Goal: Transaction & Acquisition: Purchase product/service

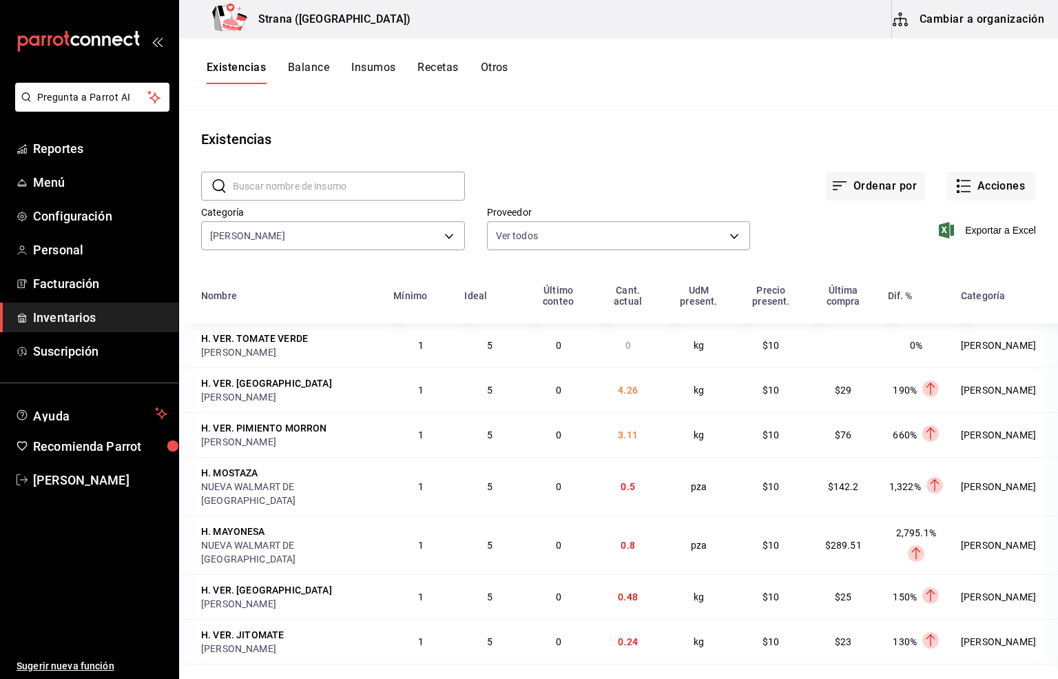
click at [964, 135] on div "Existencias" at bounding box center [618, 139] width 879 height 21
click at [975, 186] on button "Acciones" at bounding box center [991, 186] width 89 height 29
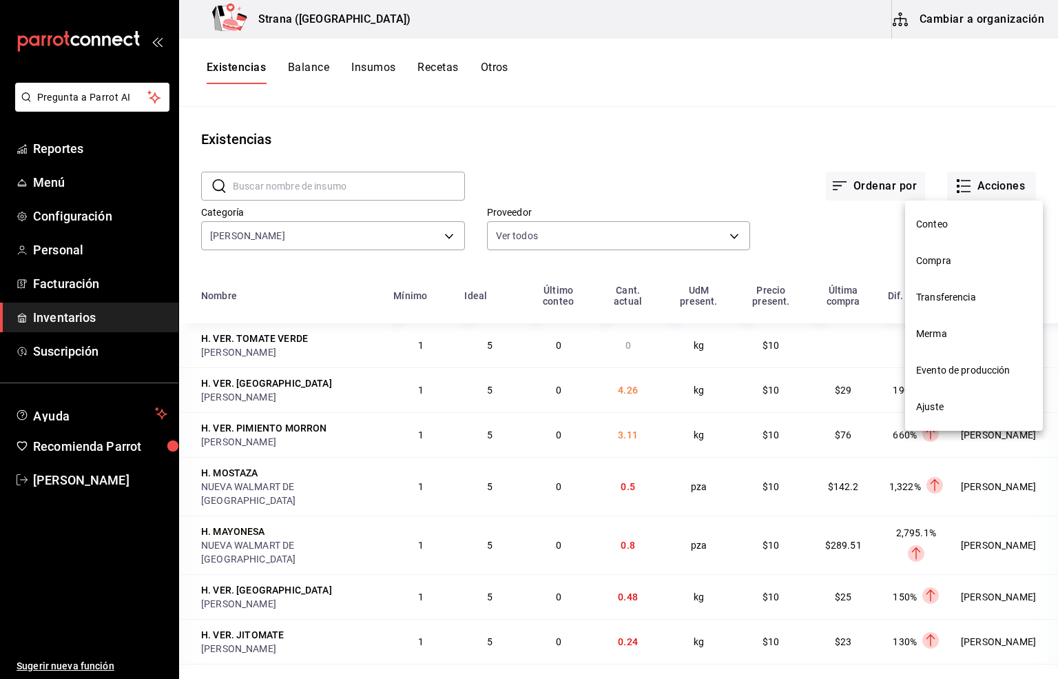
click at [930, 333] on span "Merma" at bounding box center [974, 334] width 116 height 14
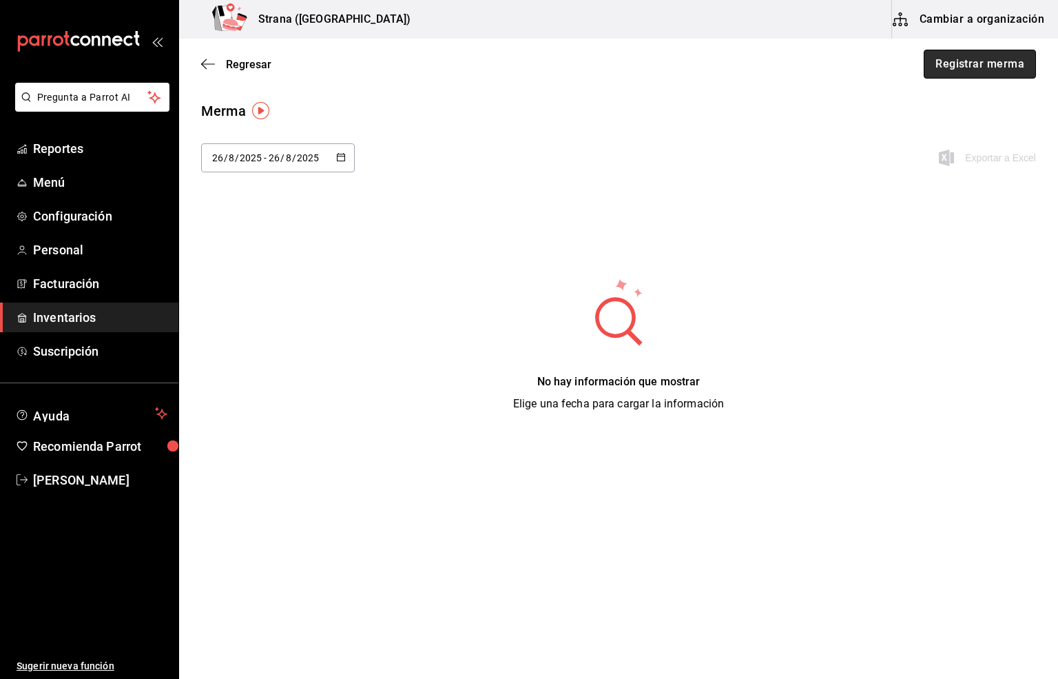
click at [986, 61] on button "Registrar merma" at bounding box center [980, 64] width 112 height 29
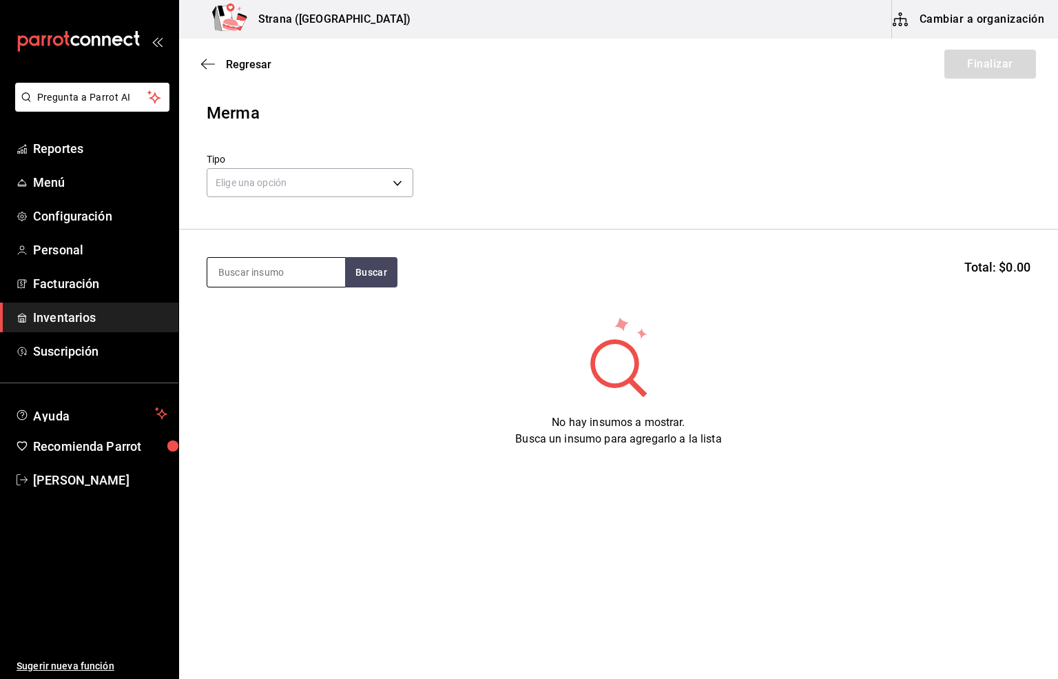
click at [258, 273] on input at bounding box center [276, 272] width 138 height 29
type input "PIÑA"
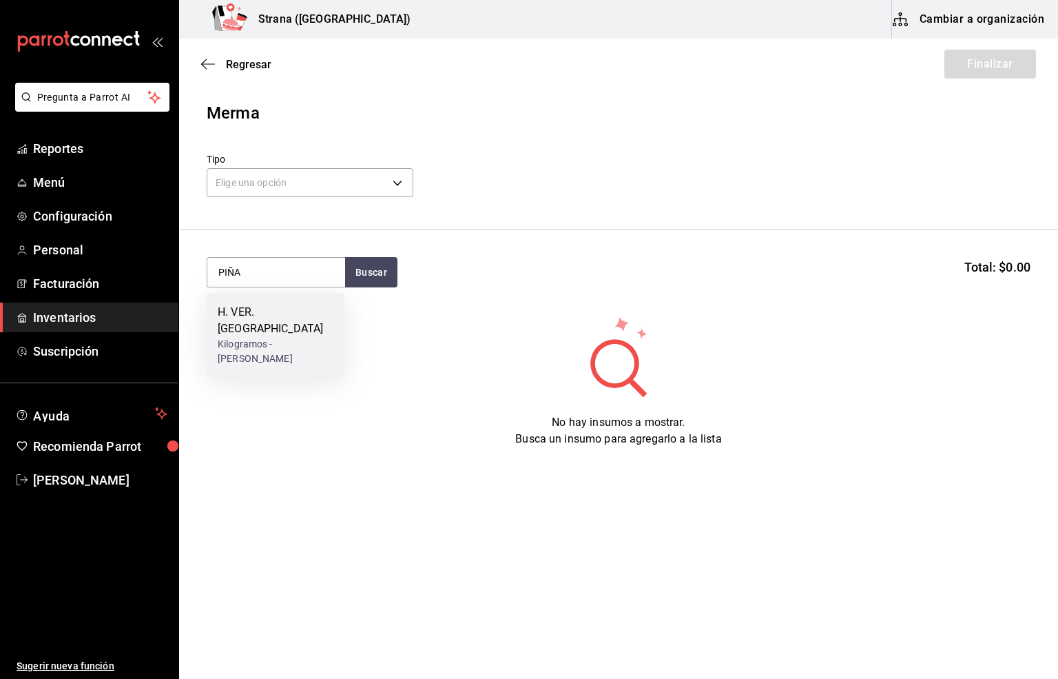
click at [283, 342] on div "Kilogramos - [PERSON_NAME]" at bounding box center [276, 351] width 116 height 29
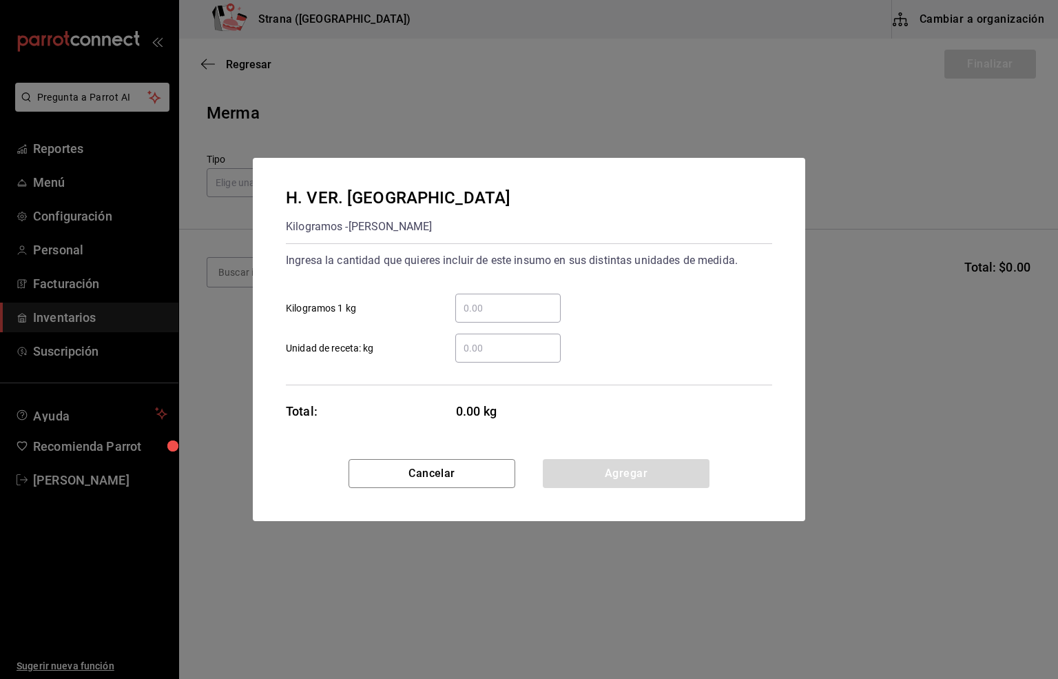
click at [471, 306] on input "​ Kilogramos 1 kg" at bounding box center [507, 308] width 105 height 17
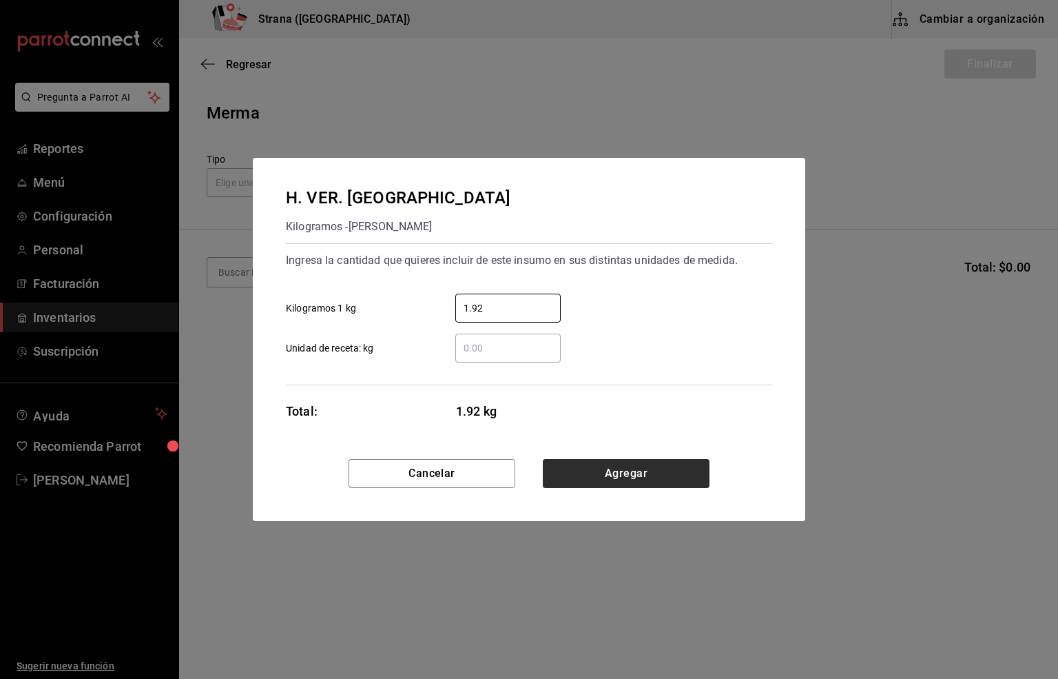
type input "1.92"
click at [625, 474] on button "Agregar" at bounding box center [626, 473] width 167 height 29
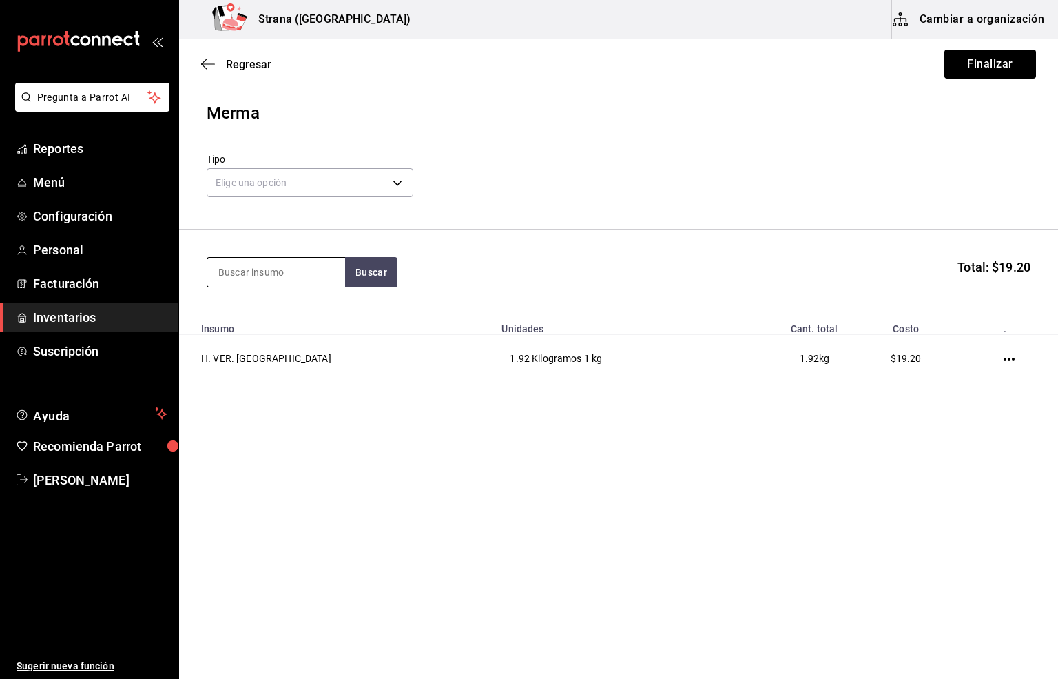
click at [271, 277] on input at bounding box center [276, 272] width 138 height 29
type input "PIMIENTO"
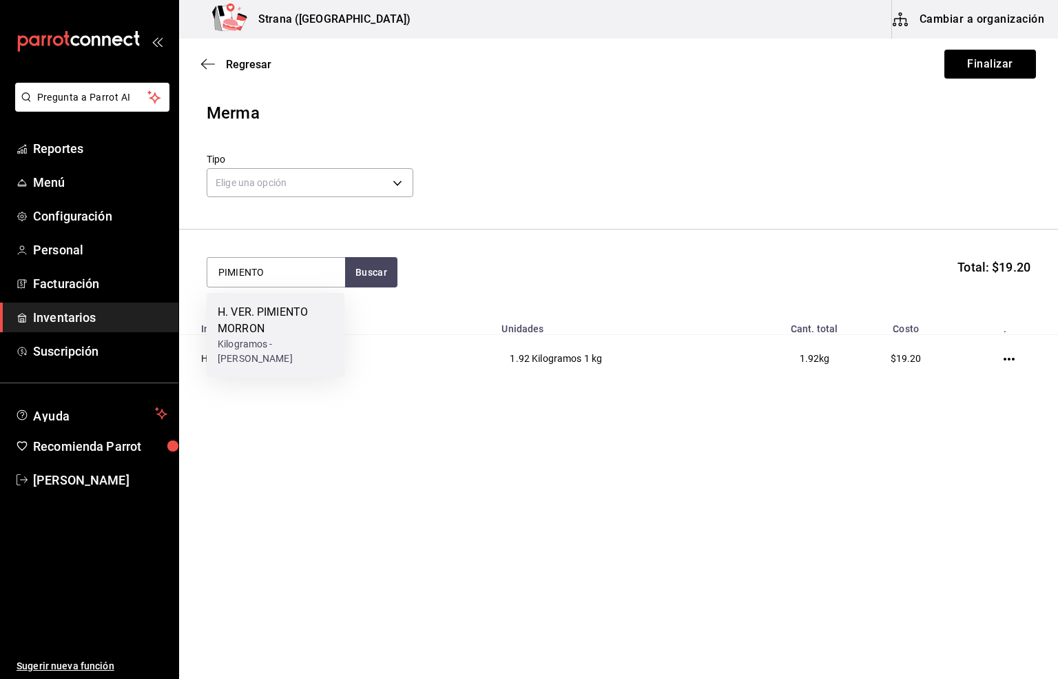
click at [242, 339] on div "Kilogramos - [PERSON_NAME]" at bounding box center [276, 351] width 116 height 29
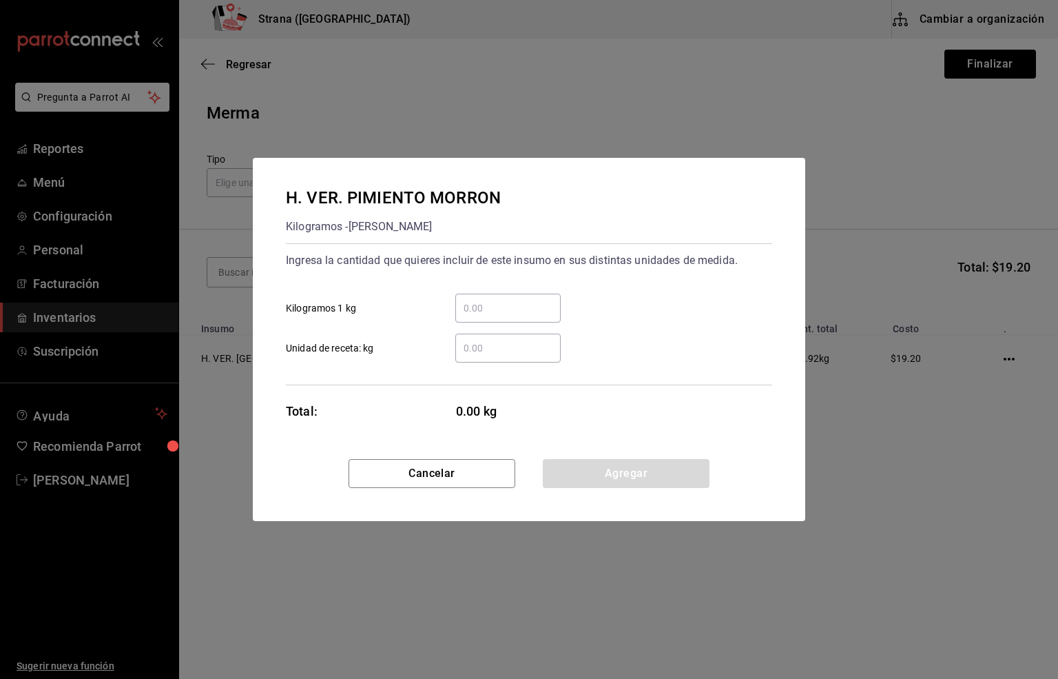
click at [486, 304] on input "​ Kilogramos 1 kg" at bounding box center [507, 308] width 105 height 17
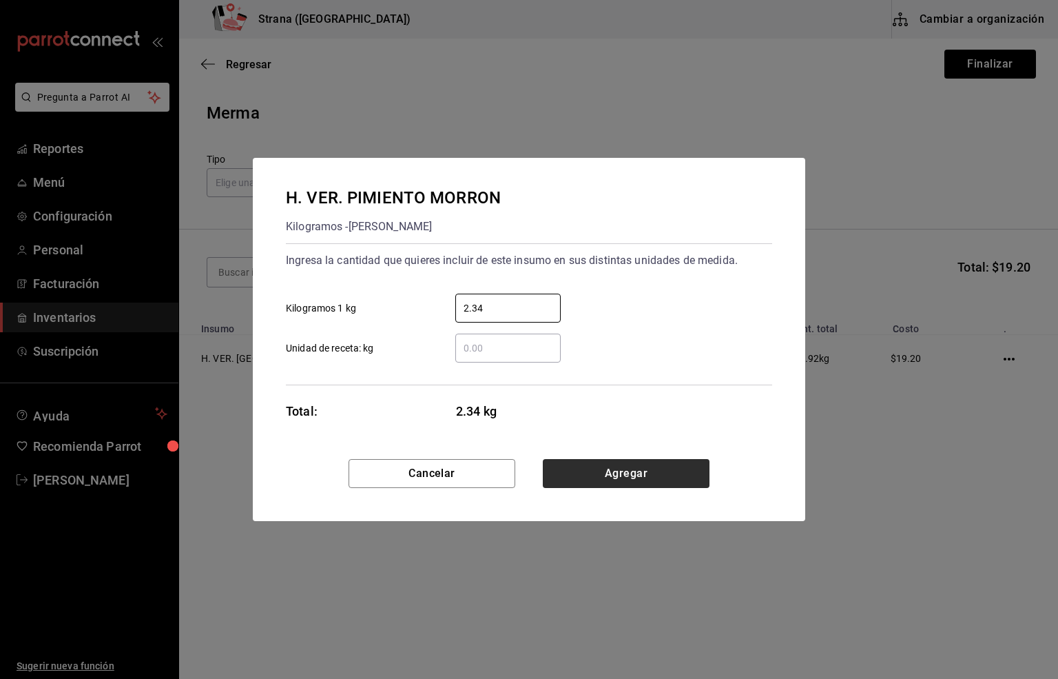
type input "2.34"
click at [618, 471] on button "Agregar" at bounding box center [626, 473] width 167 height 29
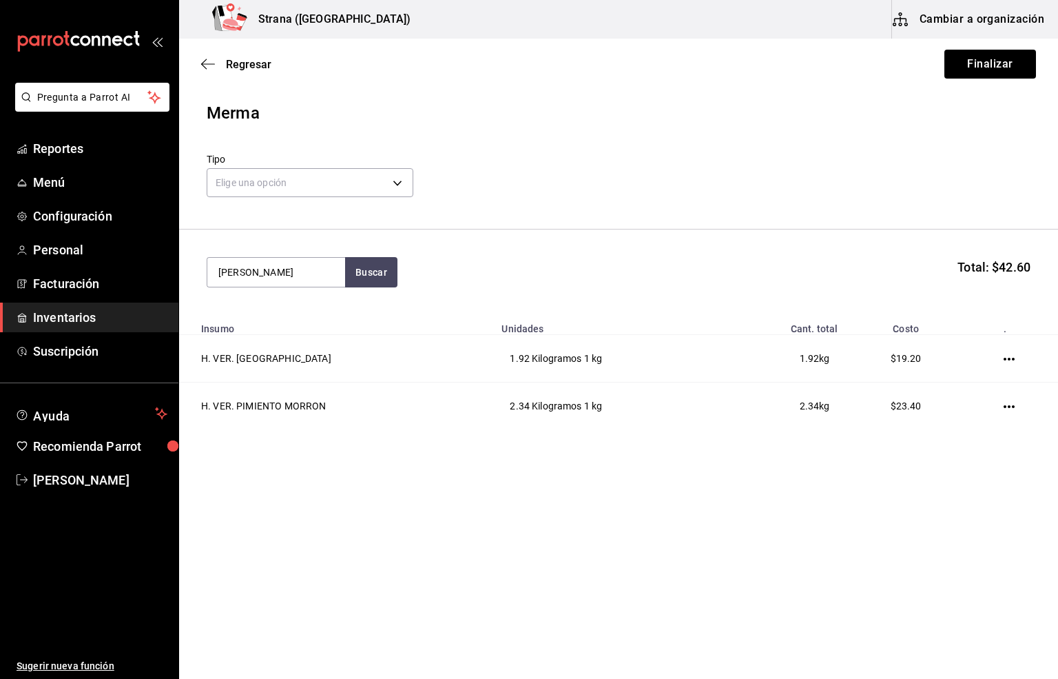
type input "MAYONE"
click at [279, 329] on div "Bote - [GEOGRAPHIC_DATA] DE [GEOGRAPHIC_DATA]" at bounding box center [276, 341] width 116 height 43
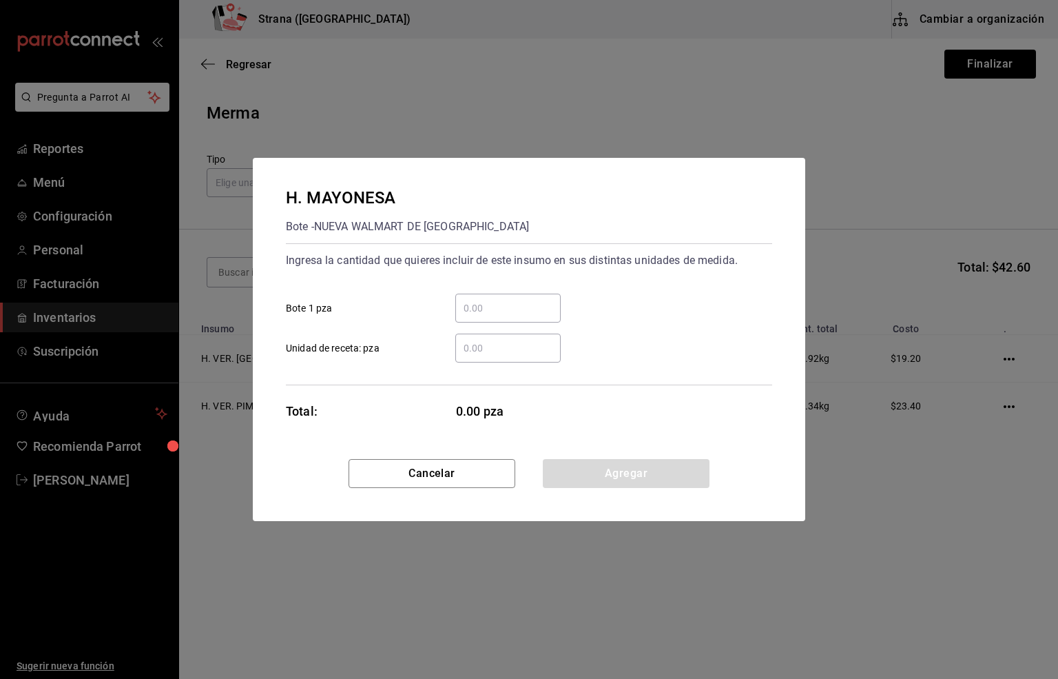
click at [495, 307] on input "​ Bote 1 pza" at bounding box center [507, 308] width 105 height 17
type input ".6"
drag, startPoint x: 493, startPoint y: 306, endPoint x: 369, endPoint y: 311, distance: 124.1
click at [369, 311] on label ".6 ​ Bote 1 pza" at bounding box center [423, 307] width 275 height 29
click at [482, 348] on input "​ Unidad de receta: pza" at bounding box center [507, 348] width 105 height 17
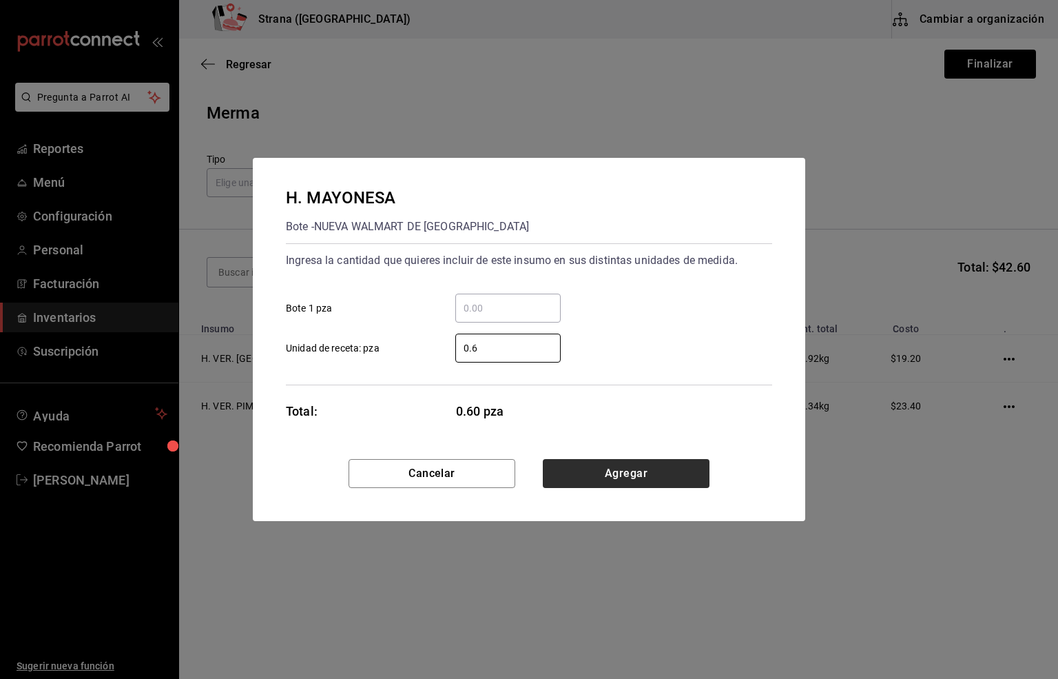
type input "0.6"
click at [614, 478] on button "Agregar" at bounding box center [626, 473] width 167 height 29
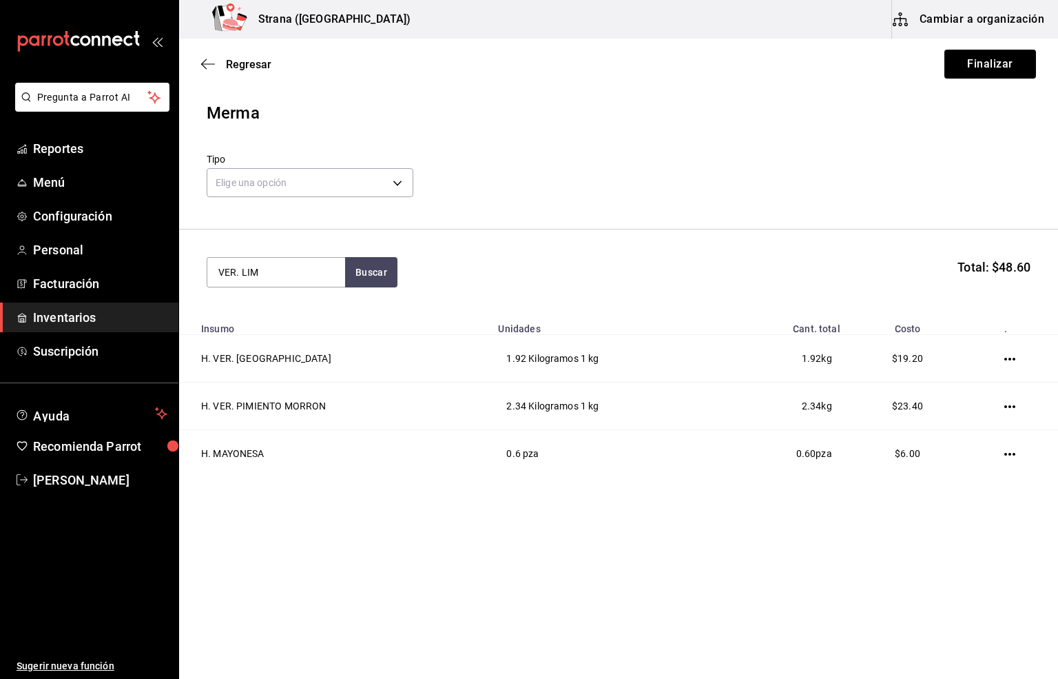
type input "VER. LIM"
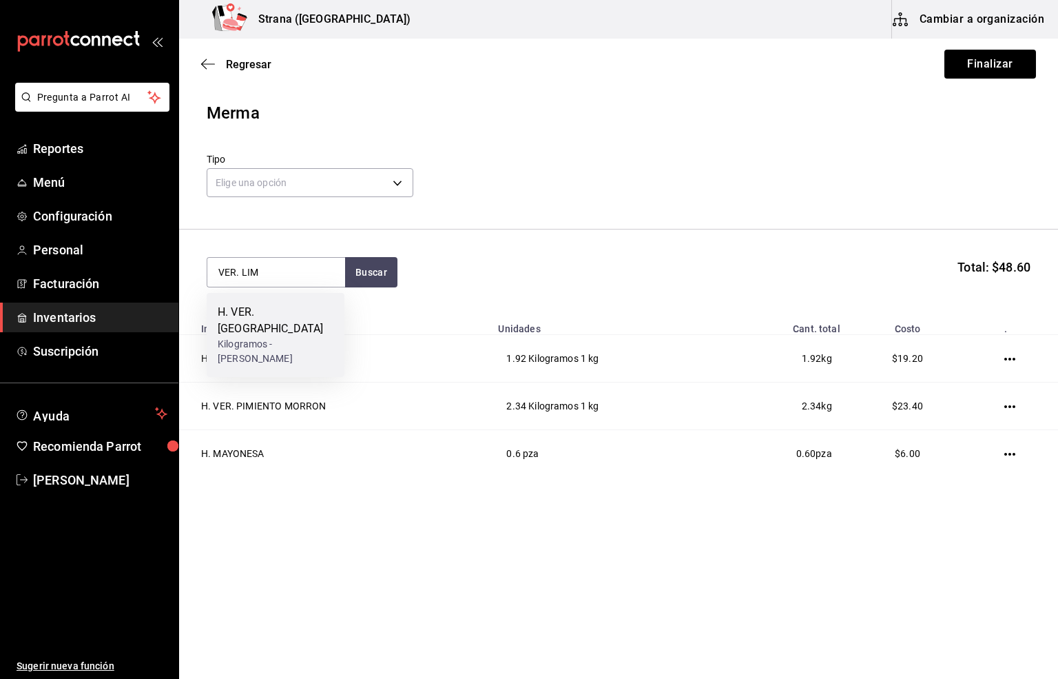
click at [271, 337] on div "Kilogramos - [PERSON_NAME]" at bounding box center [276, 351] width 116 height 29
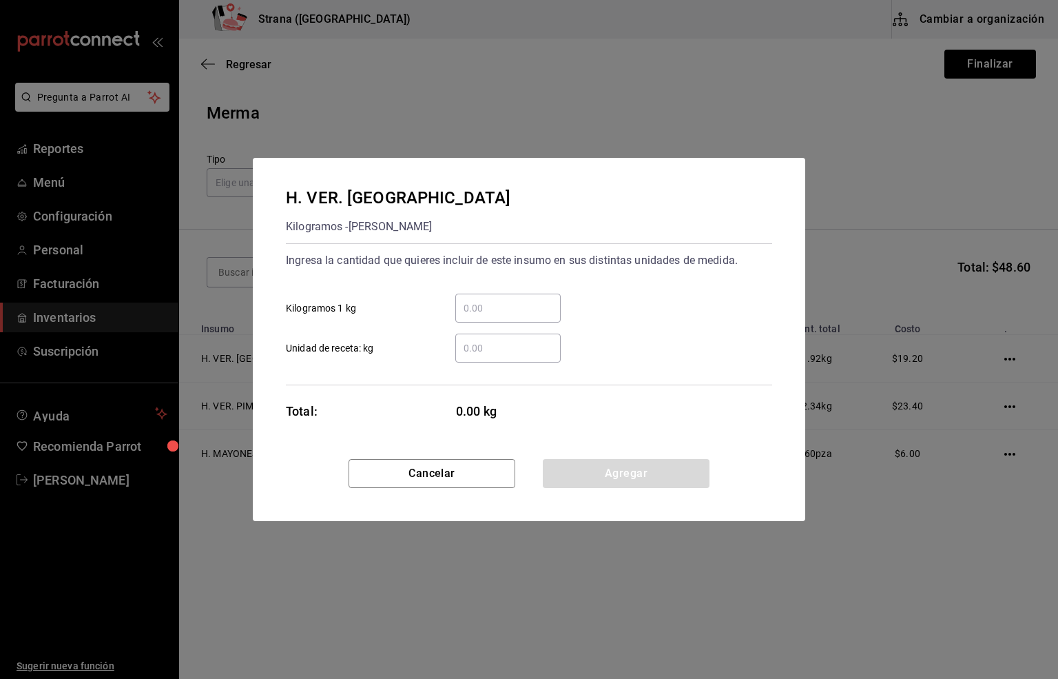
click at [467, 345] on input "​ Unidad de receta: kg" at bounding box center [507, 348] width 105 height 17
type input "0.35"
click at [583, 476] on button "Agregar" at bounding box center [626, 473] width 167 height 29
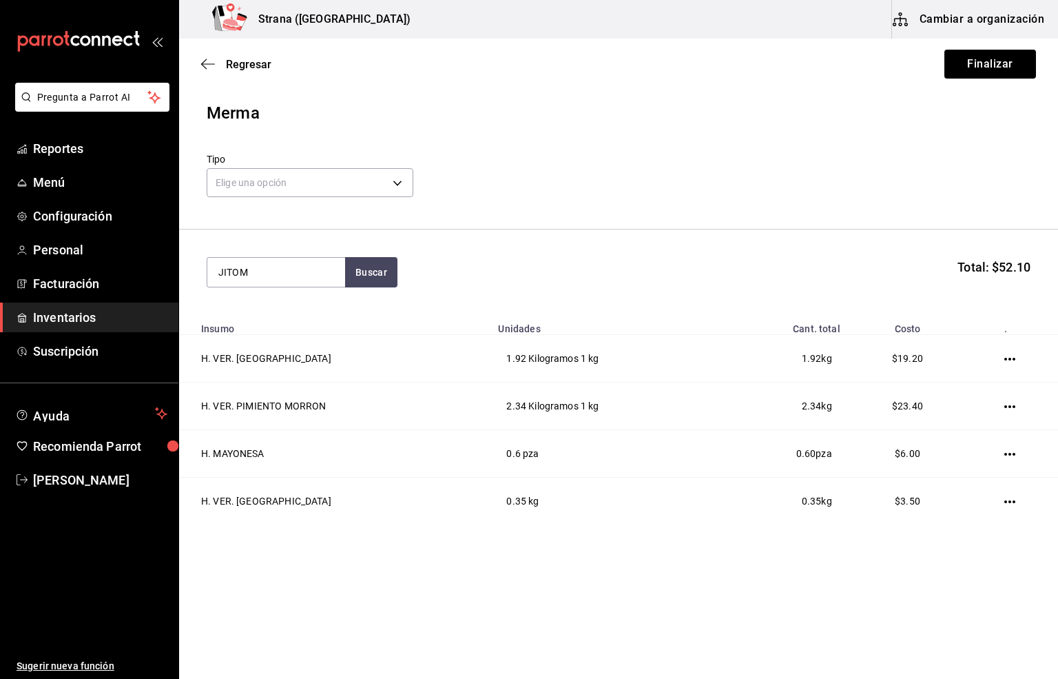
type input "JITOM"
click at [249, 323] on div "Kilogramos - [PERSON_NAME]" at bounding box center [276, 334] width 116 height 29
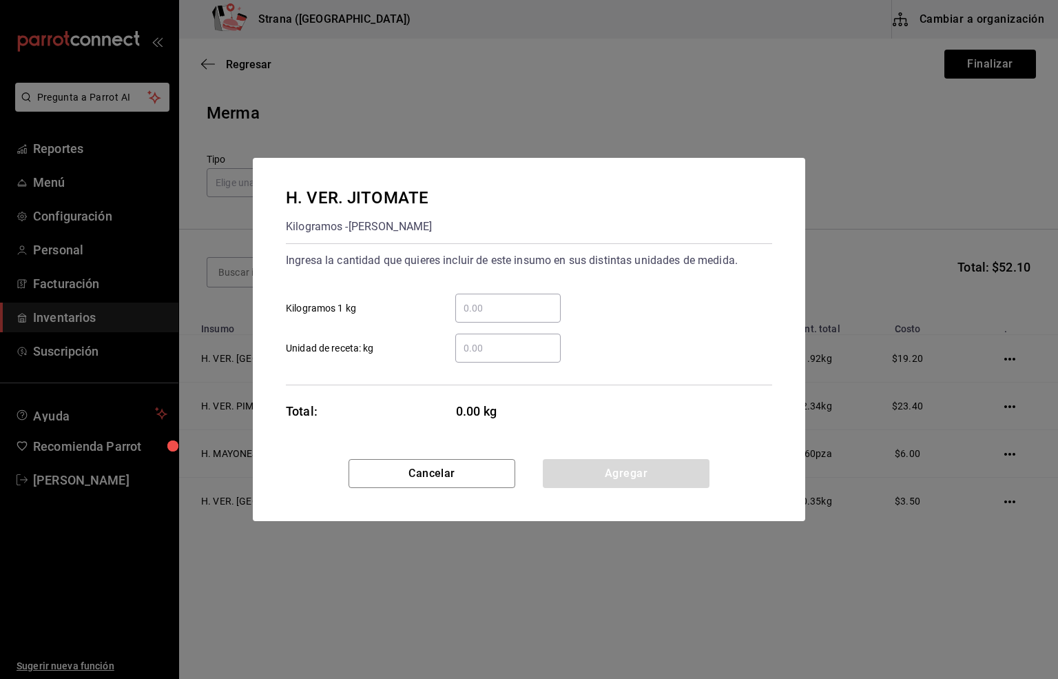
click at [479, 344] on input "​ Unidad de receta: kg" at bounding box center [507, 348] width 105 height 17
type input "0.24"
click at [599, 478] on button "Agregar" at bounding box center [626, 473] width 167 height 29
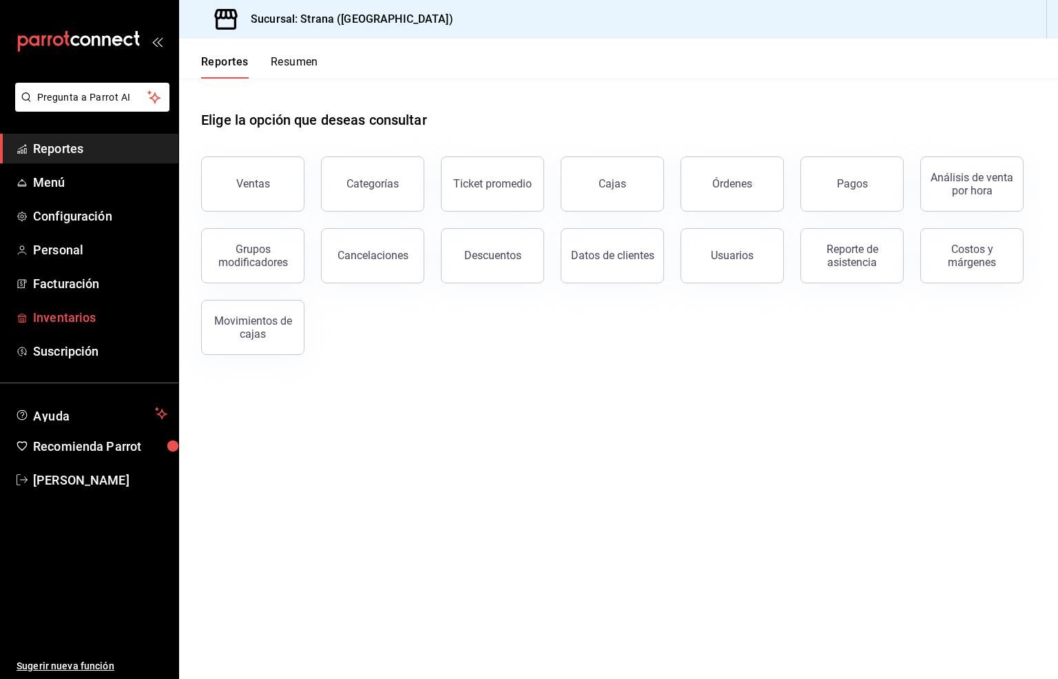
click at [59, 322] on span "Inventarios" at bounding box center [100, 317] width 134 height 19
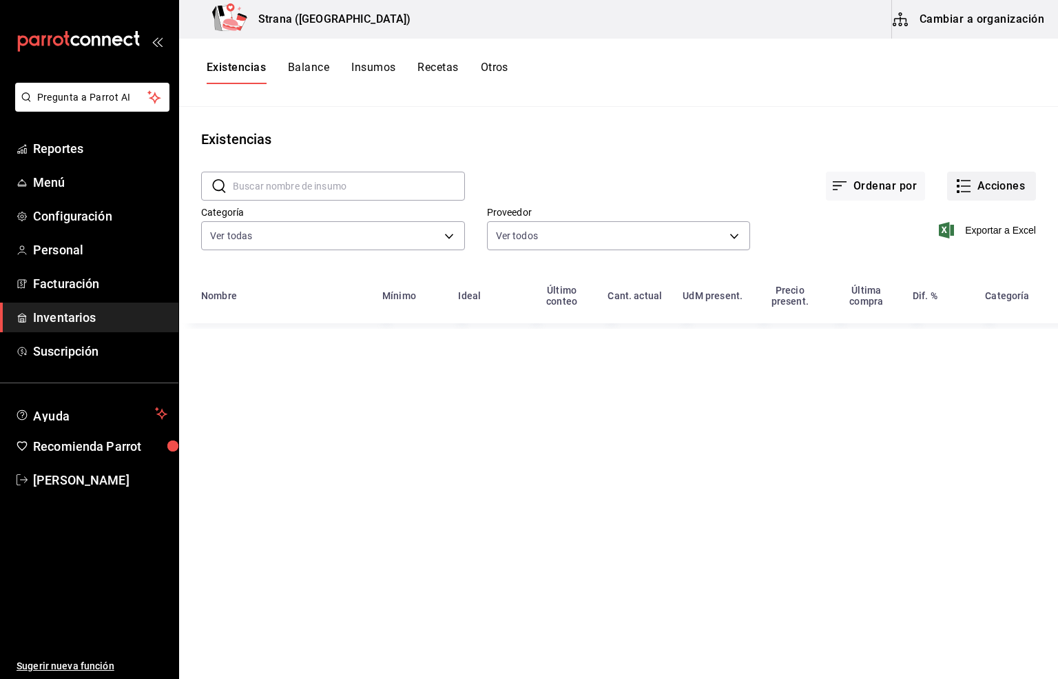
click at [980, 188] on button "Acciones" at bounding box center [991, 186] width 89 height 29
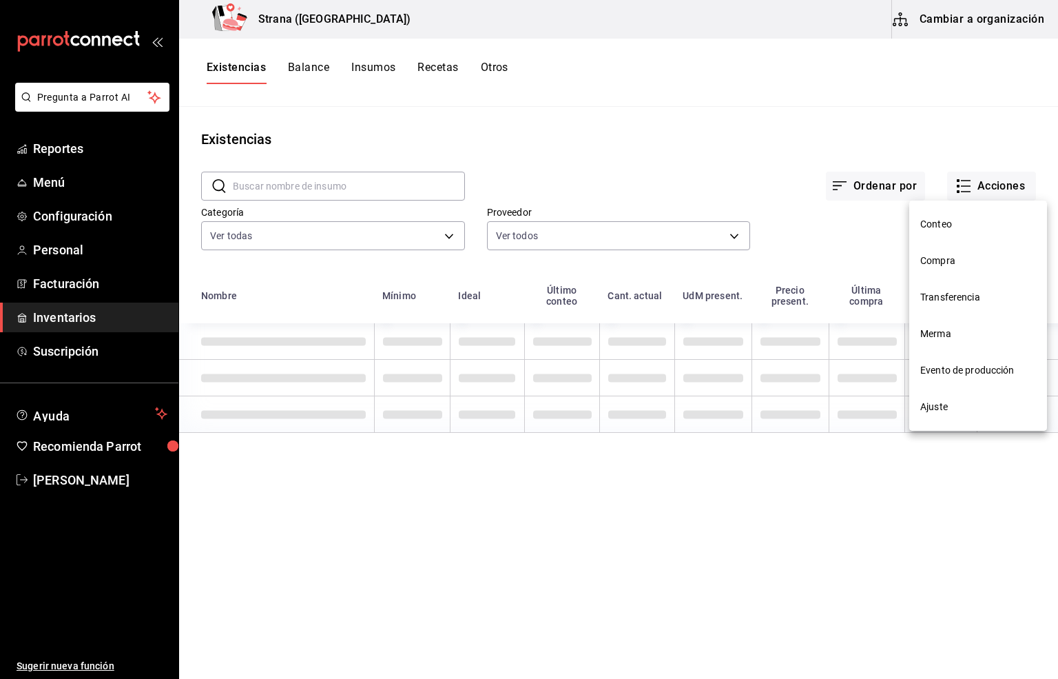
click at [936, 333] on span "Merma" at bounding box center [978, 334] width 116 height 14
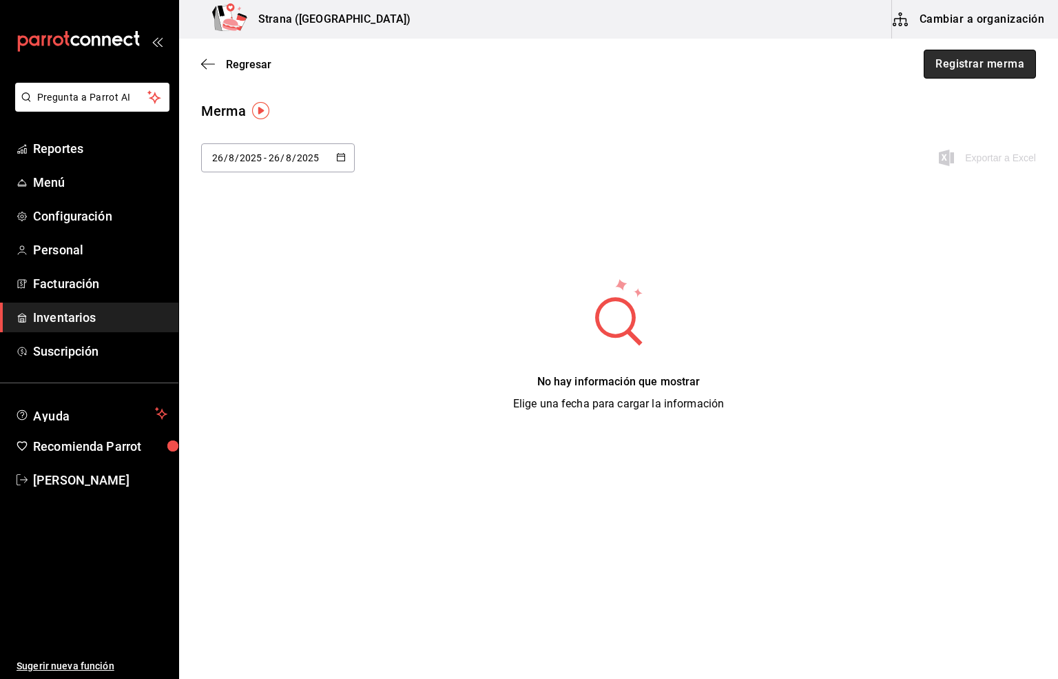
click at [1003, 61] on button "Registrar merma" at bounding box center [980, 64] width 112 height 29
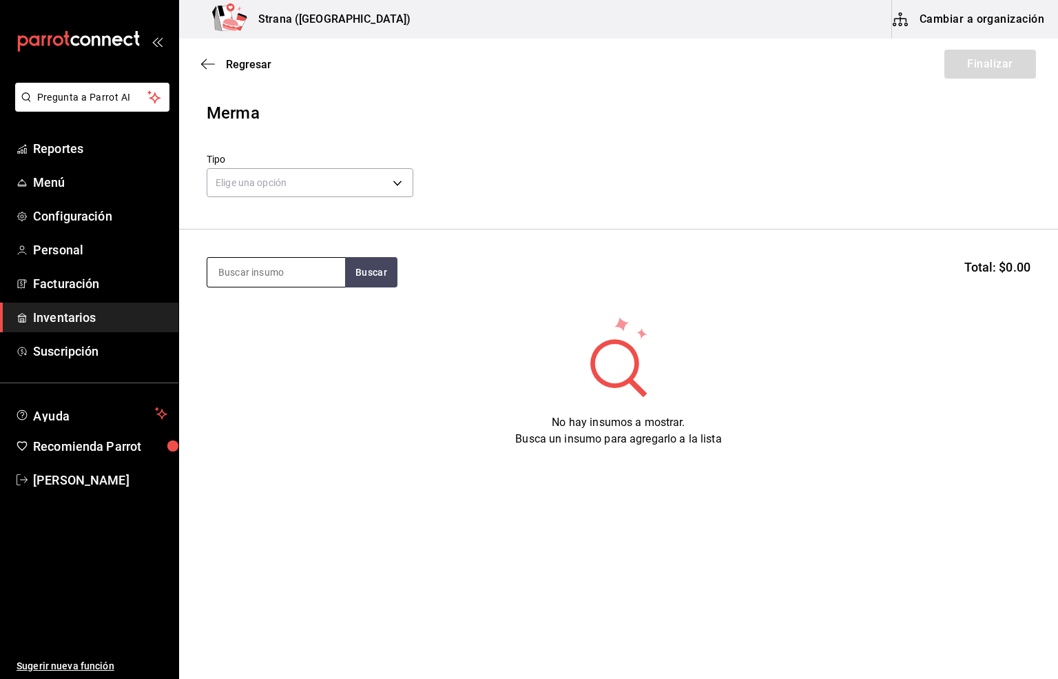
click at [225, 276] on input at bounding box center [276, 272] width 138 height 29
type input "PIÑA"
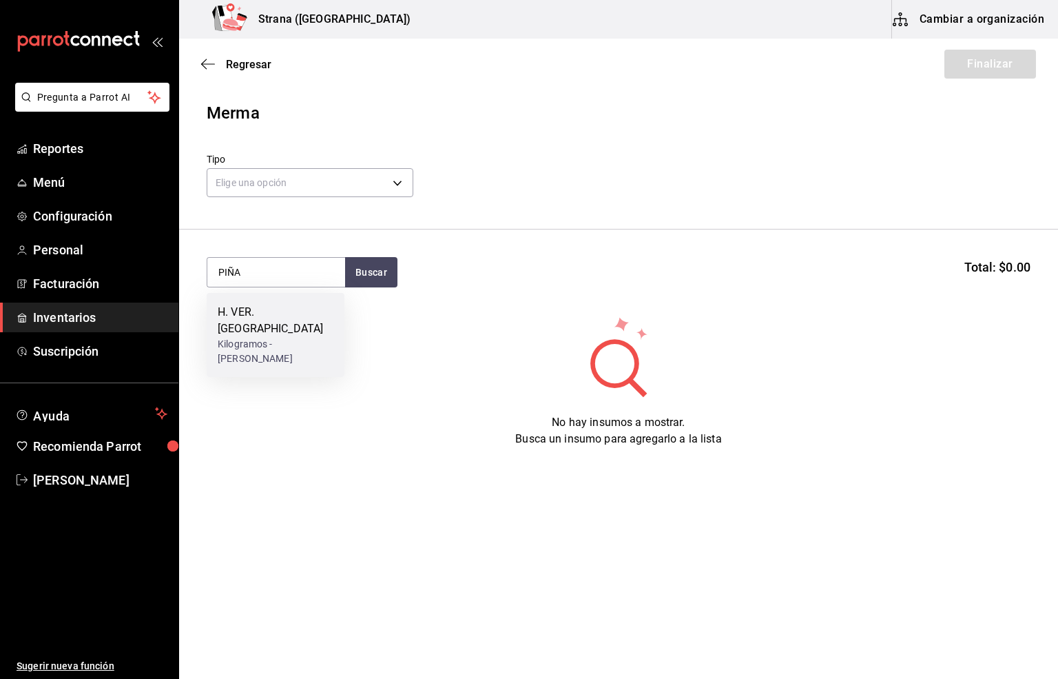
click at [260, 310] on div "H. VER. [GEOGRAPHIC_DATA]" at bounding box center [276, 320] width 116 height 33
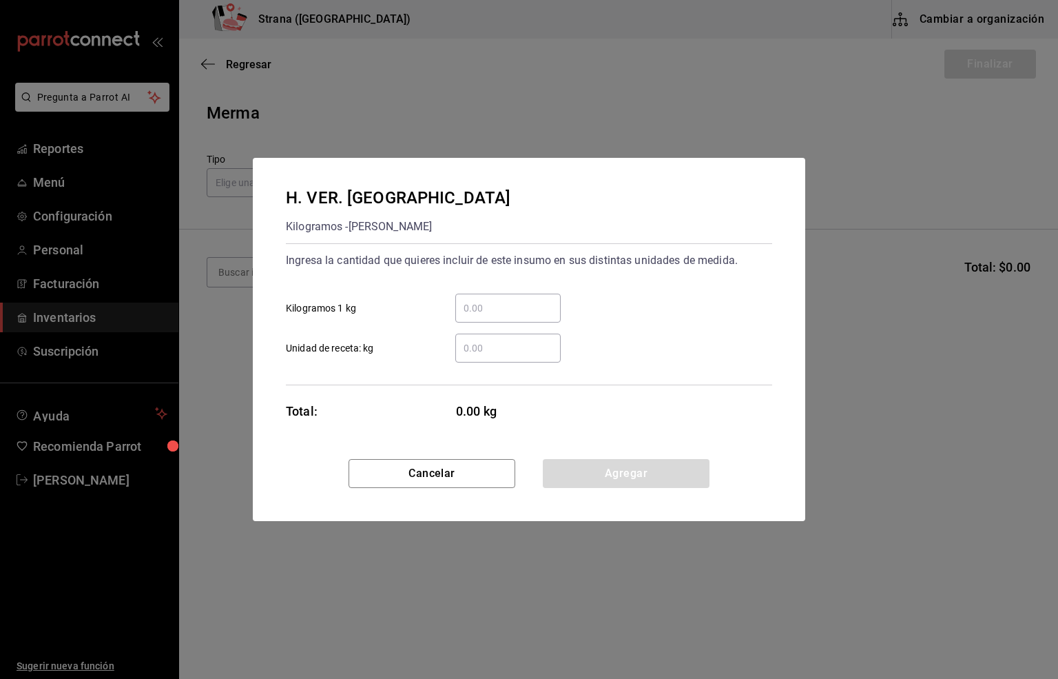
click at [474, 356] on div "​" at bounding box center [507, 347] width 105 height 29
click at [474, 356] on input "​ Unidad de receta: kg" at bounding box center [507, 348] width 105 height 17
type input "1.92"
click at [612, 474] on button "Agregar" at bounding box center [626, 473] width 167 height 29
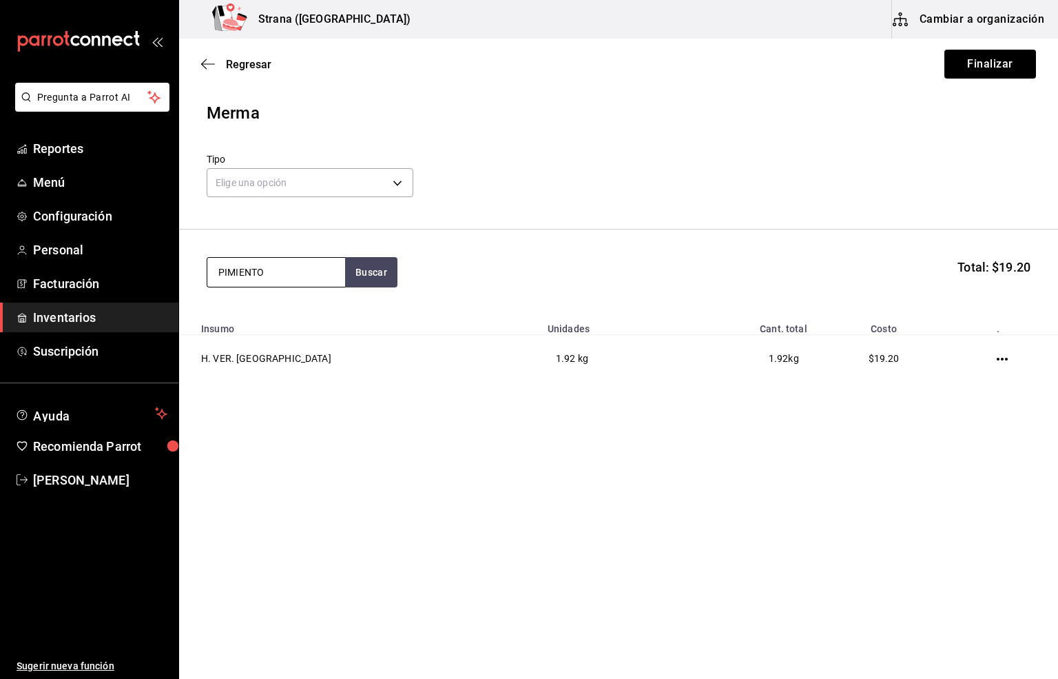
type input "PIMIENTO"
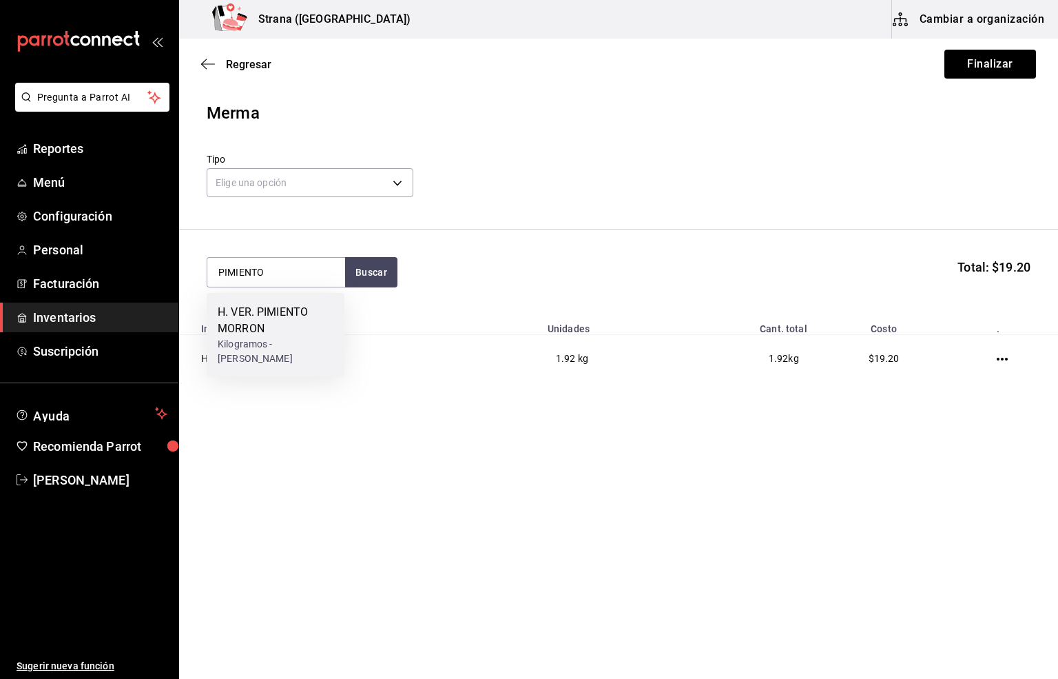
click at [240, 333] on div "H. VER. PIMIENTO MORRON" at bounding box center [276, 320] width 116 height 33
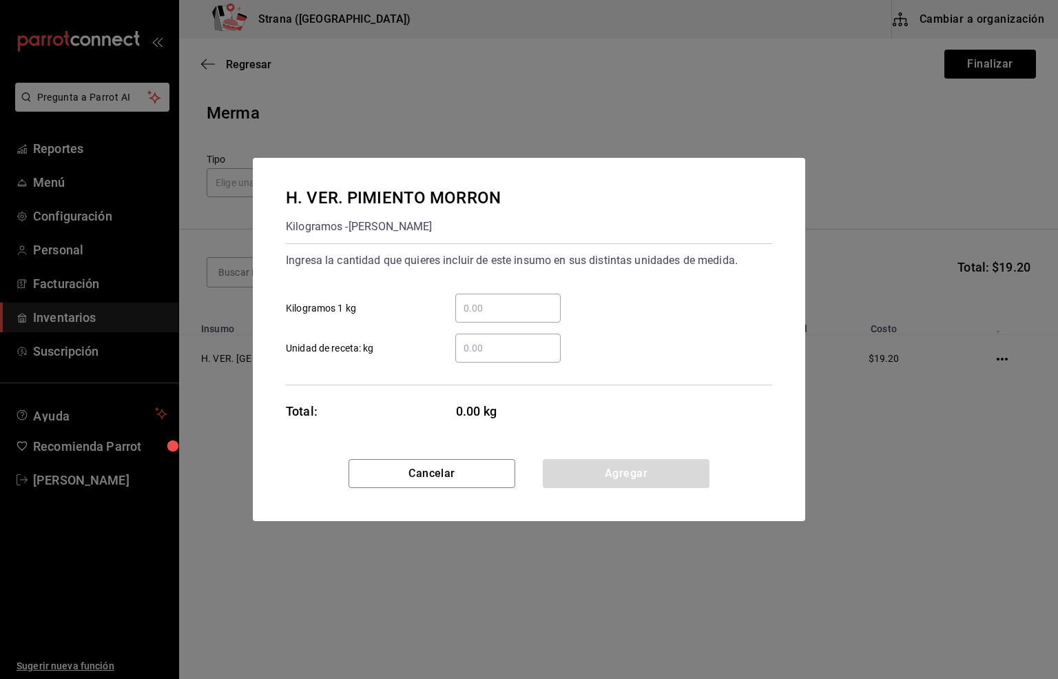
click at [484, 349] on input "​ Unidad de receta: kg" at bounding box center [507, 348] width 105 height 17
type input "2.34"
click at [623, 482] on button "Agregar" at bounding box center [626, 473] width 167 height 29
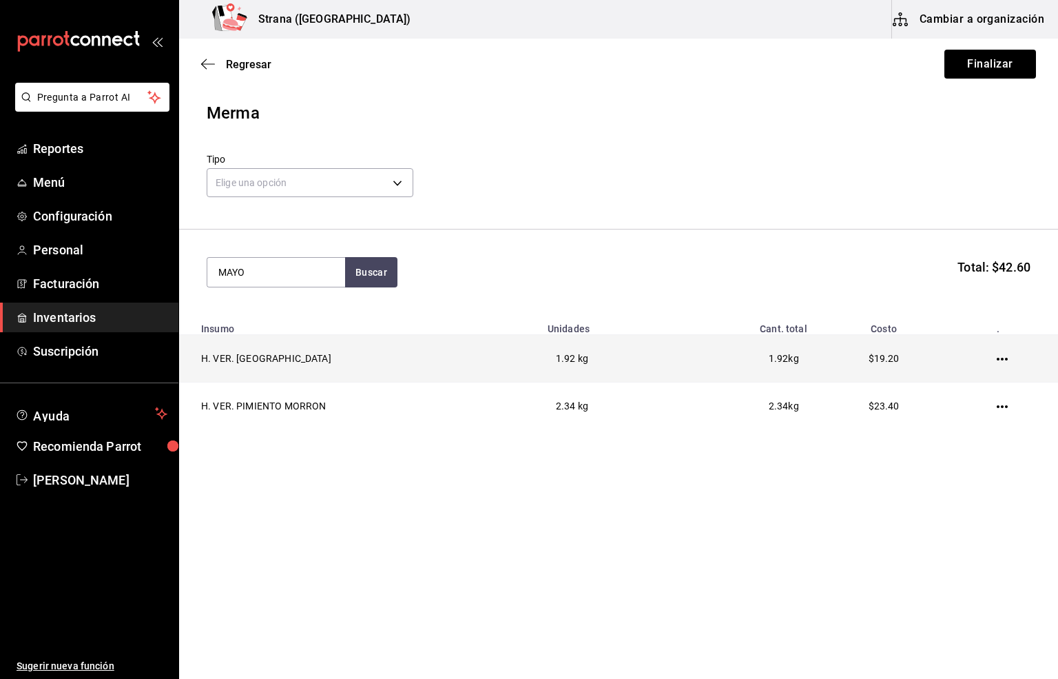
type input "MAYO"
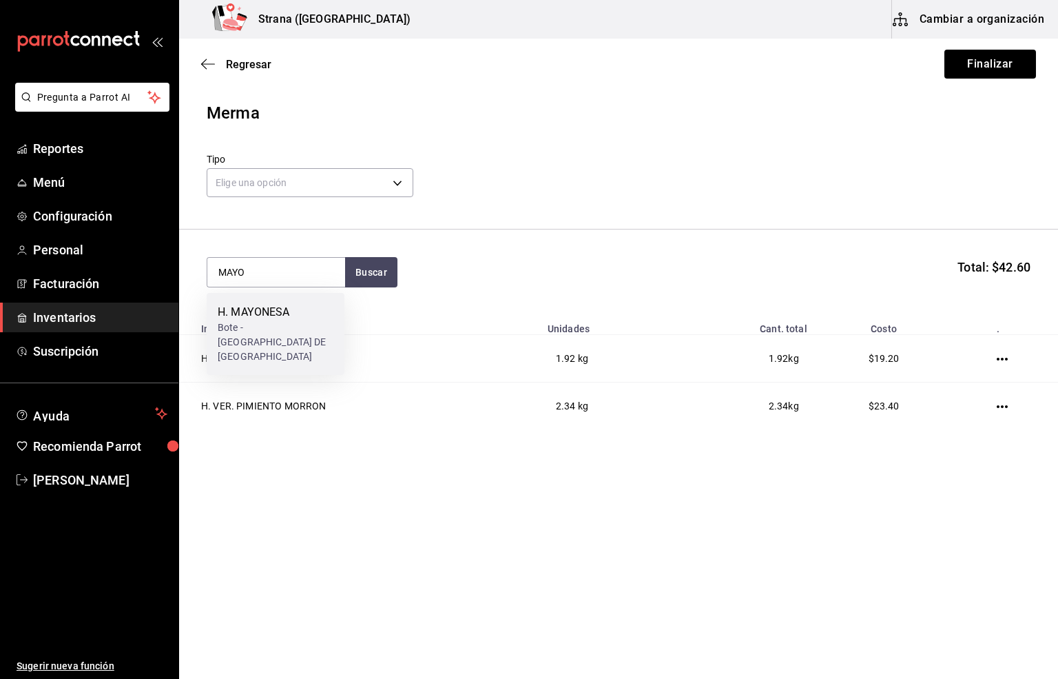
click at [252, 320] on div "Bote - [GEOGRAPHIC_DATA] DE [GEOGRAPHIC_DATA]" at bounding box center [276, 341] width 116 height 43
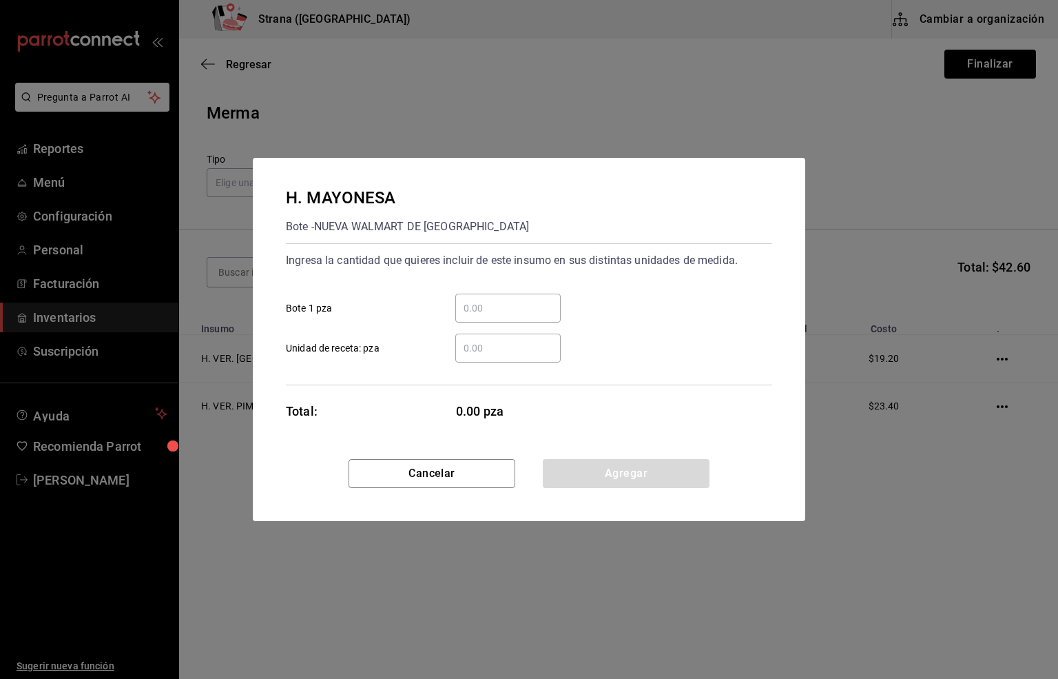
click at [482, 342] on input "​ Unidad de receta: pza" at bounding box center [507, 348] width 105 height 17
type input "0.6"
click at [624, 469] on button "Agregar" at bounding box center [626, 473] width 167 height 29
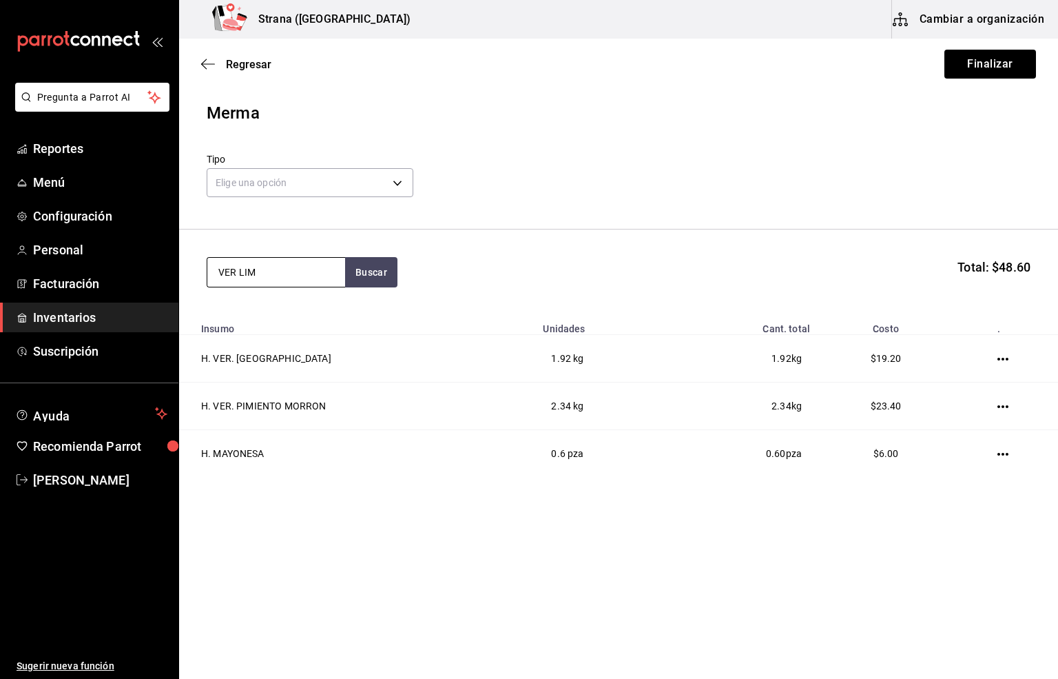
click at [234, 271] on input "VER LIM" at bounding box center [276, 272] width 138 height 29
type input "VER. LIM"
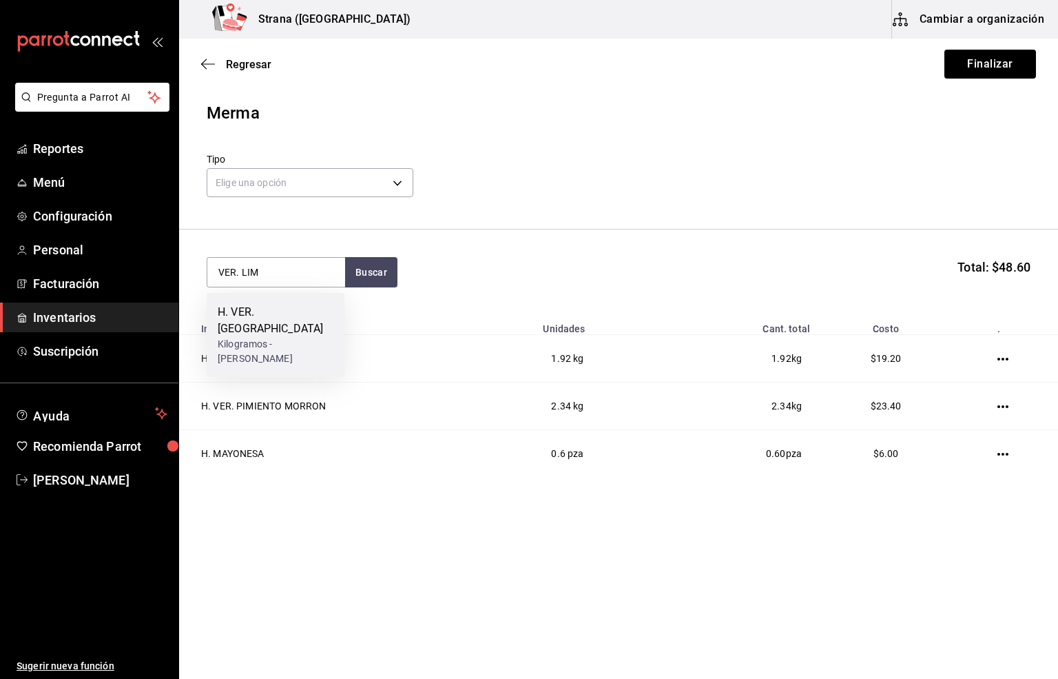
click at [289, 337] on div "Kilogramos - [PERSON_NAME]" at bounding box center [276, 351] width 116 height 29
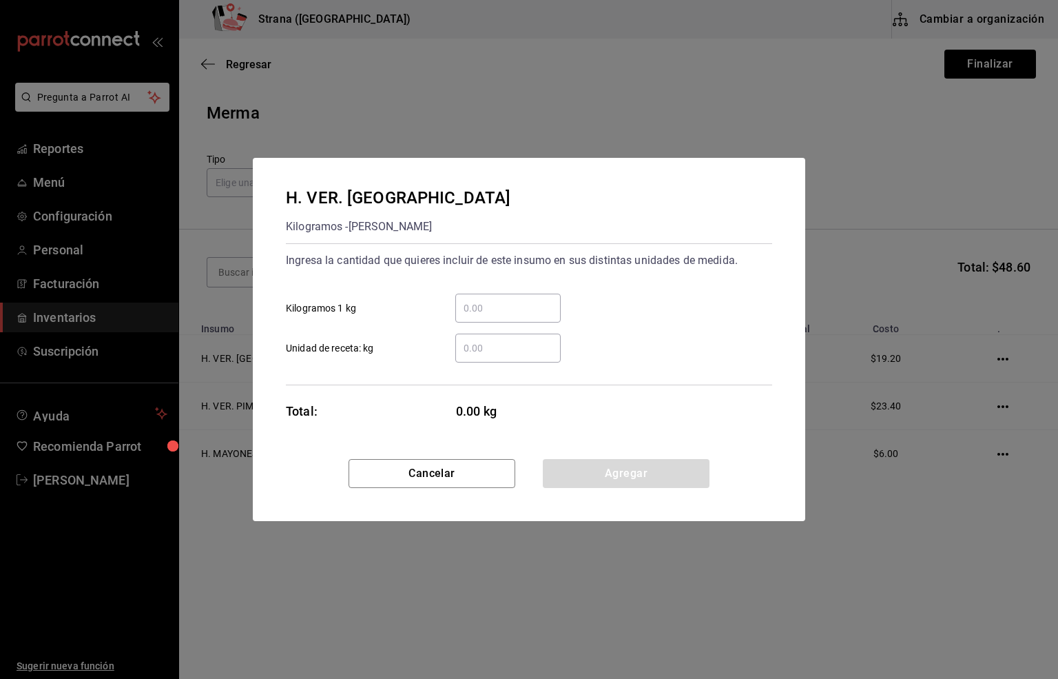
click at [480, 346] on input "​ Unidad de receta: kg" at bounding box center [507, 348] width 105 height 17
type input "0.35"
click at [626, 470] on button "Agregar" at bounding box center [626, 473] width 167 height 29
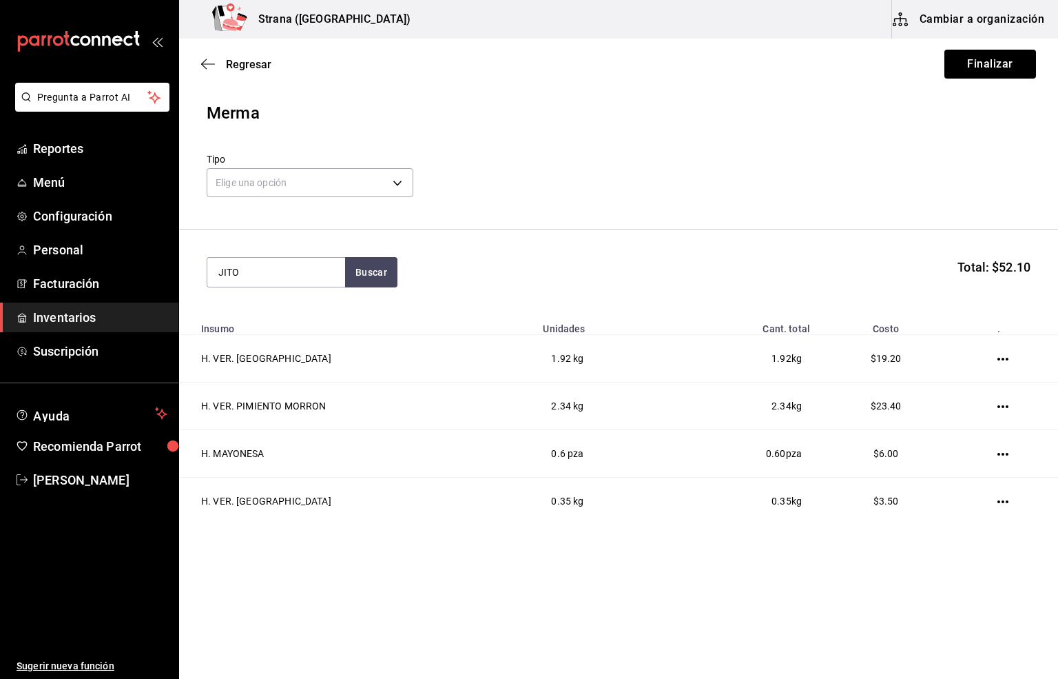
type input "JITO"
click at [278, 331] on div "Kilogramos - [PERSON_NAME]" at bounding box center [276, 334] width 116 height 29
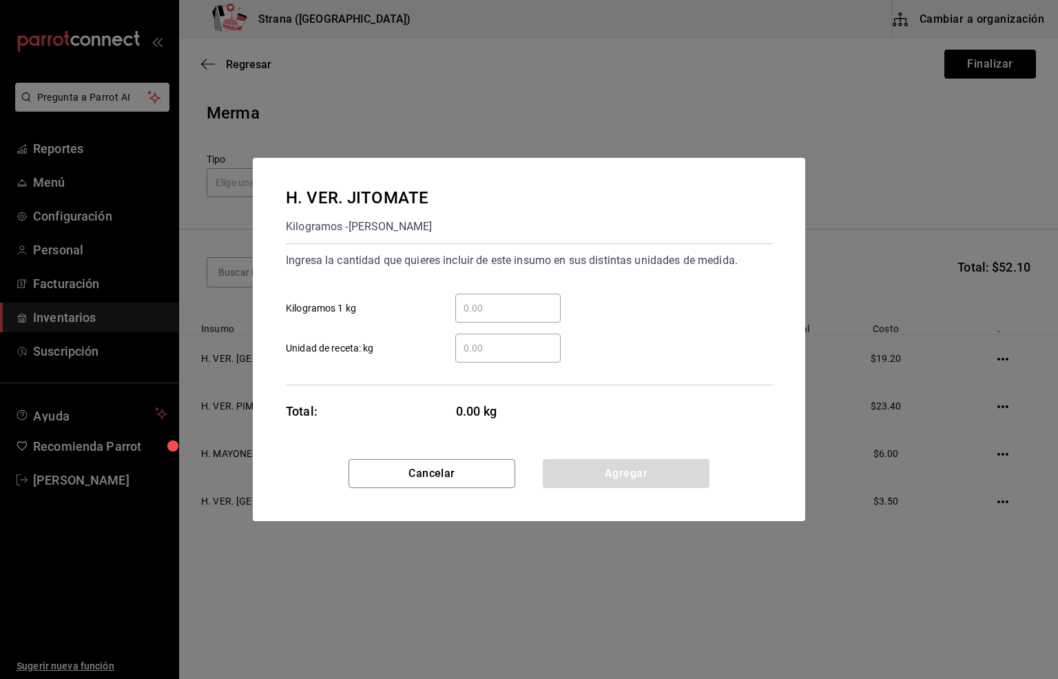
click at [495, 346] on input "​ Unidad de receta: kg" at bounding box center [507, 348] width 105 height 17
type input "0.24"
click at [622, 473] on button "Agregar" at bounding box center [626, 473] width 167 height 29
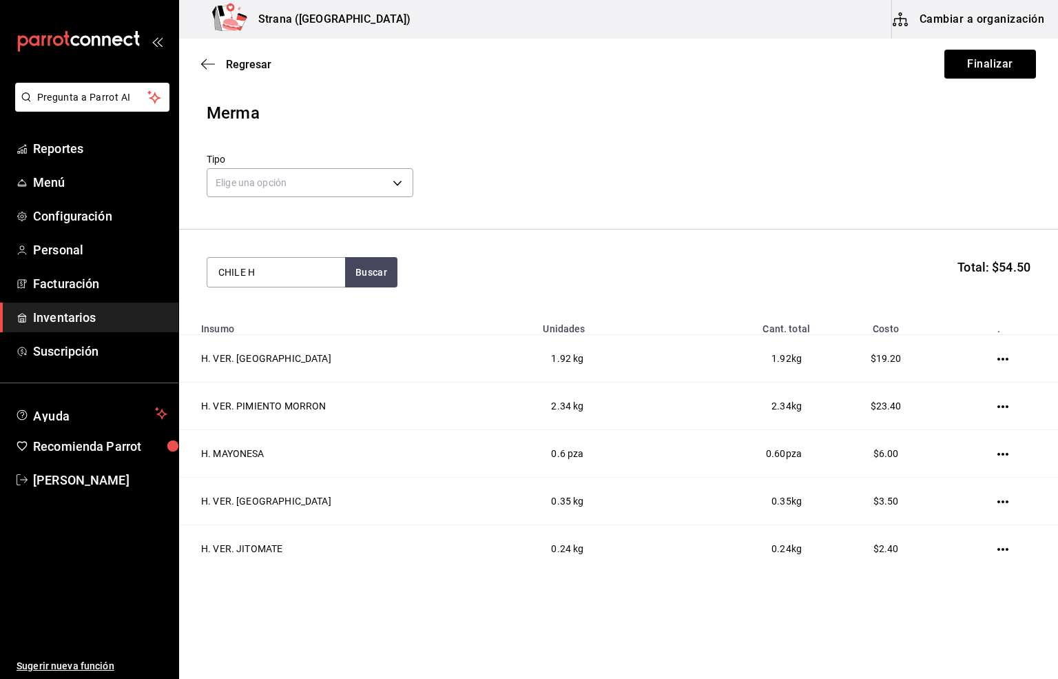
type input "CHILE H"
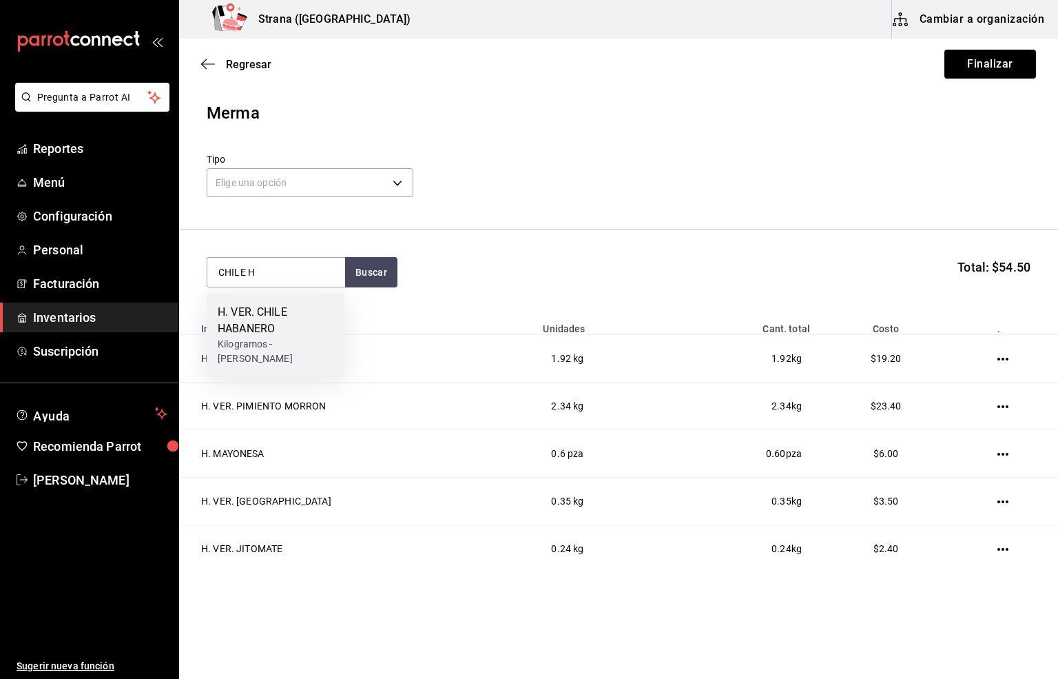
click at [255, 319] on div "H. VER. CHILE HABANERO" at bounding box center [276, 320] width 116 height 33
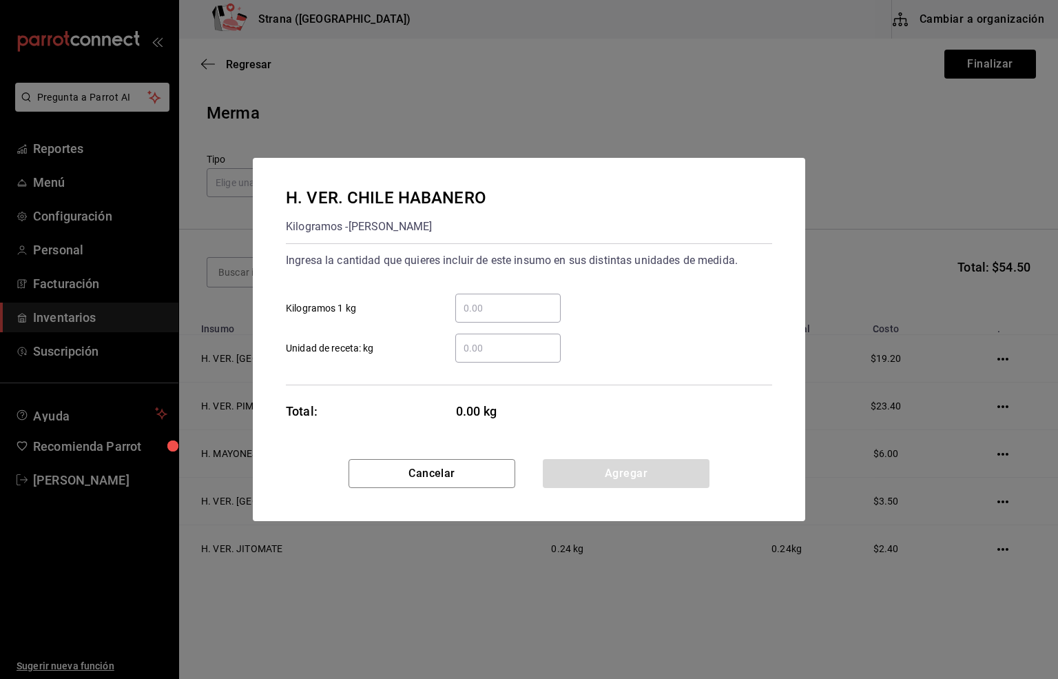
click at [493, 347] on input "​ Unidad de receta: kg" at bounding box center [507, 348] width 105 height 17
type input "0.06"
click at [608, 469] on button "Agregar" at bounding box center [626, 473] width 167 height 29
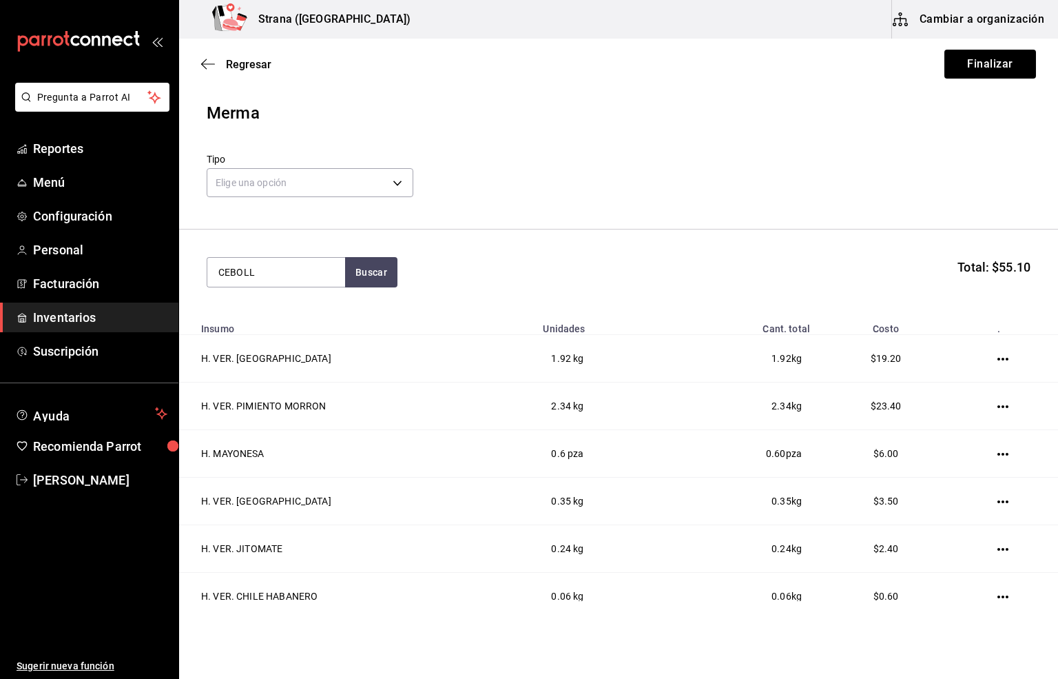
type input "CEBOLL"
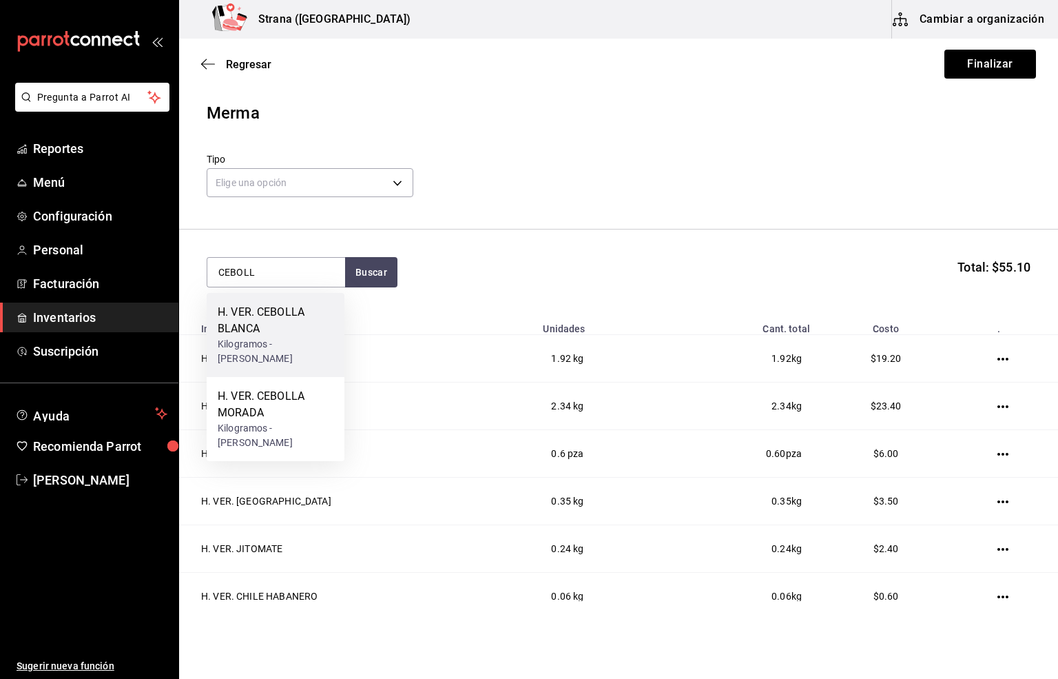
click at [261, 329] on div "H. VER. CEBOLLA BLANCA" at bounding box center [276, 320] width 116 height 33
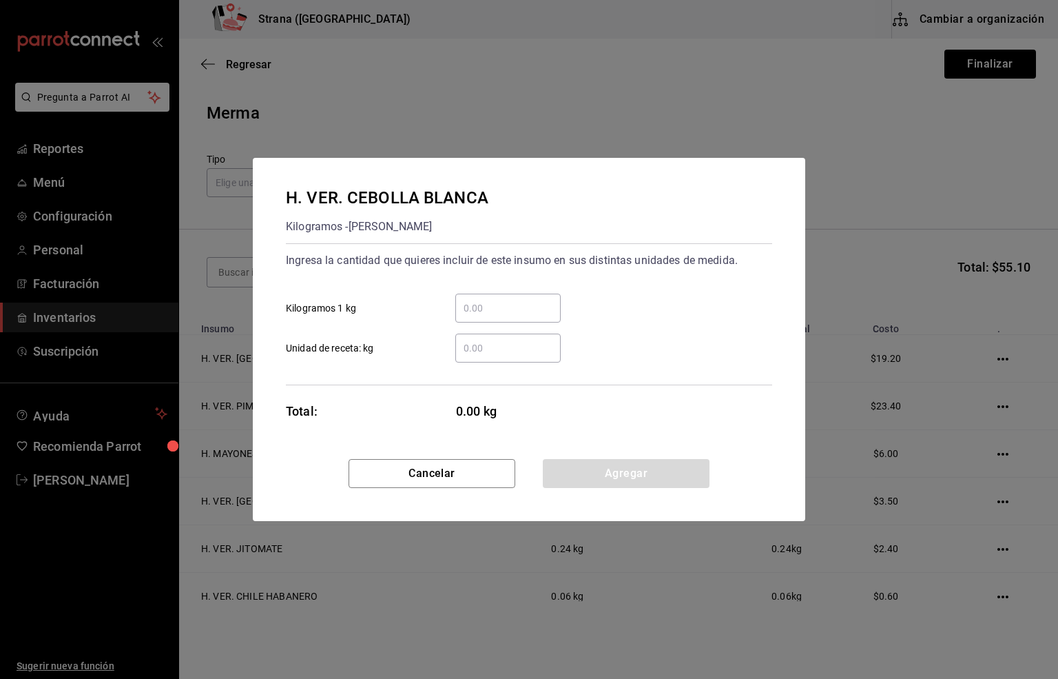
click at [493, 349] on input "​ Unidad de receta: kg" at bounding box center [507, 348] width 105 height 17
type input "2.16"
click at [632, 465] on button "Agregar" at bounding box center [626, 473] width 167 height 29
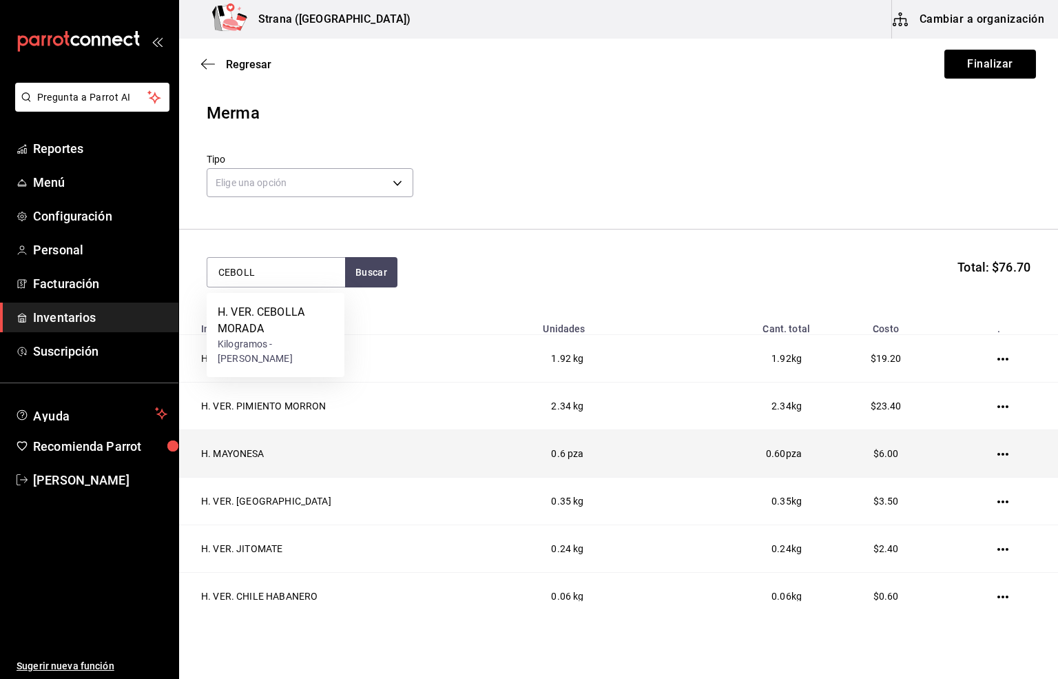
type input "CEBOLL"
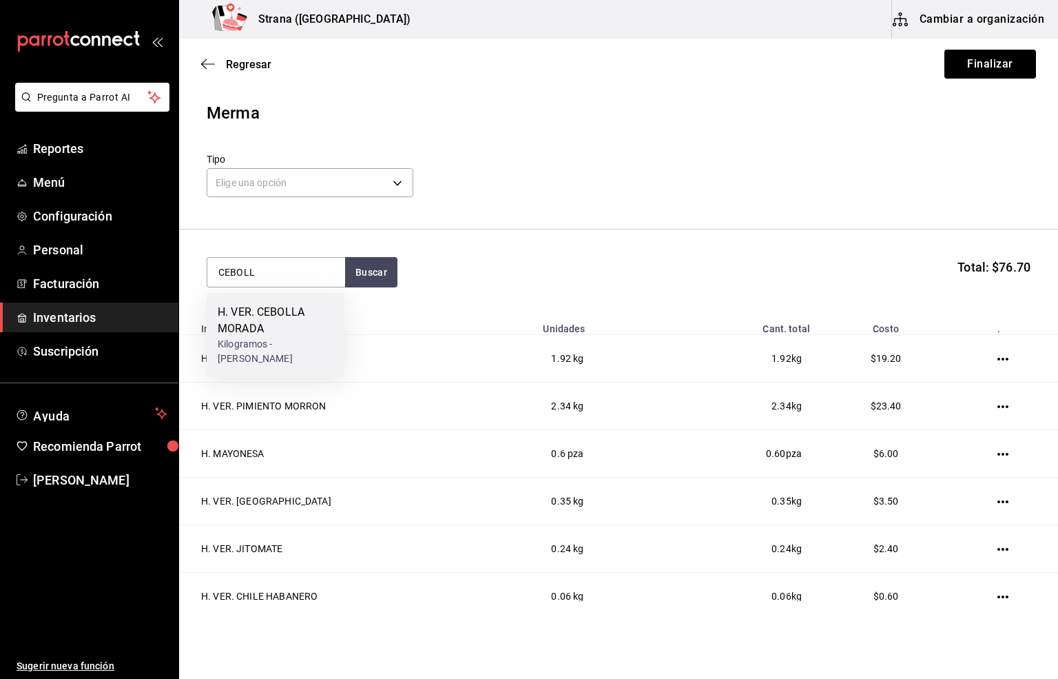
click at [256, 317] on div "H. VER. CEBOLLA MORADA" at bounding box center [276, 320] width 116 height 33
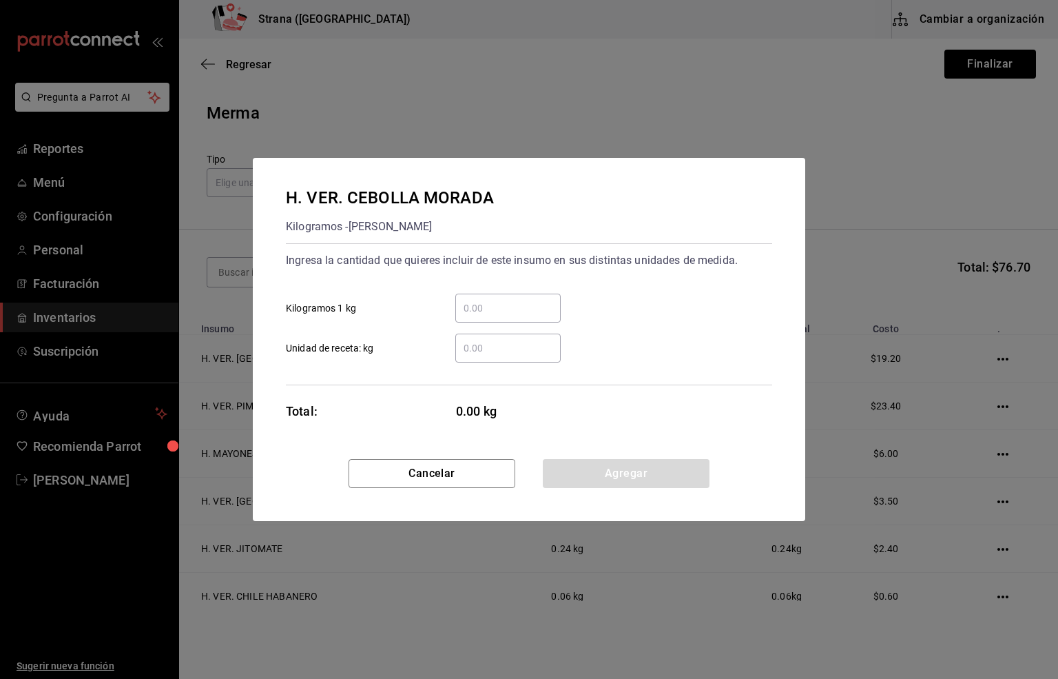
click at [484, 343] on input "​ Unidad de receta: kg" at bounding box center [507, 348] width 105 height 17
type input "0.38"
click at [608, 478] on button "Agregar" at bounding box center [626, 473] width 167 height 29
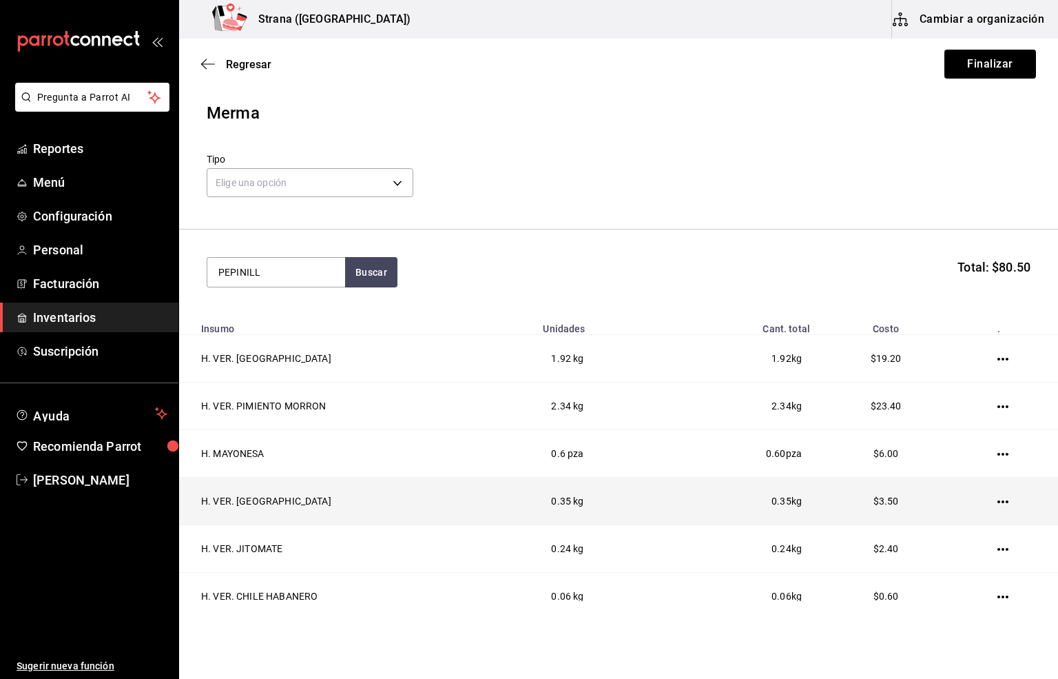
type input "PEPINILL"
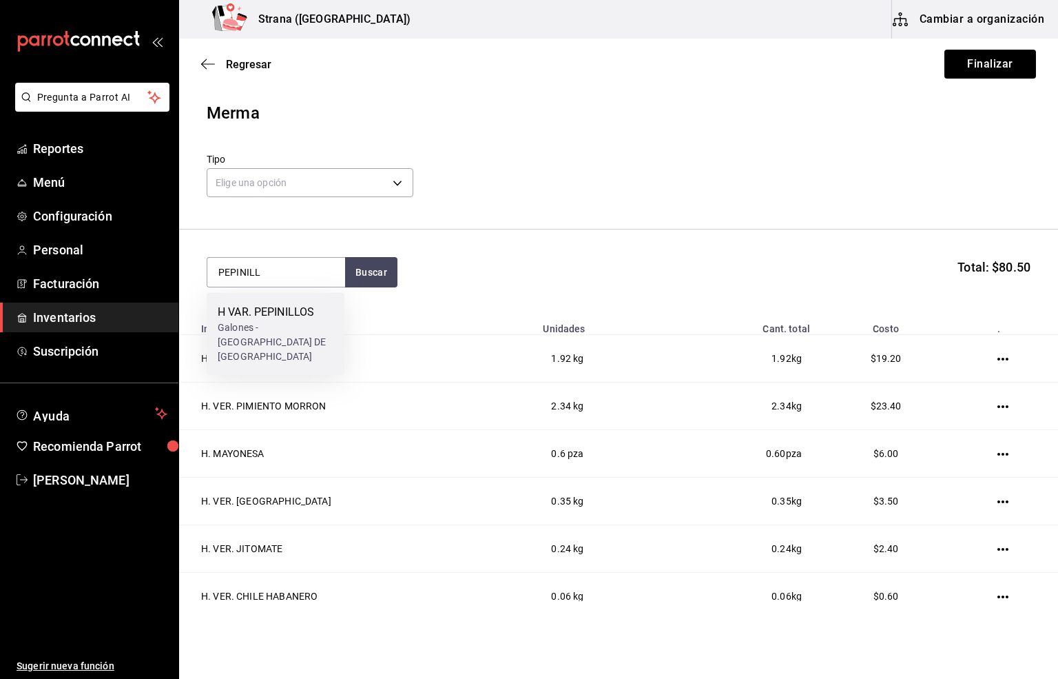
click at [283, 322] on div "Galones - [GEOGRAPHIC_DATA] DE [GEOGRAPHIC_DATA]" at bounding box center [276, 341] width 116 height 43
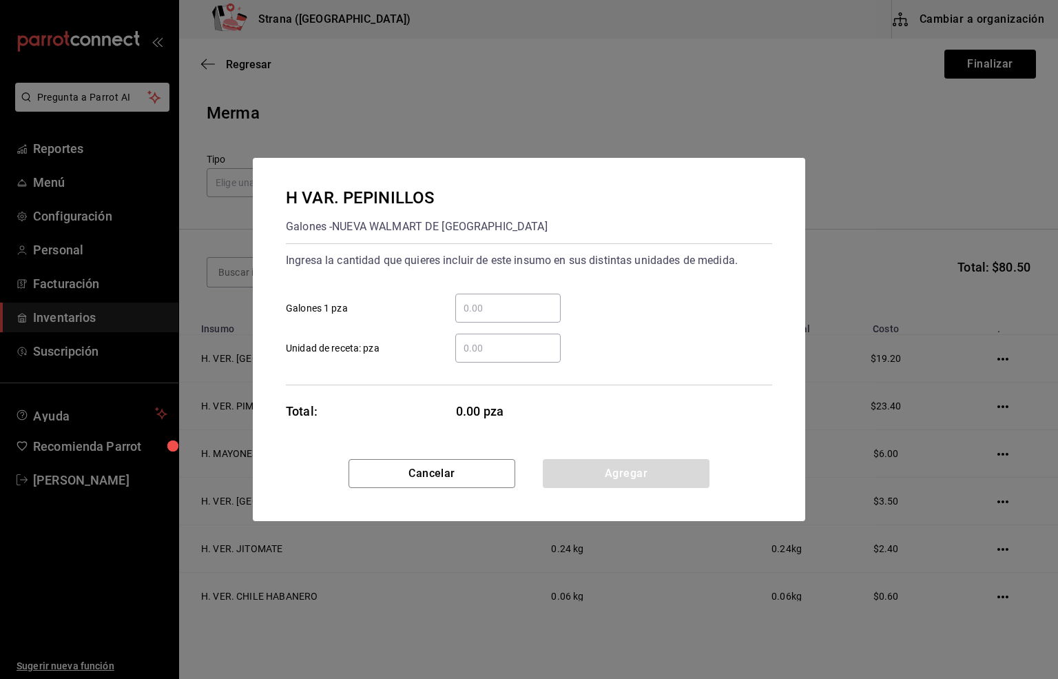
click at [488, 345] on input "​ Unidad de receta: pza" at bounding box center [507, 348] width 105 height 17
type input "0.3"
click at [602, 479] on button "Agregar" at bounding box center [626, 473] width 167 height 29
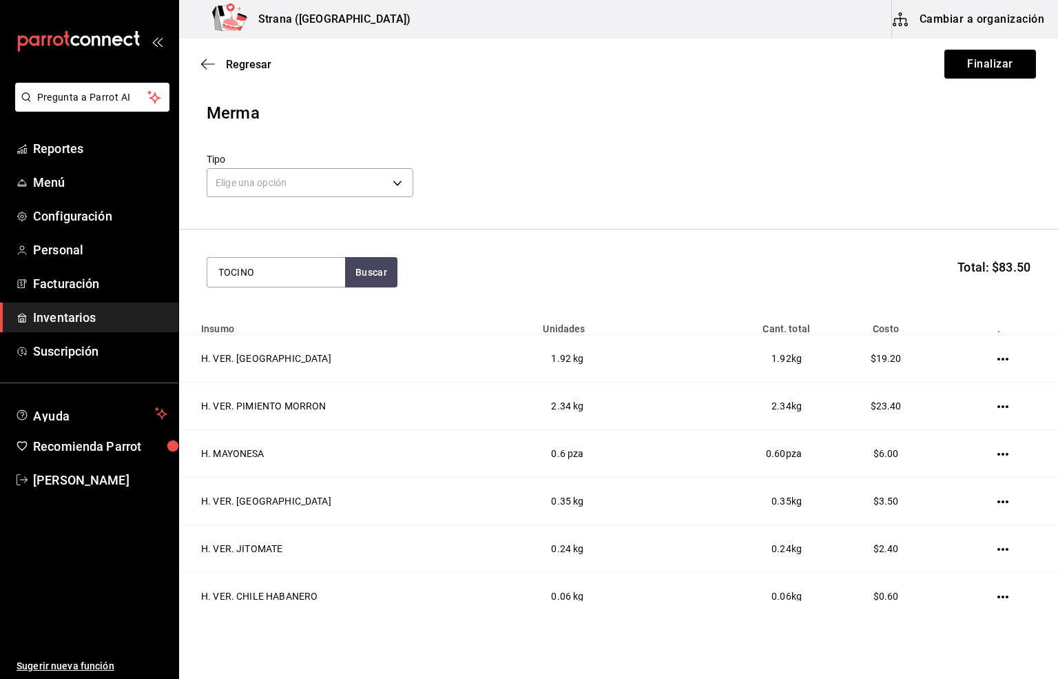
type input "TOCINO"
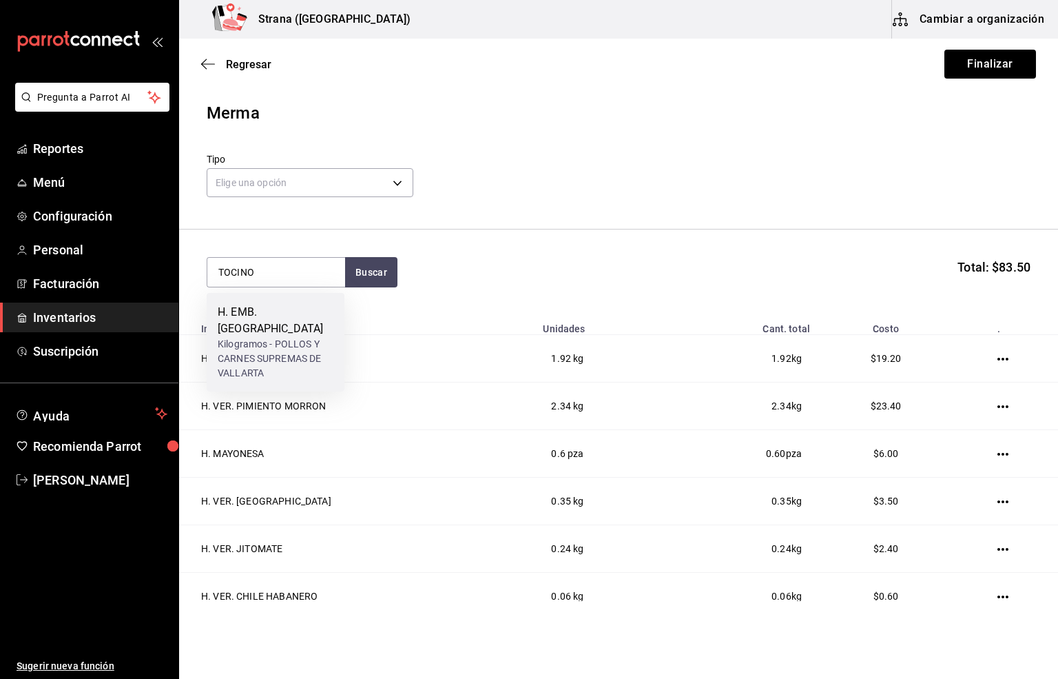
click at [296, 337] on div "Kilogramos - POLLOS Y CARNES SUPREMAS DE VALLARTA" at bounding box center [276, 358] width 116 height 43
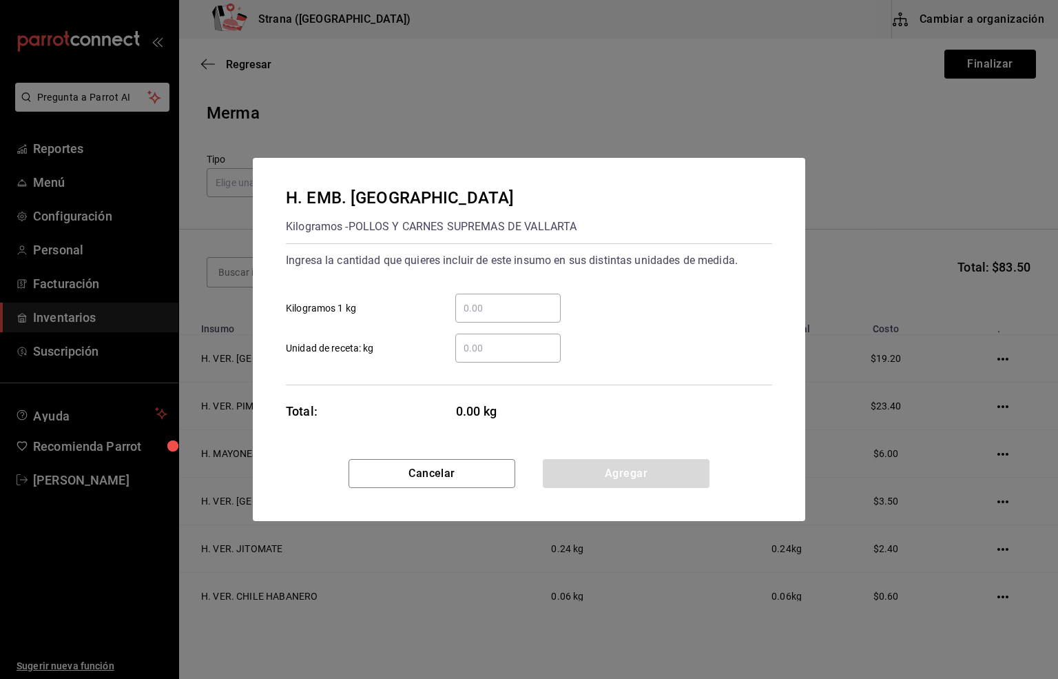
click at [477, 355] on input "​ Unidad de receta: kg" at bounding box center [507, 348] width 105 height 17
type input "2"
click at [614, 475] on button "Agregar" at bounding box center [626, 473] width 167 height 29
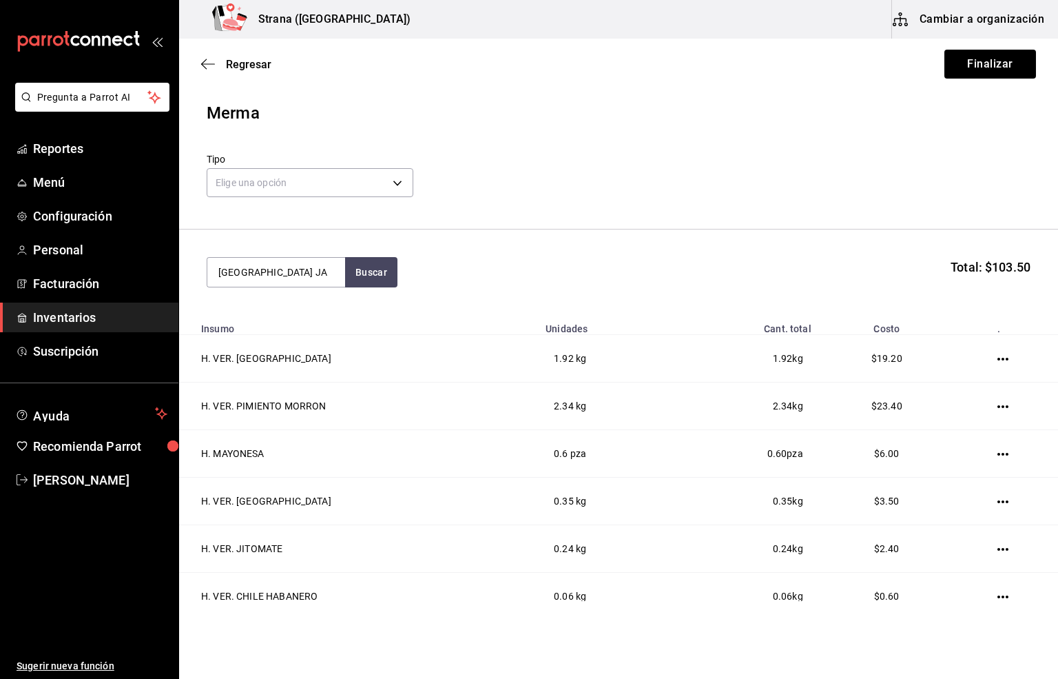
type input "[GEOGRAPHIC_DATA] JA"
click at [267, 331] on div "Bote - [GEOGRAPHIC_DATA] DE [GEOGRAPHIC_DATA]" at bounding box center [276, 341] width 116 height 43
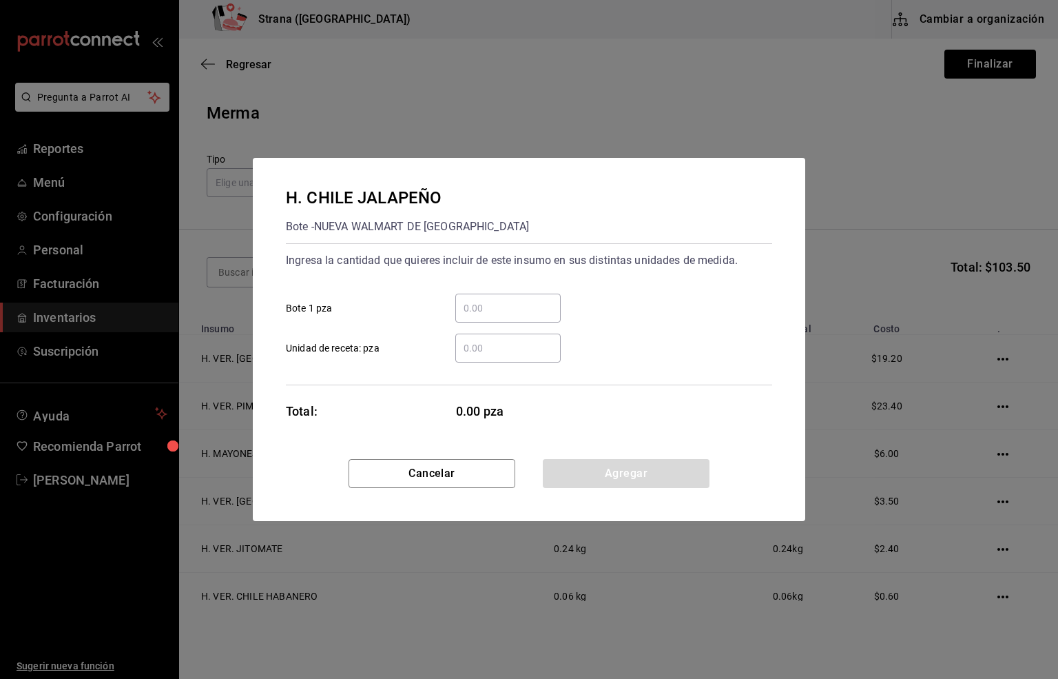
click at [486, 349] on input "​ Unidad de receta: pza" at bounding box center [507, 348] width 105 height 17
type input "0.5"
click at [622, 472] on button "Agregar" at bounding box center [626, 473] width 167 height 29
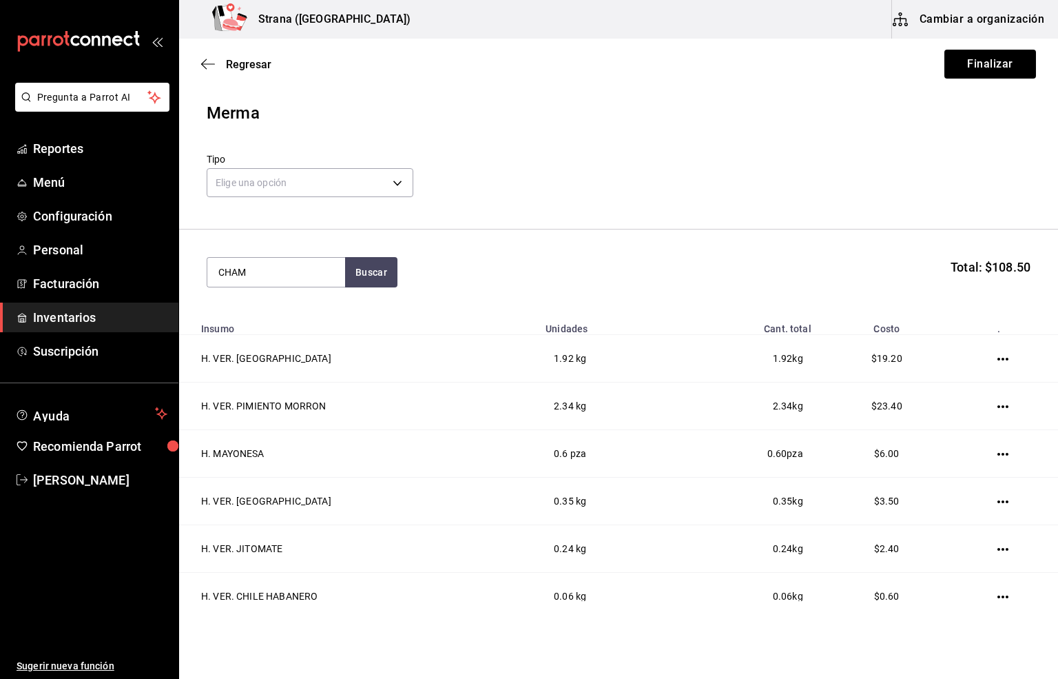
type input "CHAM"
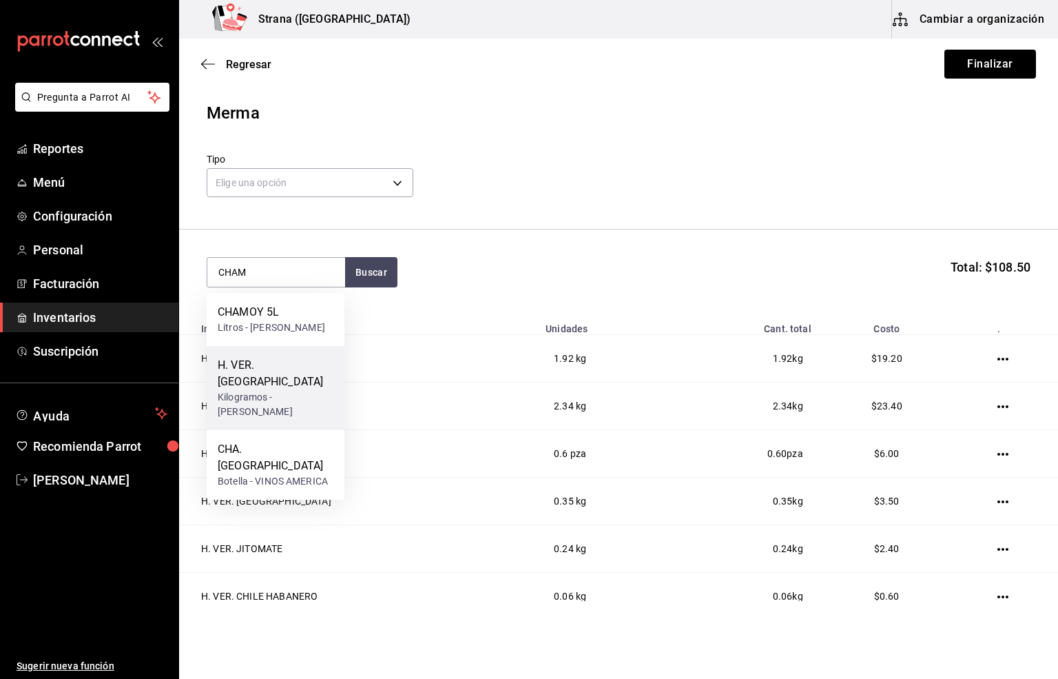
click at [283, 390] on div "H. VER. [GEOGRAPHIC_DATA]" at bounding box center [276, 373] width 116 height 33
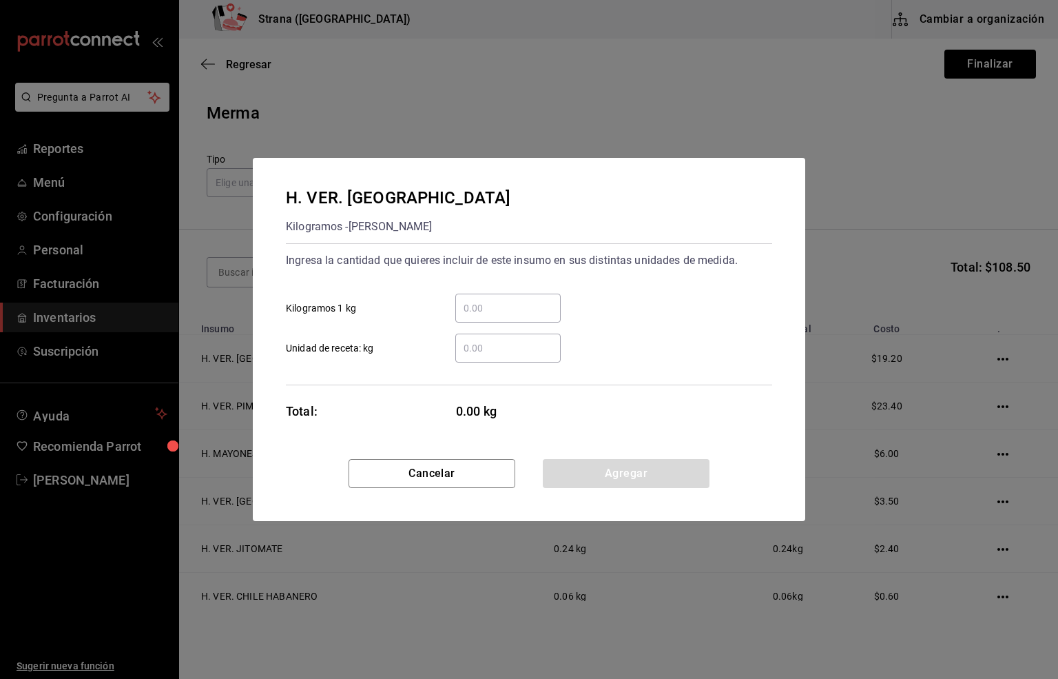
click at [498, 350] on input "​ Unidad de receta: kg" at bounding box center [507, 348] width 105 height 17
type input "0.95"
click at [603, 476] on button "Agregar" at bounding box center [626, 473] width 167 height 29
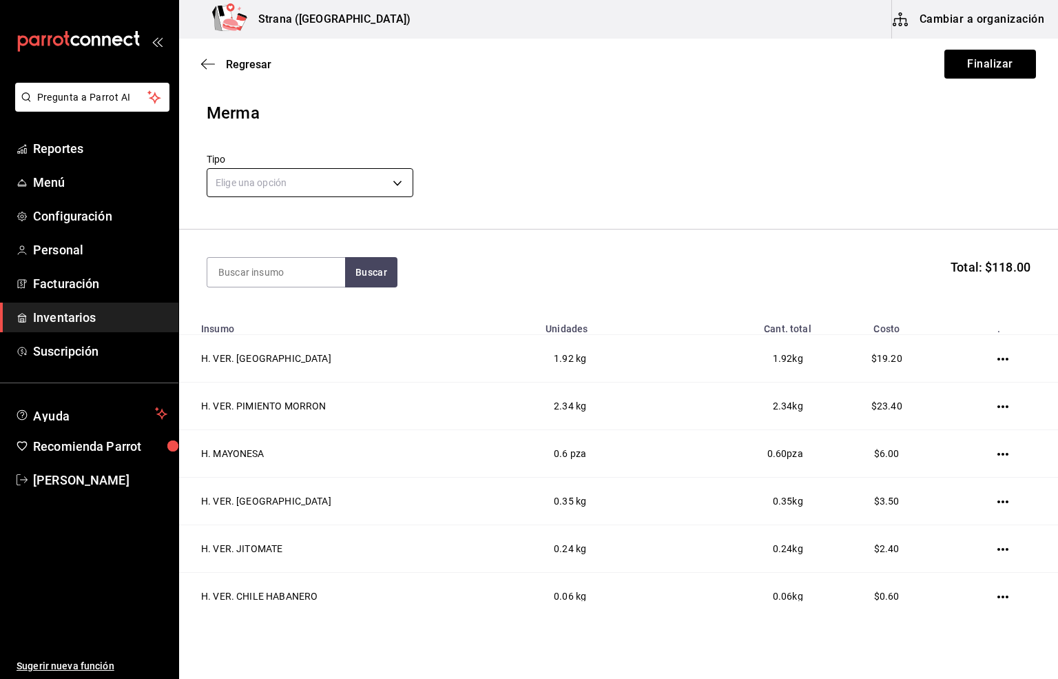
click at [257, 186] on body "Pregunta a Parrot AI Reportes Menú Configuración Personal Facturación Inventari…" at bounding box center [529, 300] width 1058 height 601
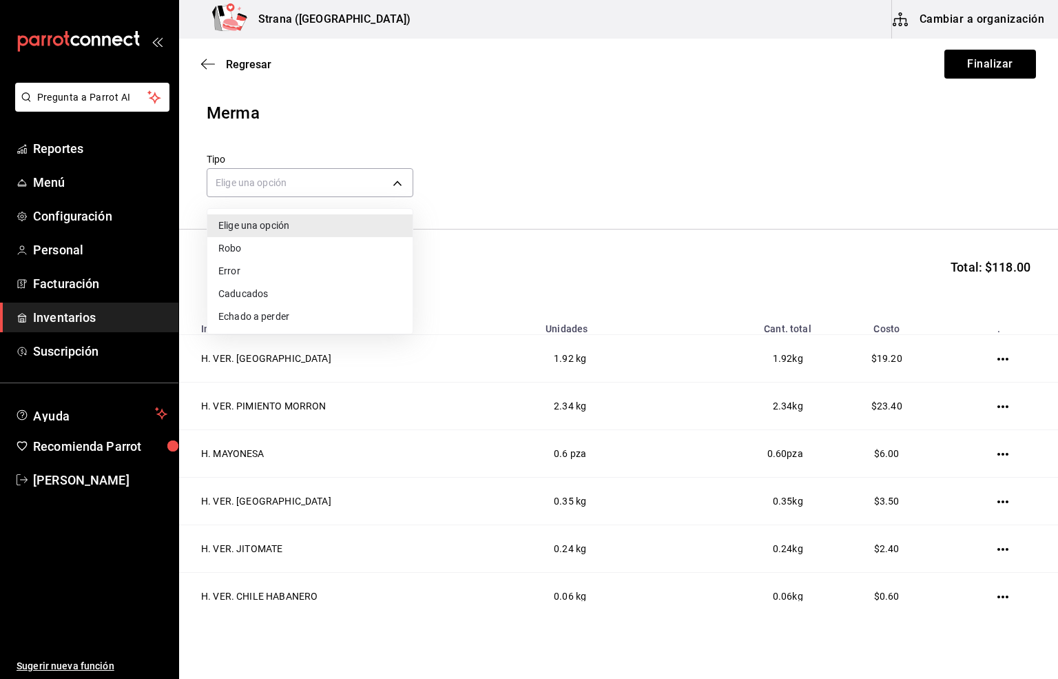
click at [236, 273] on li "Error" at bounding box center [309, 271] width 205 height 23
type input "ERROR"
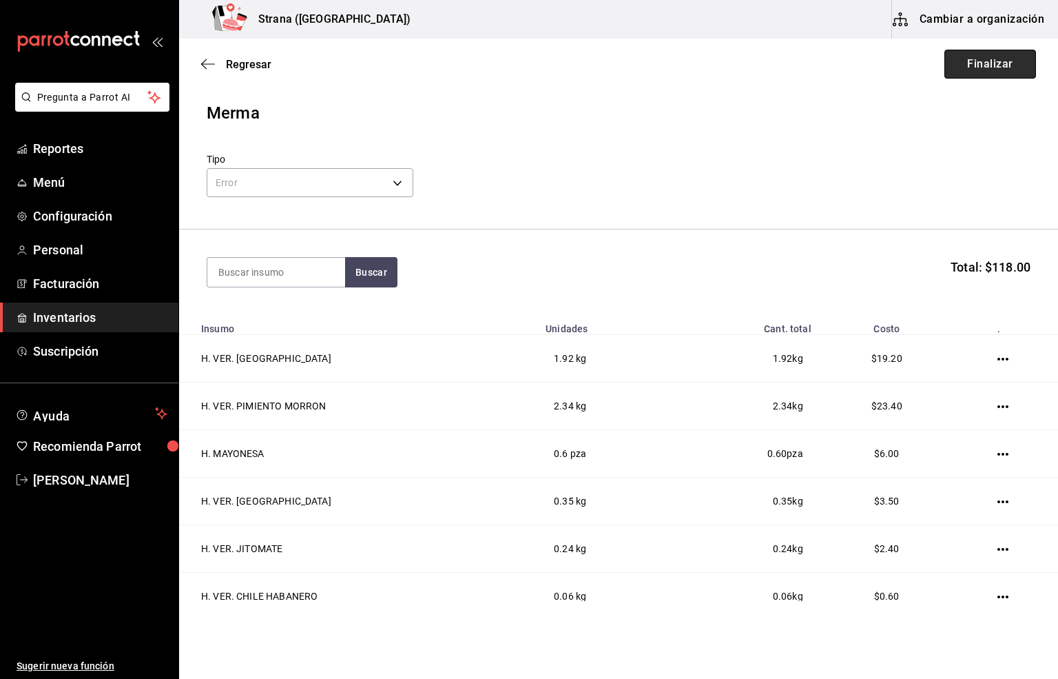
click at [973, 67] on button "Finalizar" at bounding box center [990, 64] width 92 height 29
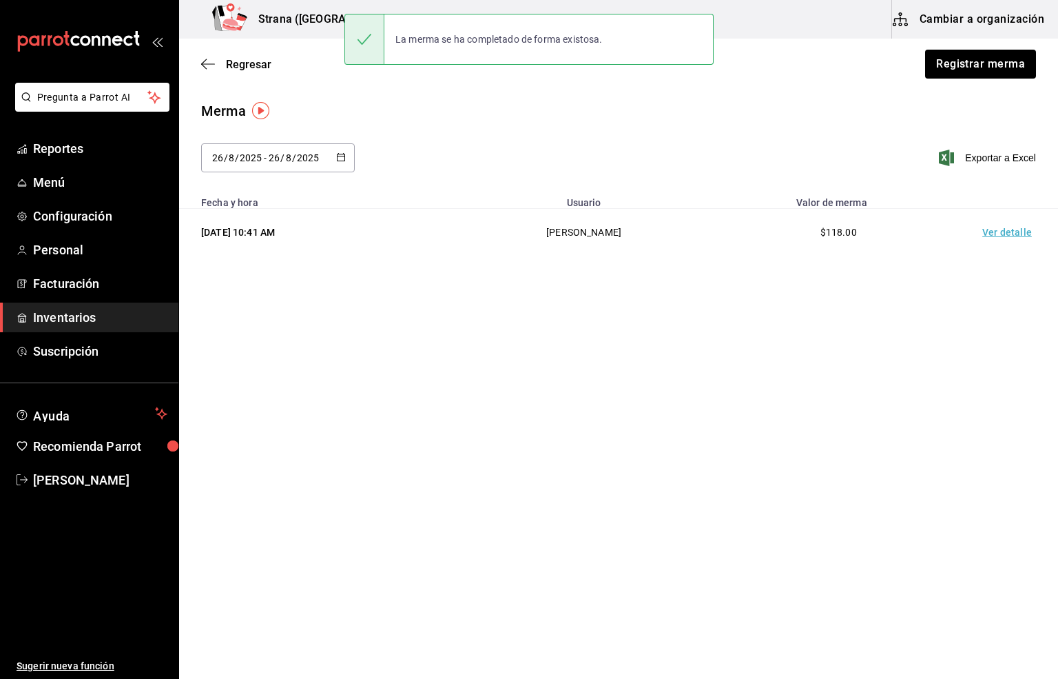
click at [1005, 232] on td "Ver detalle" at bounding box center [1010, 233] width 96 height 48
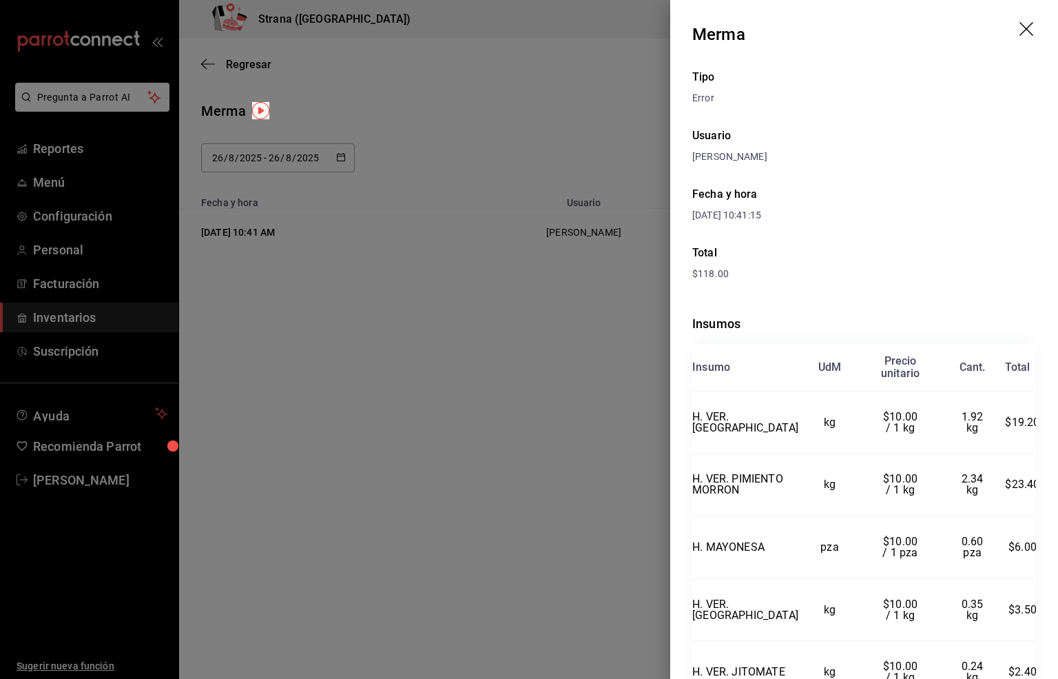
click at [1020, 30] on icon "drag" at bounding box center [1027, 29] width 14 height 14
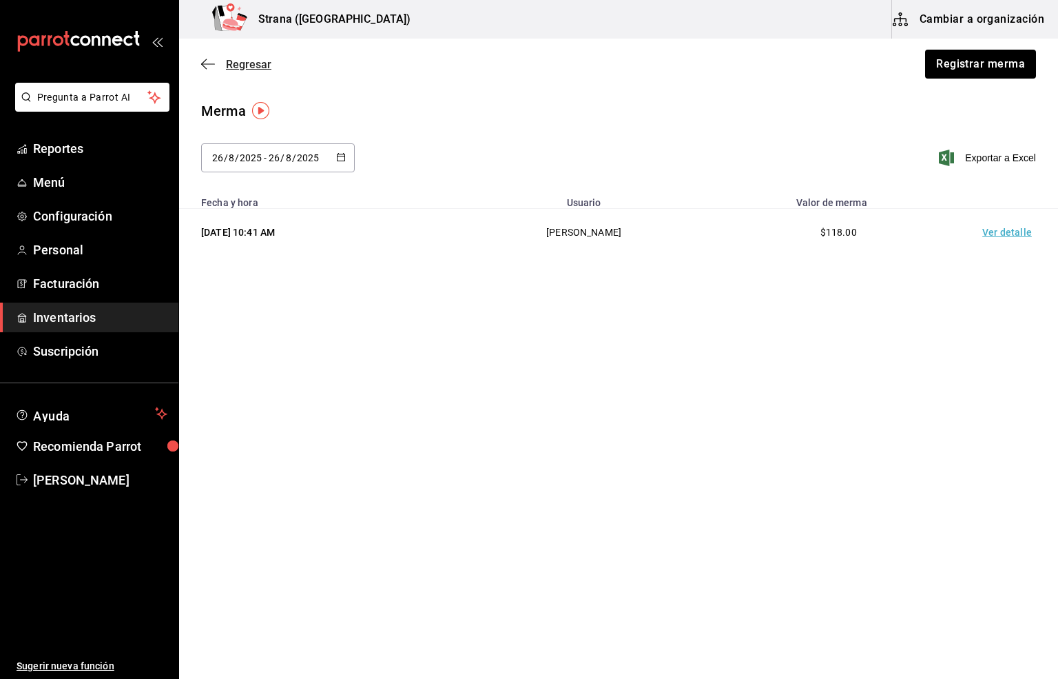
click at [256, 60] on span "Regresar" at bounding box center [248, 64] width 45 height 13
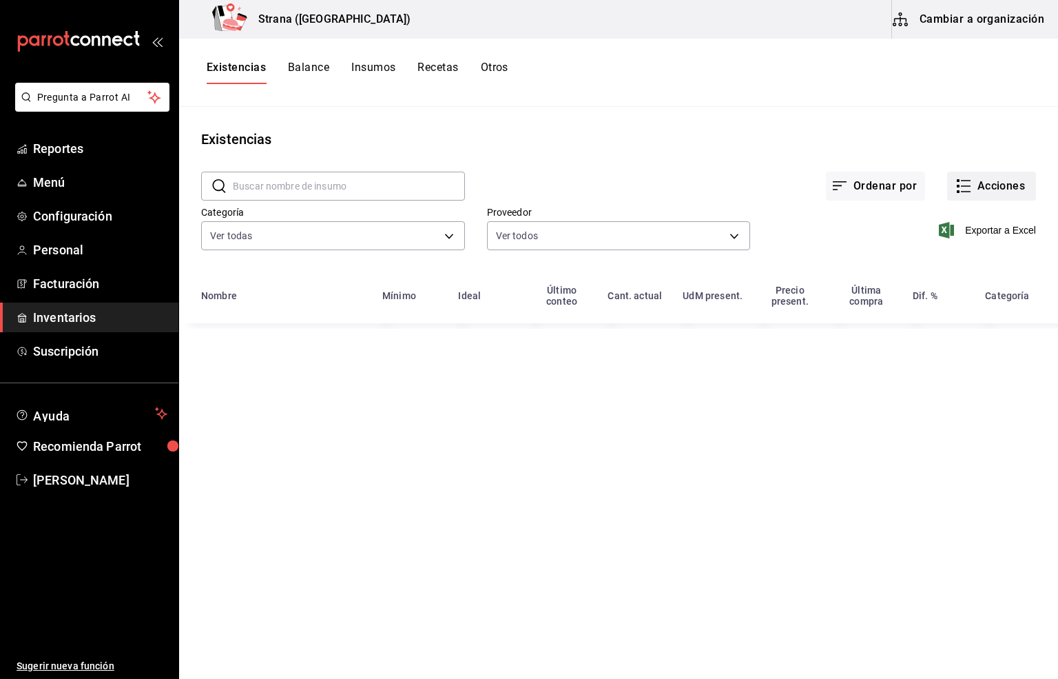
click at [995, 184] on button "Acciones" at bounding box center [991, 186] width 89 height 29
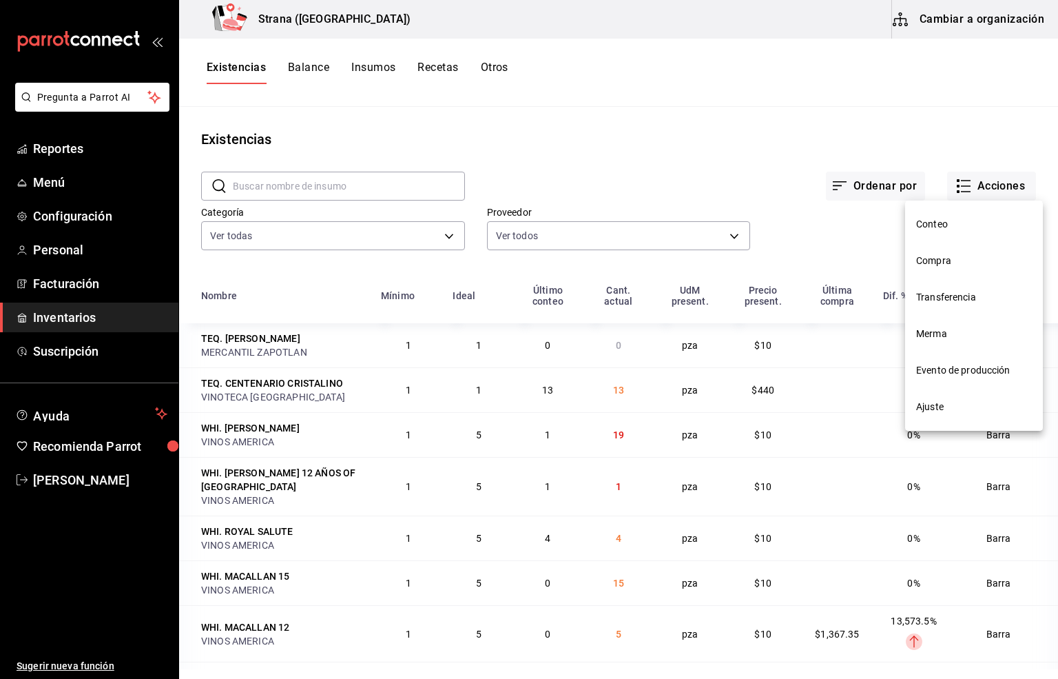
click at [936, 259] on span "Compra" at bounding box center [974, 261] width 116 height 14
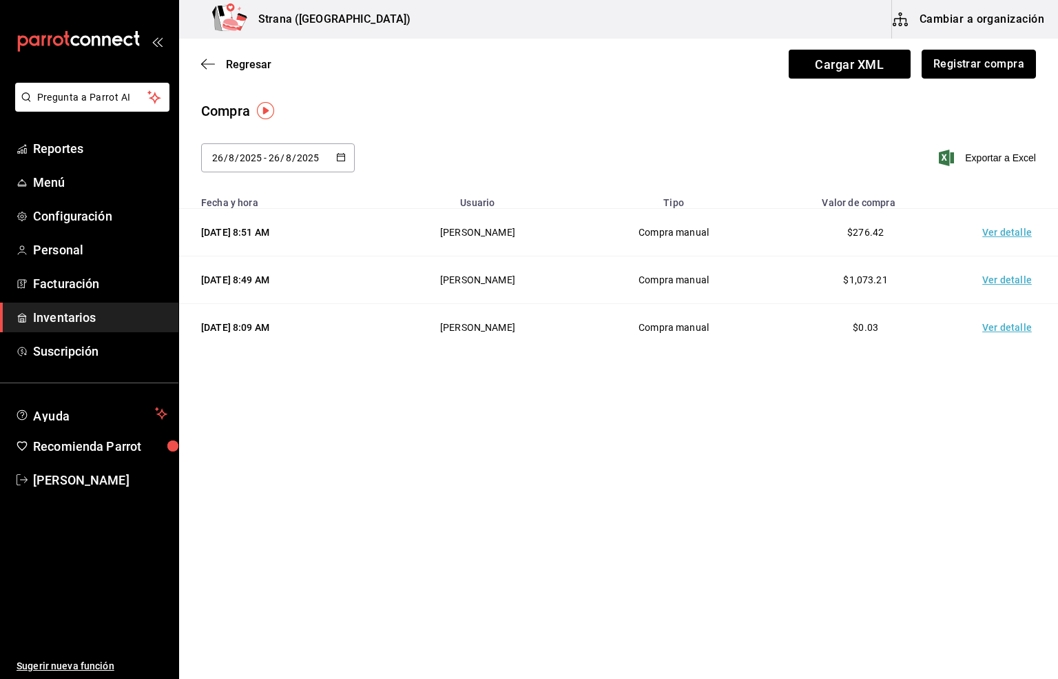
click at [962, 60] on button "Registrar compra" at bounding box center [979, 64] width 114 height 29
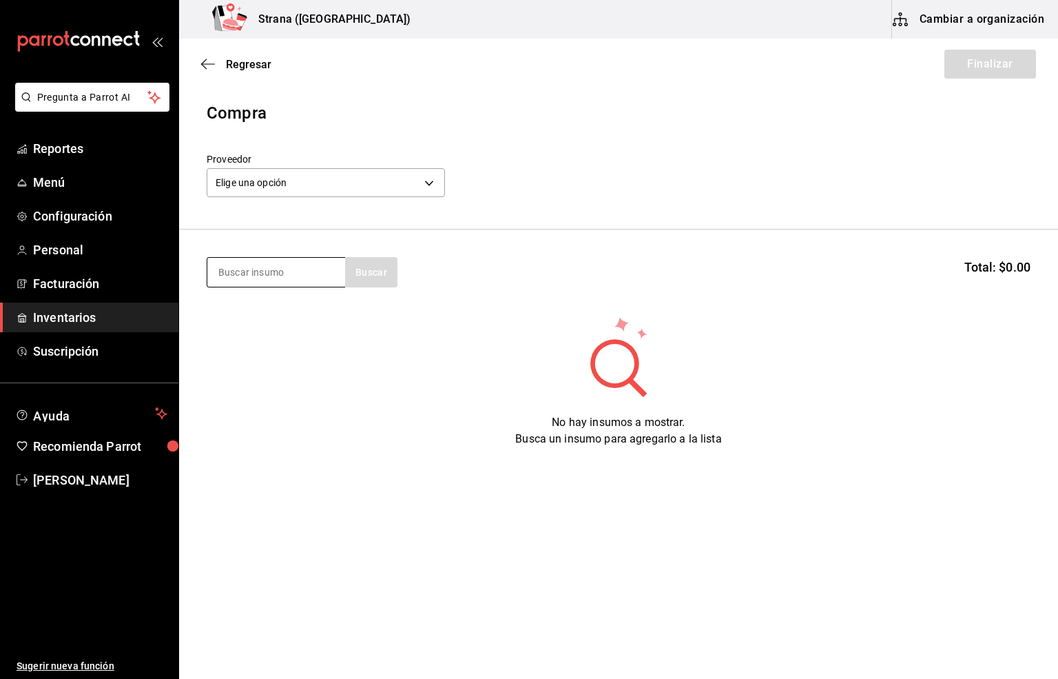
click at [238, 273] on input at bounding box center [276, 272] width 138 height 29
click at [267, 267] on input "PAN" at bounding box center [276, 272] width 138 height 29
type input "PAN"
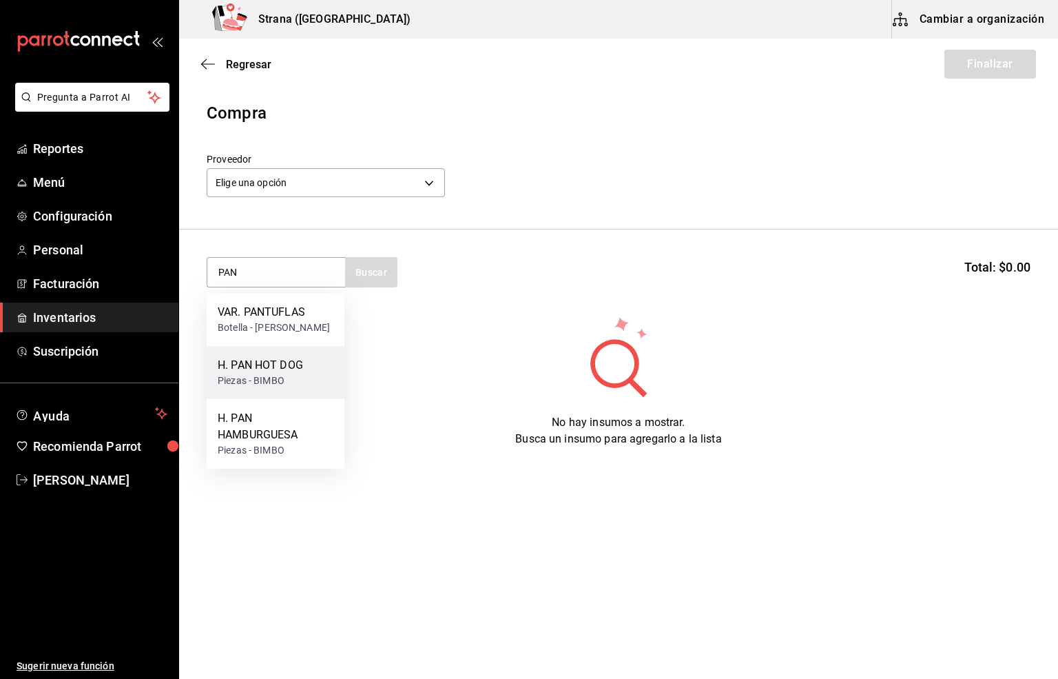
click at [269, 373] on div "H. PAN HOT DOG" at bounding box center [260, 365] width 85 height 17
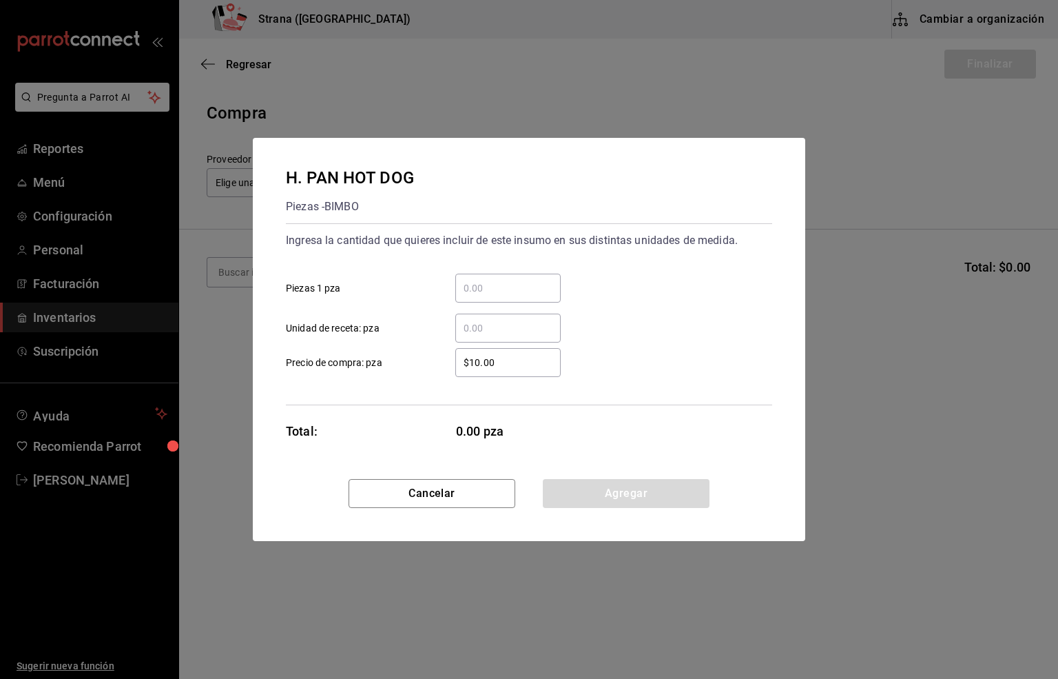
click at [476, 327] on input "​ Unidad de receta: pza" at bounding box center [507, 328] width 105 height 17
type input "1"
click at [623, 490] on button "Agregar" at bounding box center [626, 493] width 167 height 29
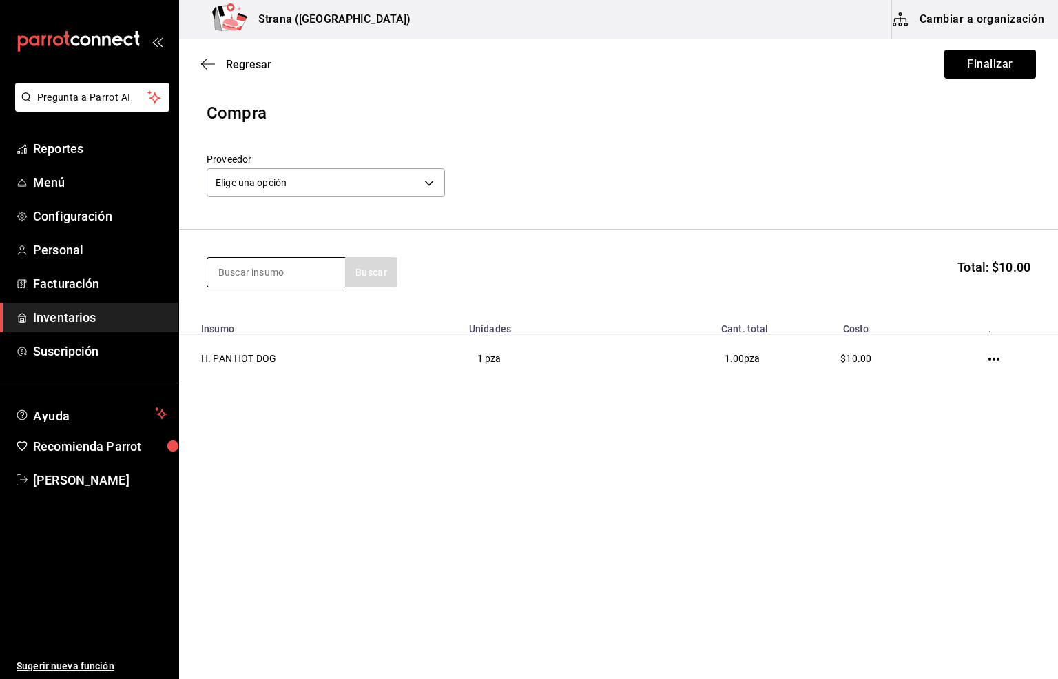
click at [236, 277] on input at bounding box center [276, 272] width 138 height 29
type input "SALCHI"
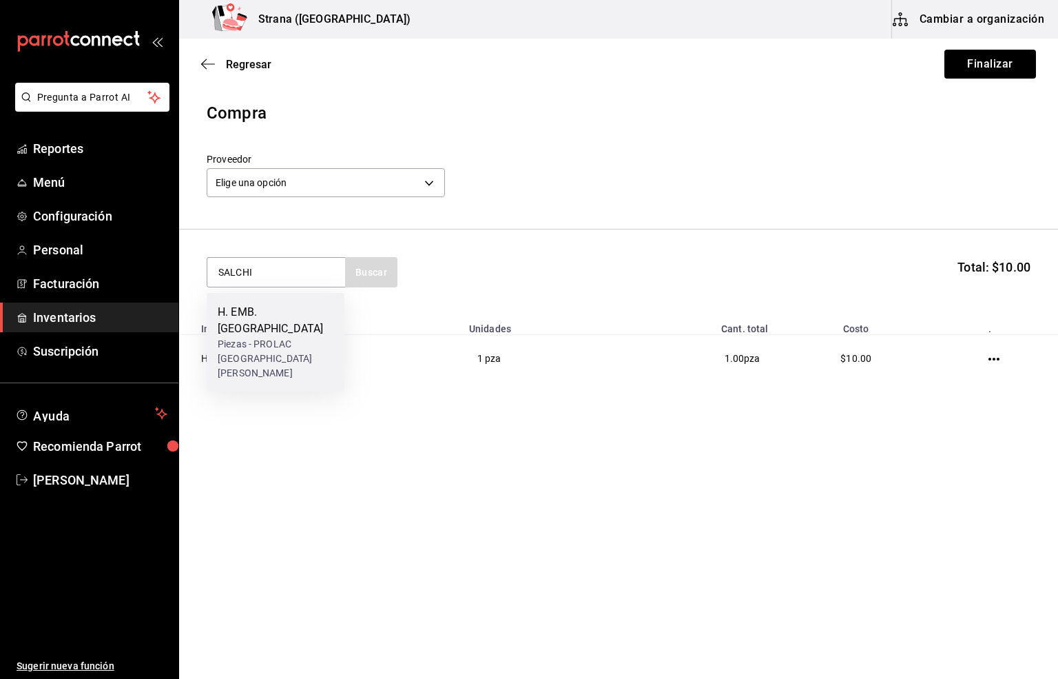
click at [256, 337] on div "Piezas - PROLAC [GEOGRAPHIC_DATA][PERSON_NAME]" at bounding box center [276, 358] width 116 height 43
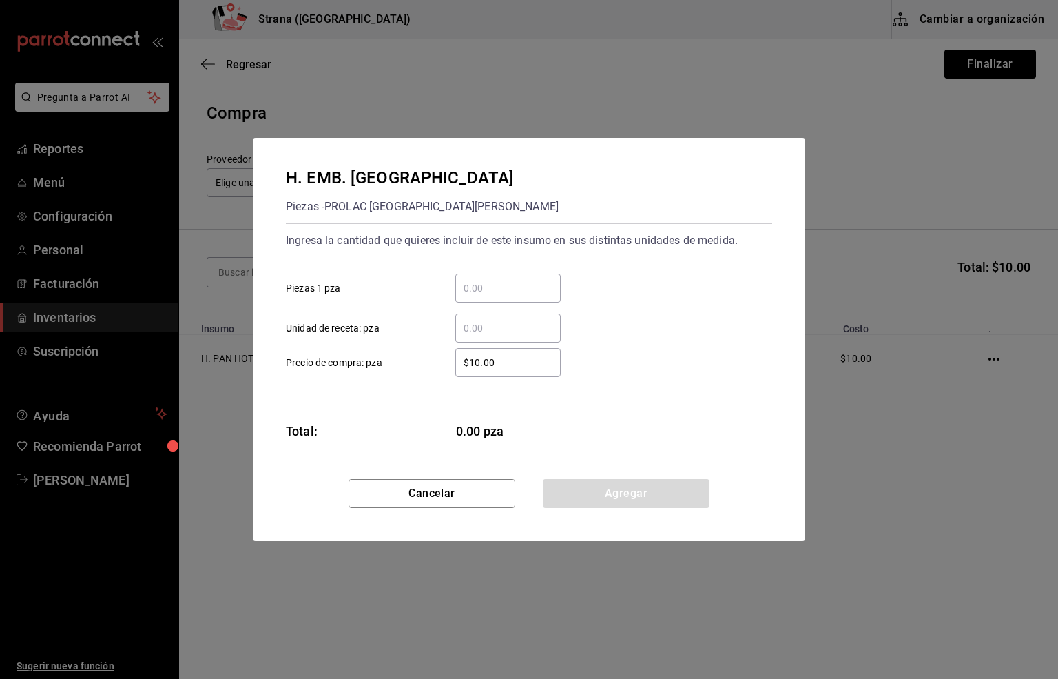
click at [468, 327] on input "​ Unidad de receta: pza" at bounding box center [507, 328] width 105 height 17
type input "1"
click at [606, 486] on button "Agregar" at bounding box center [626, 493] width 167 height 29
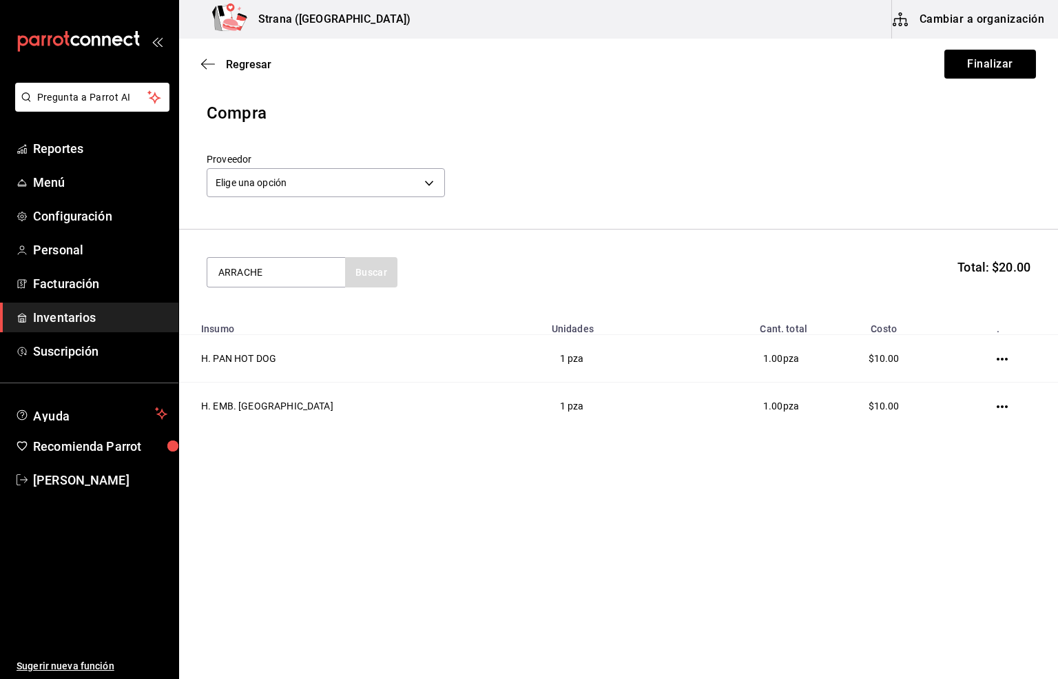
type input "ARRACHE"
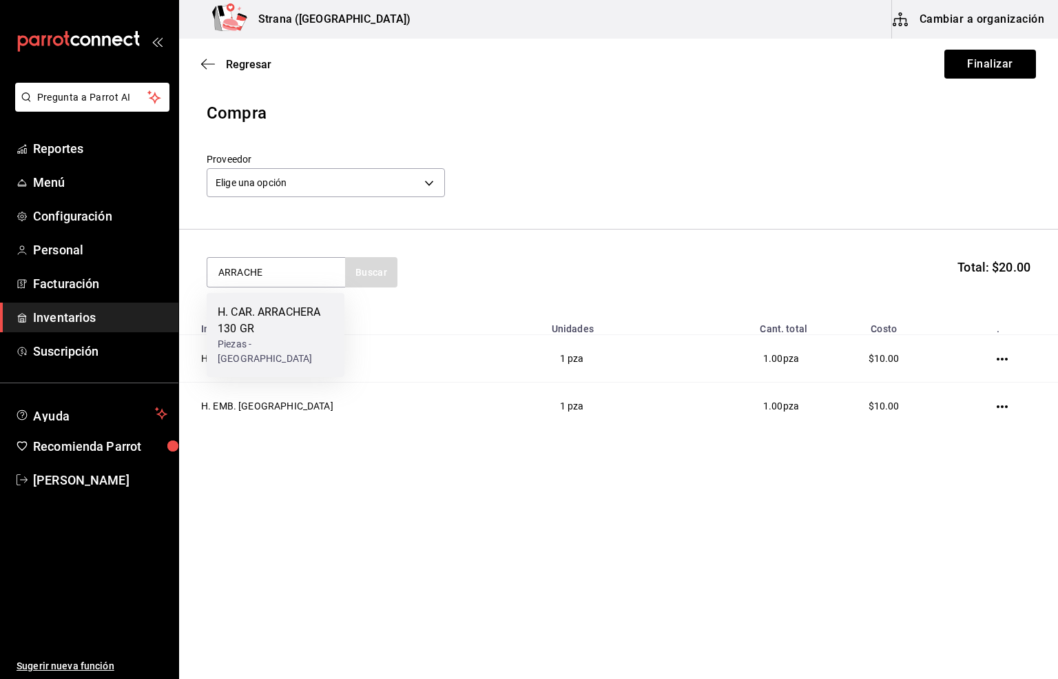
click at [262, 321] on div "H. CAR. ARRACHERA 130 GR" at bounding box center [276, 320] width 116 height 33
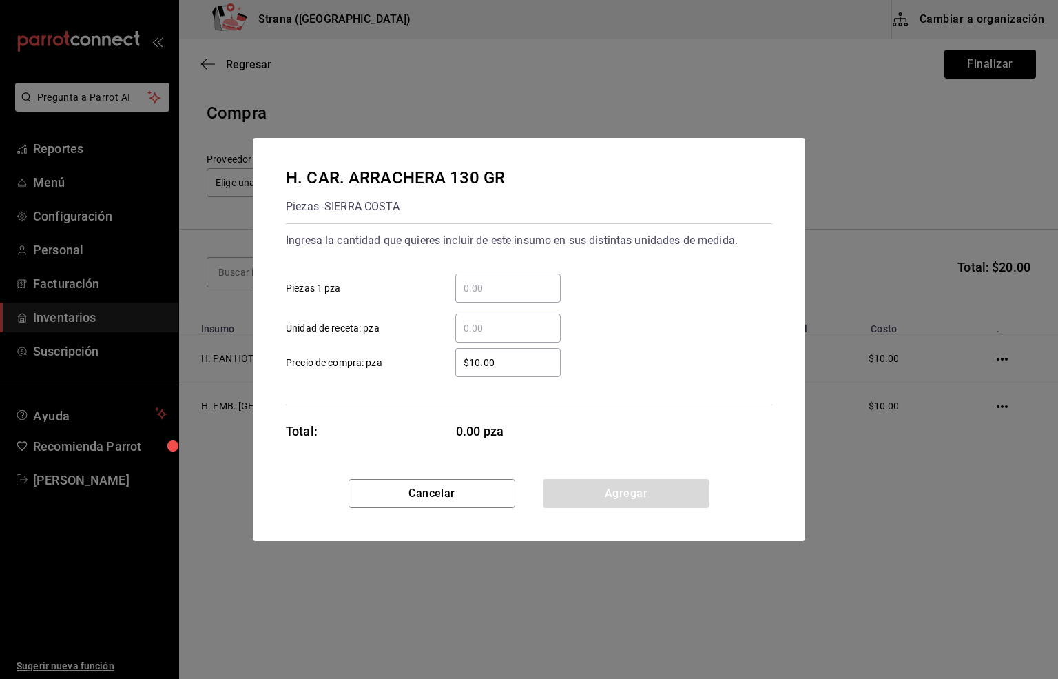
click at [480, 327] on input "​ Unidad de receta: pza" at bounding box center [507, 328] width 105 height 17
type input "2"
click at [629, 496] on button "Agregar" at bounding box center [626, 493] width 167 height 29
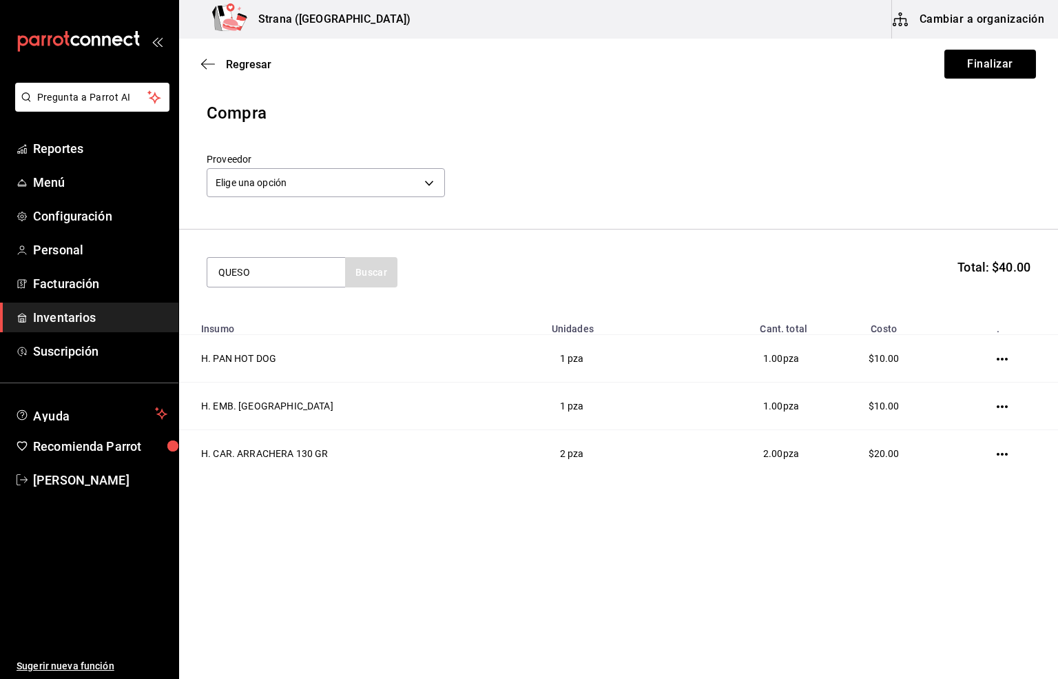
type input "QUESO"
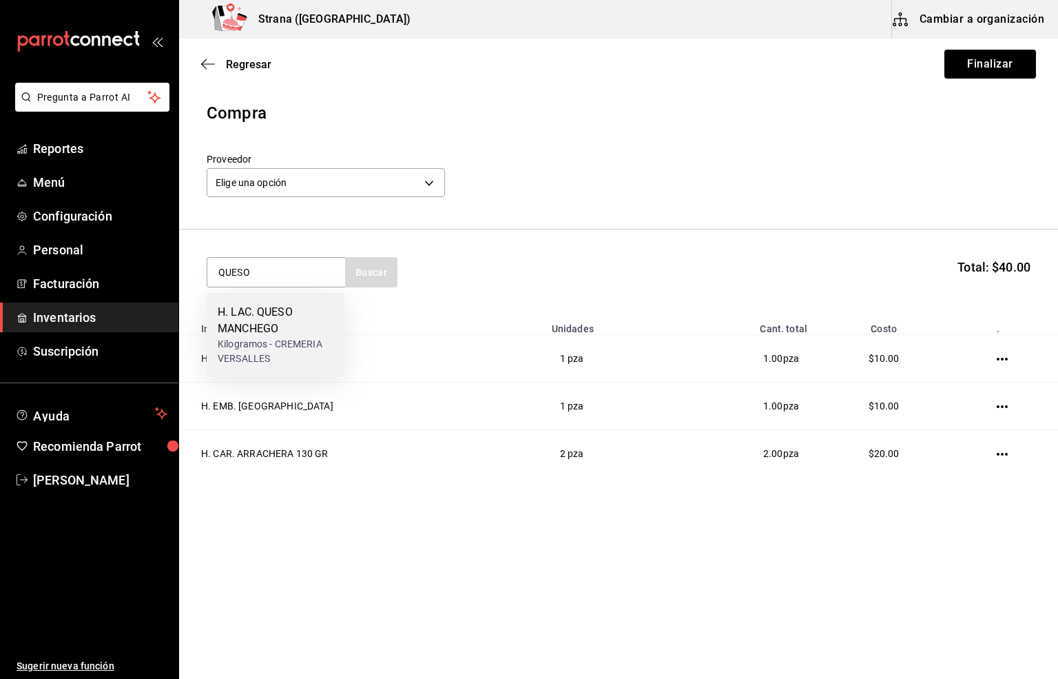
click at [265, 327] on div "H. LAC. QUESO MANCHEGO" at bounding box center [276, 320] width 116 height 33
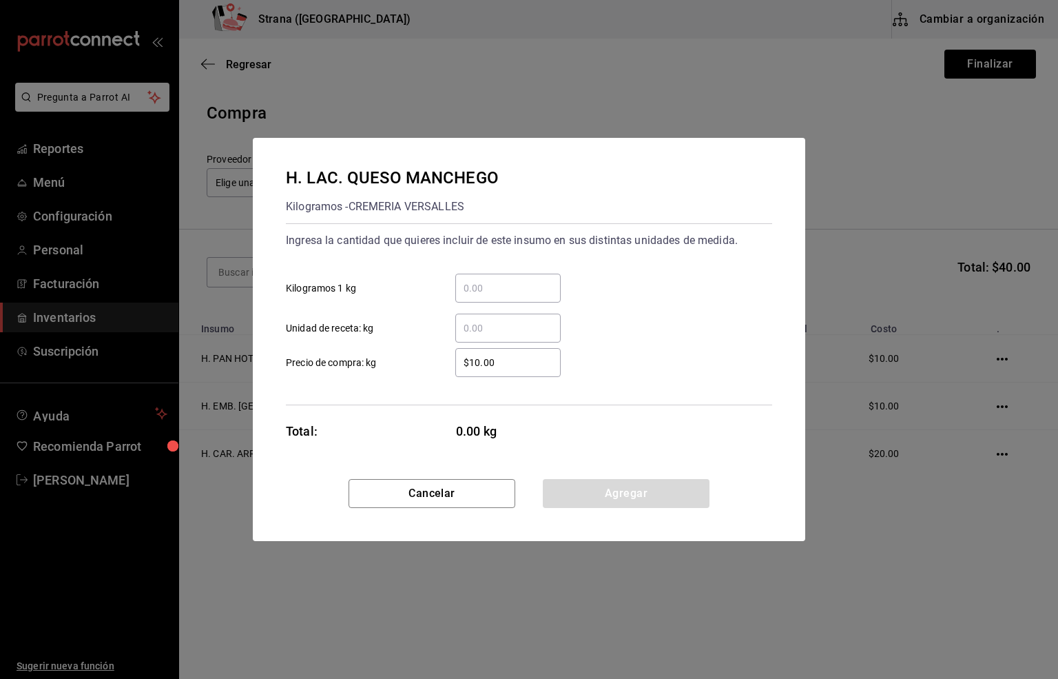
click at [494, 327] on input "​ Unidad de receta: kg" at bounding box center [507, 328] width 105 height 17
type input "0.41"
click at [625, 488] on button "Agregar" at bounding box center [626, 493] width 167 height 29
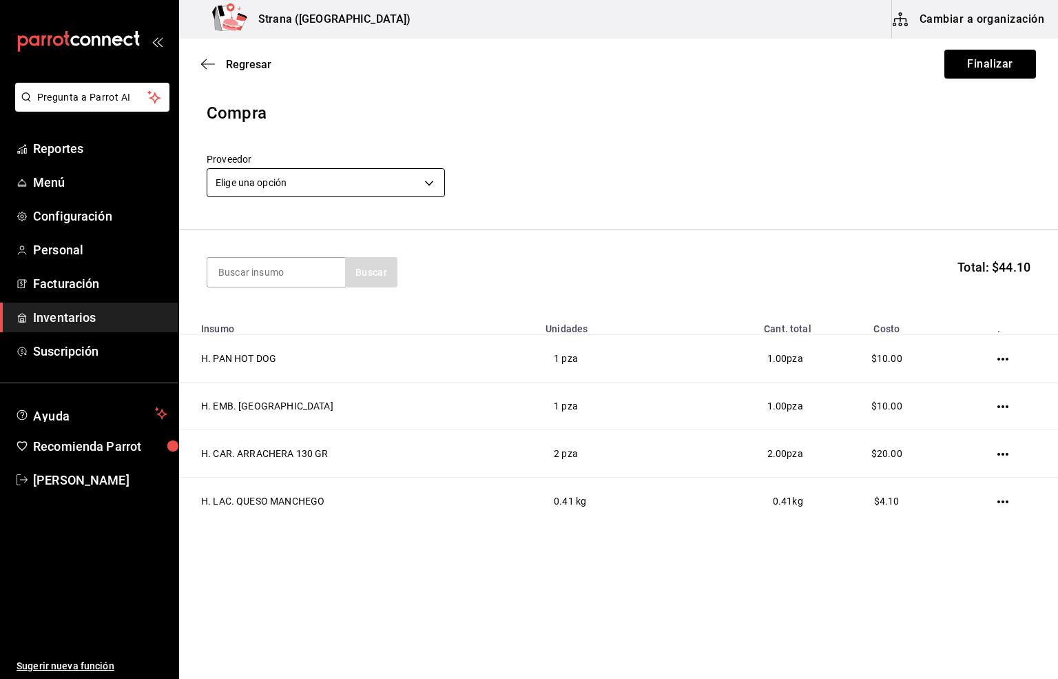
click at [267, 178] on body "Pregunta a Parrot AI Reportes Menú Configuración Personal Facturación Inventari…" at bounding box center [529, 300] width 1058 height 601
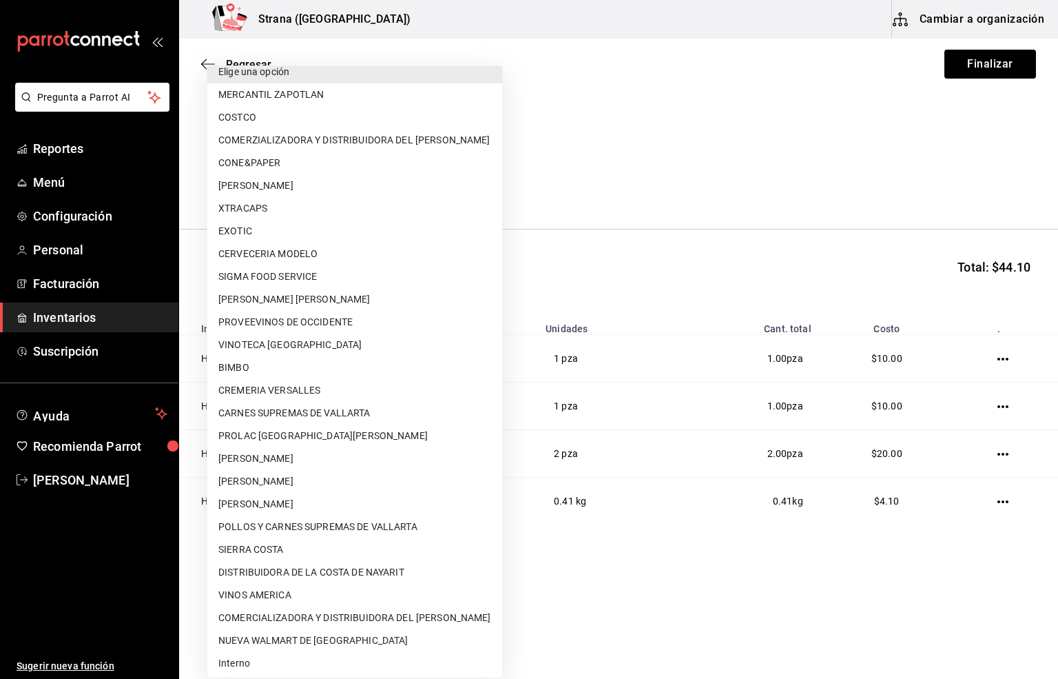
scroll to position [14, 0]
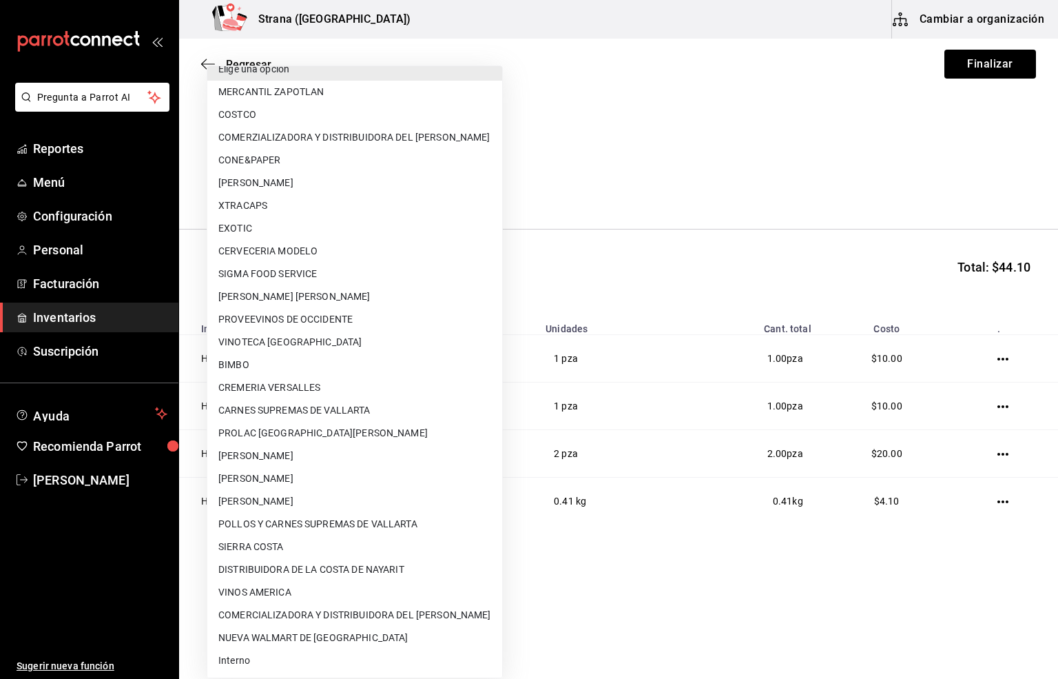
click at [240, 657] on li "Interno" at bounding box center [354, 660] width 295 height 23
type input "8f59523e-768f-4f75-81e2-699d8d2926c5"
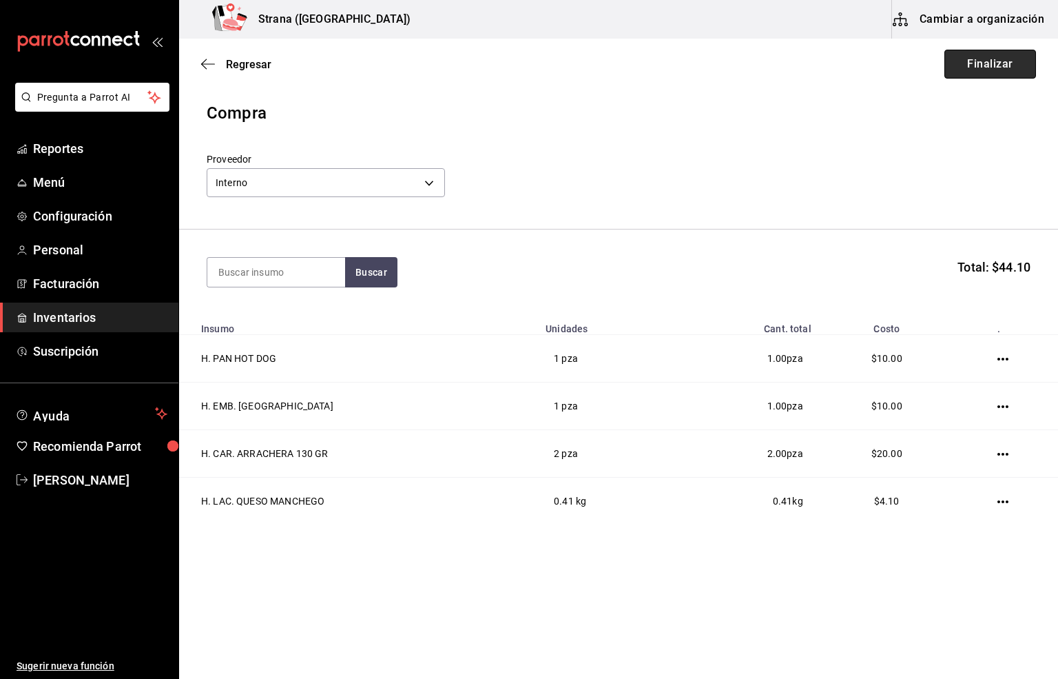
click at [1002, 70] on button "Finalizar" at bounding box center [990, 64] width 92 height 29
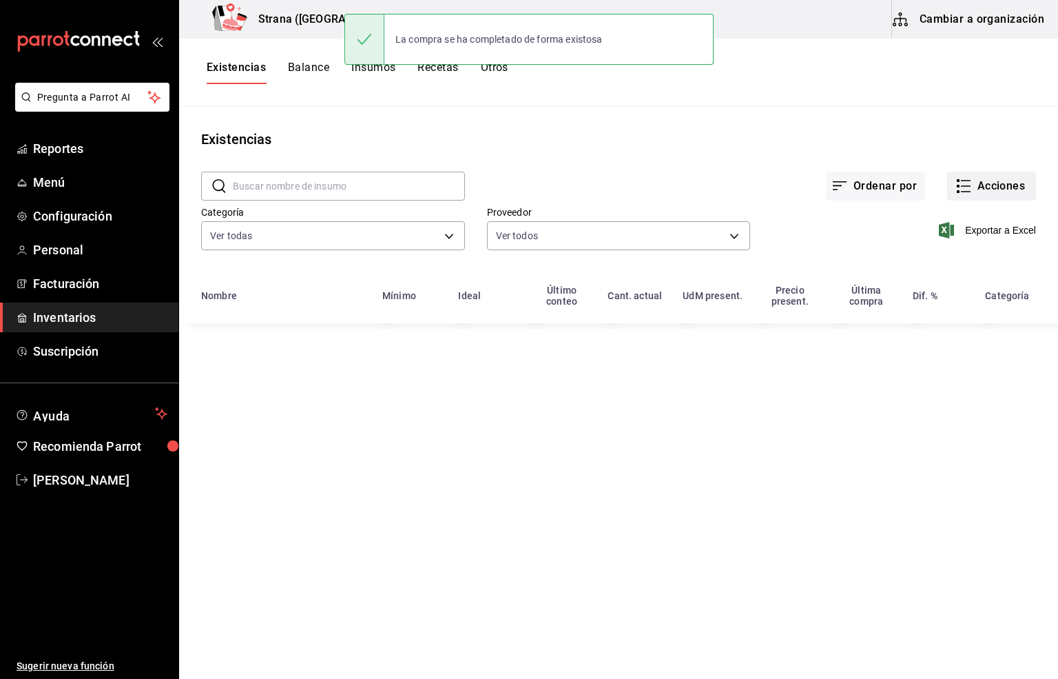
click at [986, 183] on button "Acciones" at bounding box center [991, 186] width 89 height 29
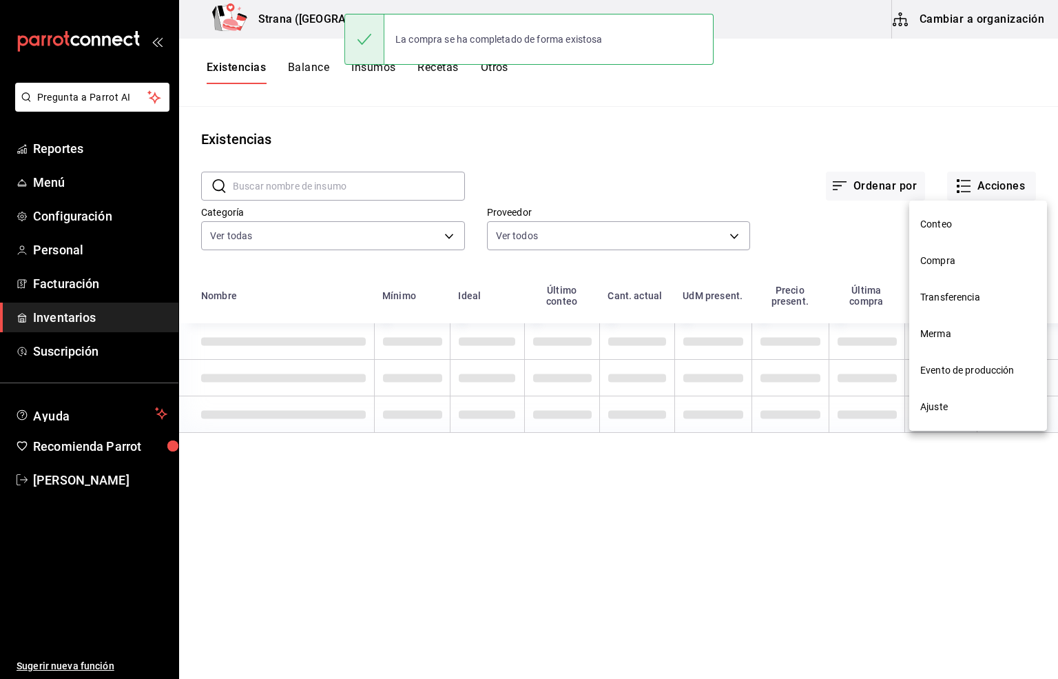
click at [936, 262] on span "Compra" at bounding box center [978, 261] width 116 height 14
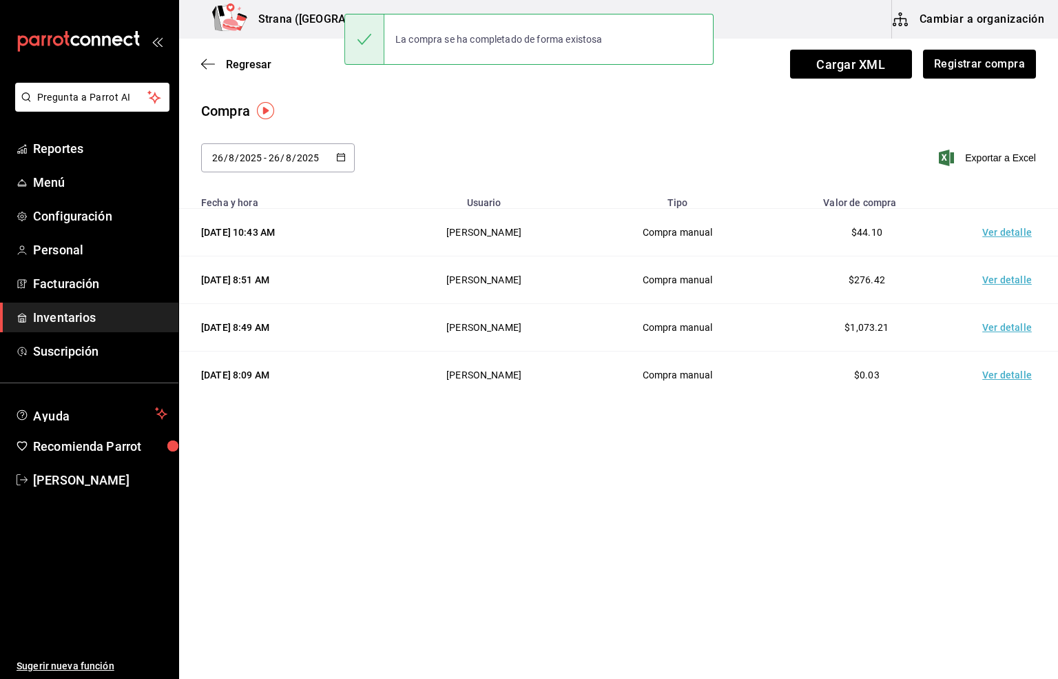
click at [1004, 230] on td "Ver detalle" at bounding box center [1010, 233] width 96 height 48
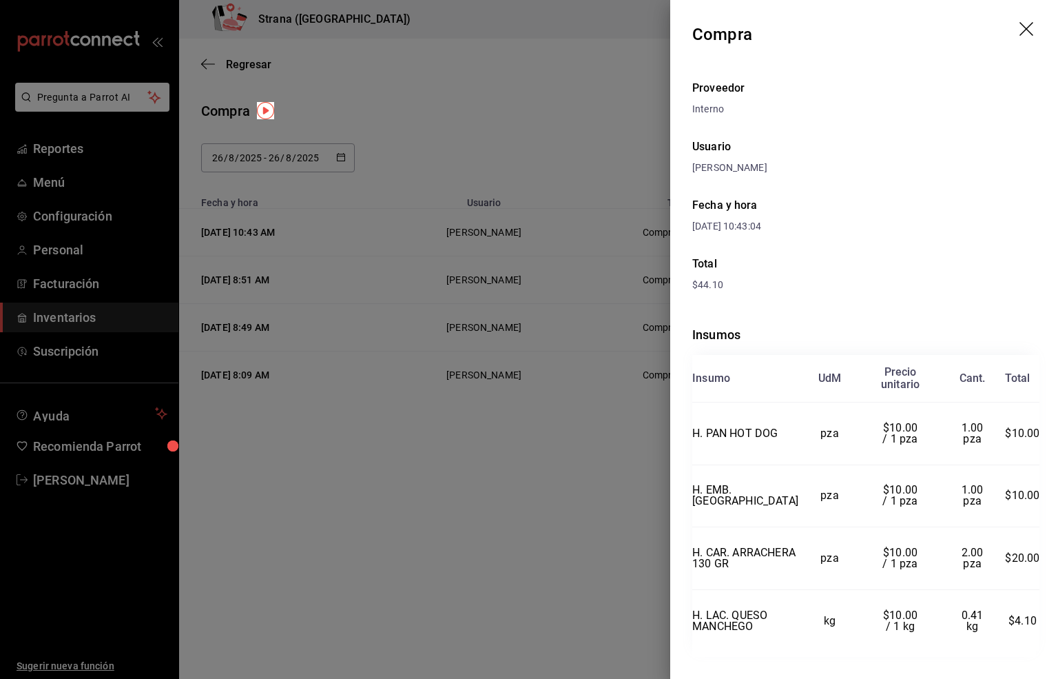
click at [949, 188] on div "Fecha y hora [DATE] 10:43:04" at bounding box center [864, 215] width 344 height 59
click at [1020, 31] on icon "drag" at bounding box center [1028, 30] width 17 height 17
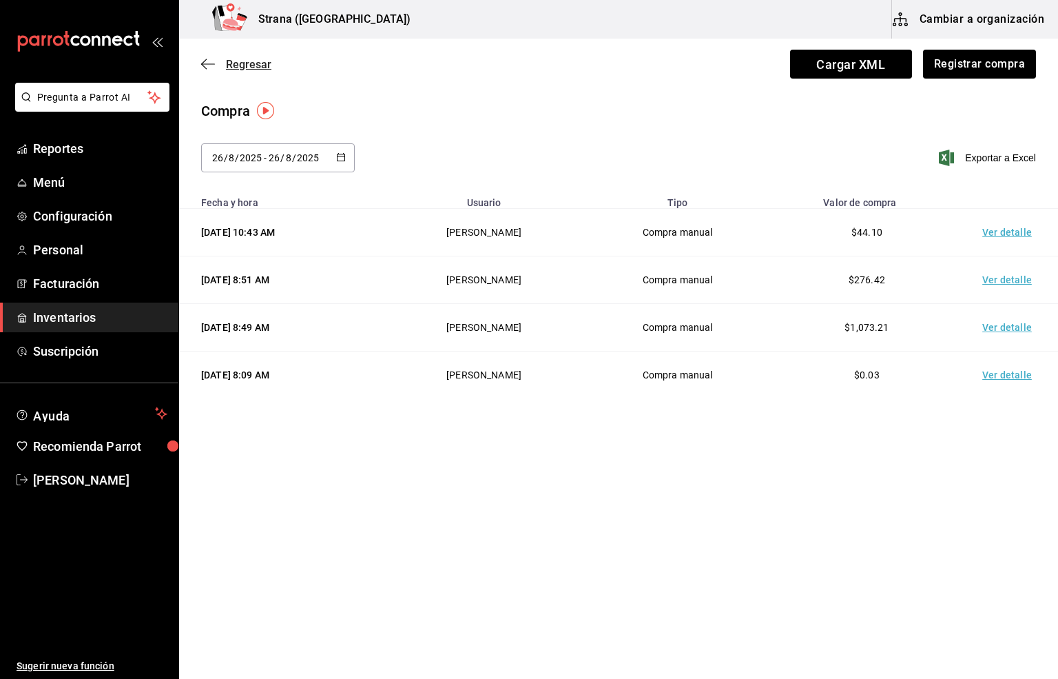
click at [238, 61] on span "Regresar" at bounding box center [248, 64] width 45 height 13
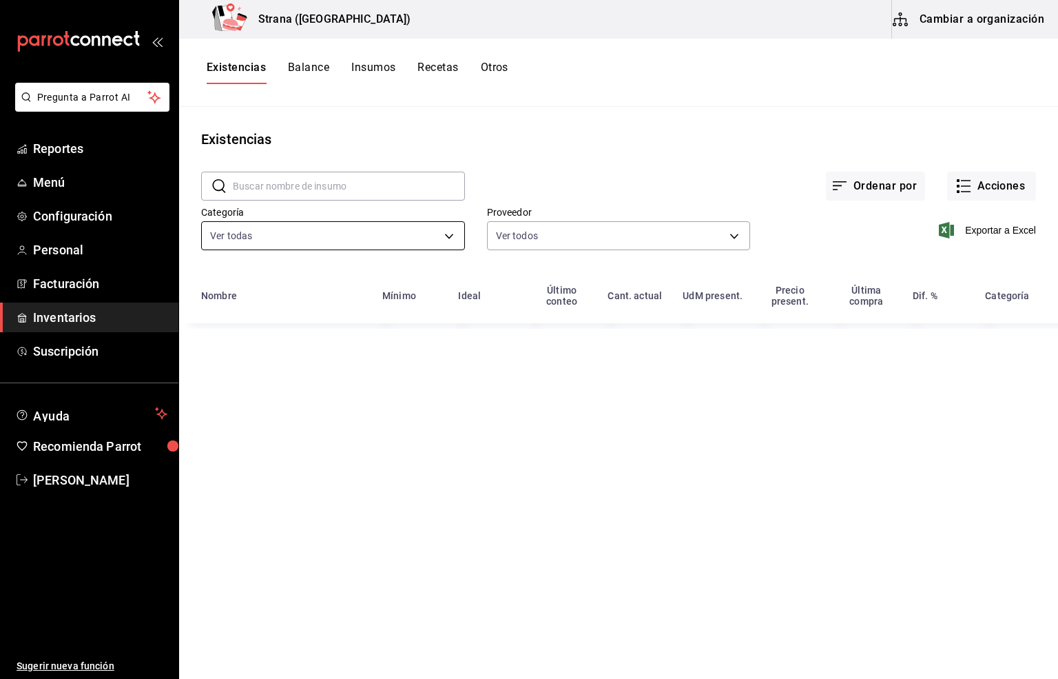
click at [244, 236] on body "Pregunta a Parrot AI Reportes Menú Configuración Personal Facturación Inventari…" at bounding box center [529, 334] width 1058 height 669
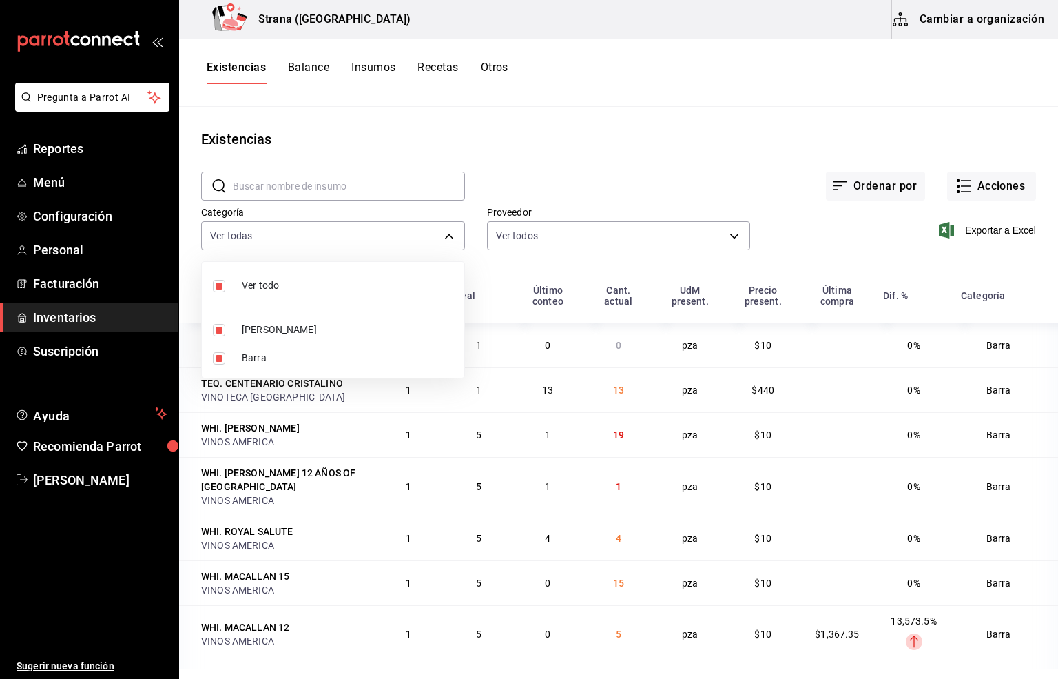
click at [259, 354] on span "Barra" at bounding box center [347, 358] width 211 height 14
type input "b11263f3-316c-490f-b5ca-428fcbb9defe"
checkbox input "false"
click at [228, 75] on div at bounding box center [529, 339] width 1058 height 679
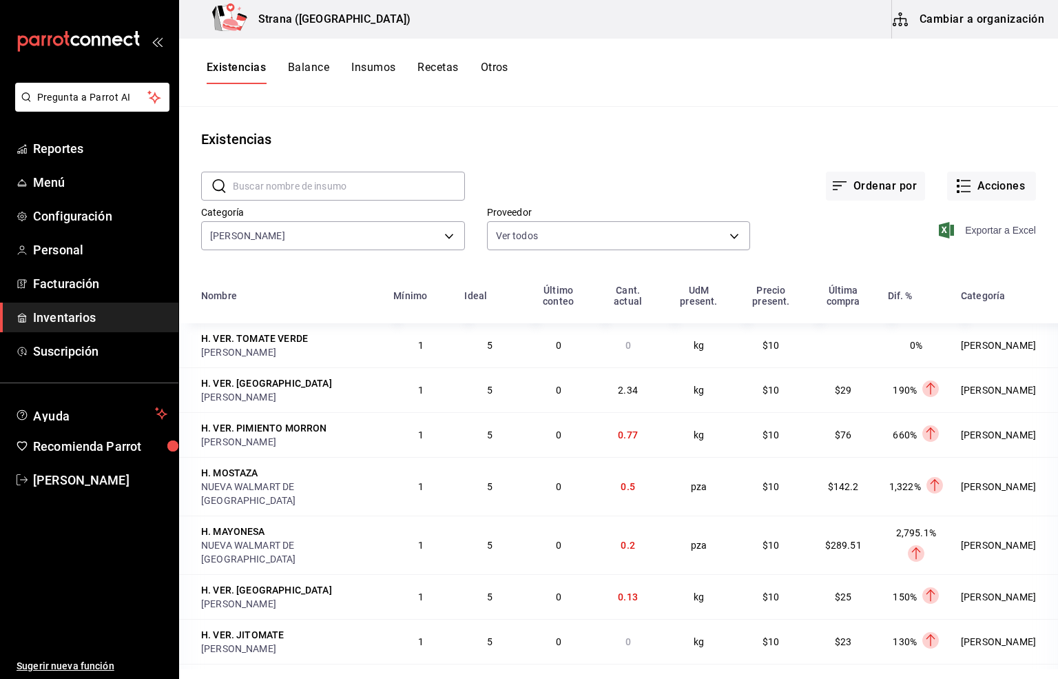
click at [976, 236] on span "Exportar a Excel" at bounding box center [989, 230] width 94 height 17
click at [986, 182] on button "Acciones" at bounding box center [991, 186] width 89 height 29
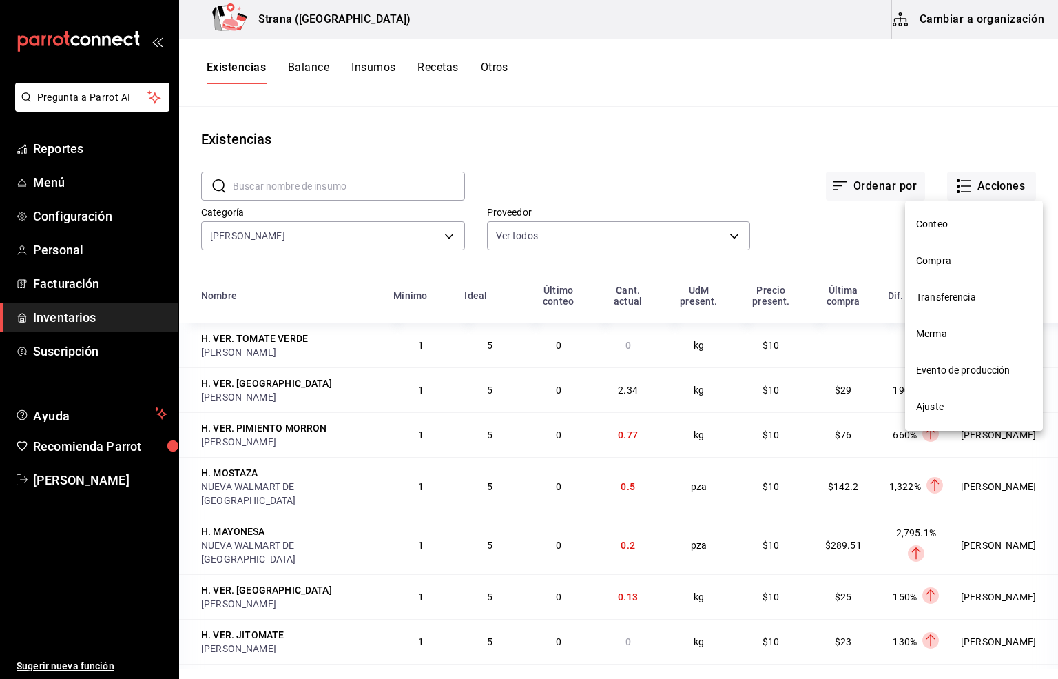
click at [931, 259] on span "Compra" at bounding box center [974, 261] width 116 height 14
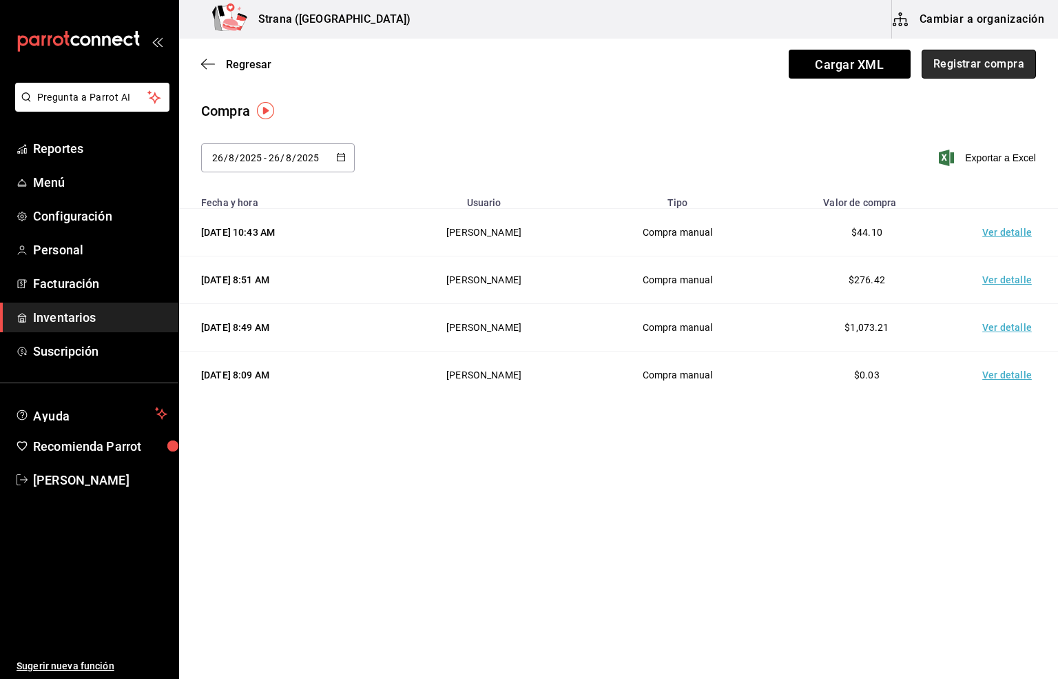
click at [970, 68] on button "Registrar compra" at bounding box center [979, 64] width 114 height 29
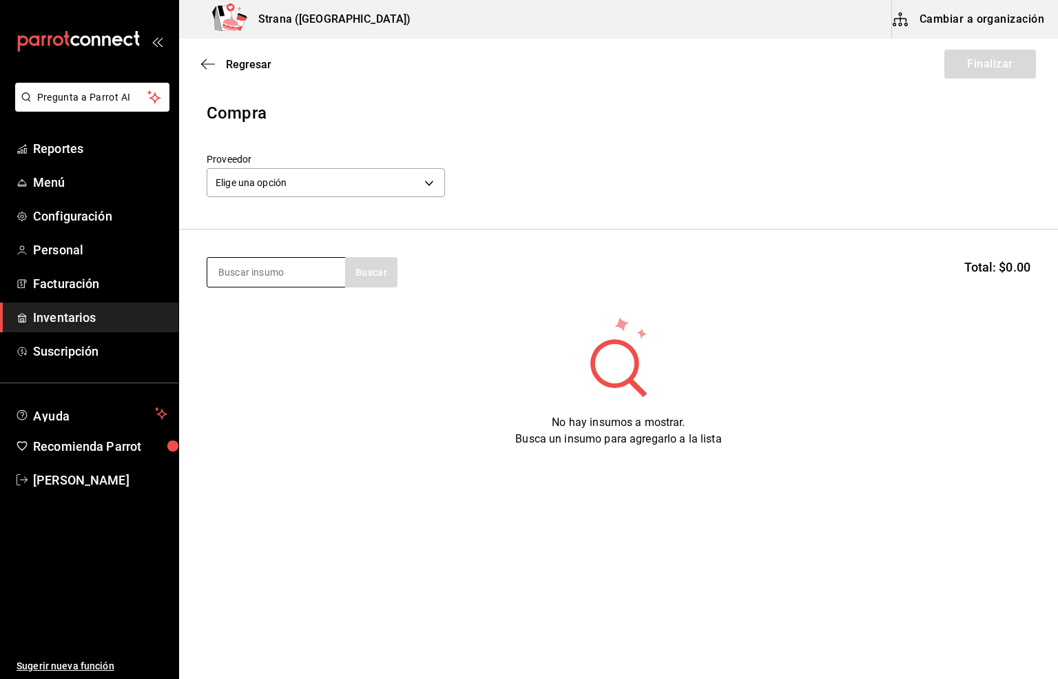
click at [267, 277] on input at bounding box center [276, 272] width 138 height 29
type input "refres"
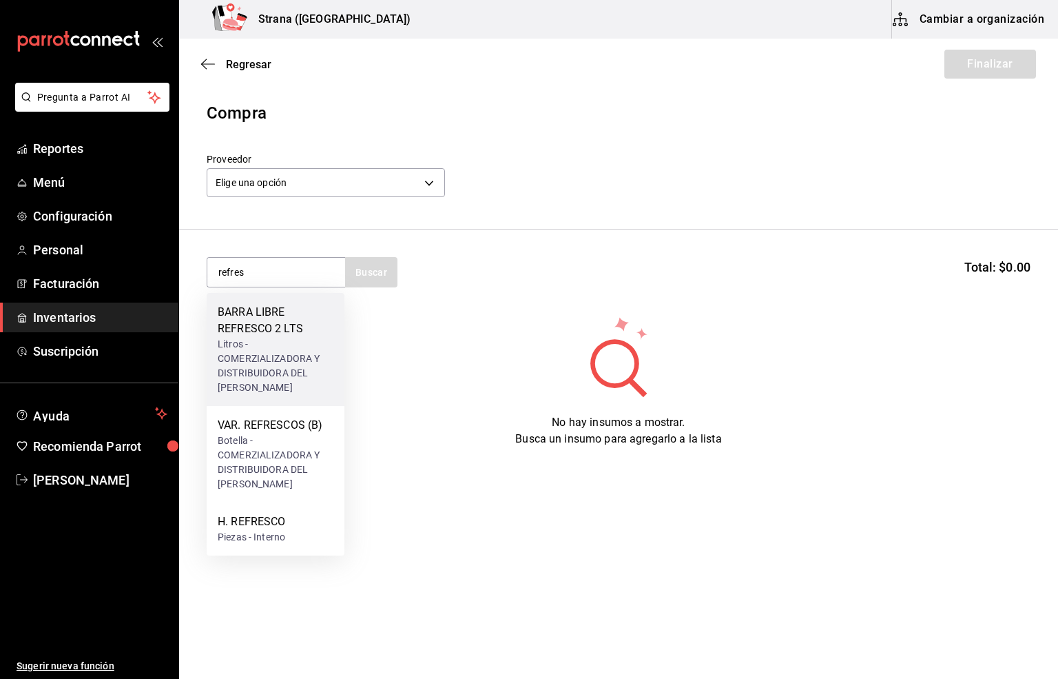
click at [269, 339] on div "Litros - COMERZIALIZADORA Y DISTRIBUIDORA DEL [PERSON_NAME]" at bounding box center [276, 366] width 116 height 58
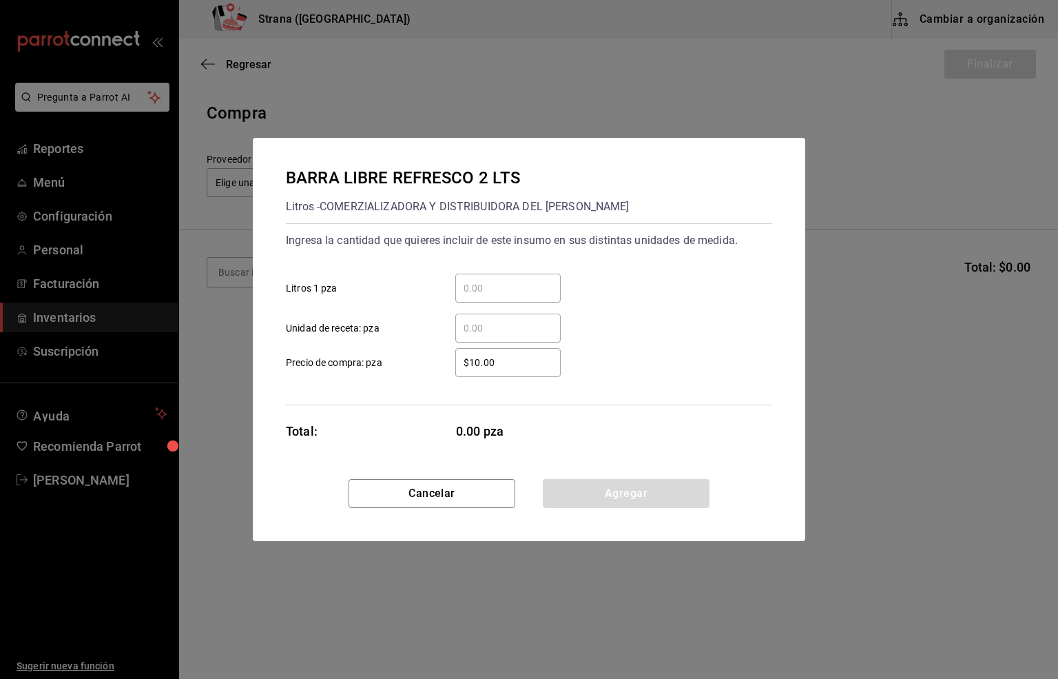
click at [479, 327] on input "​ Unidad de receta: pza" at bounding box center [507, 328] width 105 height 17
type input "64"
drag, startPoint x: 502, startPoint y: 362, endPoint x: 453, endPoint y: 350, distance: 50.5
click at [451, 362] on div "$10.00 ​" at bounding box center [496, 362] width 127 height 29
type input "$31.01"
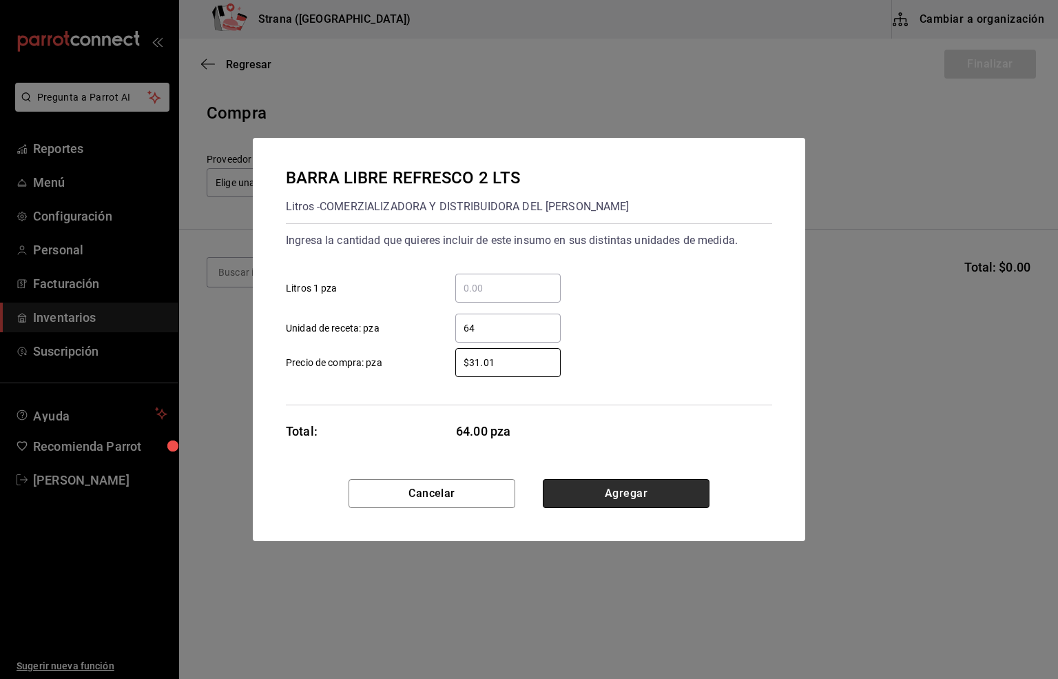
click at [610, 497] on button "Agregar" at bounding box center [626, 493] width 167 height 29
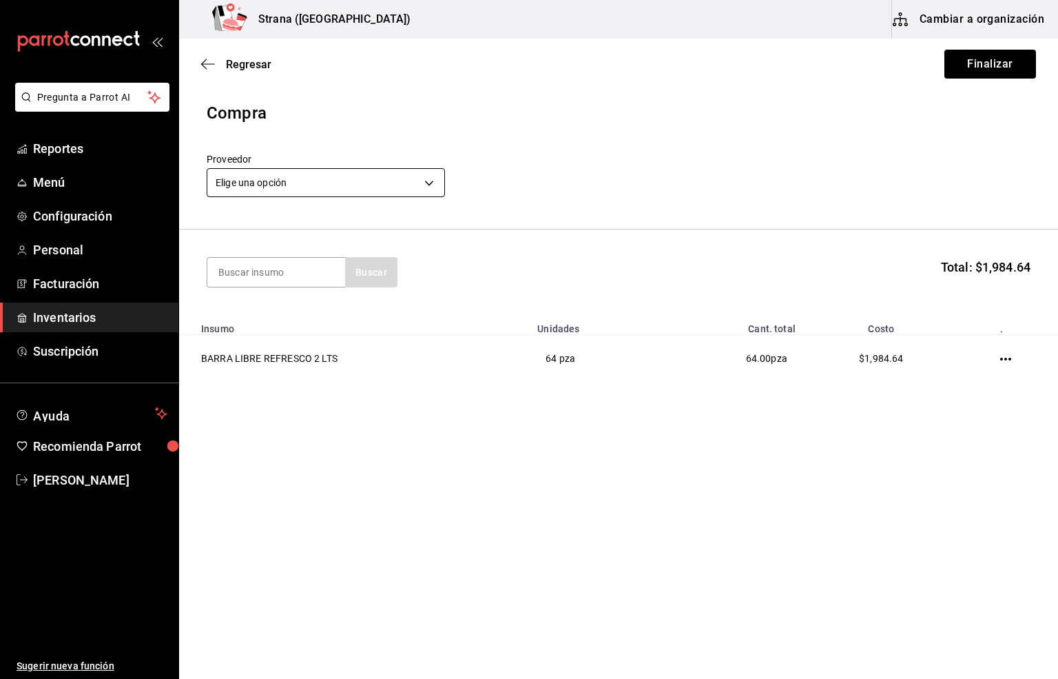
click at [254, 174] on body "Pregunta a Parrot AI Reportes Menú Configuración Personal Facturación Inventari…" at bounding box center [529, 300] width 1058 height 601
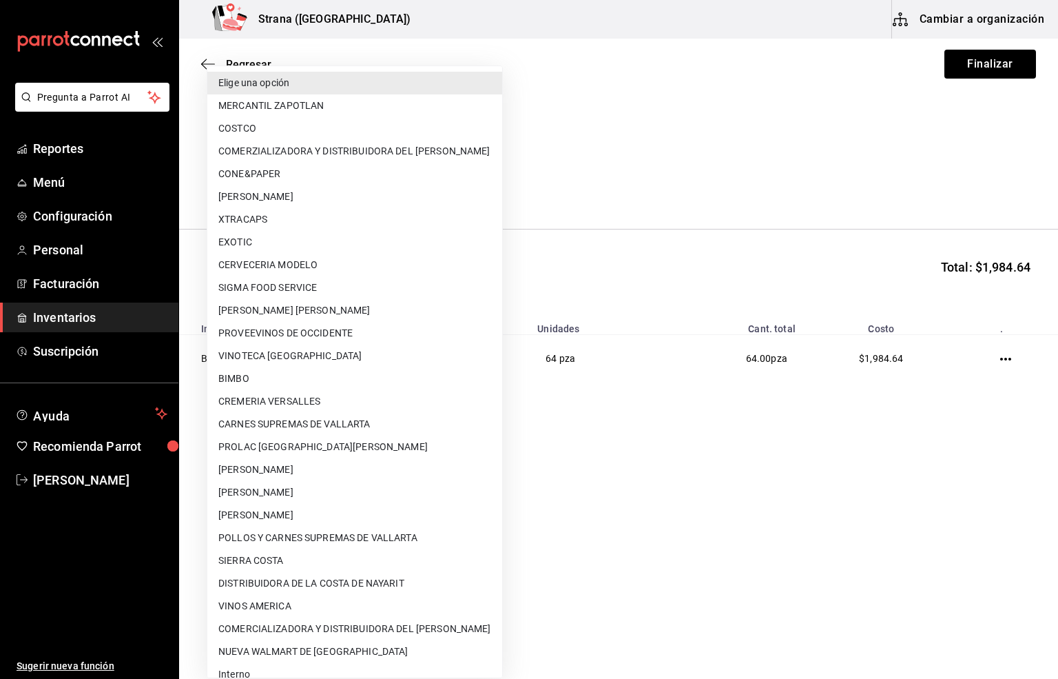
click at [320, 581] on li "DISTRIBUIDORA DE LA COSTA DE NAYARIT" at bounding box center [354, 583] width 295 height 23
type input "b16ea6ad-7dd1-4720-9ad3-4fc01569d338"
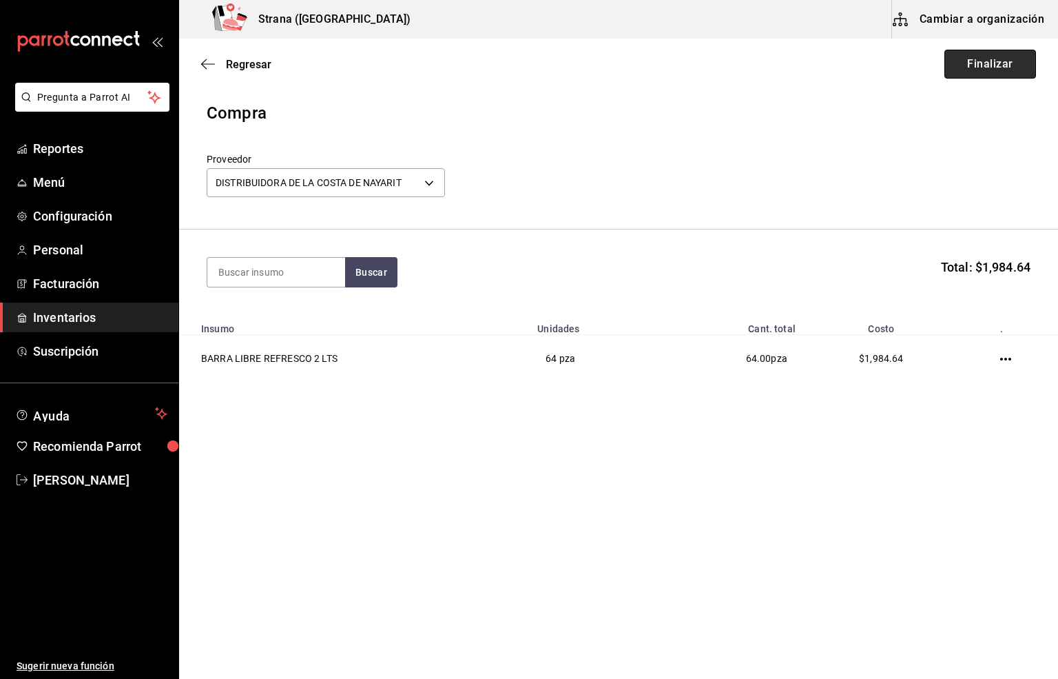
click at [989, 65] on button "Finalizar" at bounding box center [990, 64] width 92 height 29
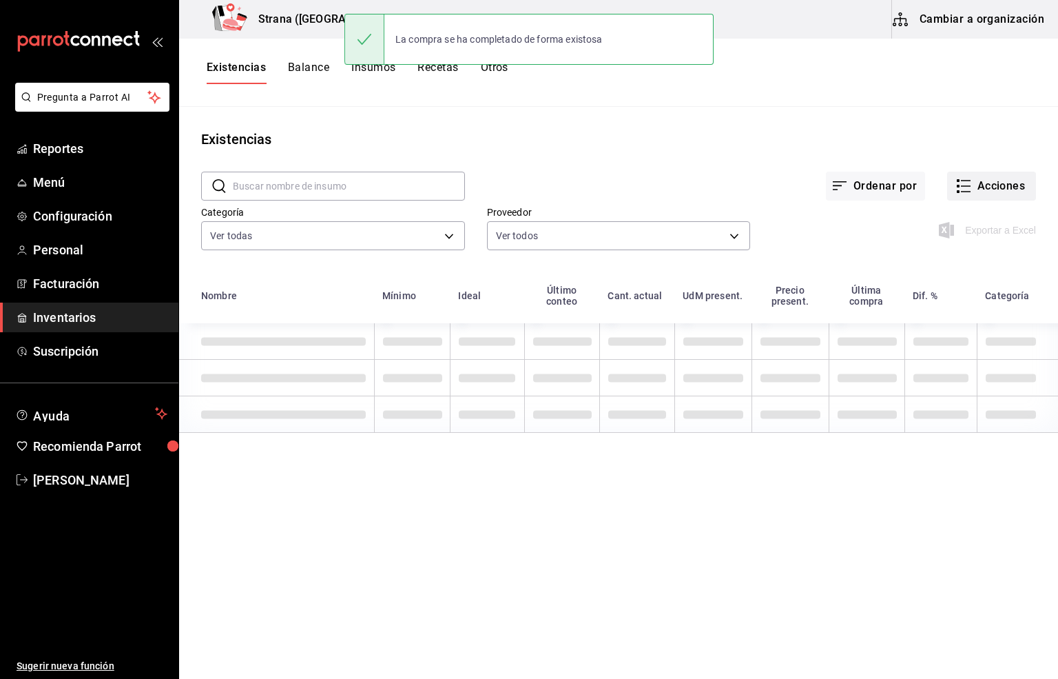
click at [994, 184] on button "Acciones" at bounding box center [991, 186] width 89 height 29
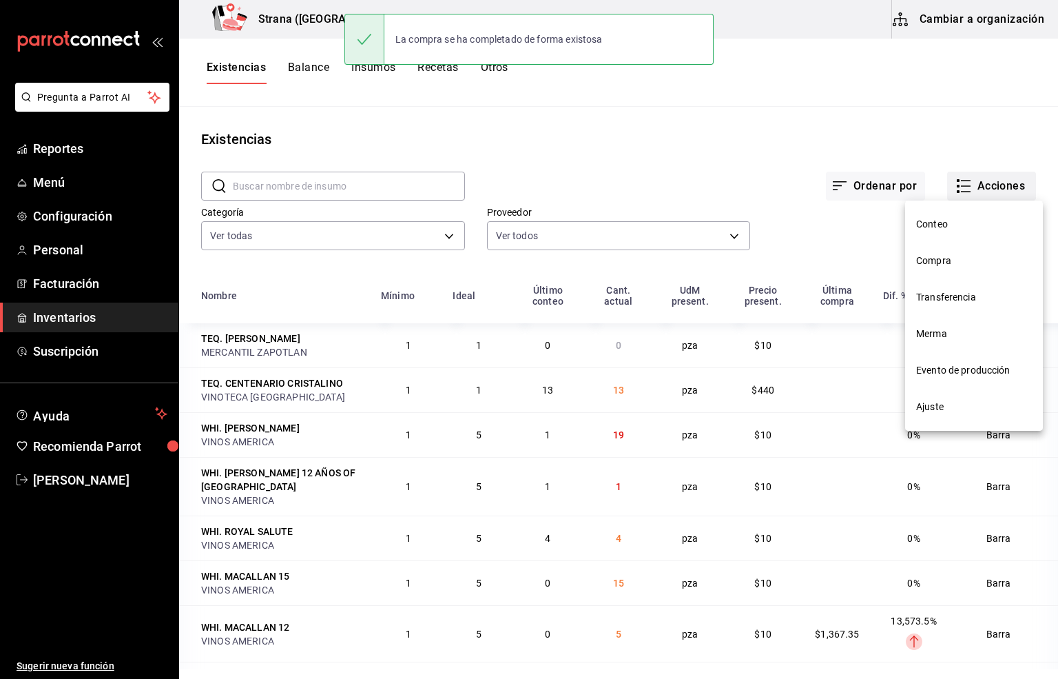
click at [927, 261] on span "Compra" at bounding box center [974, 261] width 116 height 14
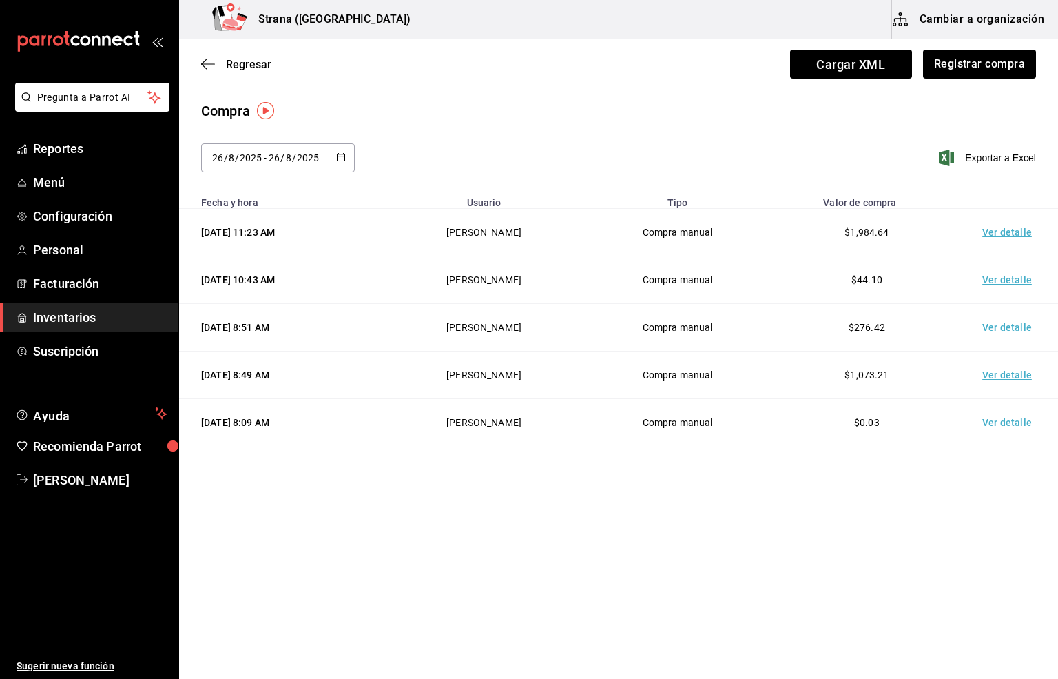
click at [1011, 236] on td "Ver detalle" at bounding box center [1010, 233] width 96 height 48
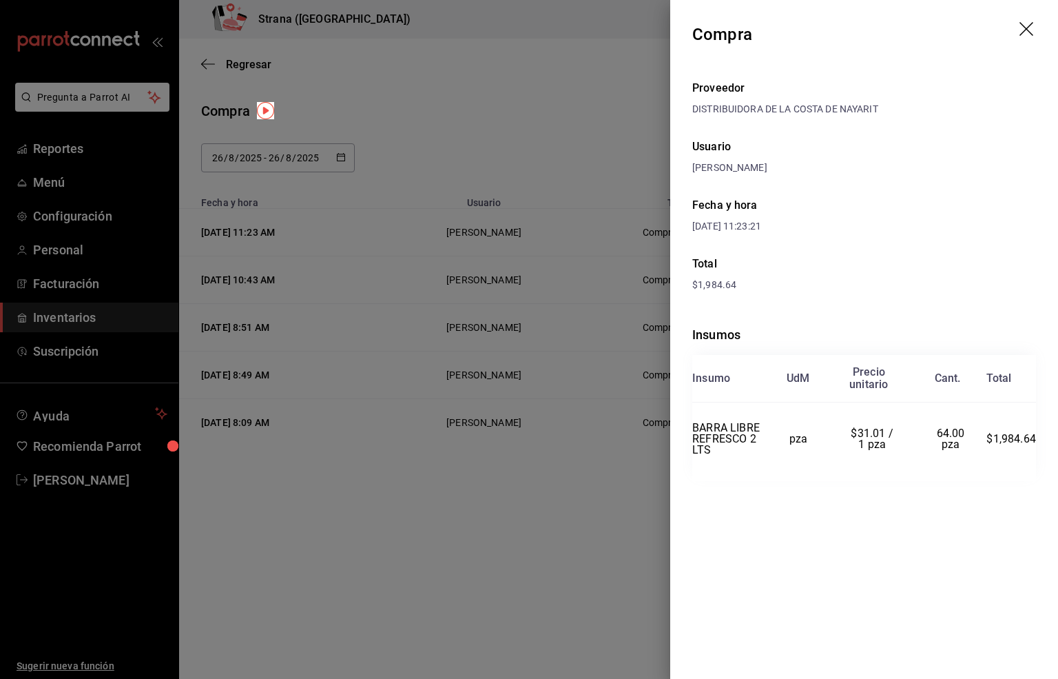
click at [1023, 31] on icon "drag" at bounding box center [1028, 30] width 17 height 17
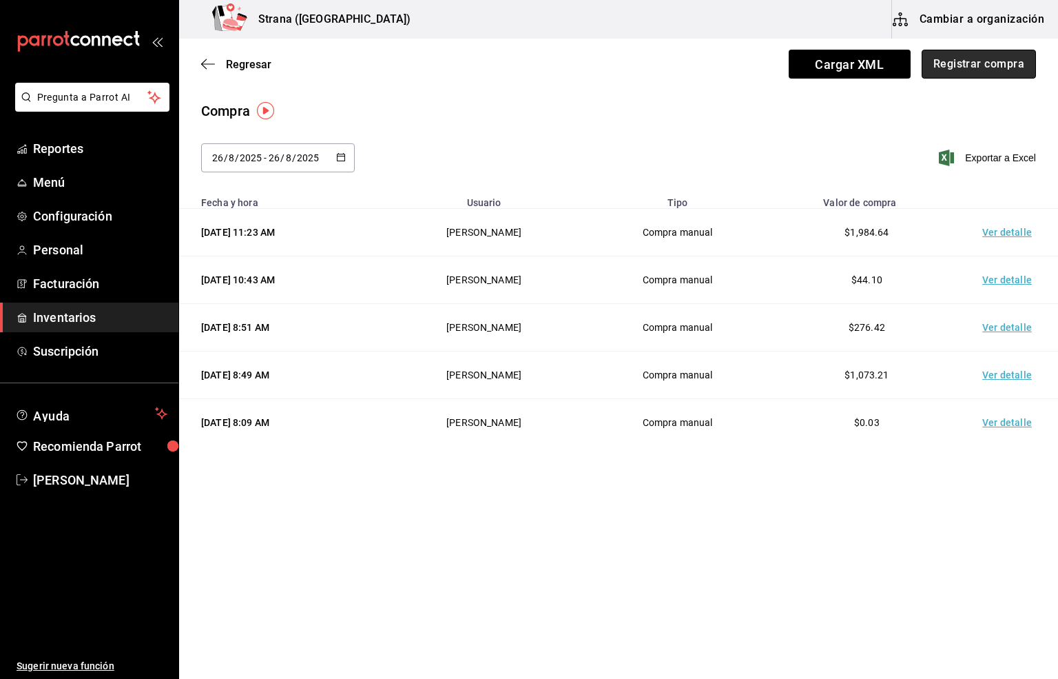
click at [974, 62] on button "Registrar compra" at bounding box center [979, 64] width 114 height 29
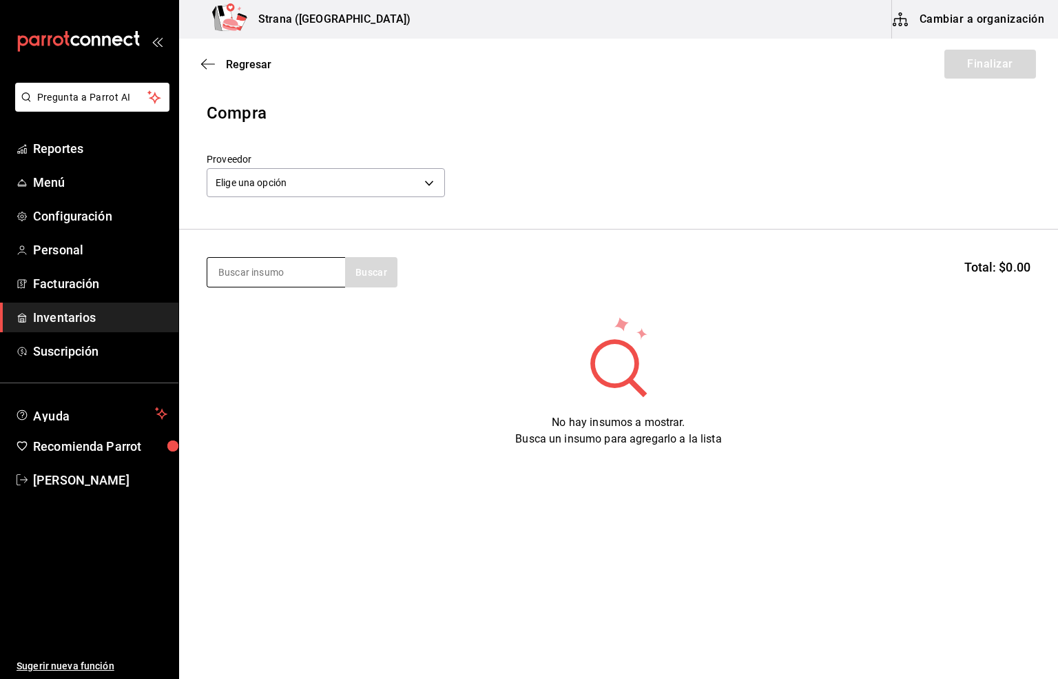
click at [245, 271] on input at bounding box center [276, 272] width 138 height 29
type input "refresc"
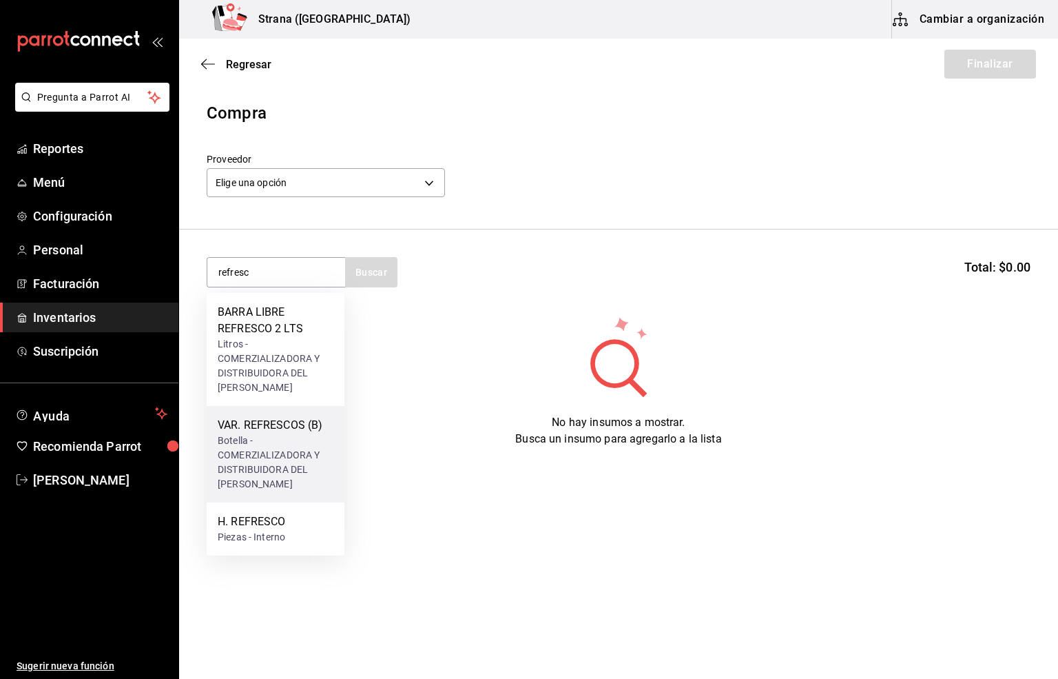
click at [252, 432] on div "VAR. REFRESCOS (B)" at bounding box center [276, 425] width 116 height 17
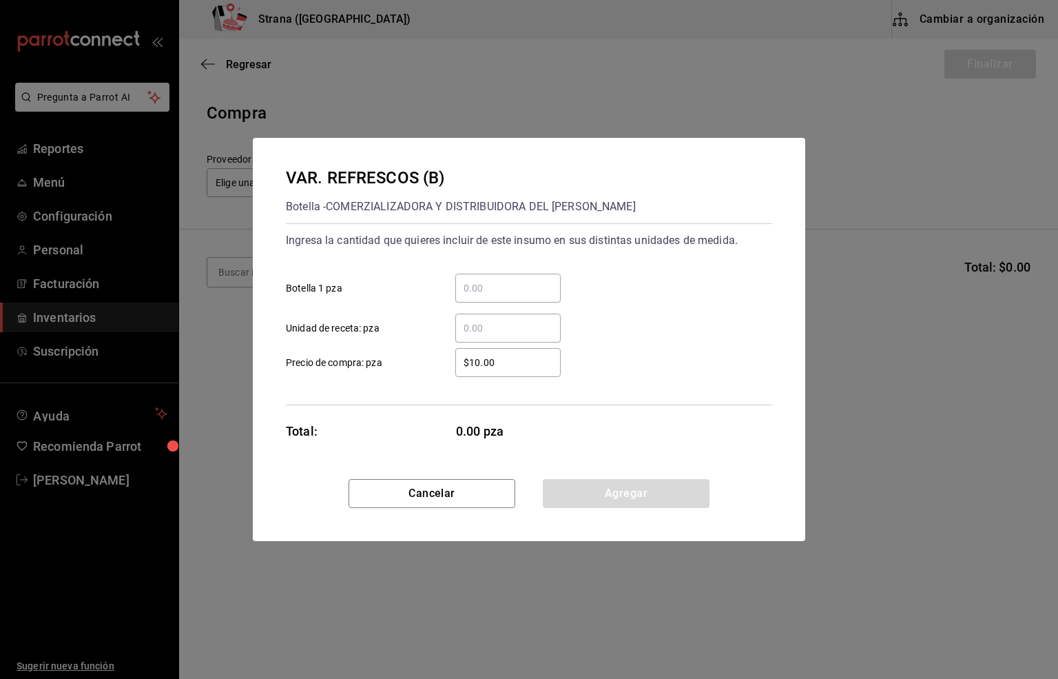
click at [496, 333] on input "​ Unidad de receta: pza" at bounding box center [507, 328] width 105 height 17
type input "24"
drag, startPoint x: 515, startPoint y: 366, endPoint x: 422, endPoint y: 364, distance: 93.0
click at [422, 364] on label "$10.00 ​ Precio de compra: pza" at bounding box center [423, 362] width 275 height 29
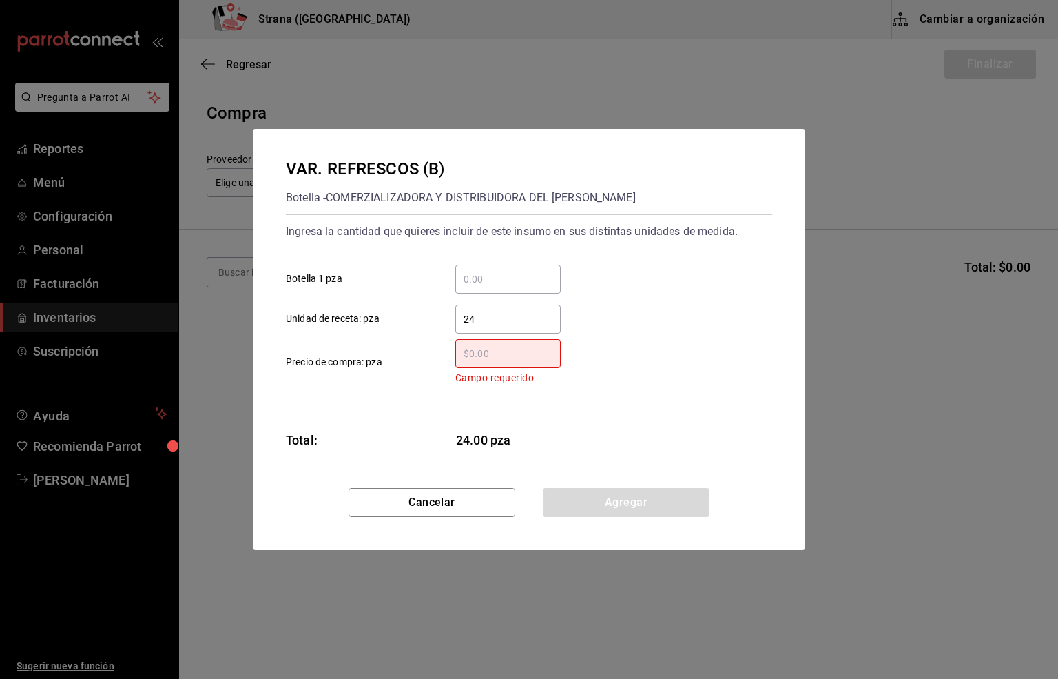
click at [492, 356] on input "​ Campo requerido Precio de compra: pza" at bounding box center [507, 353] width 105 height 17
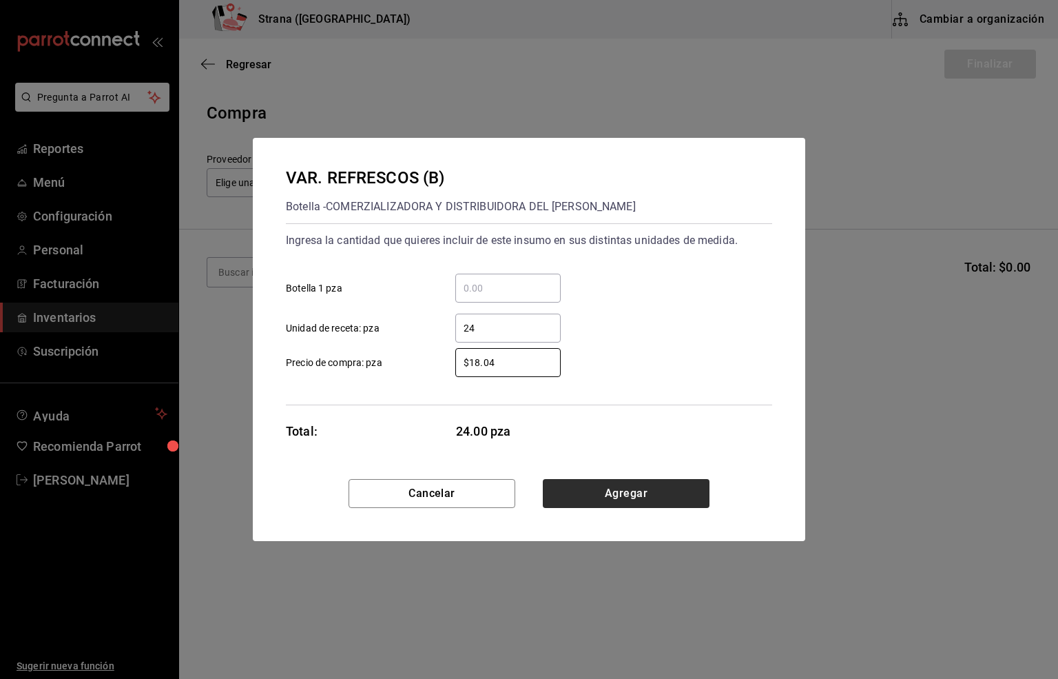
type input "$18.04"
click at [622, 496] on button "Agregar" at bounding box center [626, 493] width 167 height 29
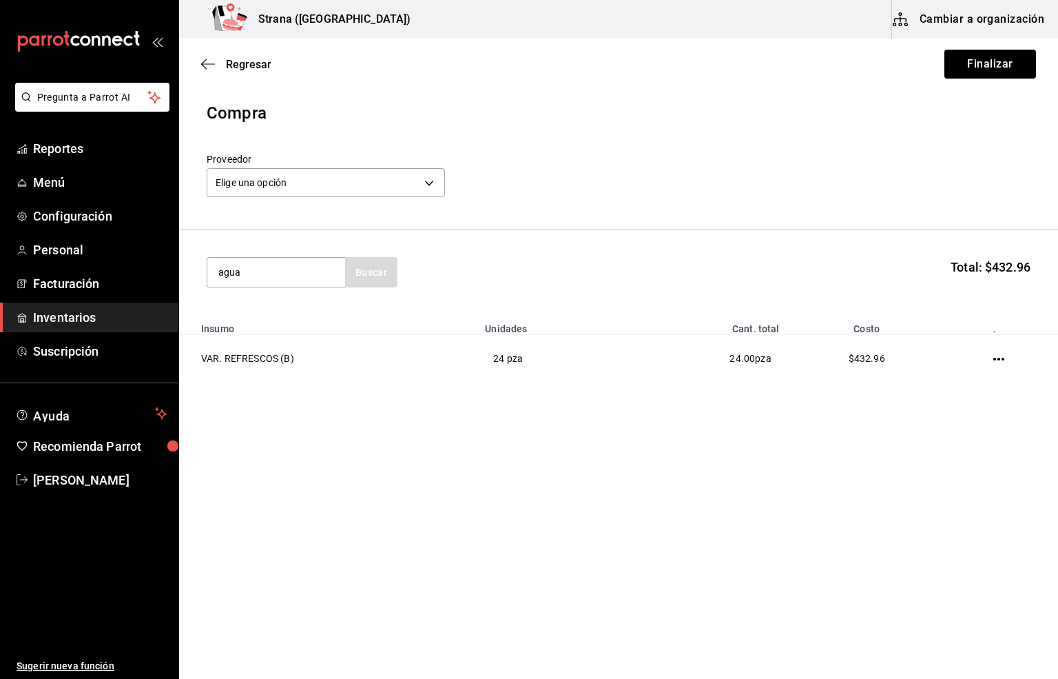
type input "agua"
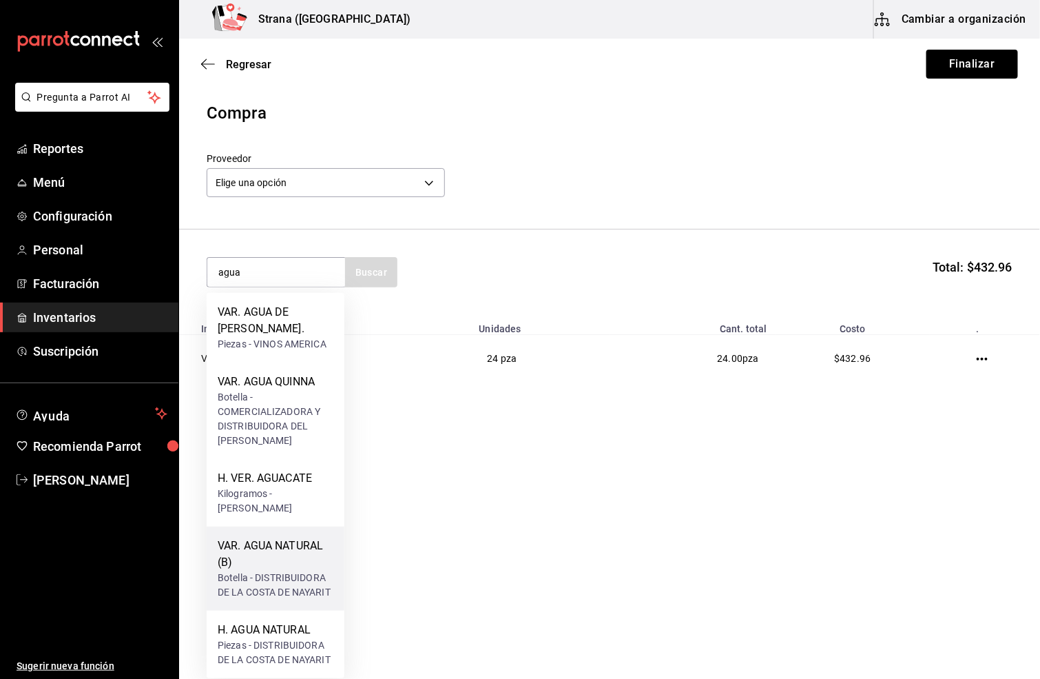
click at [300, 561] on div "VAR. AGUA NATURAL (B)" at bounding box center [276, 553] width 116 height 33
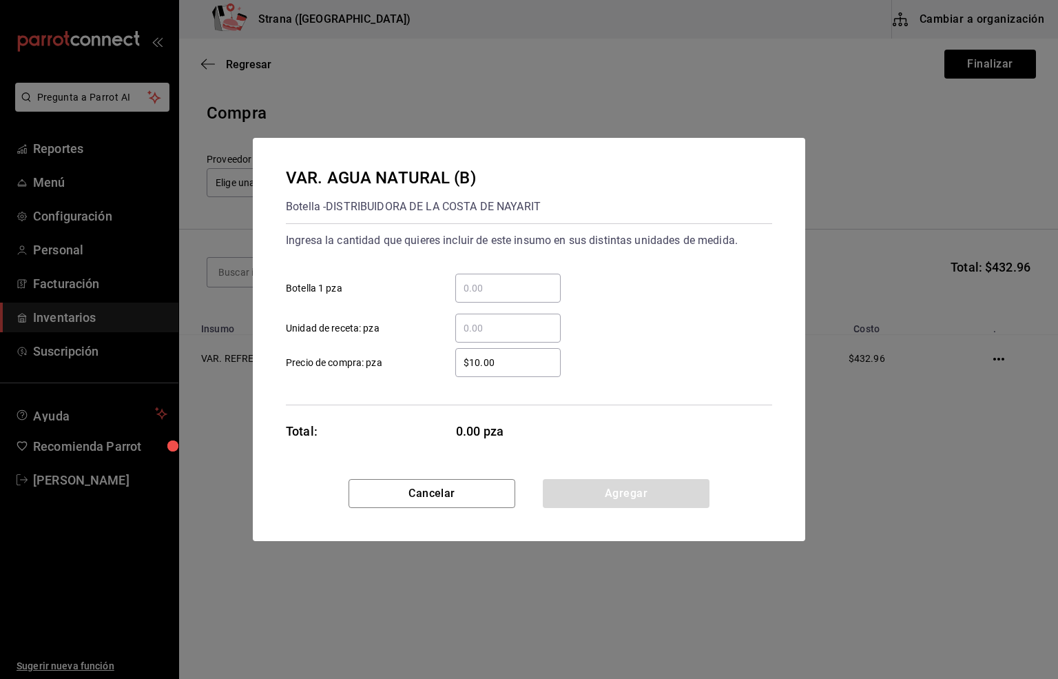
click at [505, 333] on input "​ Unidad de receta: pza" at bounding box center [507, 328] width 105 height 17
type input "72"
drag, startPoint x: 535, startPoint y: 364, endPoint x: 378, endPoint y: 354, distance: 157.4
click at [378, 354] on label "$10.00 ​ Precio de compra: pza" at bounding box center [423, 362] width 275 height 29
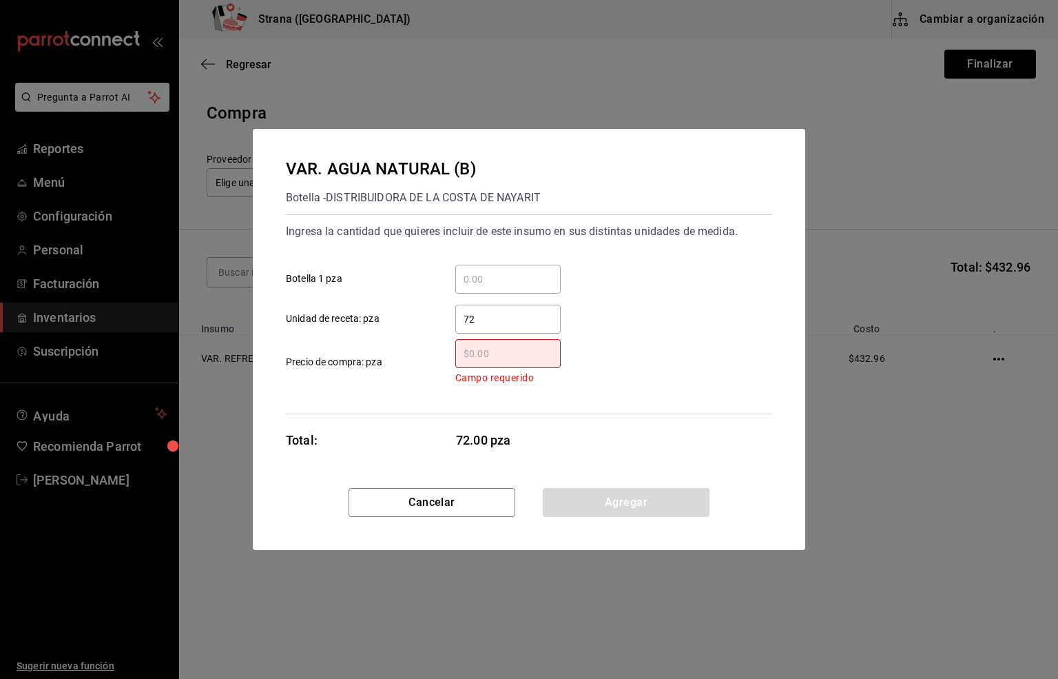
click at [484, 349] on input "​ Campo requerido Precio de compra: pza" at bounding box center [507, 353] width 105 height 17
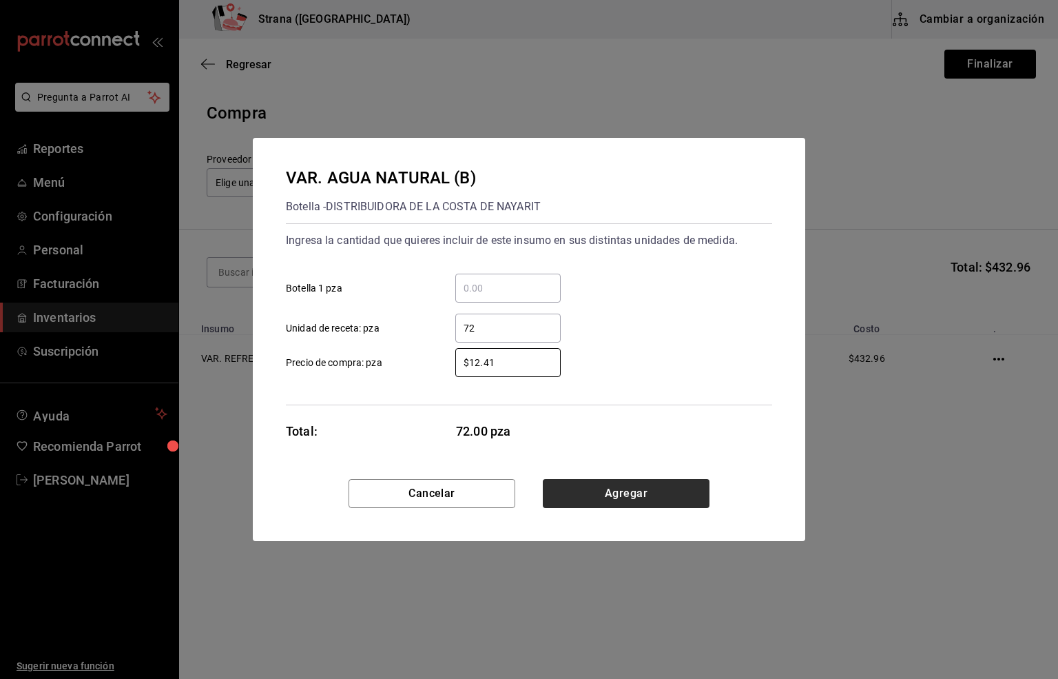
type input "$12.41"
click at [617, 495] on button "Agregar" at bounding box center [626, 493] width 167 height 29
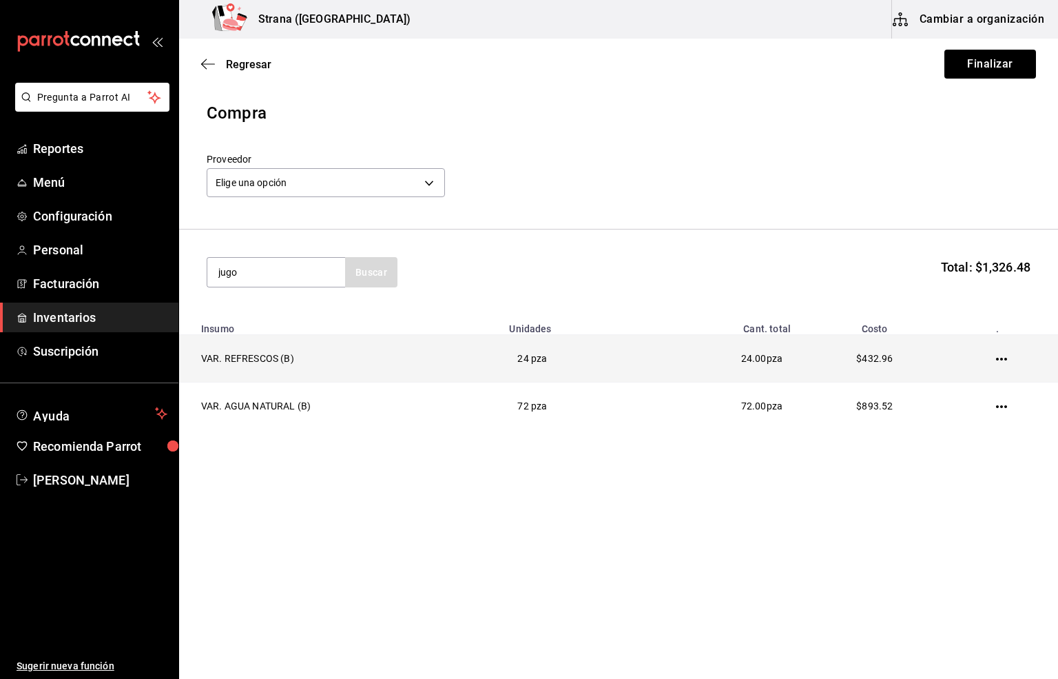
type input "jugo"
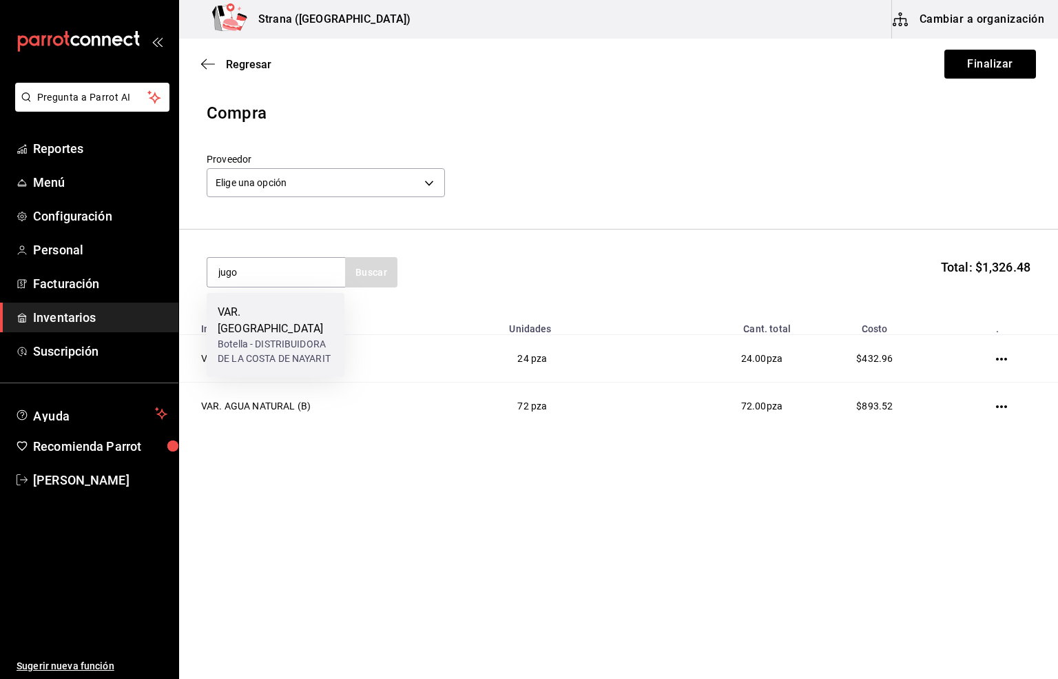
click at [240, 311] on div "VAR. [GEOGRAPHIC_DATA]" at bounding box center [276, 320] width 116 height 33
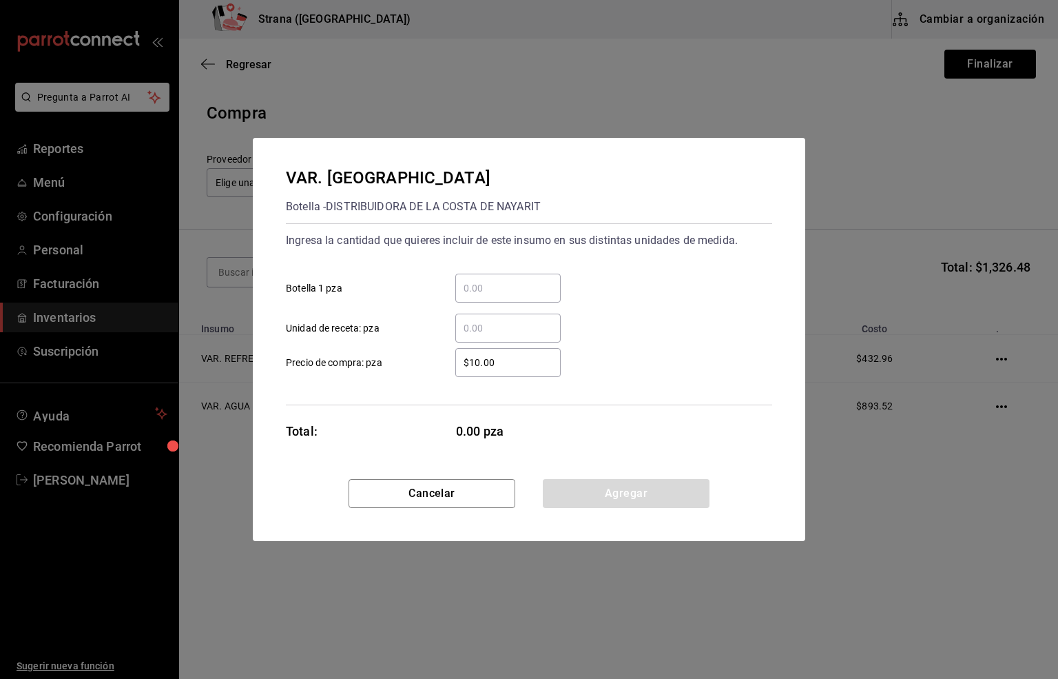
click at [499, 333] on input "​ Unidad de receta: pza" at bounding box center [507, 328] width 105 height 17
type input "2"
click at [504, 329] on input "​ Unidad de receta: pza" at bounding box center [507, 328] width 105 height 17
type input "72"
drag, startPoint x: 499, startPoint y: 366, endPoint x: 355, endPoint y: 381, distance: 144.1
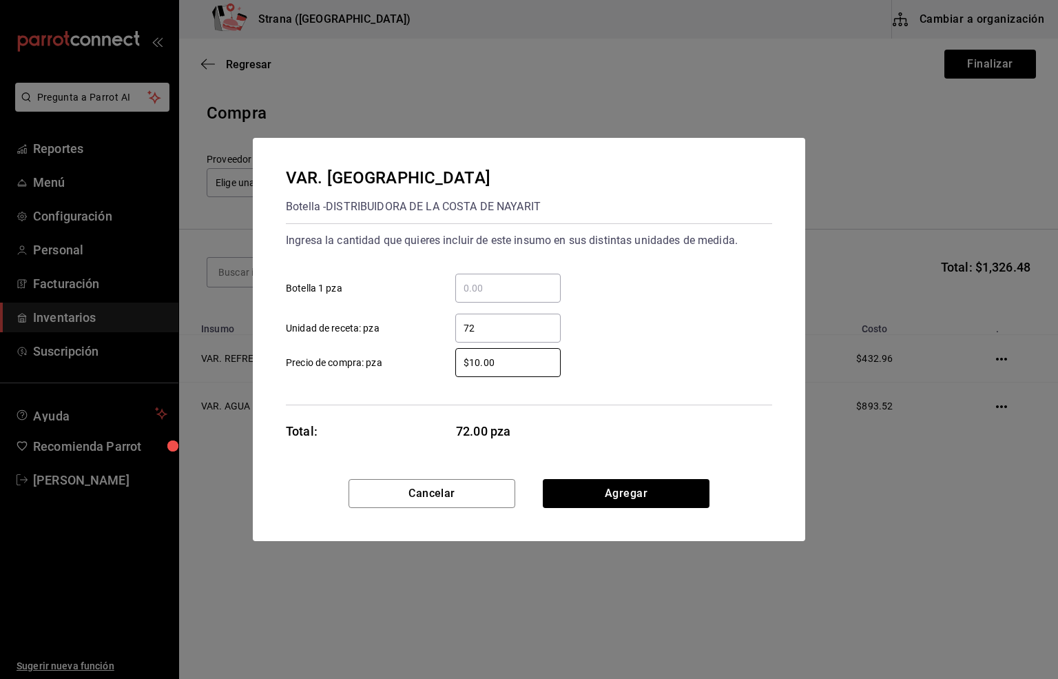
click at [355, 381] on div "Ingresa la cantidad que quieres incluir de este insumo en sus distintas unidade…" at bounding box center [529, 314] width 486 height 182
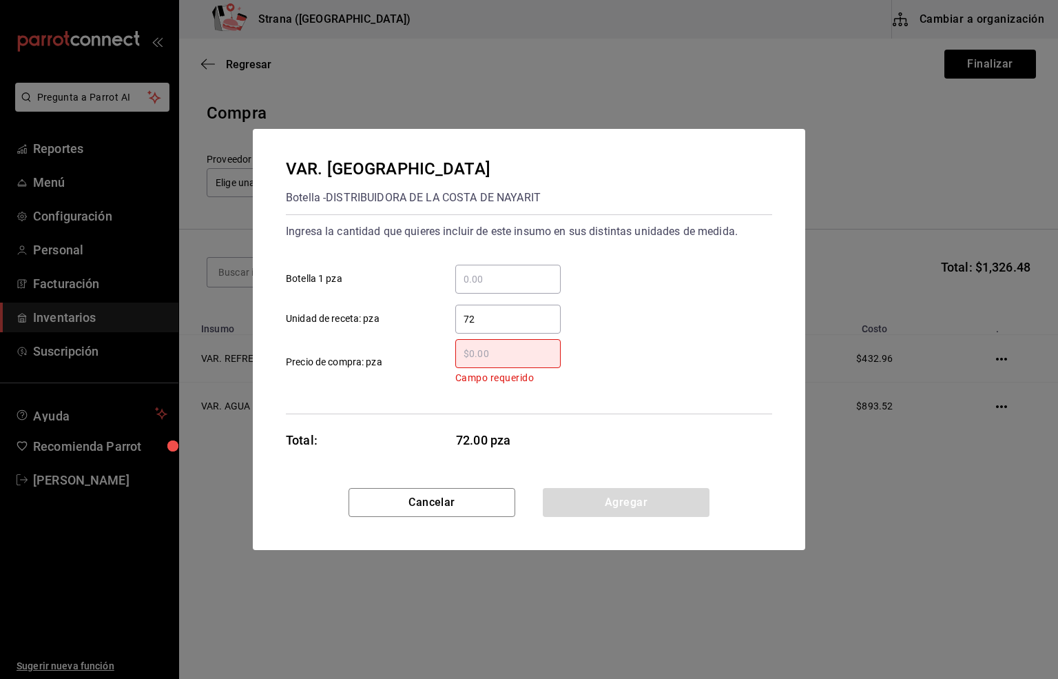
click at [486, 358] on input "​ Campo requerido Precio de compra: pza" at bounding box center [507, 353] width 105 height 17
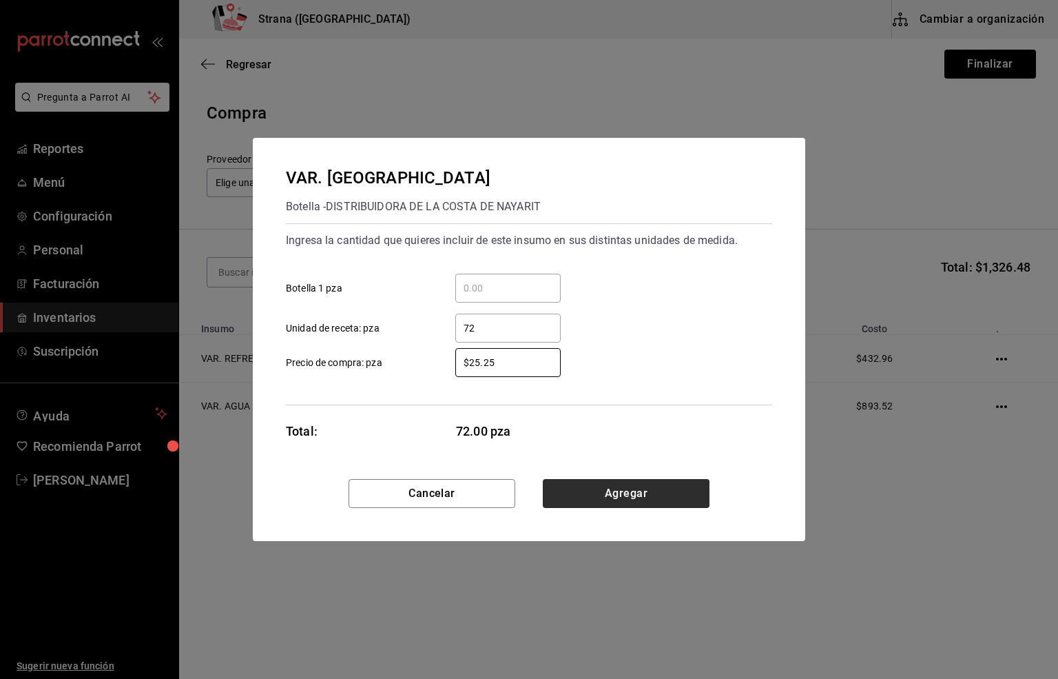
type input "$25.25"
click at [648, 499] on button "Agregar" at bounding box center [626, 493] width 167 height 29
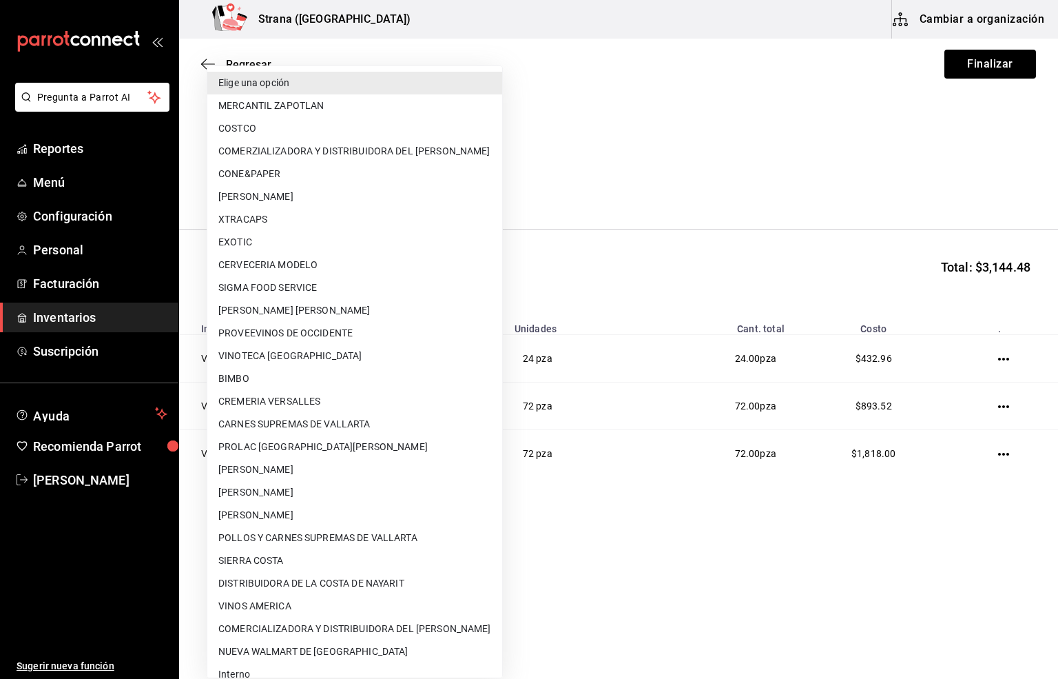
click at [276, 183] on body "Pregunta a Parrot AI Reportes Menú Configuración Personal Facturación Inventari…" at bounding box center [529, 300] width 1058 height 601
click at [373, 585] on li "DISTRIBUIDORA DE LA COSTA DE NAYARIT" at bounding box center [354, 583] width 295 height 23
type input "b16ea6ad-7dd1-4720-9ad3-4fc01569d338"
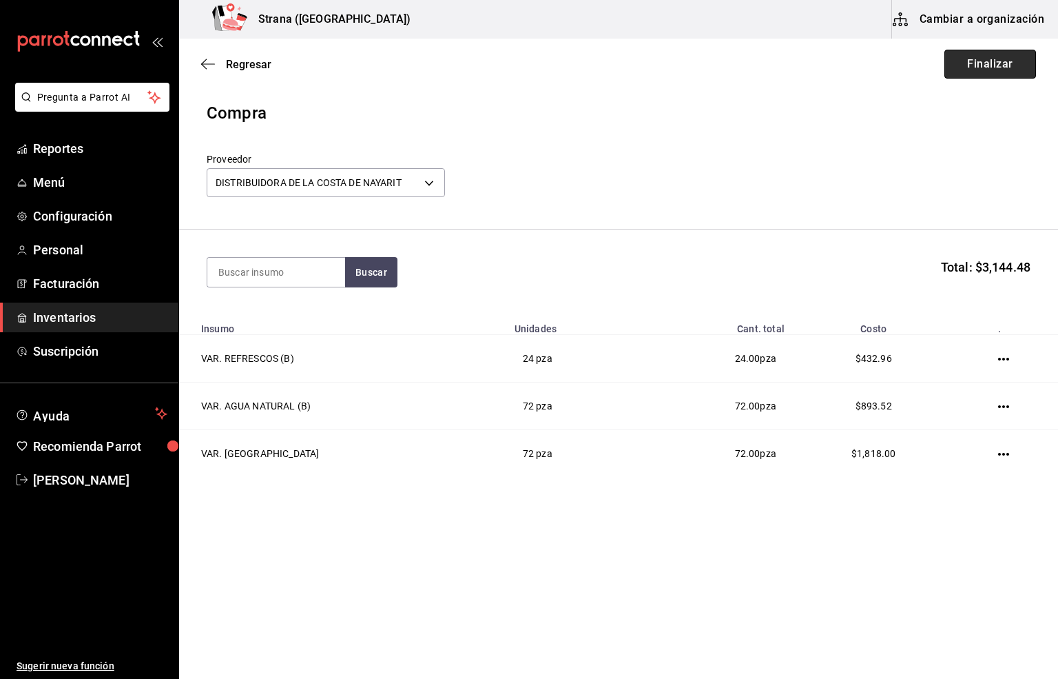
click at [978, 63] on button "Finalizar" at bounding box center [990, 64] width 92 height 29
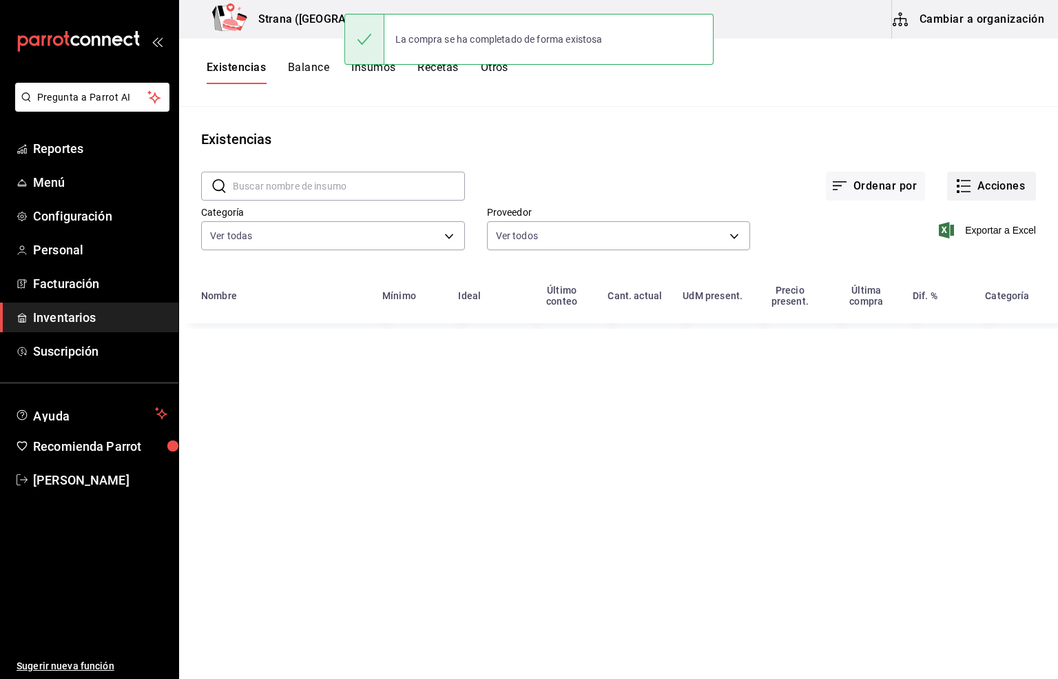
click at [978, 186] on button "Acciones" at bounding box center [991, 186] width 89 height 29
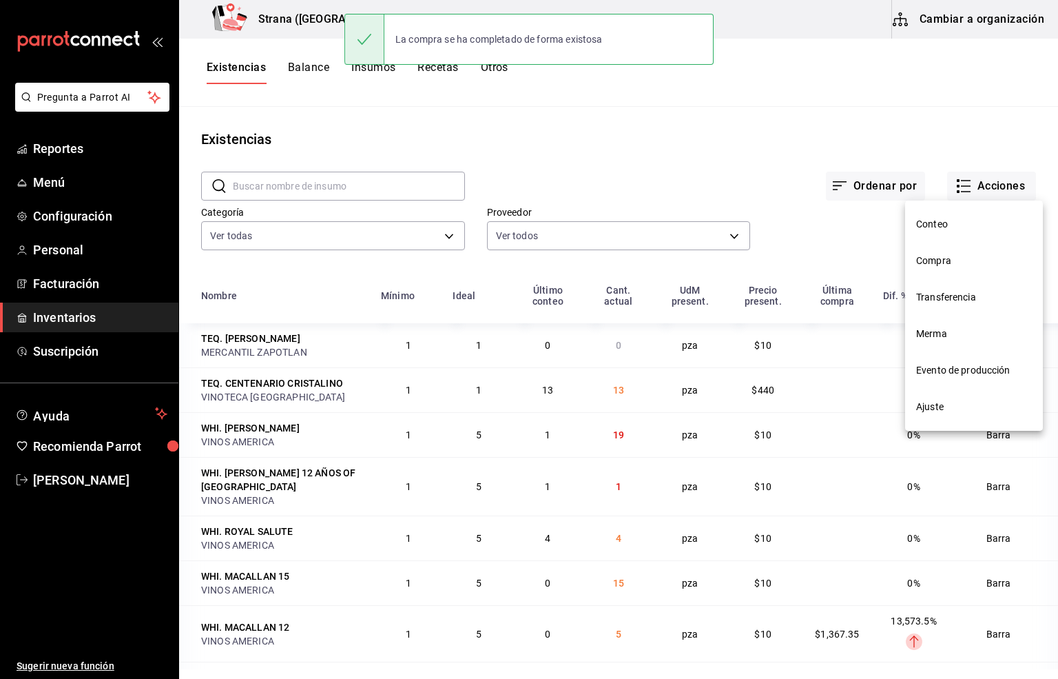
click at [926, 265] on span "Compra" at bounding box center [974, 261] width 116 height 14
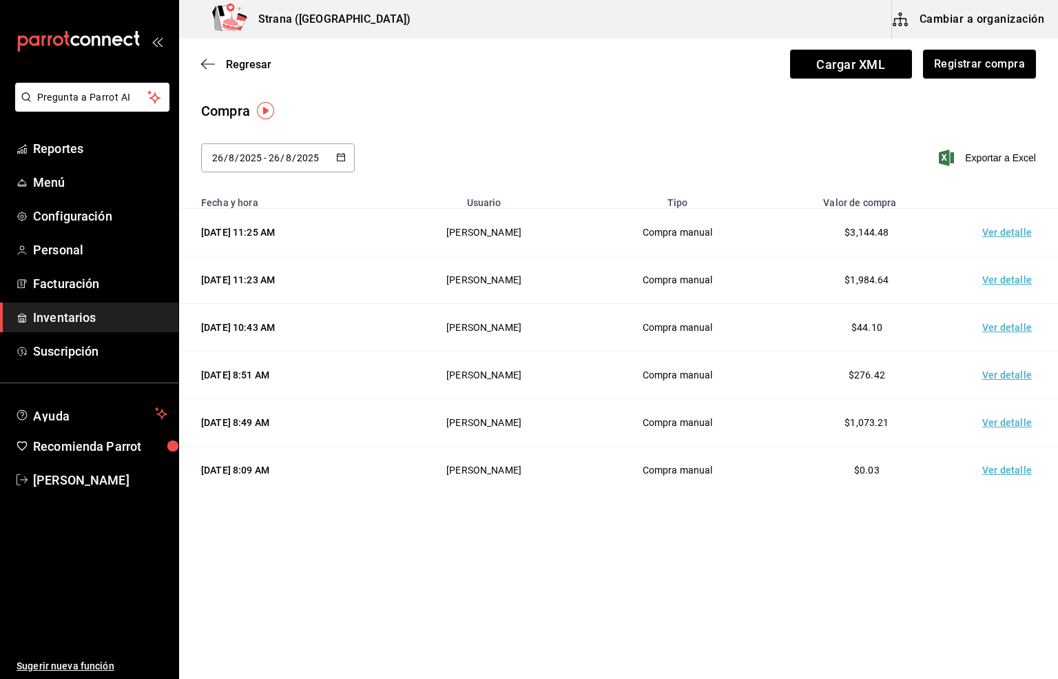
click at [1009, 234] on td "Ver detalle" at bounding box center [1010, 233] width 96 height 48
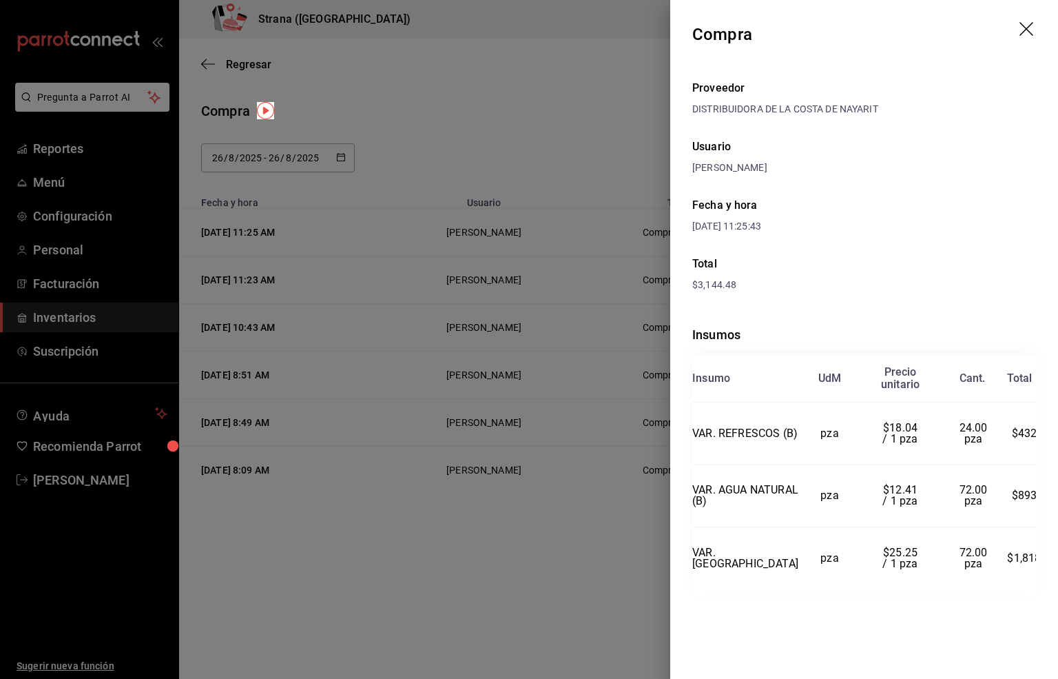
click at [1027, 28] on icon "drag" at bounding box center [1027, 29] width 14 height 14
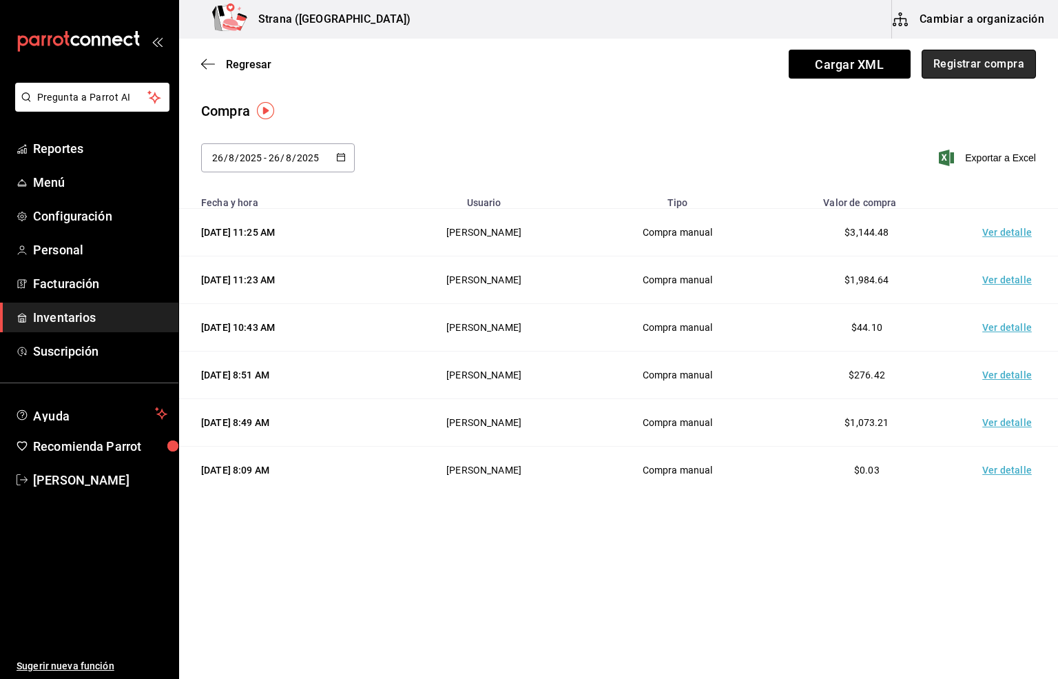
click at [986, 68] on button "Registrar compra" at bounding box center [979, 64] width 114 height 29
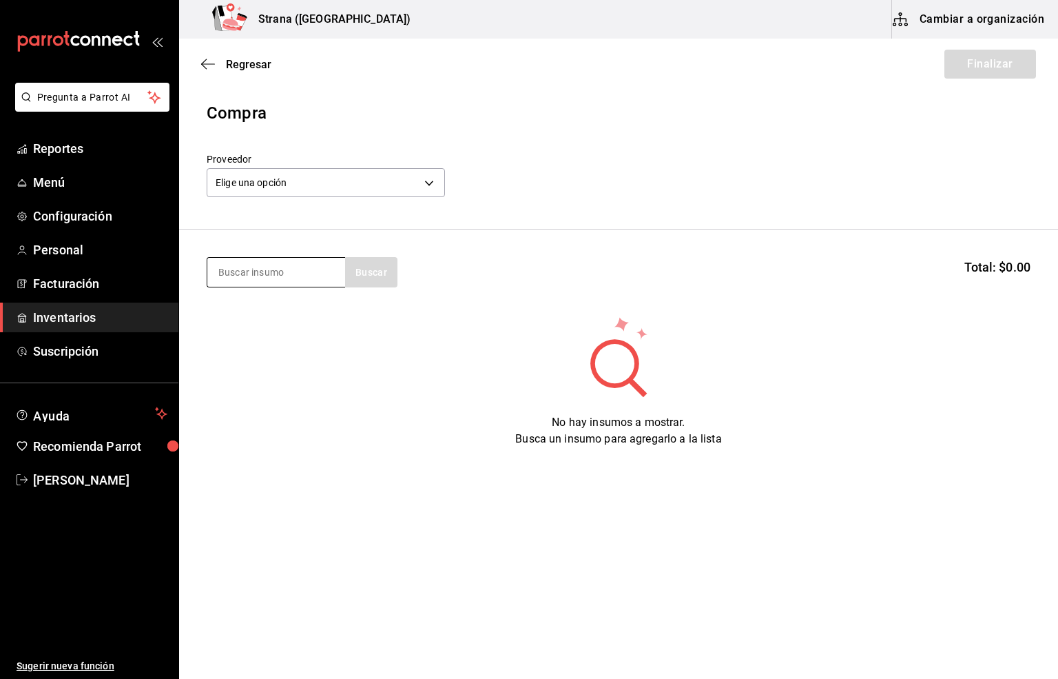
click at [265, 265] on input at bounding box center [276, 272] width 138 height 29
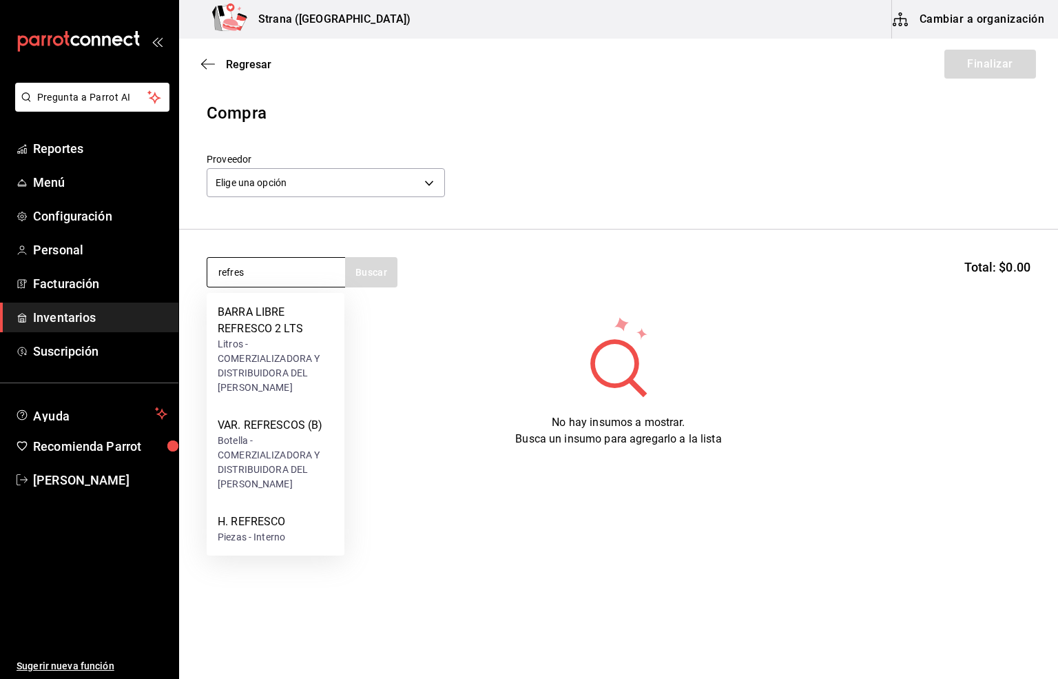
type input "refres"
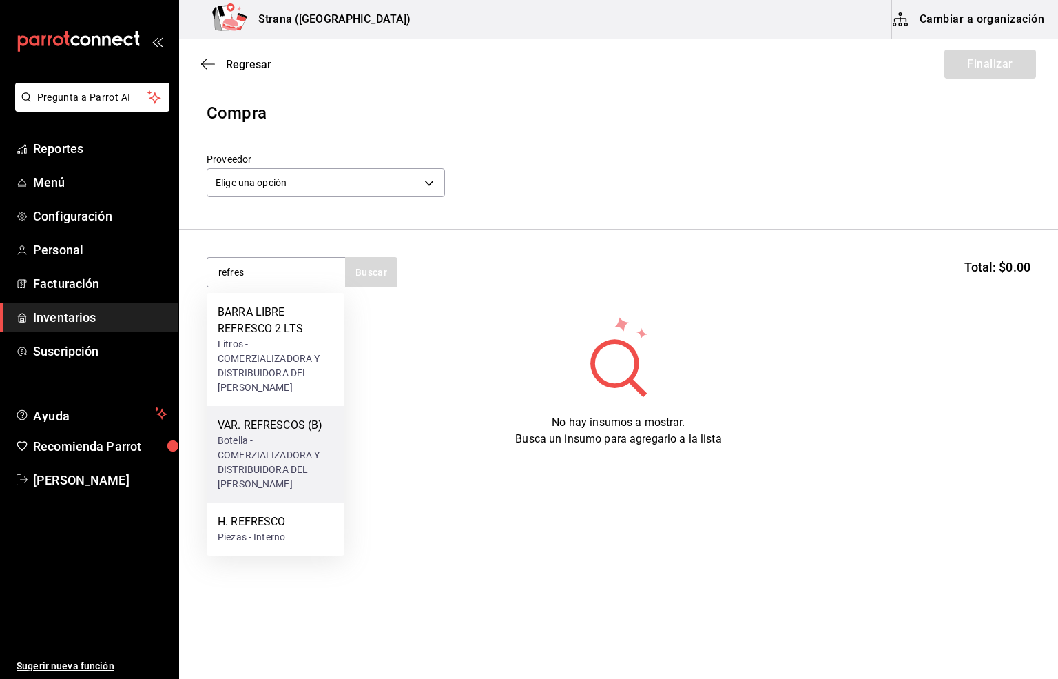
click at [267, 446] on div "Botella - COMERZIALIZADORA Y DISTRIBUIDORA DEL [PERSON_NAME]" at bounding box center [276, 462] width 116 height 58
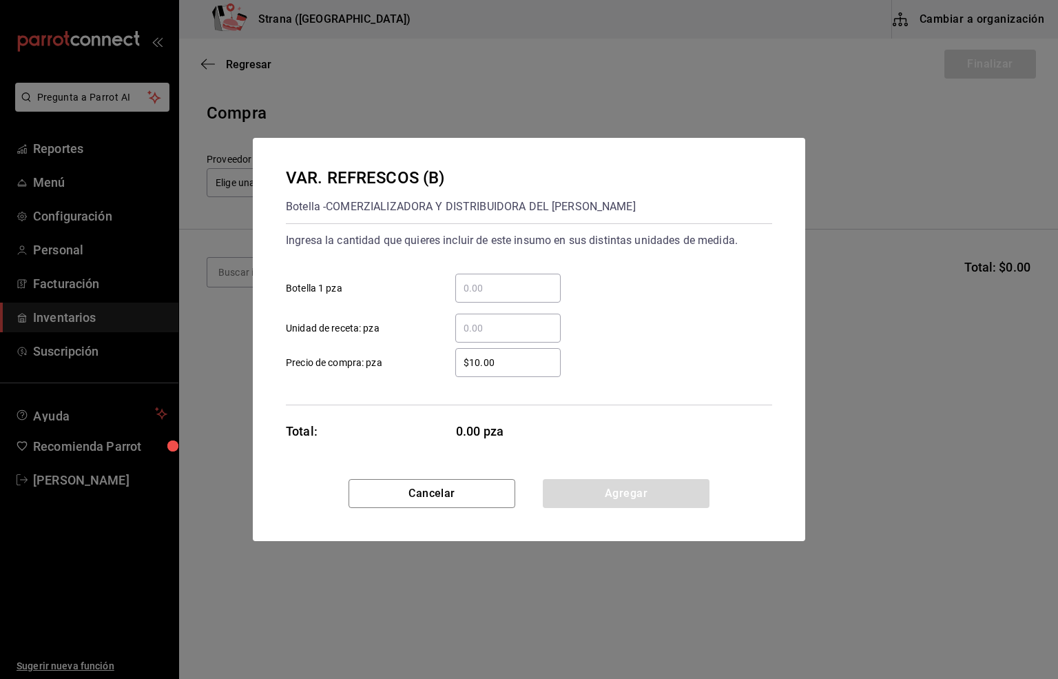
click at [479, 333] on input "​ Unidad de receta: pza" at bounding box center [507, 328] width 105 height 17
type input "216"
drag, startPoint x: 530, startPoint y: 366, endPoint x: 278, endPoint y: 354, distance: 252.4
click at [278, 354] on div "$10.00 ​ Precio de compra: pza" at bounding box center [523, 357] width 497 height 40
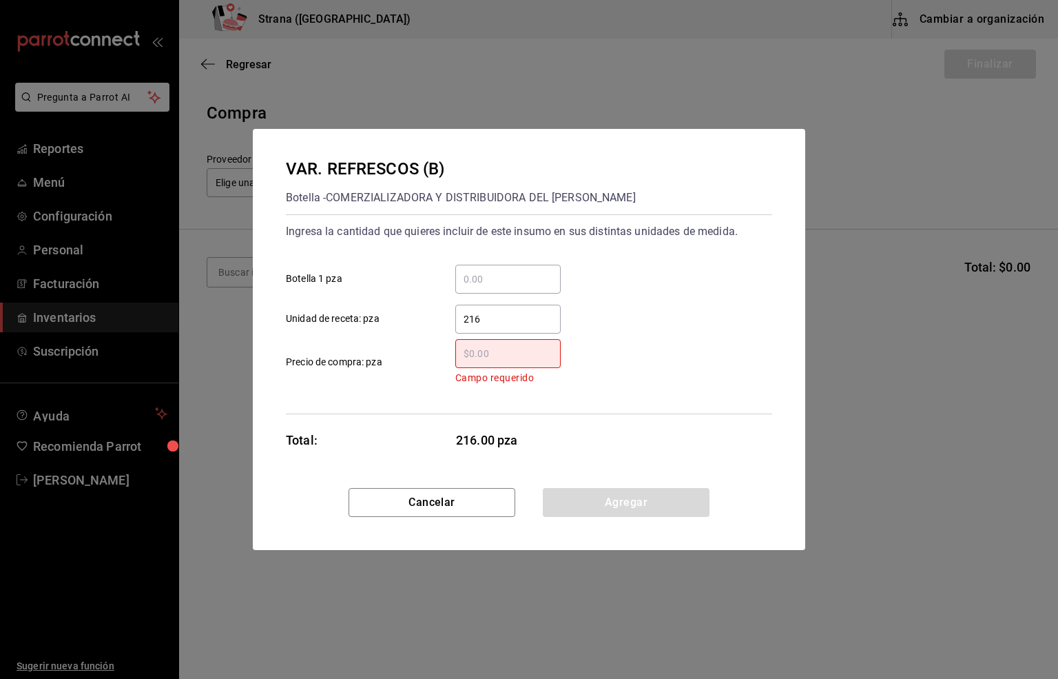
click at [467, 358] on input "​ Campo requerido Precio de compra: pza" at bounding box center [507, 353] width 105 height 17
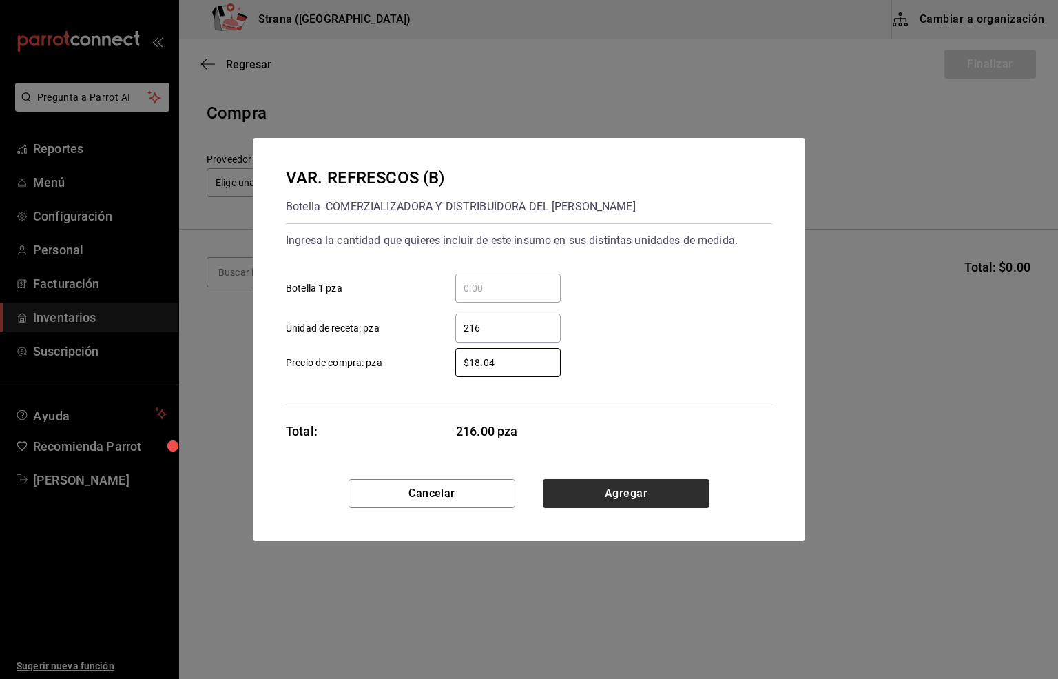
type input "$18.04"
click at [616, 496] on button "Agregar" at bounding box center [626, 493] width 167 height 29
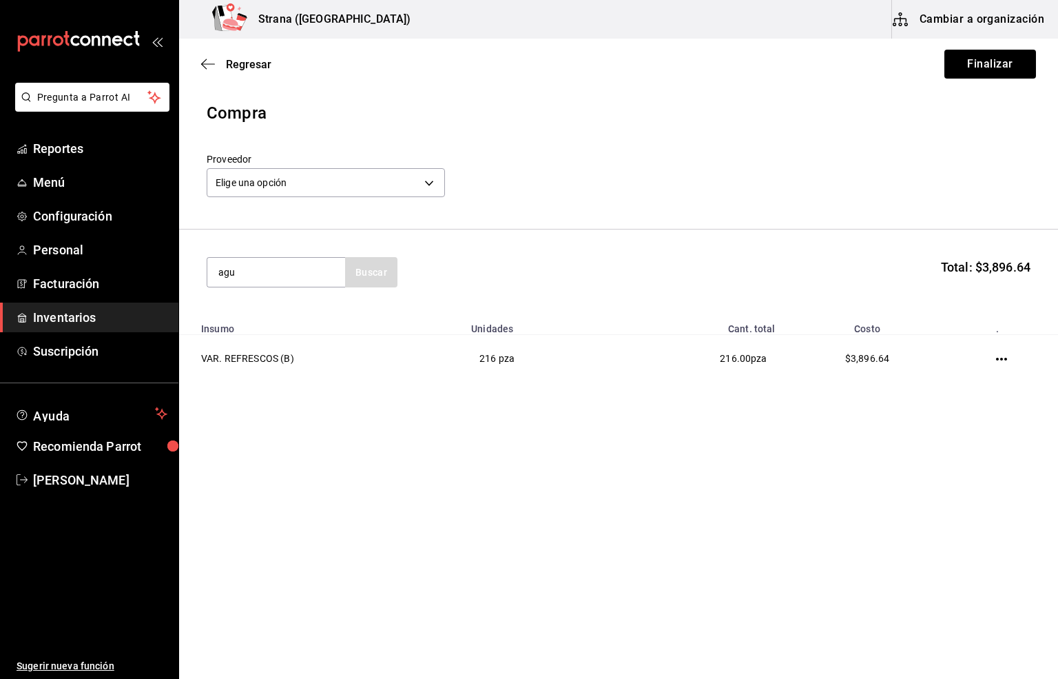
type input "agua"
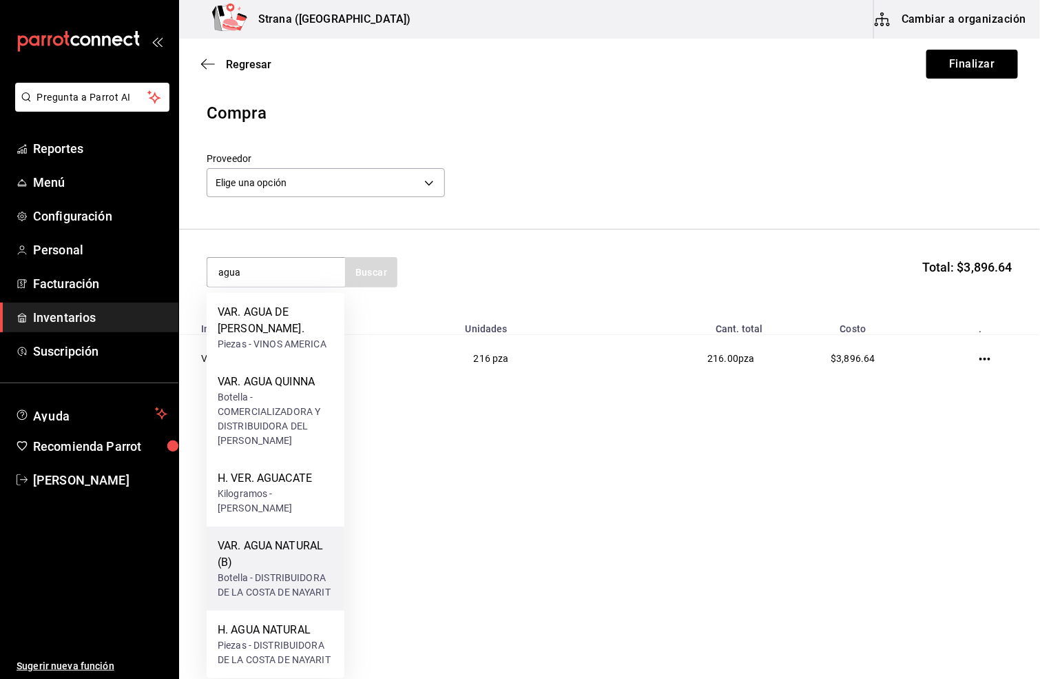
click at [309, 540] on div "VAR. AGUA NATURAL (B)" at bounding box center [276, 553] width 116 height 33
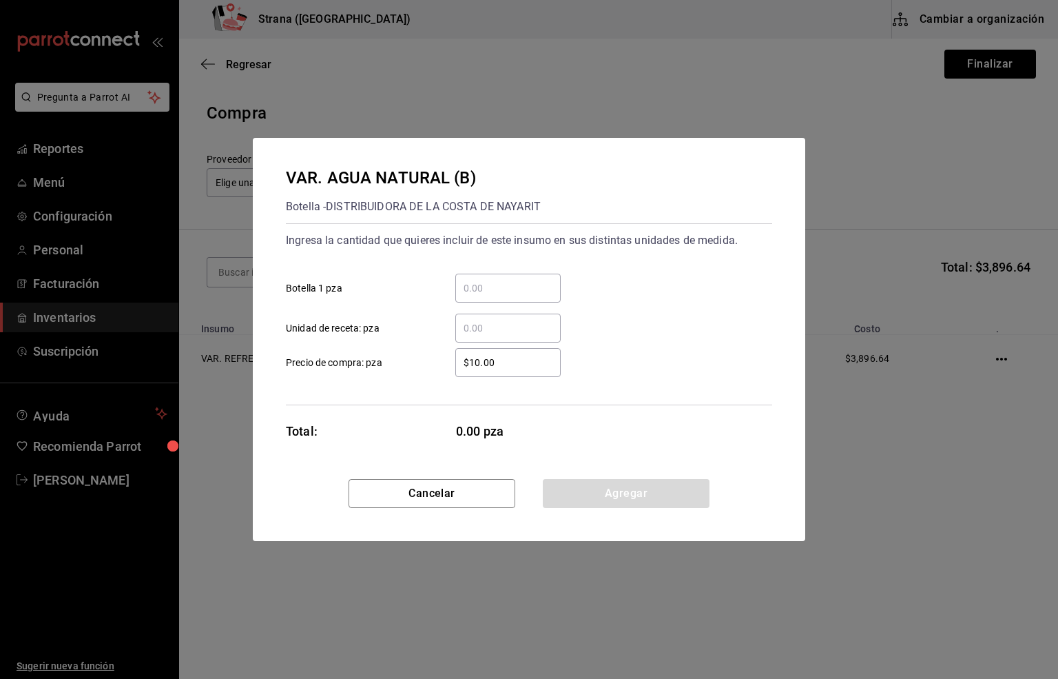
click at [482, 329] on input "​ Unidad de receta: pza" at bounding box center [507, 328] width 105 height 17
type input "72"
drag, startPoint x: 526, startPoint y: 355, endPoint x: 324, endPoint y: 355, distance: 201.2
click at [324, 355] on label "$10.00 ​ Precio de compra: pza" at bounding box center [423, 362] width 275 height 29
type input "$12.41"
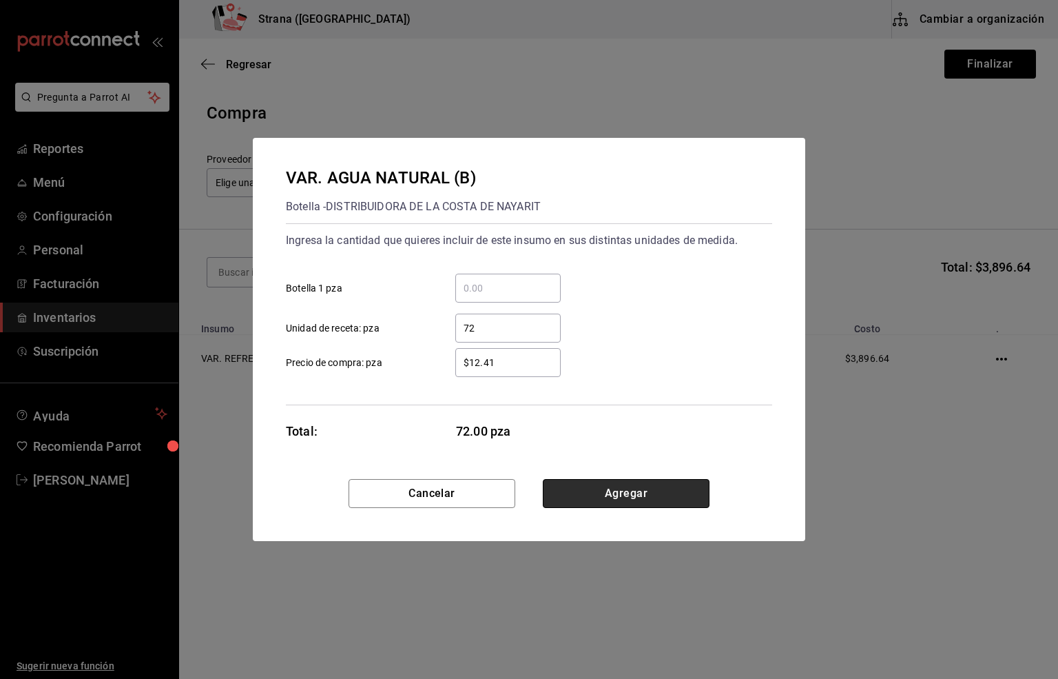
click at [600, 490] on button "Agregar" at bounding box center [626, 493] width 167 height 29
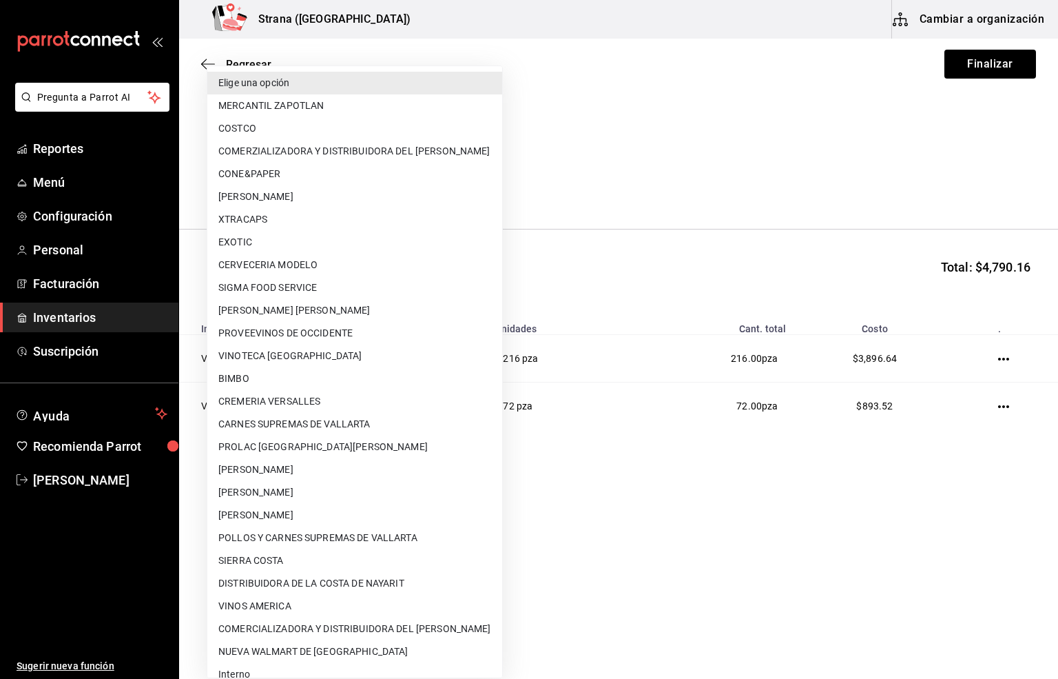
click at [277, 178] on body "Pregunta a Parrot AI Reportes Menú Configuración Personal Facturación Inventari…" at bounding box center [529, 300] width 1058 height 601
click at [344, 585] on li "DISTRIBUIDORA DE LA COSTA DE NAYARIT" at bounding box center [354, 583] width 295 height 23
type input "b16ea6ad-7dd1-4720-9ad3-4fc01569d338"
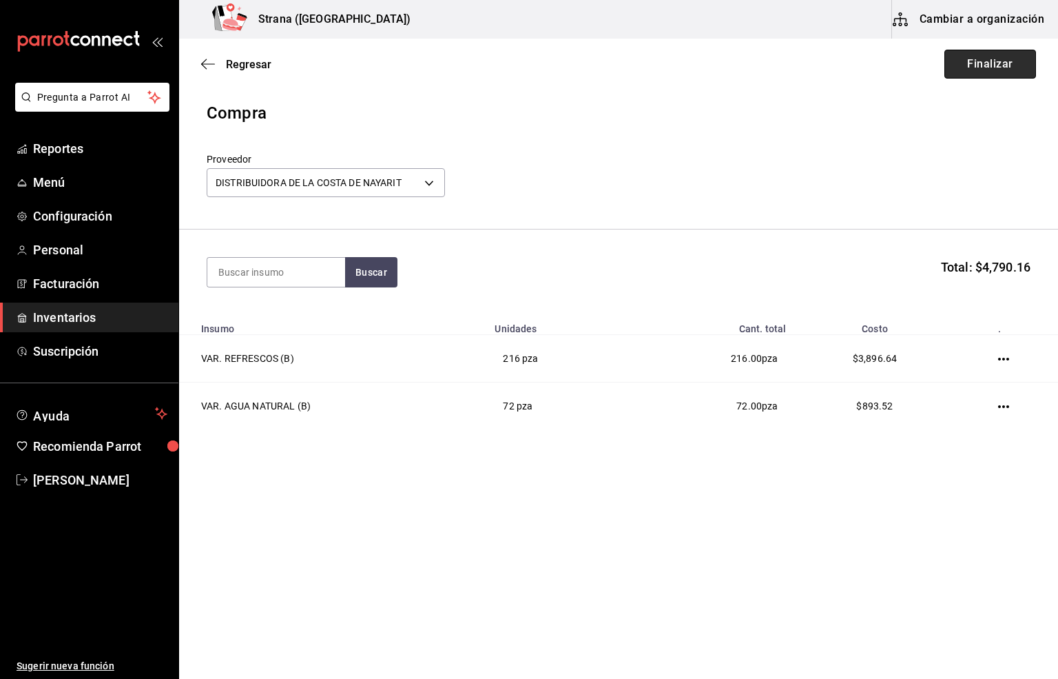
click at [1005, 62] on button "Finalizar" at bounding box center [990, 64] width 92 height 29
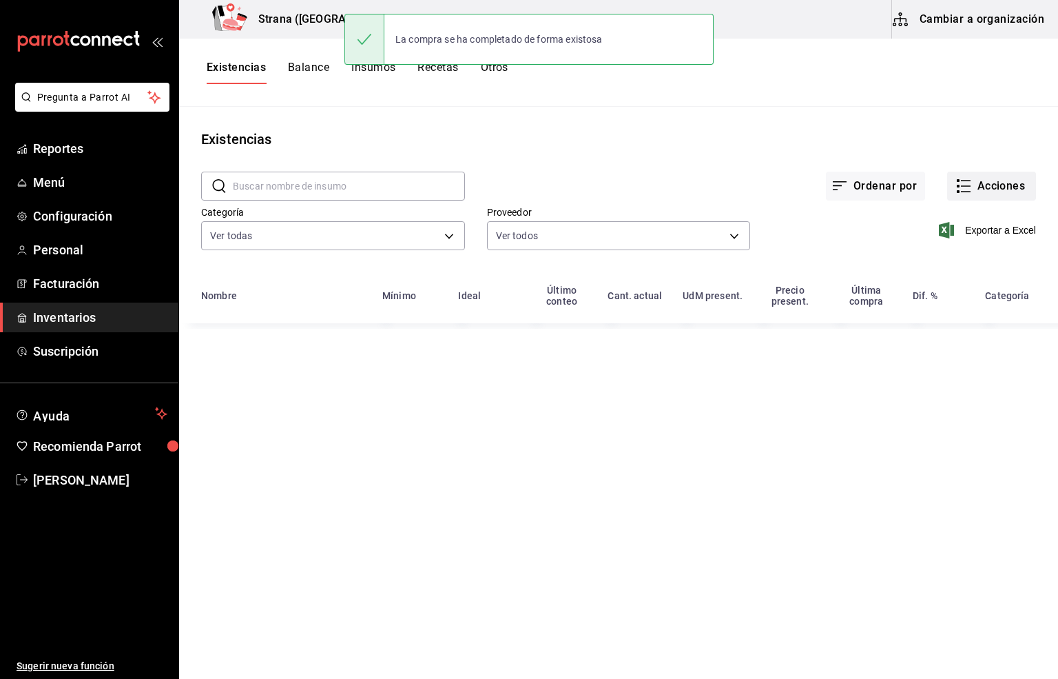
click at [984, 183] on button "Acciones" at bounding box center [991, 186] width 89 height 29
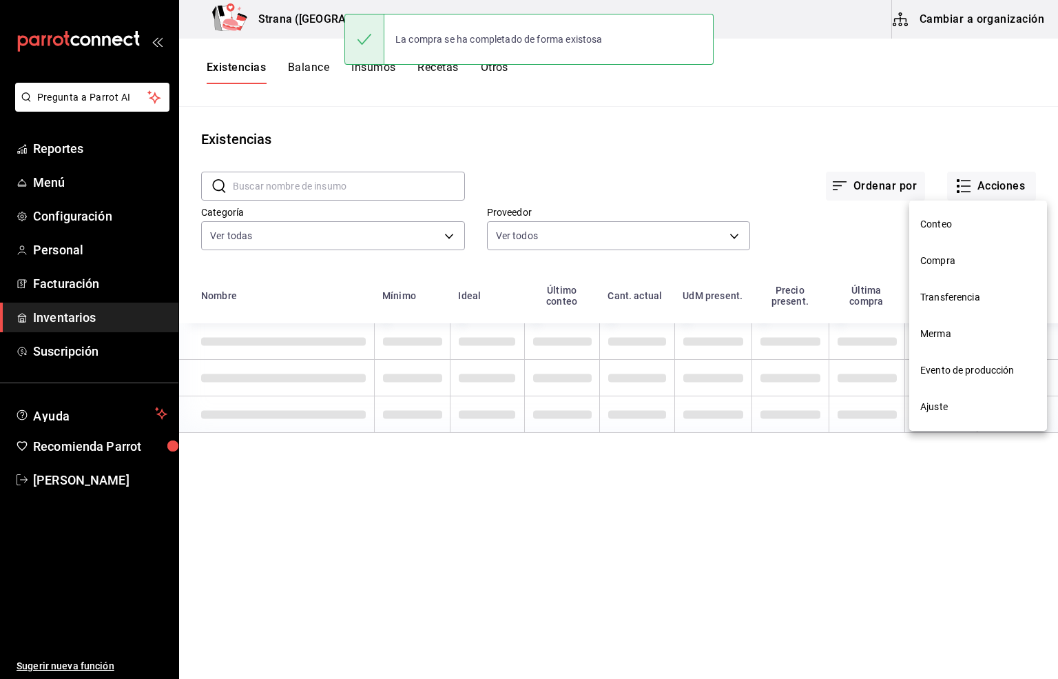
click at [933, 259] on span "Compra" at bounding box center [978, 261] width 116 height 14
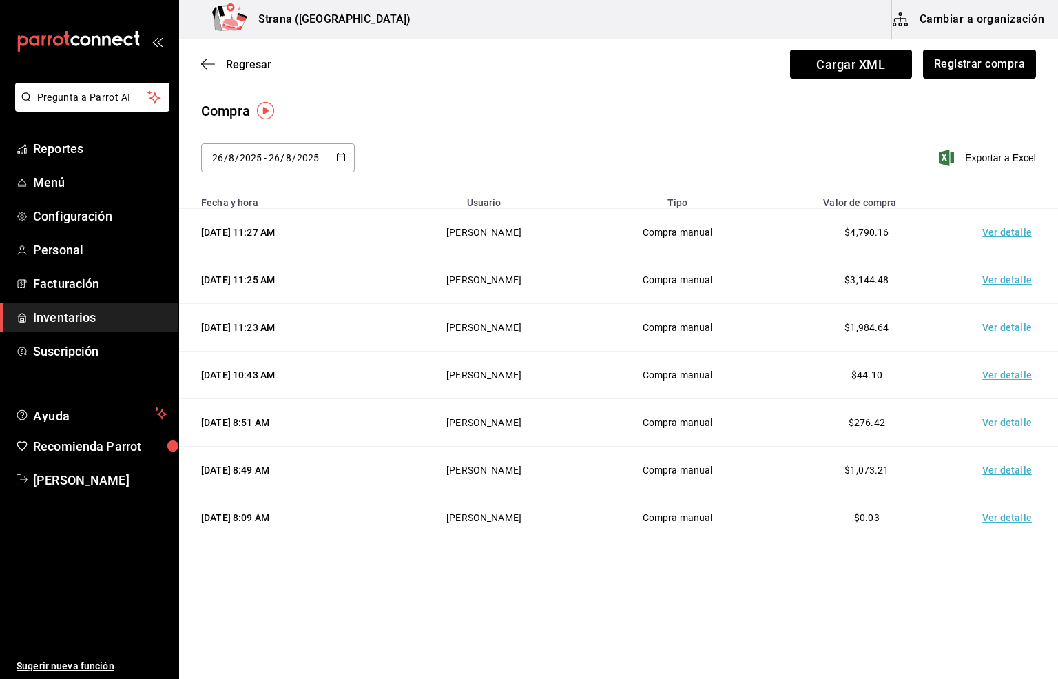
click at [1007, 236] on td "Ver detalle" at bounding box center [1010, 233] width 96 height 48
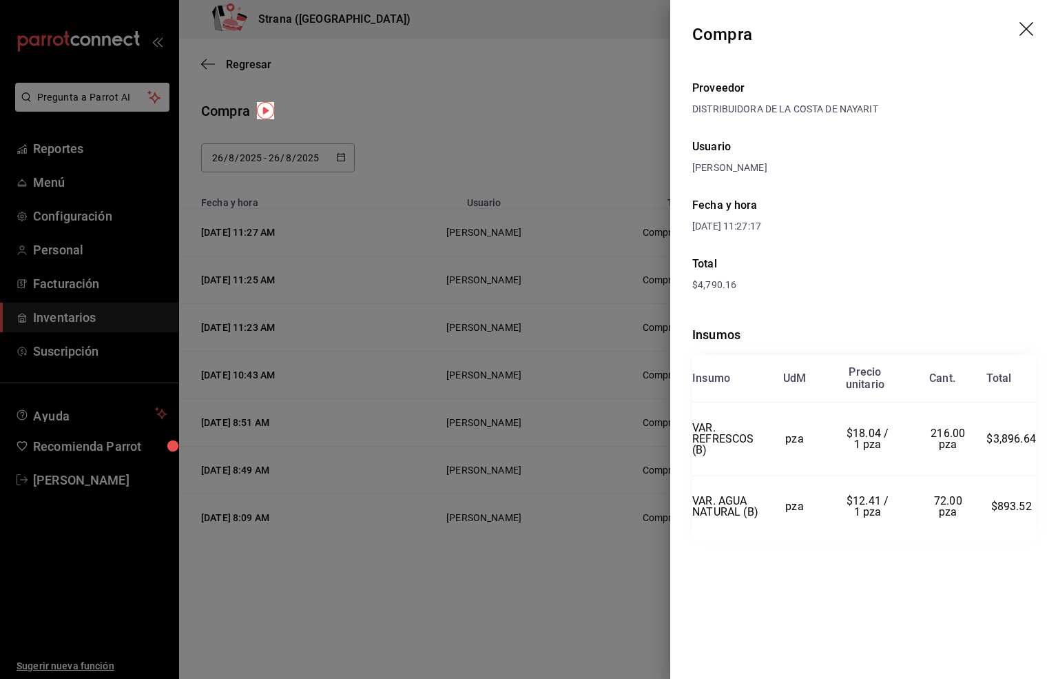
click at [1028, 28] on icon "drag" at bounding box center [1027, 29] width 14 height 14
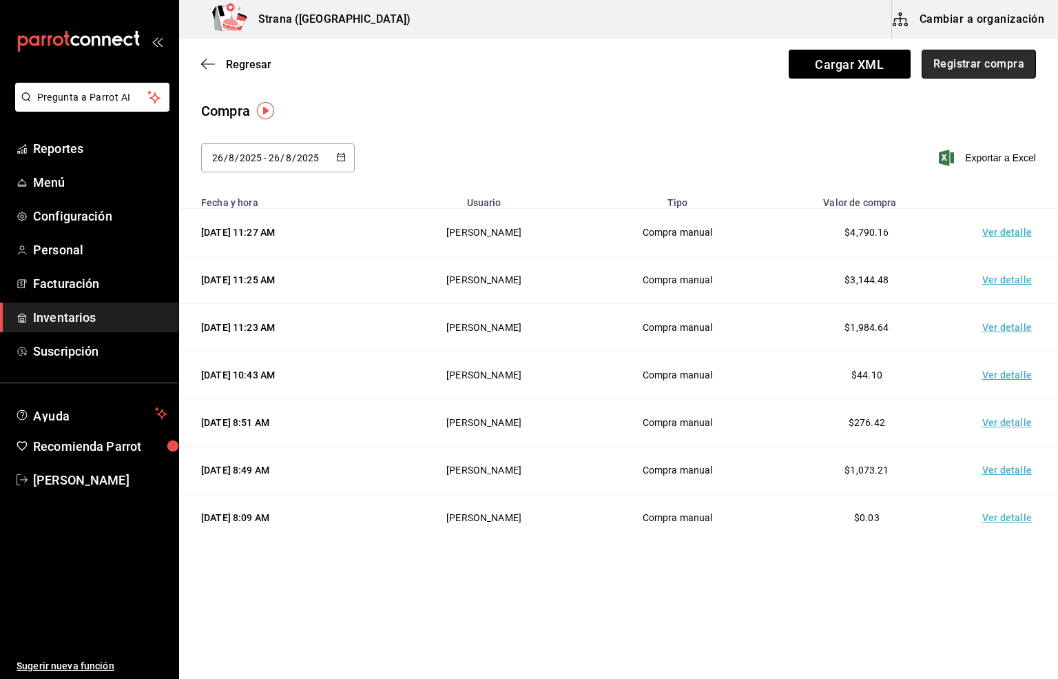
click at [980, 64] on button "Registrar compra" at bounding box center [979, 64] width 114 height 29
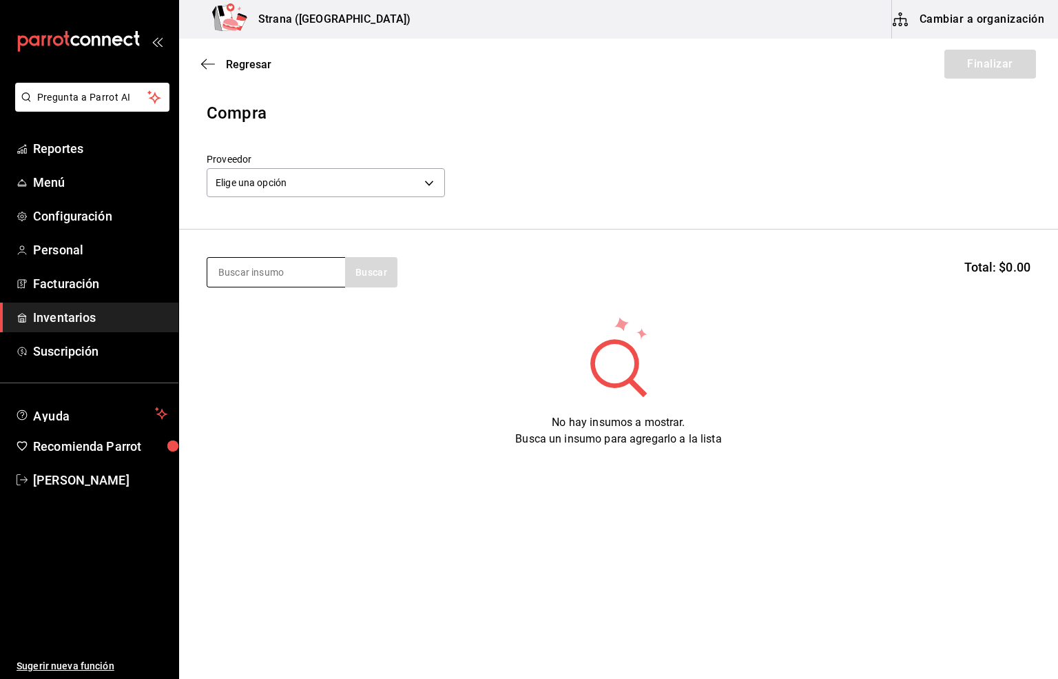
click at [273, 267] on input at bounding box center [276, 272] width 138 height 29
type input "clase a"
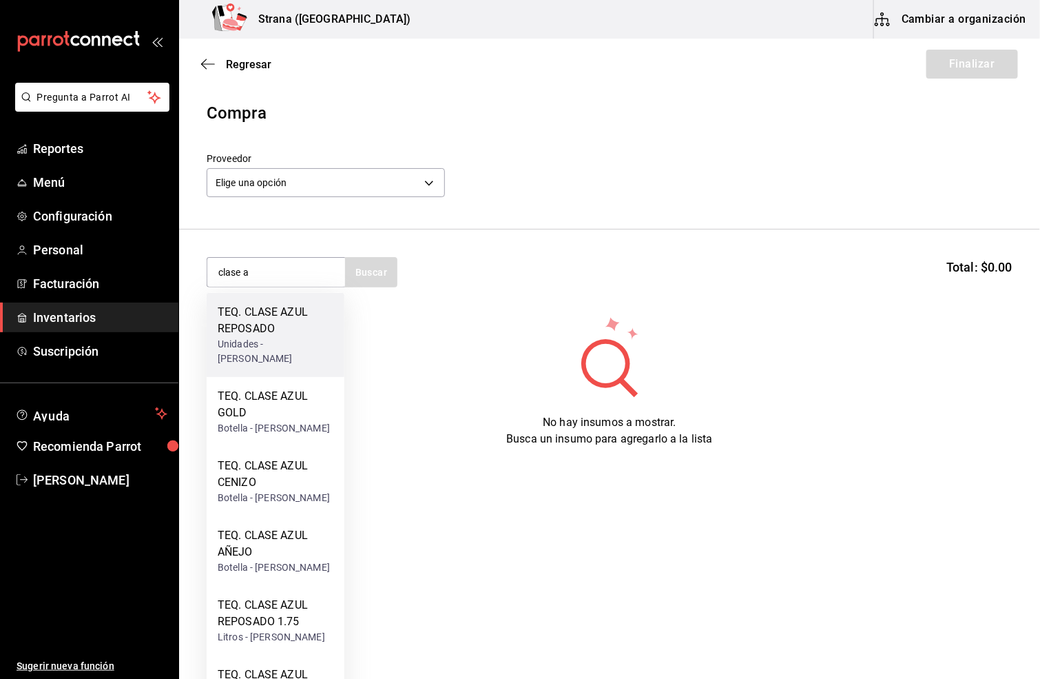
click at [260, 333] on div "TEQ. CLASE AZUL REPOSADO" at bounding box center [276, 320] width 116 height 33
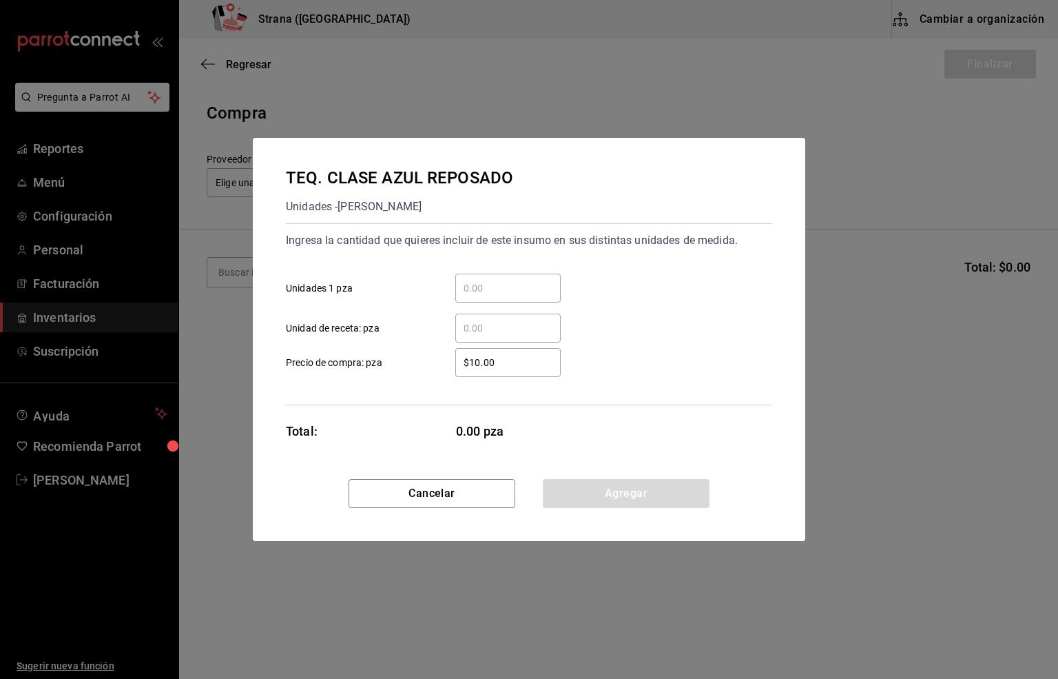
click at [484, 289] on input "​ Unidades 1 pza" at bounding box center [507, 288] width 105 height 17
type input "1"
drag, startPoint x: 521, startPoint y: 362, endPoint x: 356, endPoint y: 362, distance: 165.3
click at [356, 362] on label "$10.00 ​ Precio de compra: pza" at bounding box center [423, 362] width 275 height 29
type input "$3,103.45"
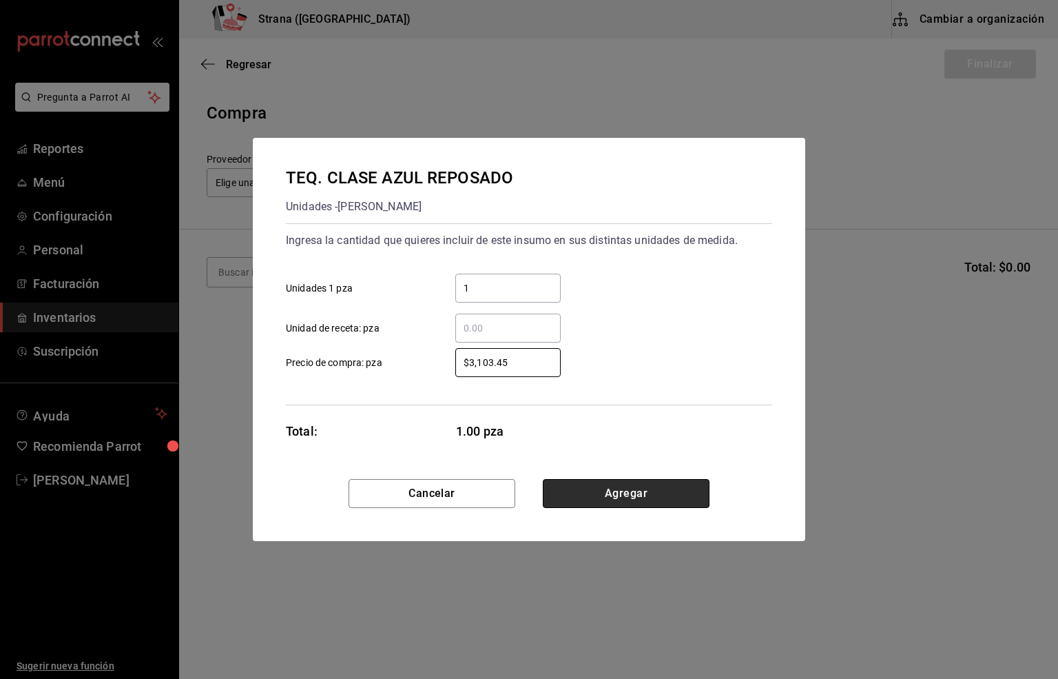
click at [591, 490] on button "Agregar" at bounding box center [626, 493] width 167 height 29
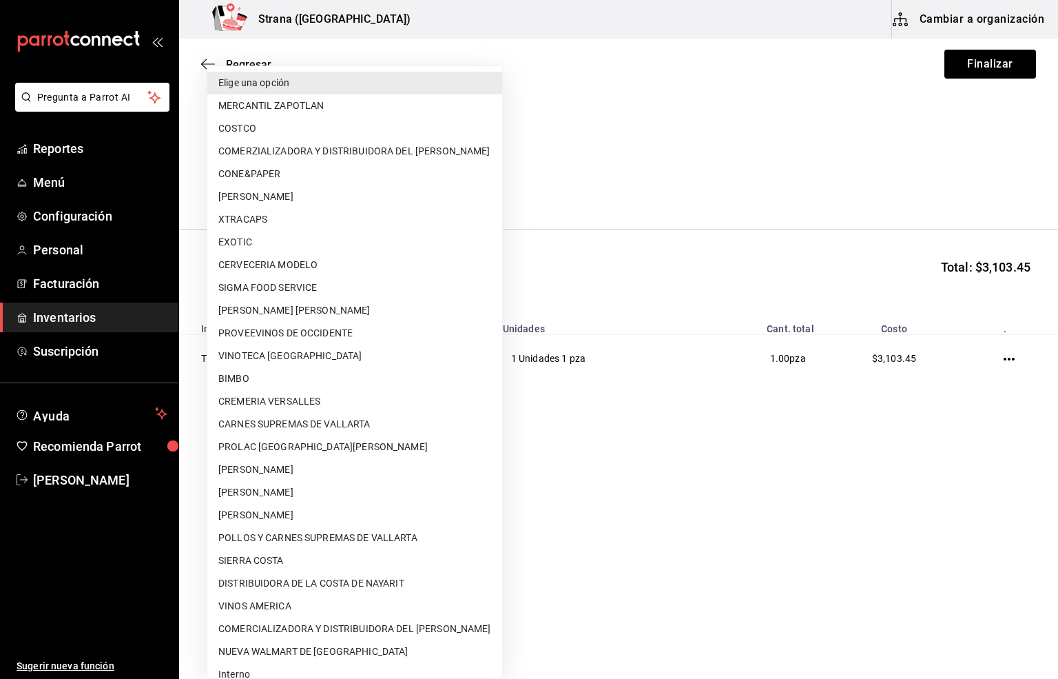
click at [300, 189] on body "Pregunta a Parrot AI Reportes Menú Configuración Personal Facturación Inventari…" at bounding box center [529, 300] width 1058 height 601
click at [278, 469] on li "[PERSON_NAME]" at bounding box center [354, 469] width 295 height 23
type input "d65f13d2-b6fc-4ac6-8467-e52a5172c7f0"
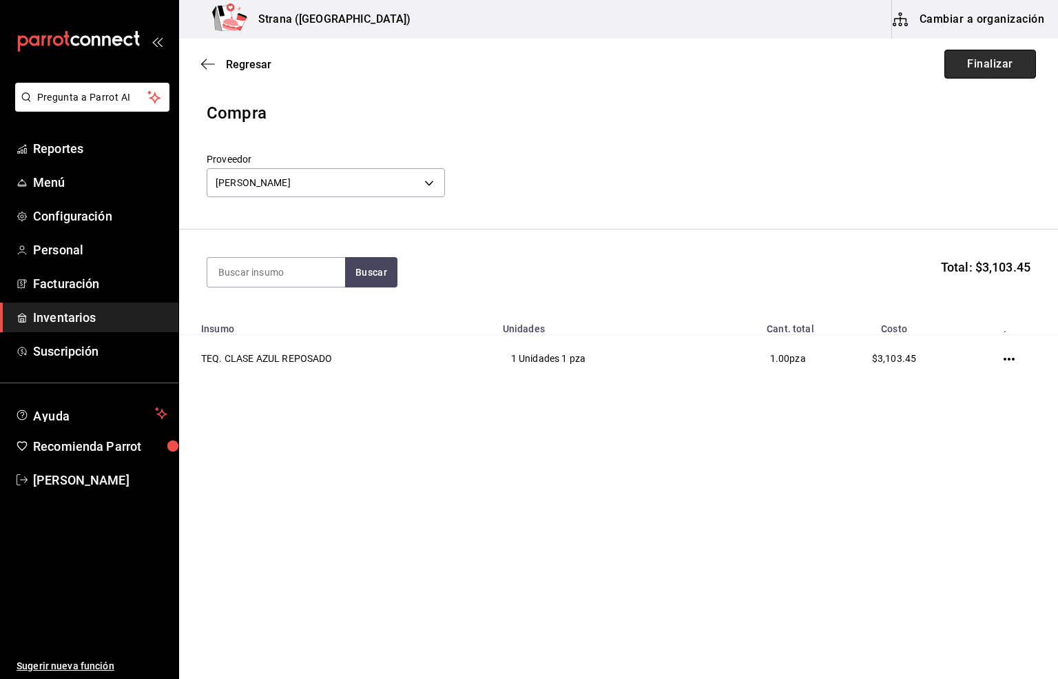
click at [974, 58] on button "Finalizar" at bounding box center [990, 64] width 92 height 29
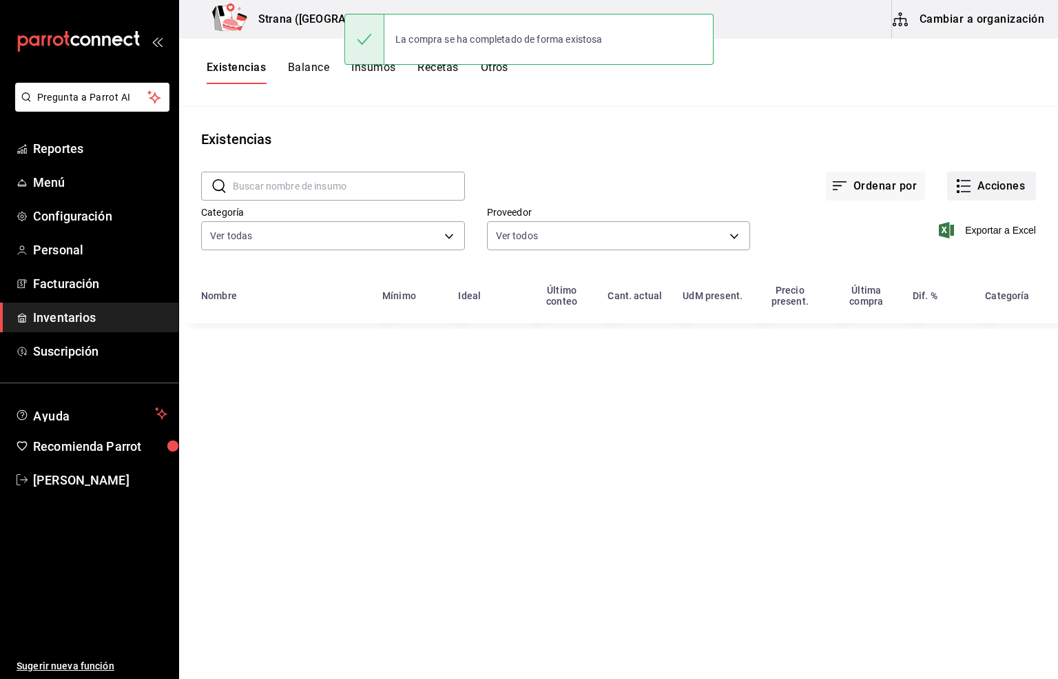
click at [975, 186] on button "Acciones" at bounding box center [991, 186] width 89 height 29
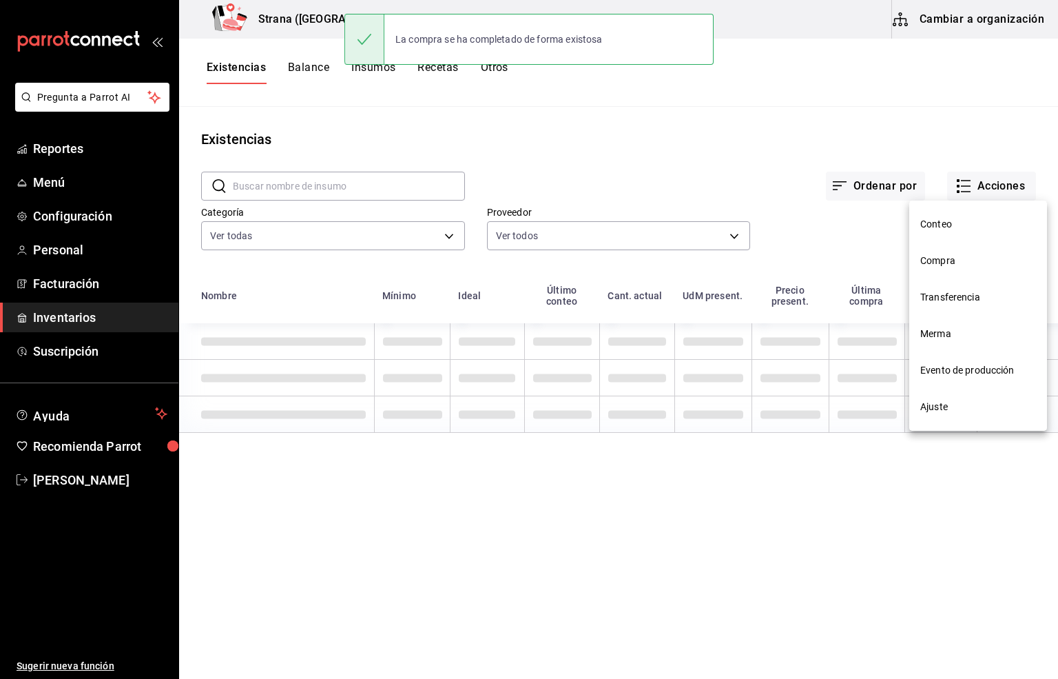
click at [924, 261] on span "Compra" at bounding box center [978, 261] width 116 height 14
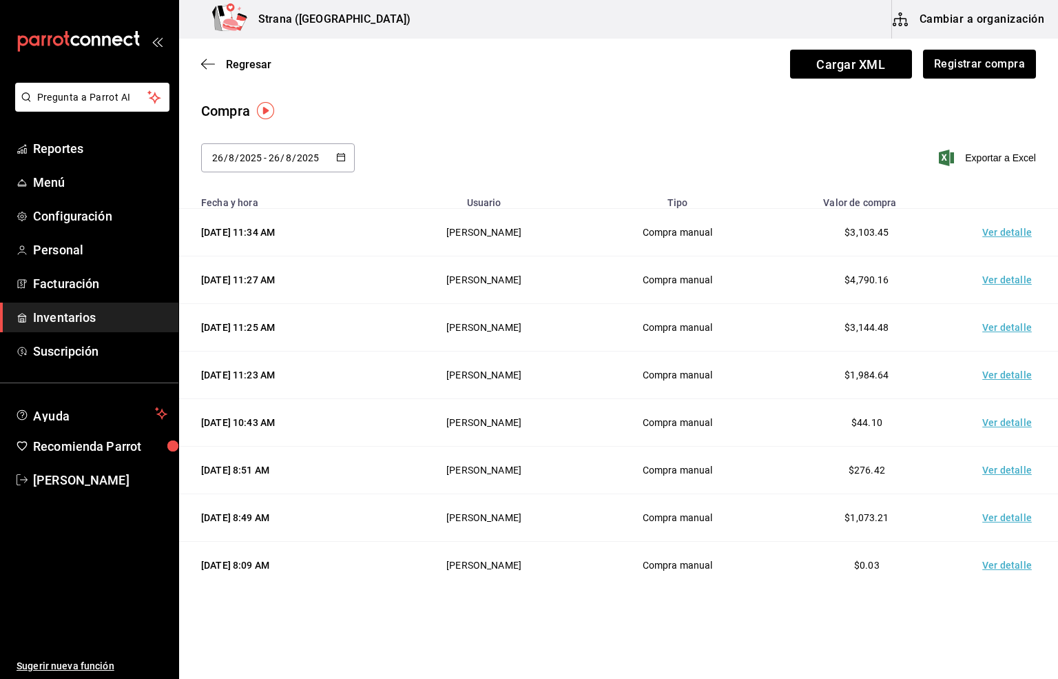
click at [984, 236] on td "Ver detalle" at bounding box center [1010, 233] width 96 height 48
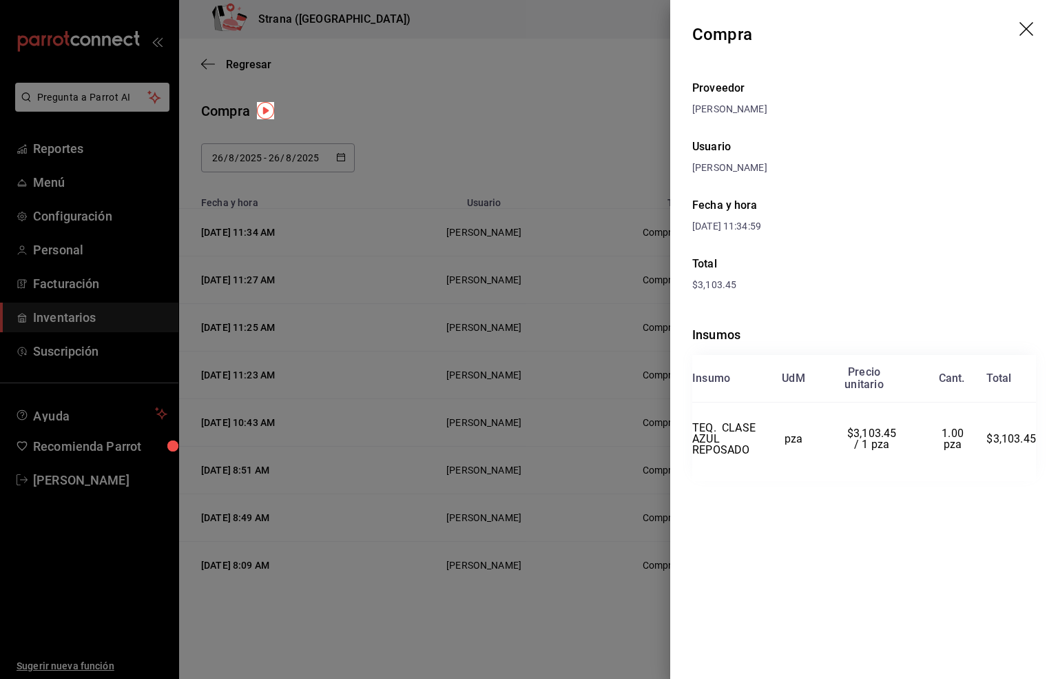
click at [1023, 33] on icon "drag" at bounding box center [1027, 29] width 14 height 14
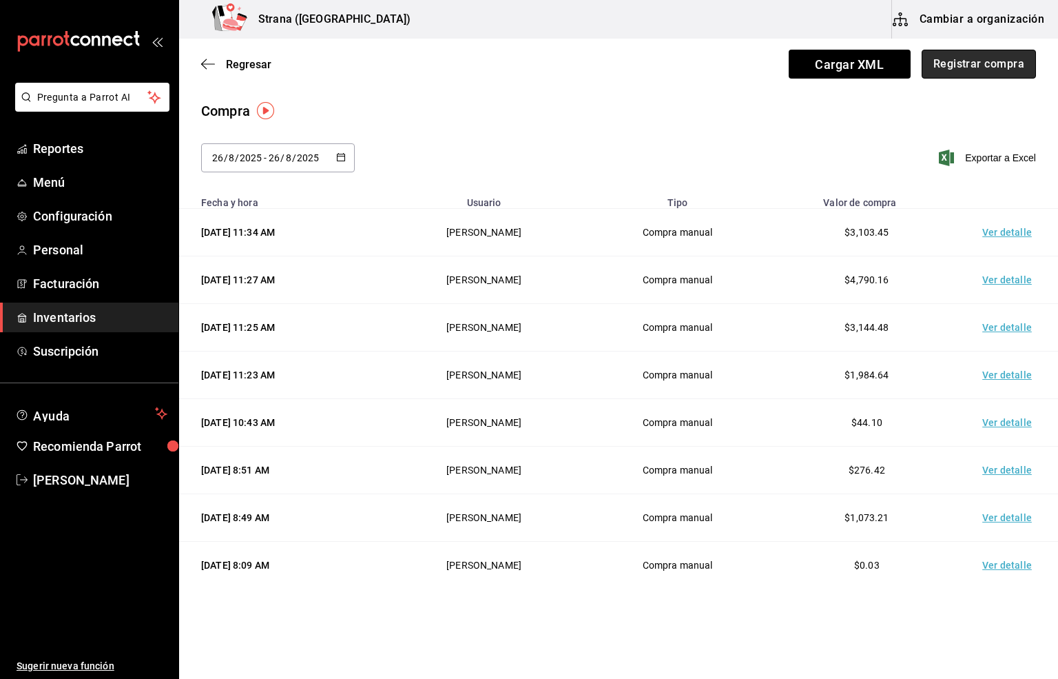
click at [955, 64] on button "Registrar compra" at bounding box center [979, 64] width 114 height 29
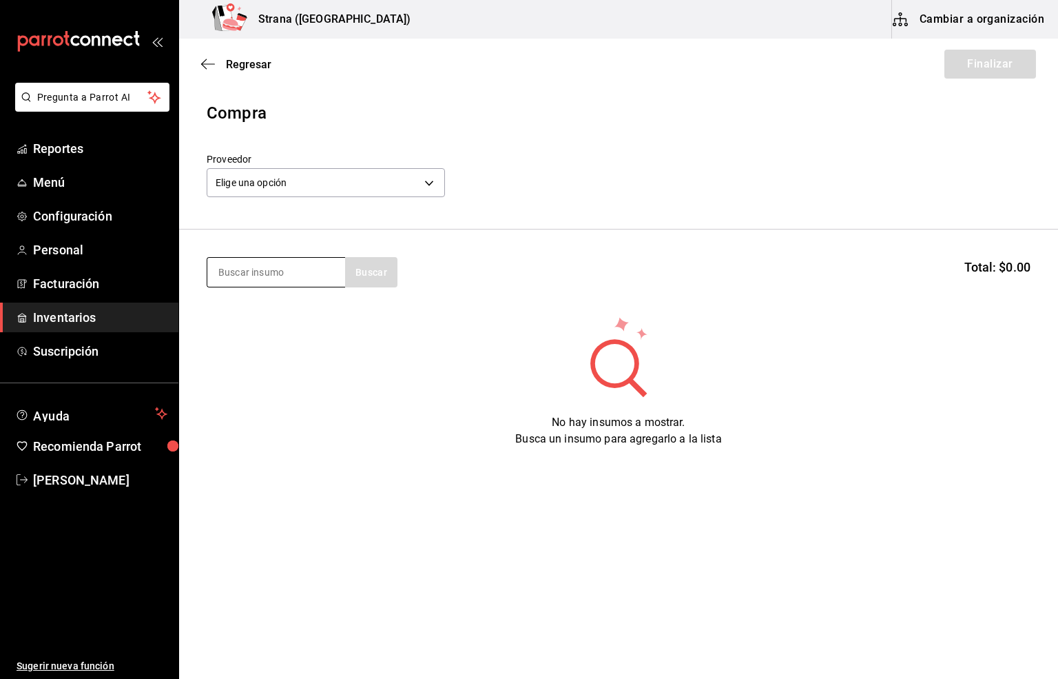
click at [250, 273] on input at bounding box center [276, 272] width 138 height 29
type input "CHAMBRU"
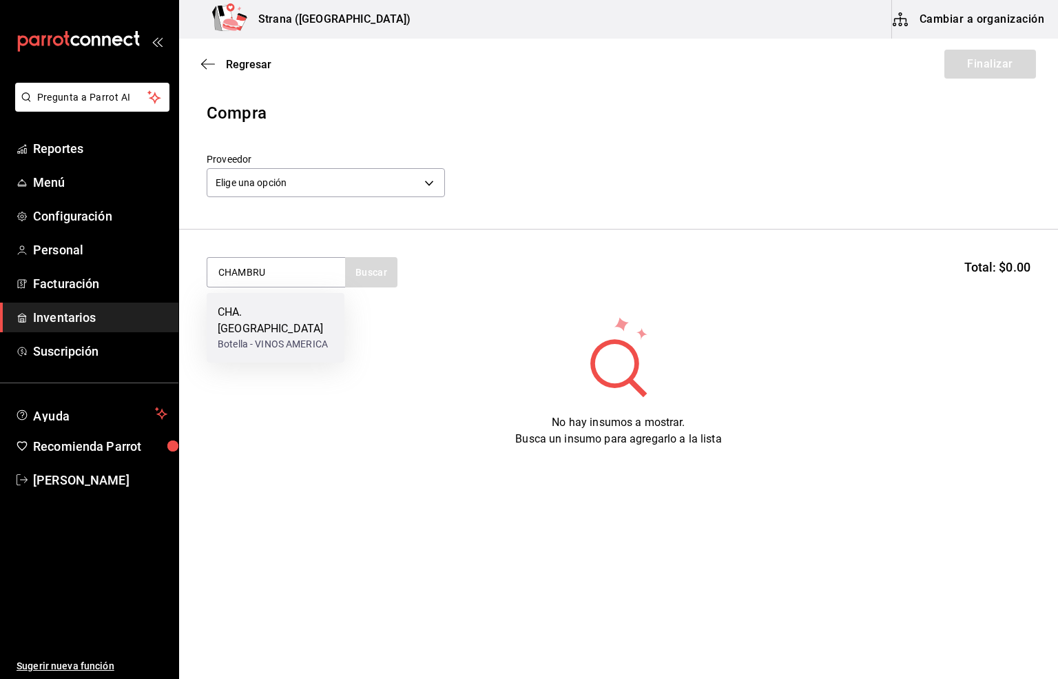
click at [251, 337] on div "Botella - VINOS AMERICA" at bounding box center [276, 344] width 116 height 14
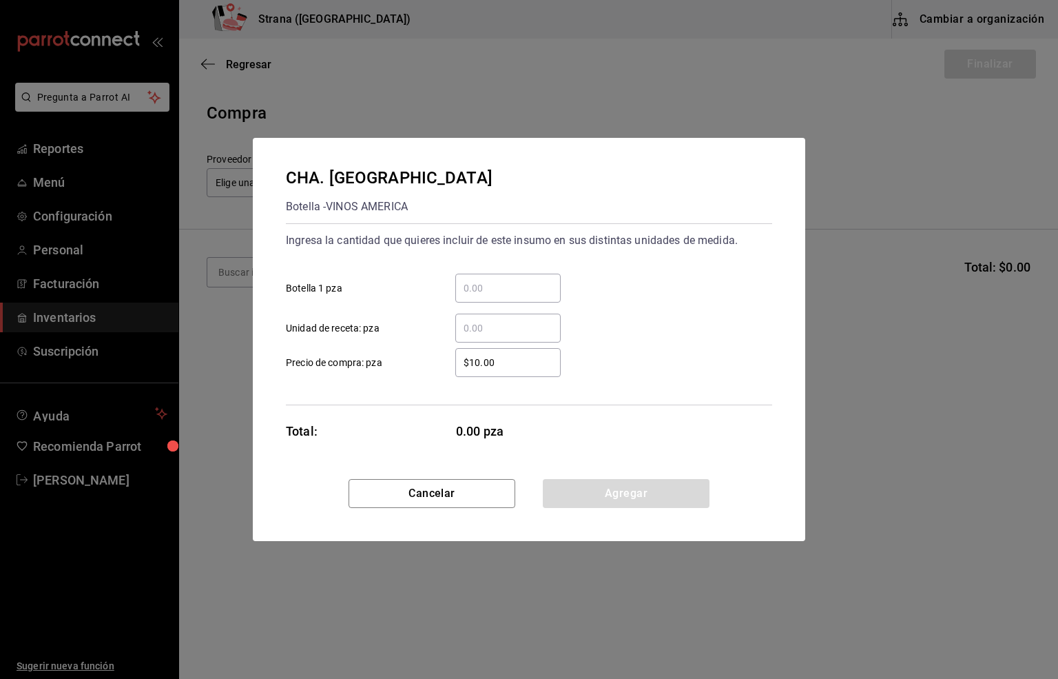
click at [478, 285] on input "​ Botella 1 pza" at bounding box center [507, 288] width 105 height 17
type input "3"
drag, startPoint x: 526, startPoint y: 362, endPoint x: 346, endPoint y: 381, distance: 180.8
click at [346, 381] on div "Ingresa la cantidad que quieres incluir de este insumo en sus distintas unidade…" at bounding box center [529, 314] width 486 height 182
type input "$126.62"
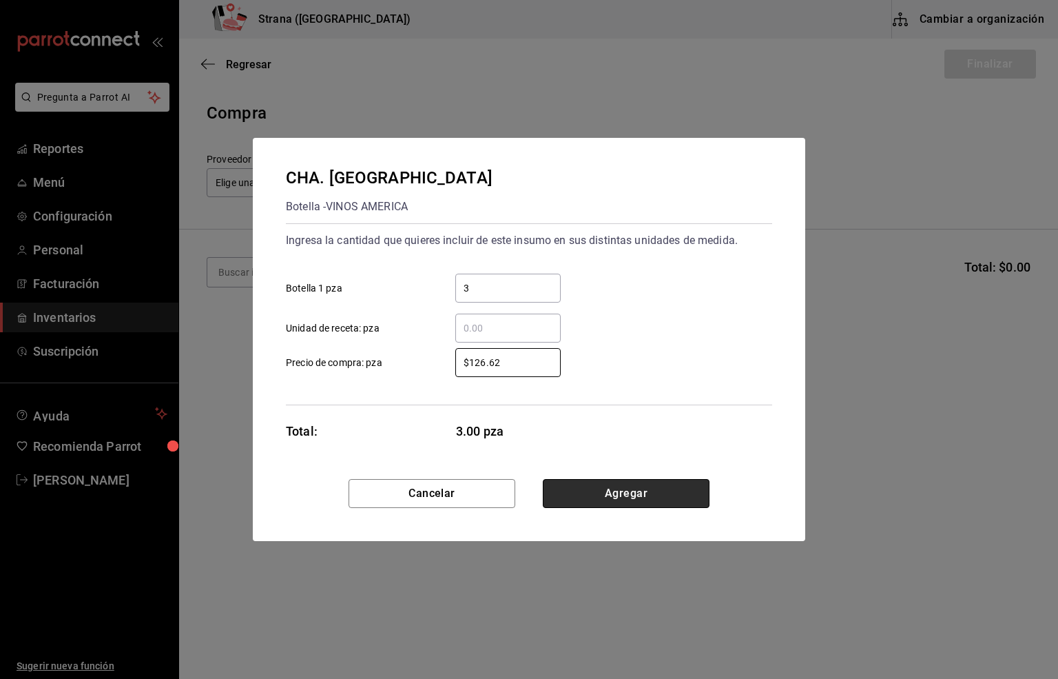
click at [617, 492] on button "Agregar" at bounding box center [626, 493] width 167 height 29
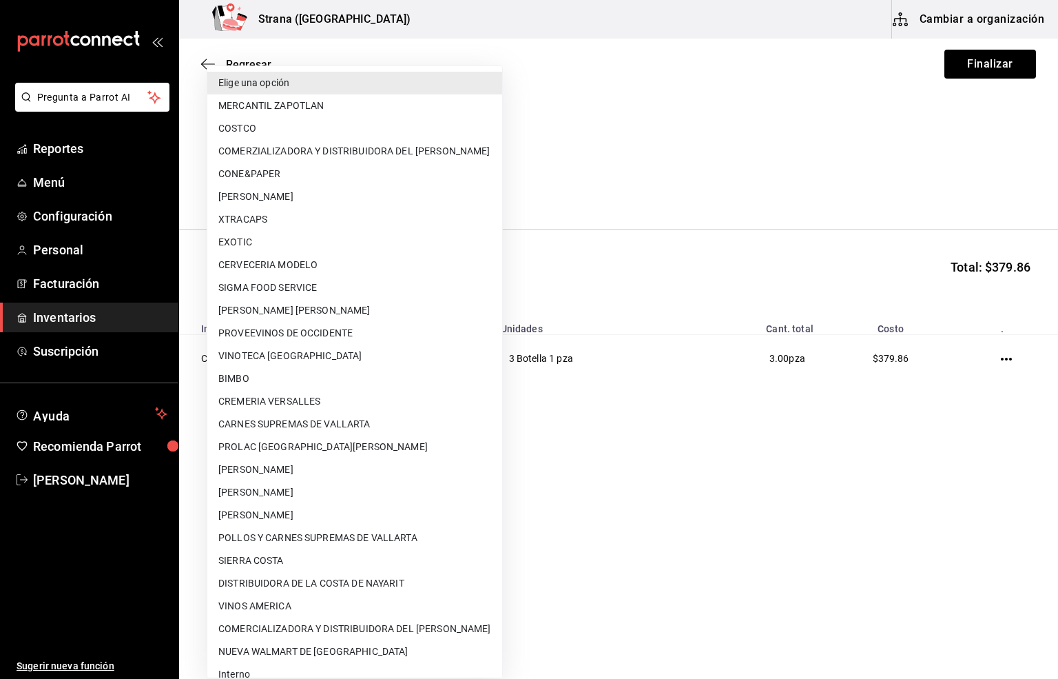
click at [306, 190] on body "Pregunta a Parrot AI Reportes Menú Configuración Personal Facturación Inventari…" at bounding box center [529, 300] width 1058 height 601
click at [258, 608] on li "VINOS AMERICA" at bounding box center [354, 606] width 295 height 23
type input "129e0585-b24b-4bd3-8755-52fb4a207b6f"
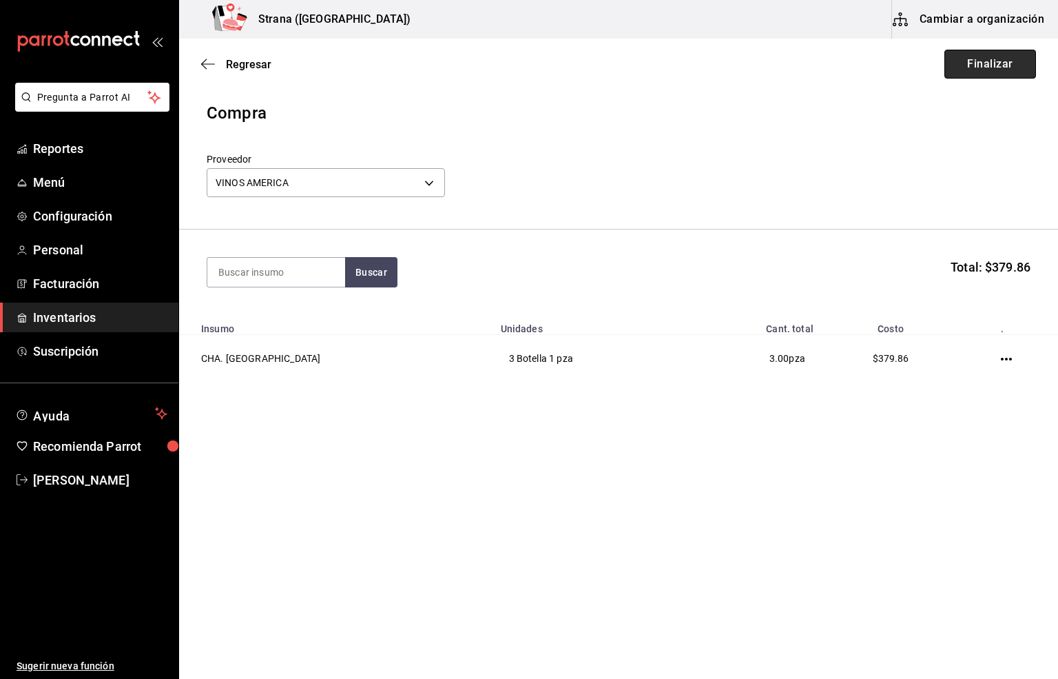
click at [976, 59] on button "Finalizar" at bounding box center [990, 64] width 92 height 29
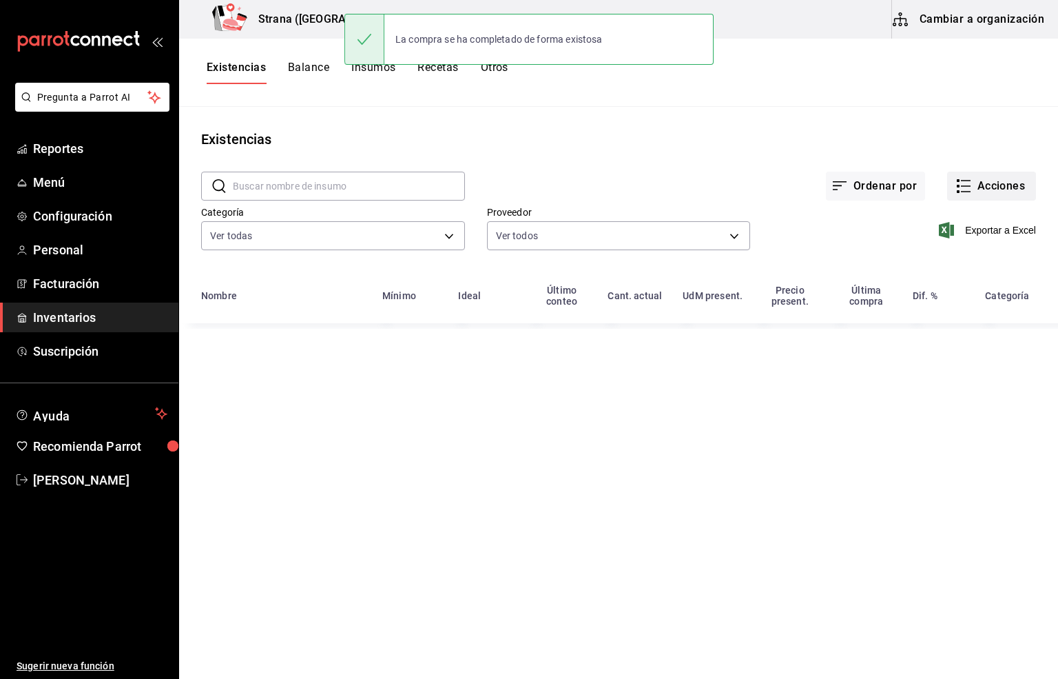
click at [980, 183] on button "Acciones" at bounding box center [991, 186] width 89 height 29
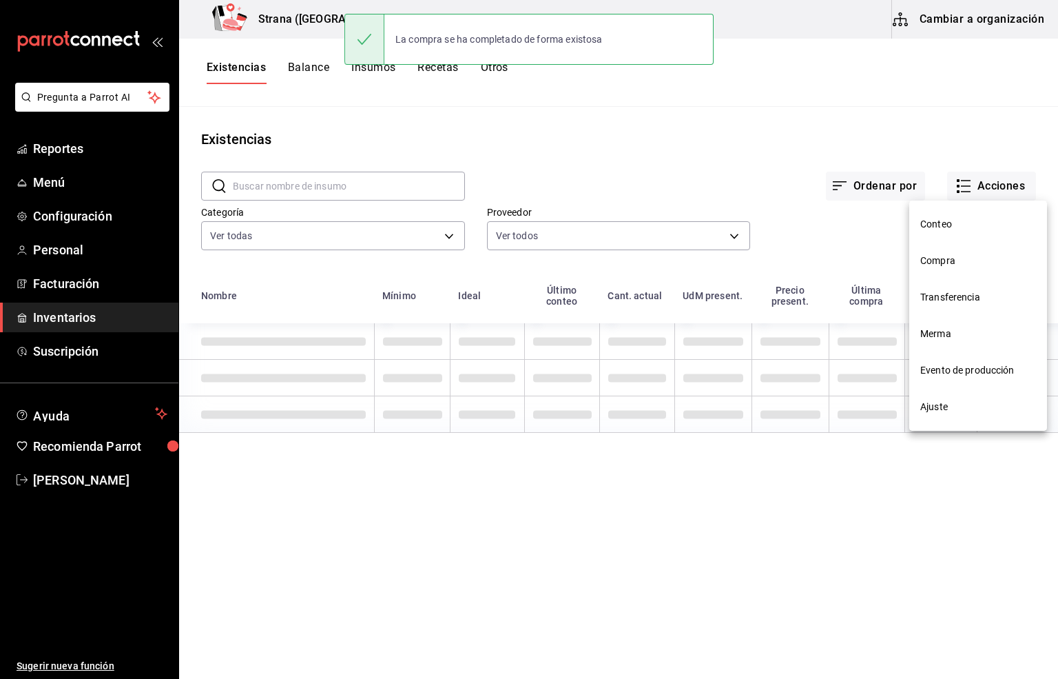
click at [932, 261] on span "Compra" at bounding box center [978, 261] width 116 height 14
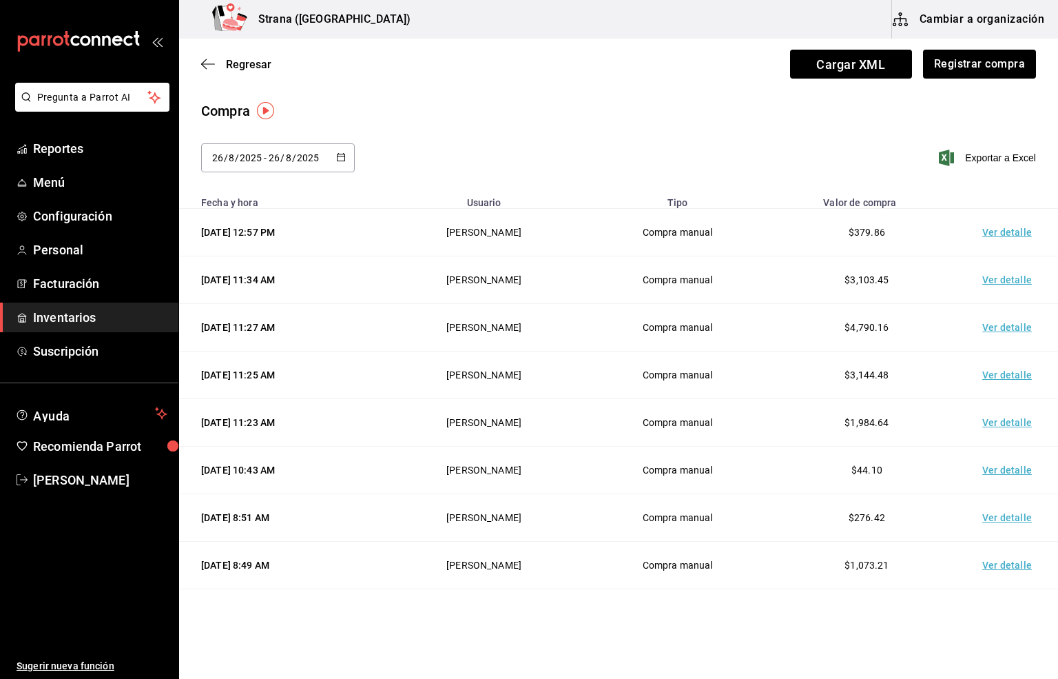
click at [988, 231] on td "Ver detalle" at bounding box center [1010, 233] width 96 height 48
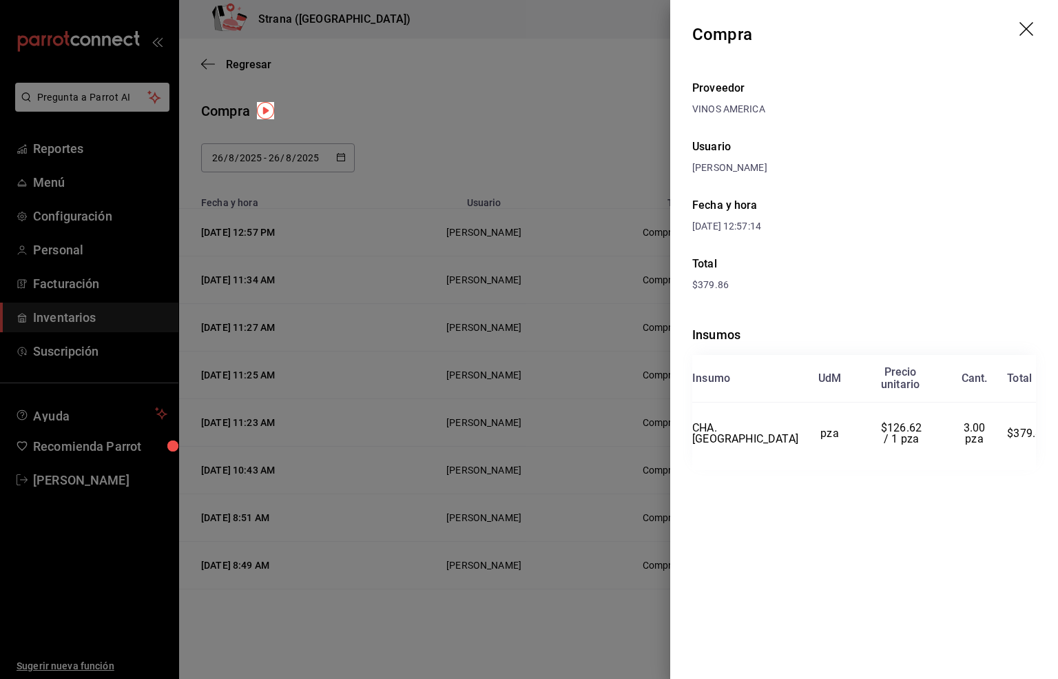
click at [1029, 25] on icon "drag" at bounding box center [1027, 29] width 14 height 14
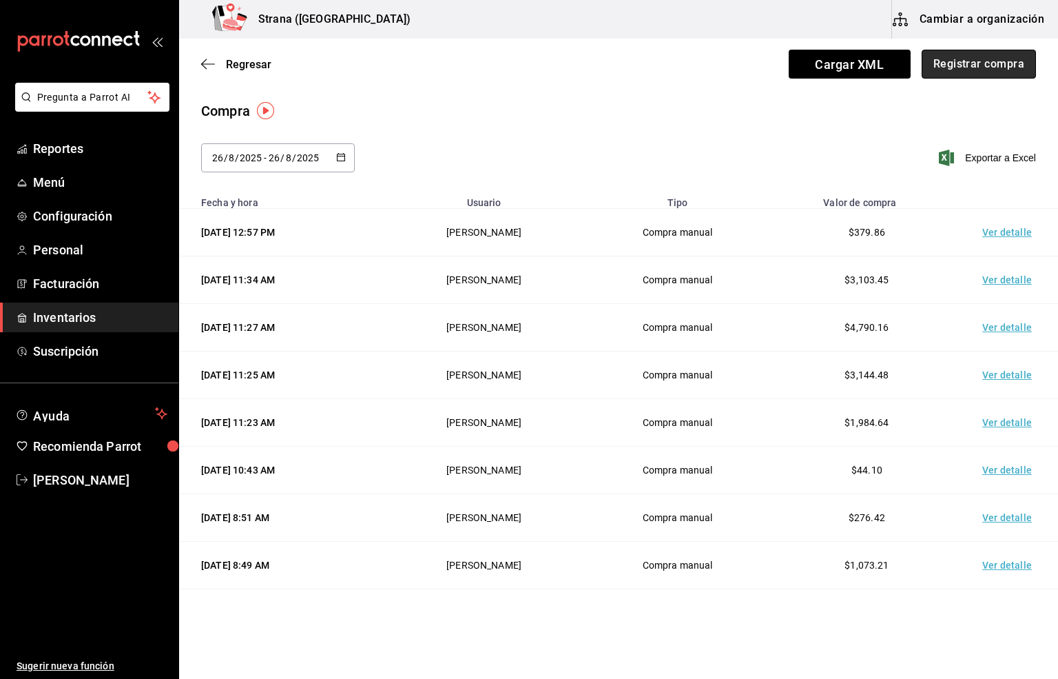
click at [989, 64] on button "Registrar compra" at bounding box center [979, 64] width 114 height 29
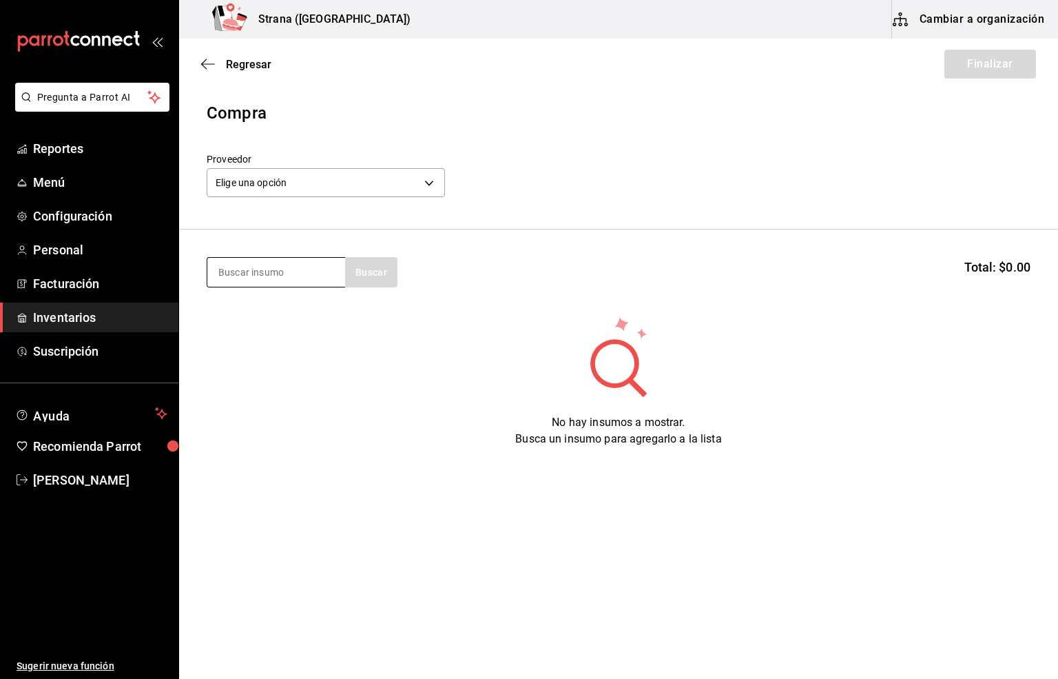
click at [238, 282] on input at bounding box center [276, 272] width 138 height 29
type input "CHAMBRU"
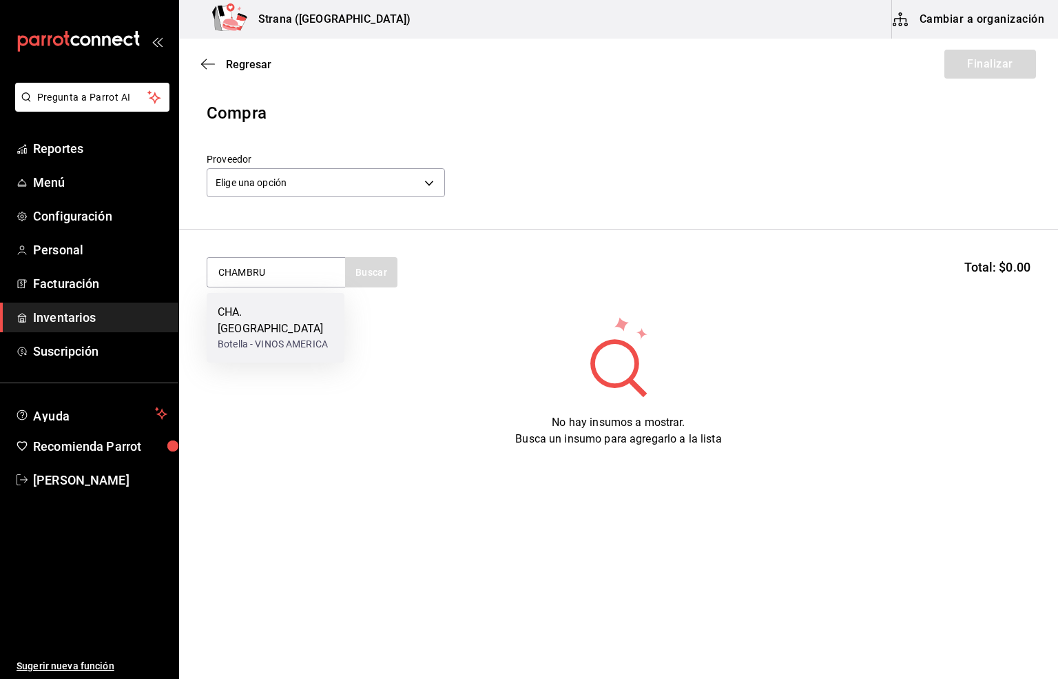
click at [267, 304] on div "CHA. [GEOGRAPHIC_DATA]" at bounding box center [276, 320] width 116 height 33
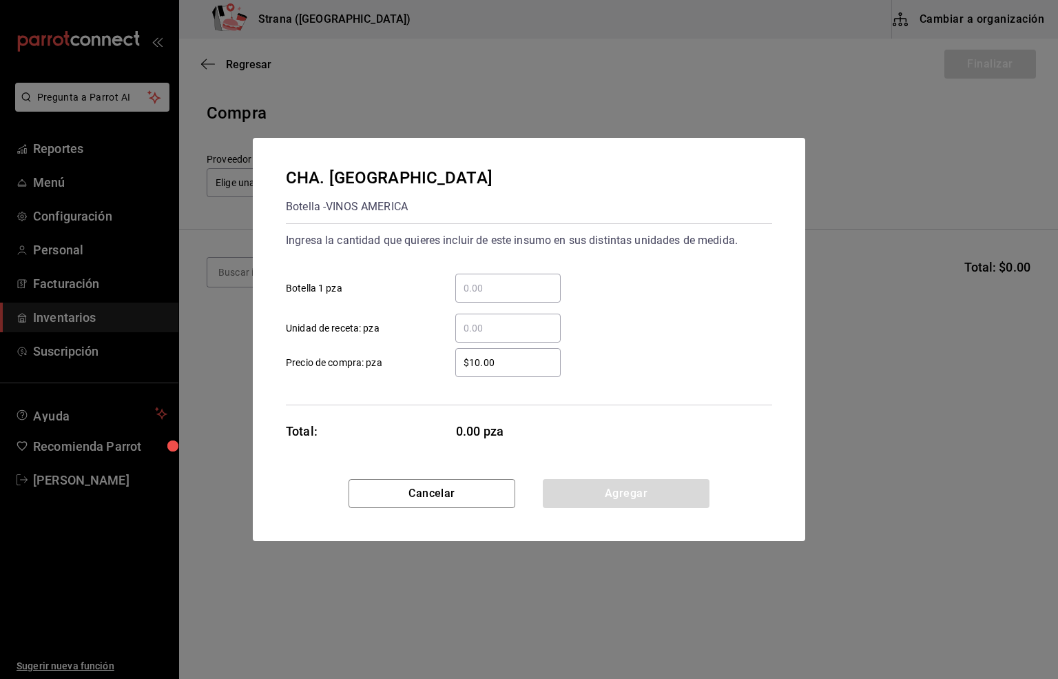
click at [500, 293] on input "​ Botella 1 pza" at bounding box center [507, 288] width 105 height 17
type input "4"
drag, startPoint x: 505, startPoint y: 362, endPoint x: 447, endPoint y: 370, distance: 58.5
click at [447, 370] on div "$10.00 ​" at bounding box center [496, 362] width 127 height 29
type input "$126.62"
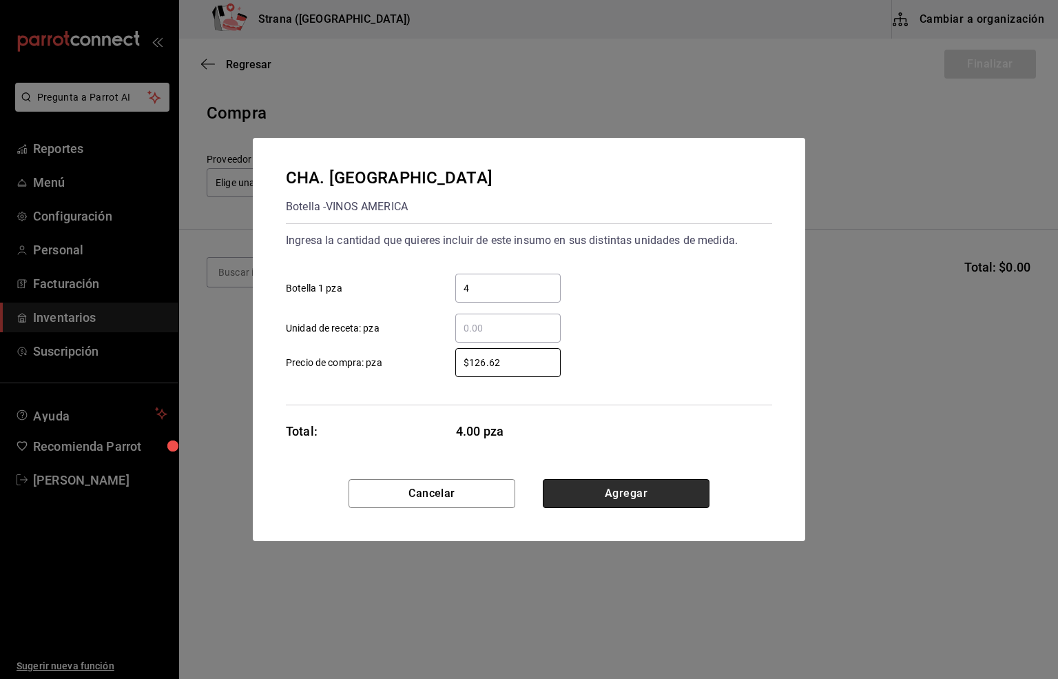
click at [643, 499] on button "Agregar" at bounding box center [626, 493] width 167 height 29
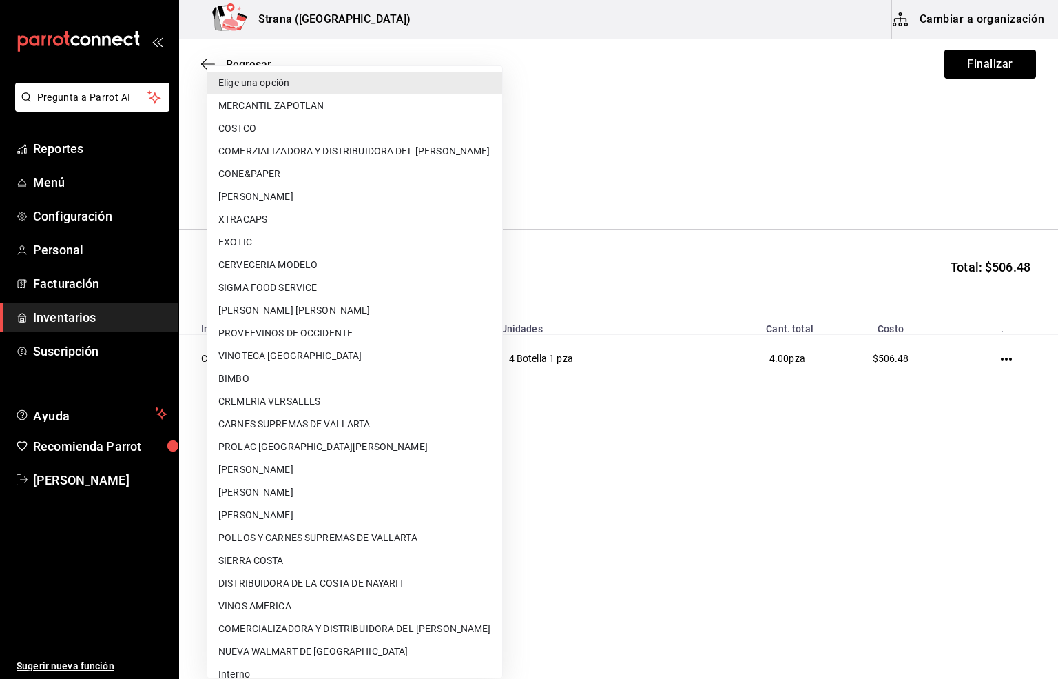
click at [276, 180] on body "Pregunta a Parrot AI Reportes Menú Configuración Personal Facturación Inventari…" at bounding box center [529, 300] width 1058 height 601
click at [278, 608] on li "VINOS AMERICA" at bounding box center [354, 606] width 295 height 23
type input "129e0585-b24b-4bd3-8755-52fb4a207b6f"
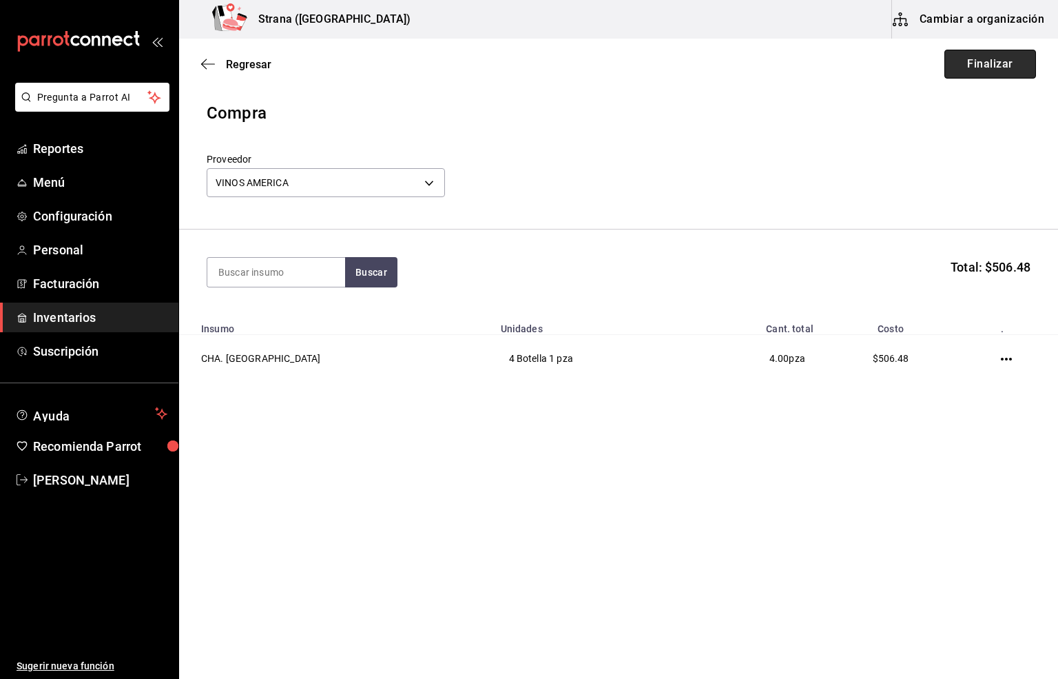
click at [963, 64] on button "Finalizar" at bounding box center [990, 64] width 92 height 29
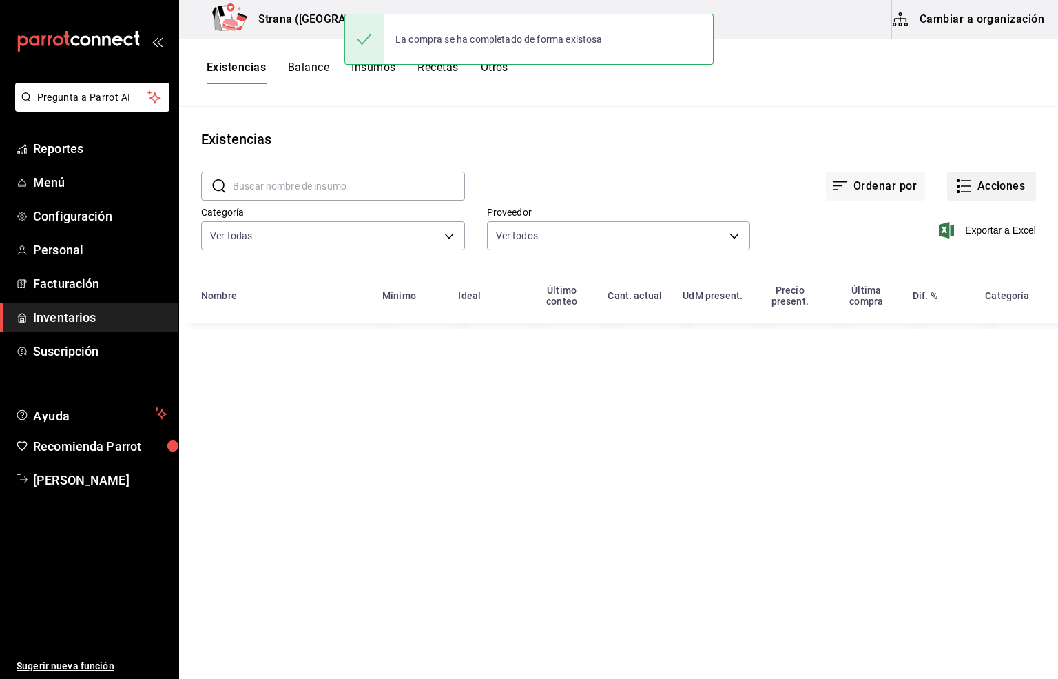
click at [980, 187] on button "Acciones" at bounding box center [991, 186] width 89 height 29
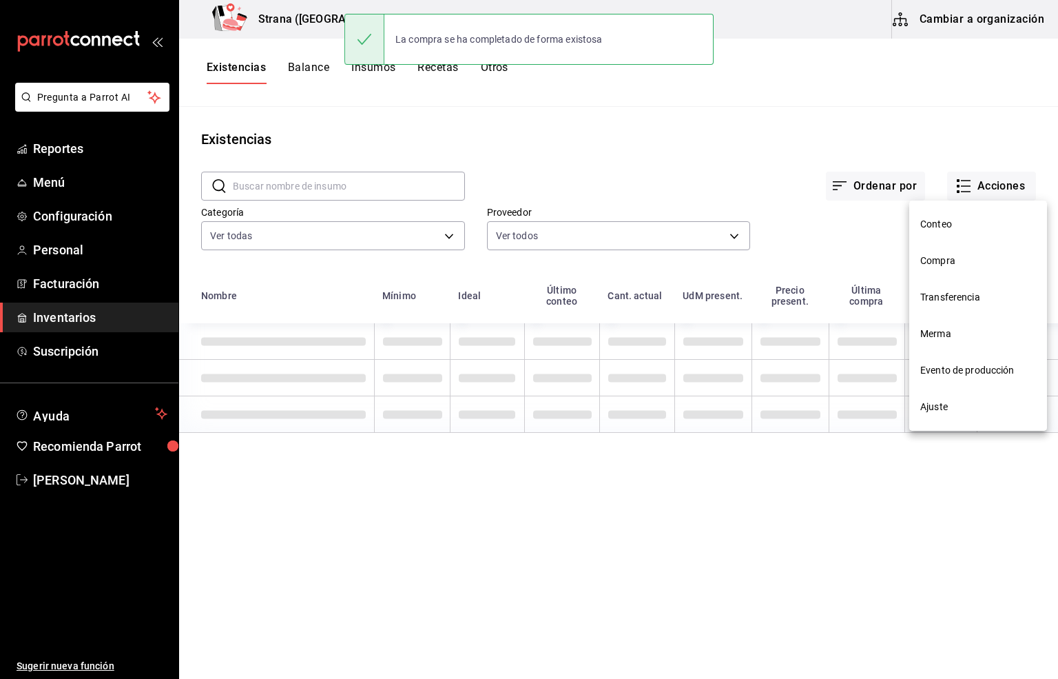
click at [942, 259] on span "Compra" at bounding box center [978, 261] width 116 height 14
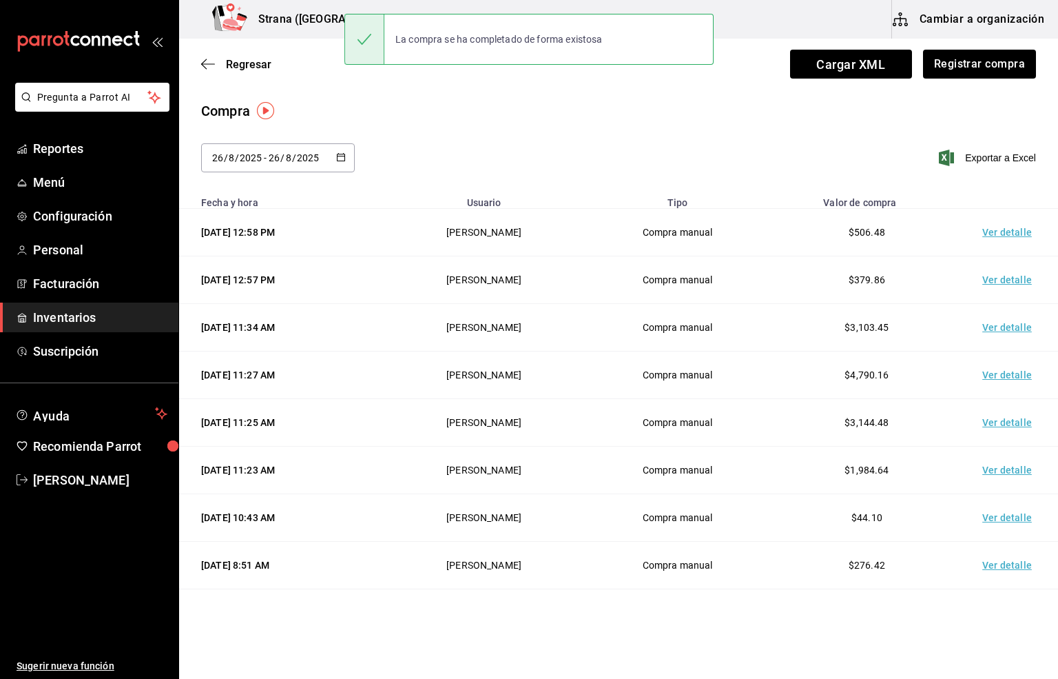
click at [986, 238] on td "Ver detalle" at bounding box center [1010, 233] width 96 height 48
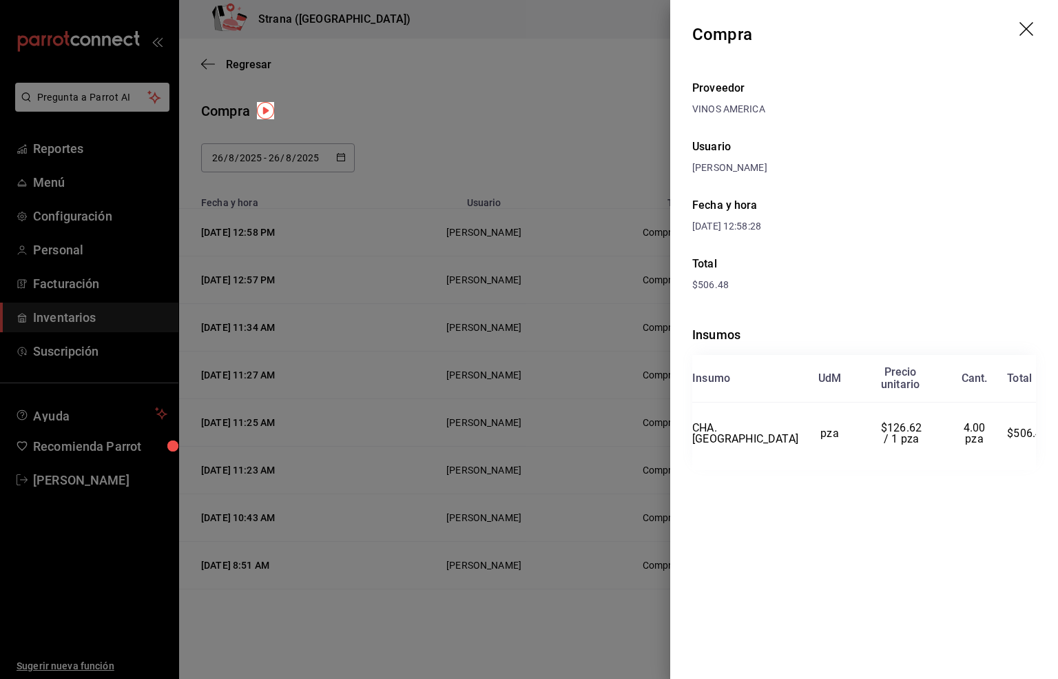
click at [1024, 28] on icon "drag" at bounding box center [1028, 30] width 17 height 17
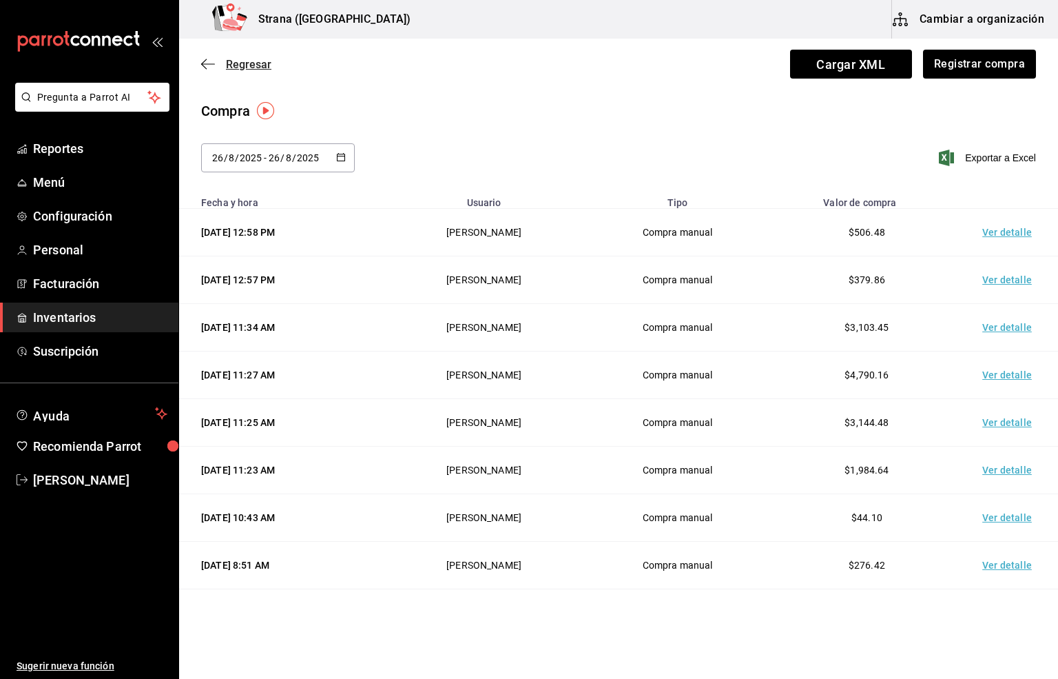
click at [240, 61] on span "Regresar" at bounding box center [248, 64] width 45 height 13
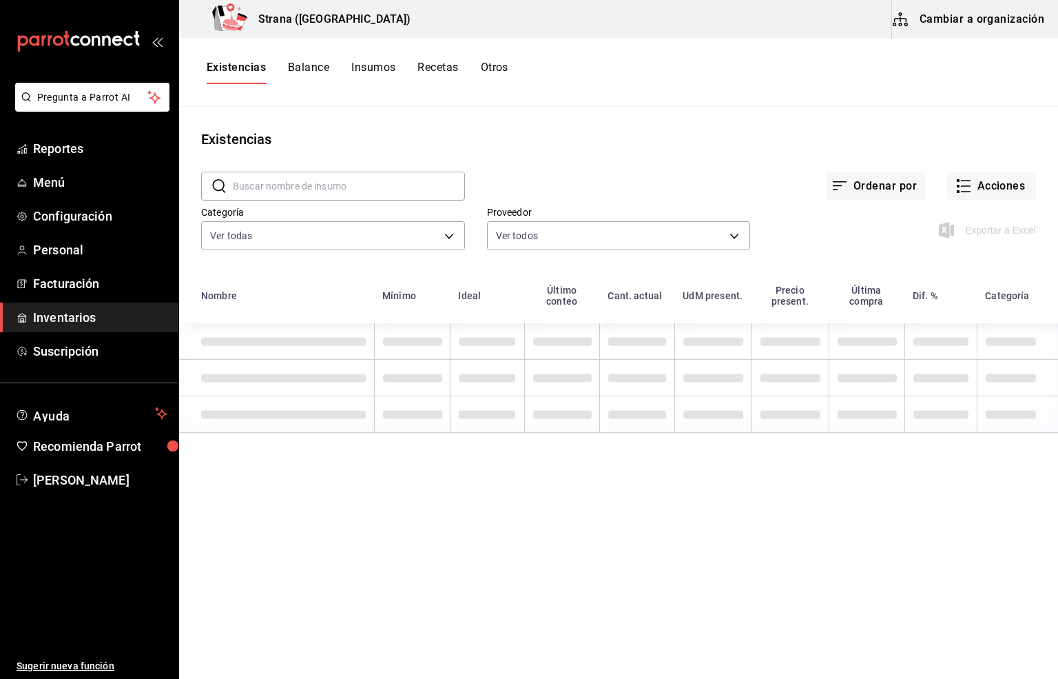
click at [993, 12] on button "Cambiar a organización" at bounding box center [969, 19] width 155 height 39
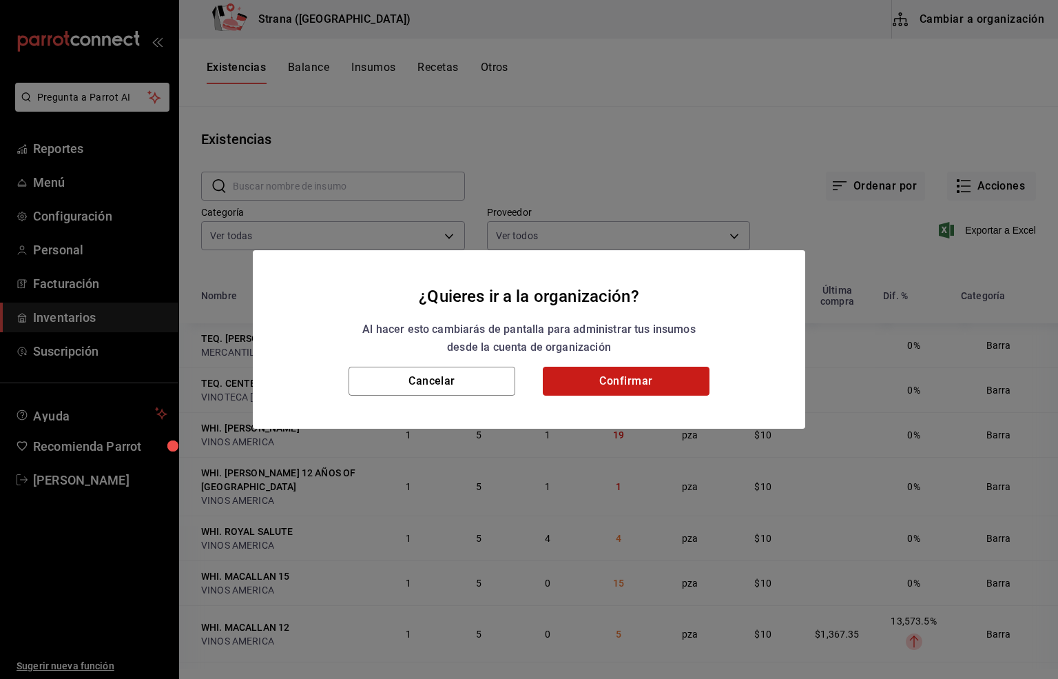
click at [608, 381] on button "Confirmar" at bounding box center [626, 380] width 167 height 29
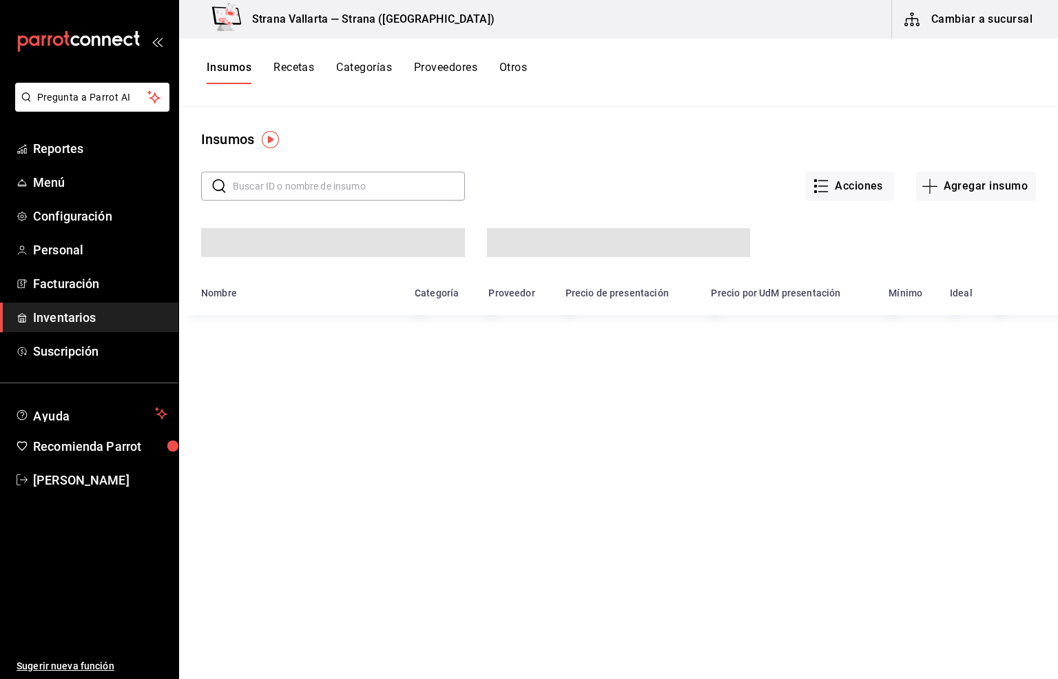
click at [292, 63] on button "Recetas" at bounding box center [293, 72] width 41 height 23
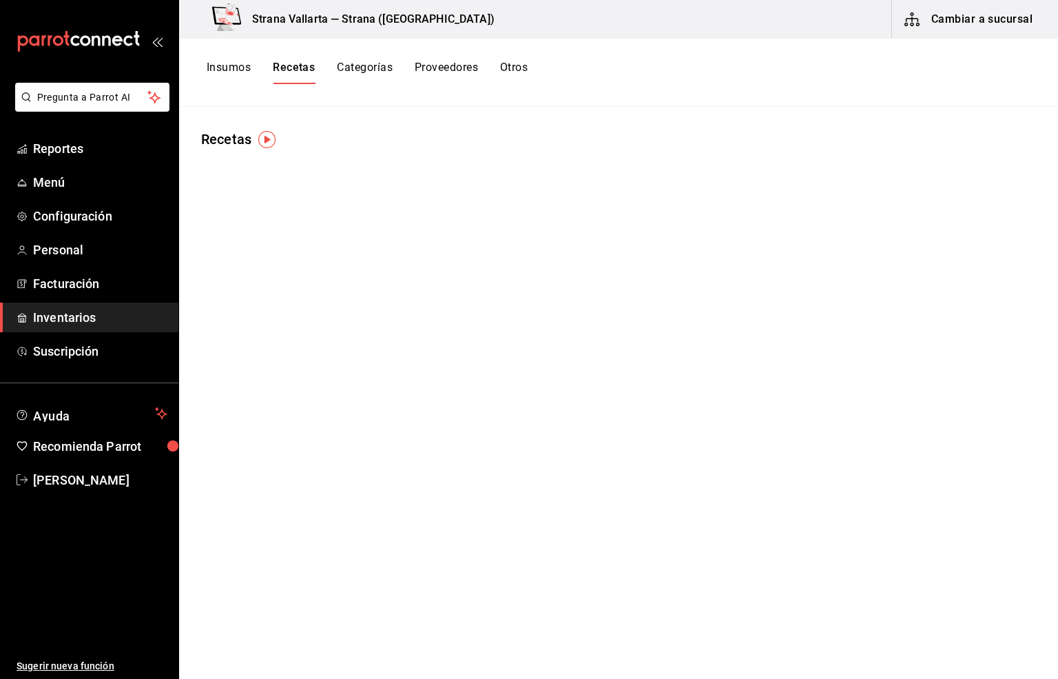
click at [291, 69] on button "Recetas" at bounding box center [294, 72] width 42 height 23
click at [959, 21] on button "Cambiar a sucursal" at bounding box center [969, 19] width 155 height 39
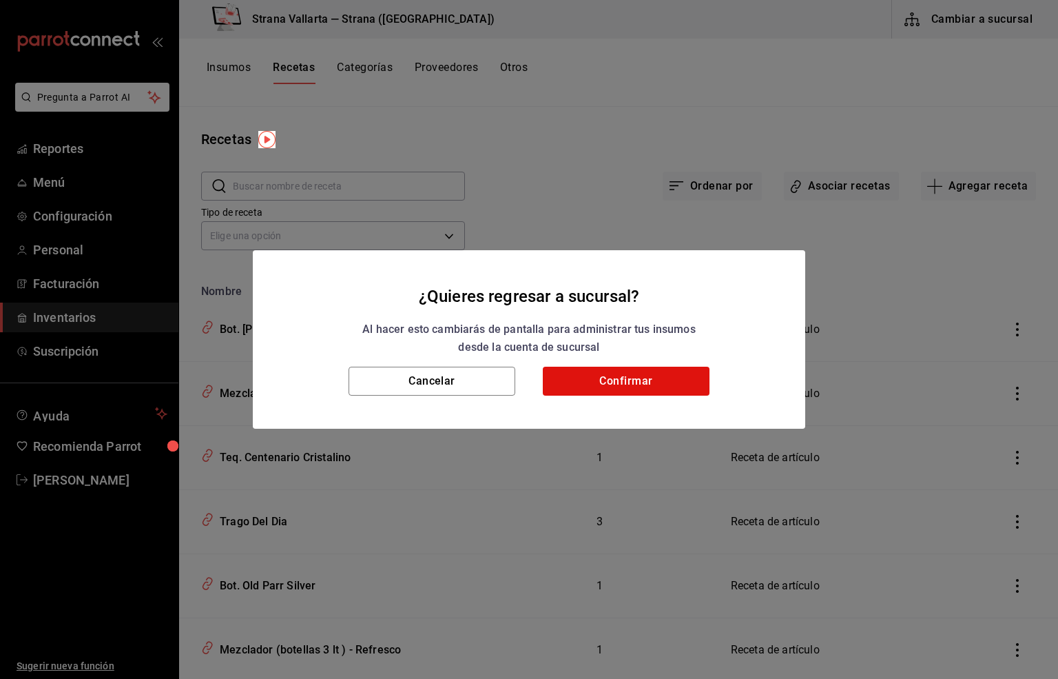
click at [594, 123] on div "¿Quieres regresar a sucursal? Al hacer esto cambiarás de pantalla para administ…" at bounding box center [529, 339] width 1058 height 679
click at [431, 382] on button "Cancelar" at bounding box center [432, 380] width 167 height 29
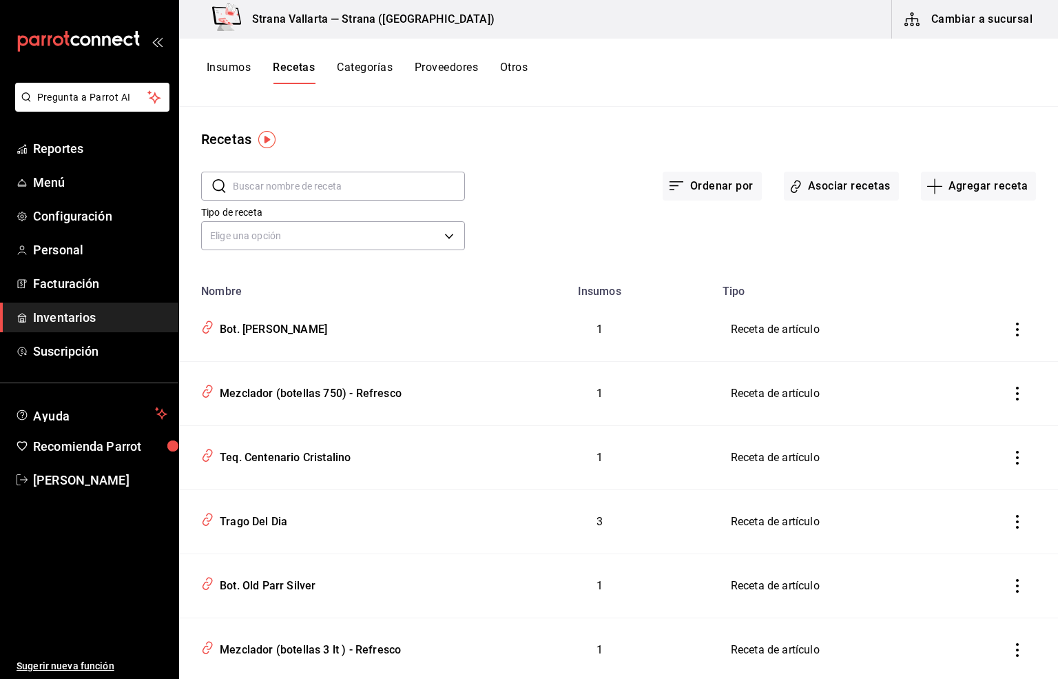
click at [258, 186] on input "text" at bounding box center [349, 186] width 232 height 28
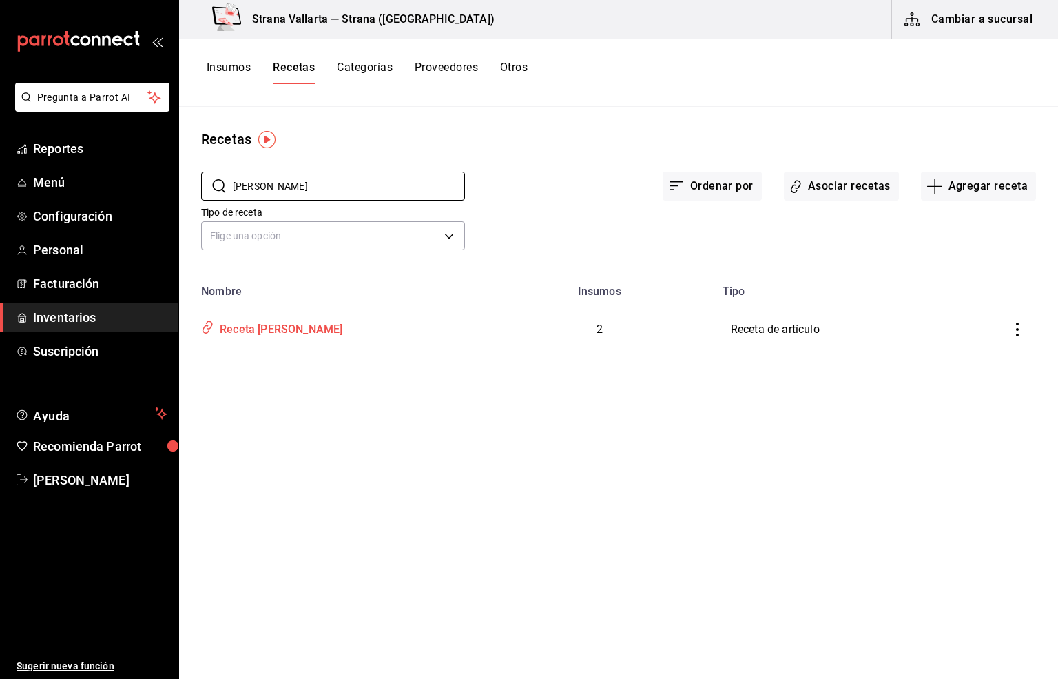
type input "[PERSON_NAME]"
click at [271, 323] on div "Receta [PERSON_NAME]" at bounding box center [278, 326] width 128 height 21
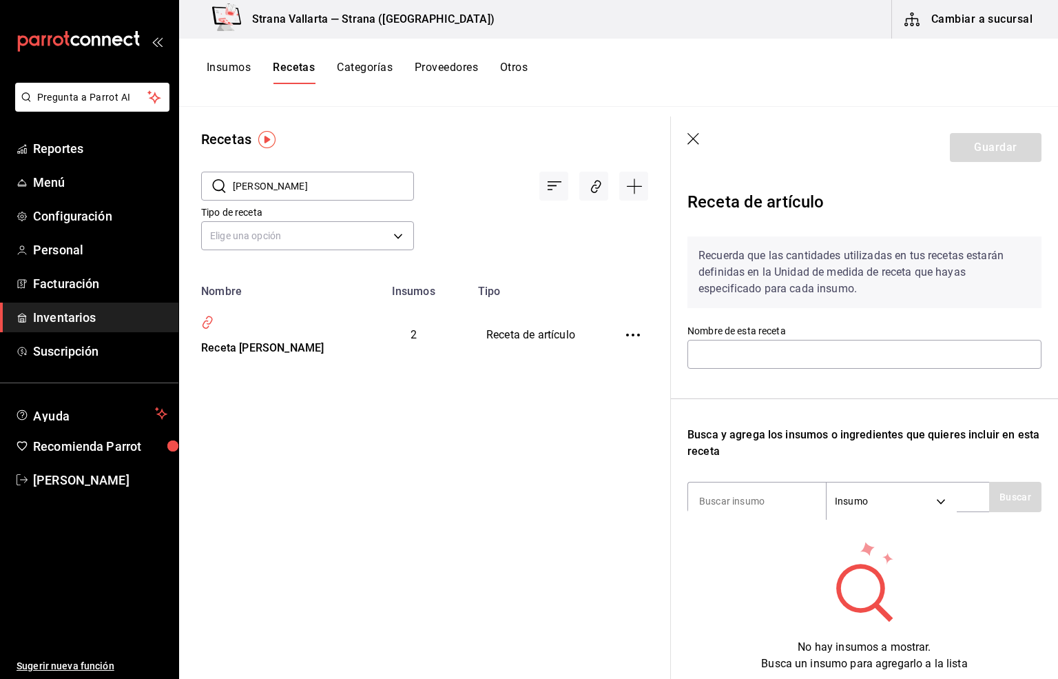
type input "Receta [PERSON_NAME]"
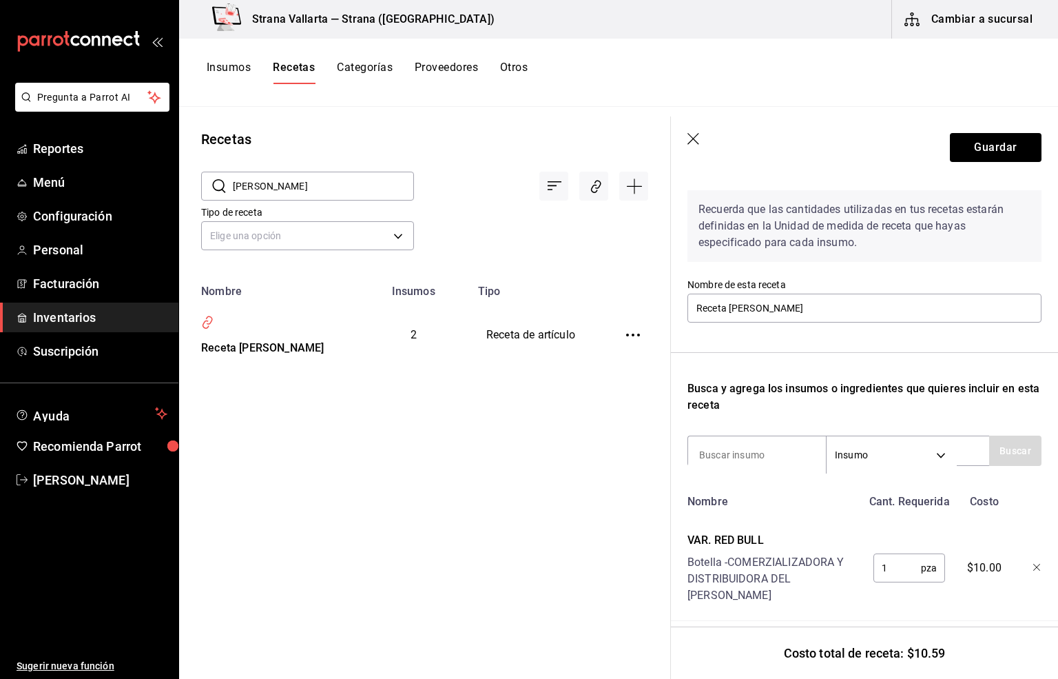
scroll to position [149, 0]
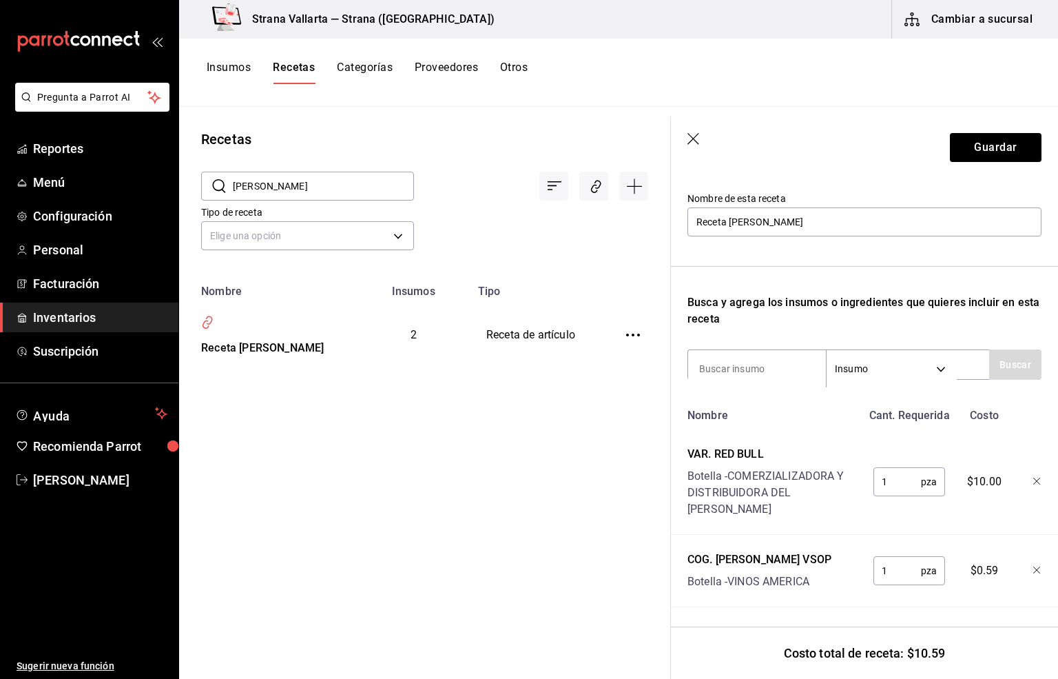
click at [690, 137] on icon "button" at bounding box center [695, 140] width 14 height 14
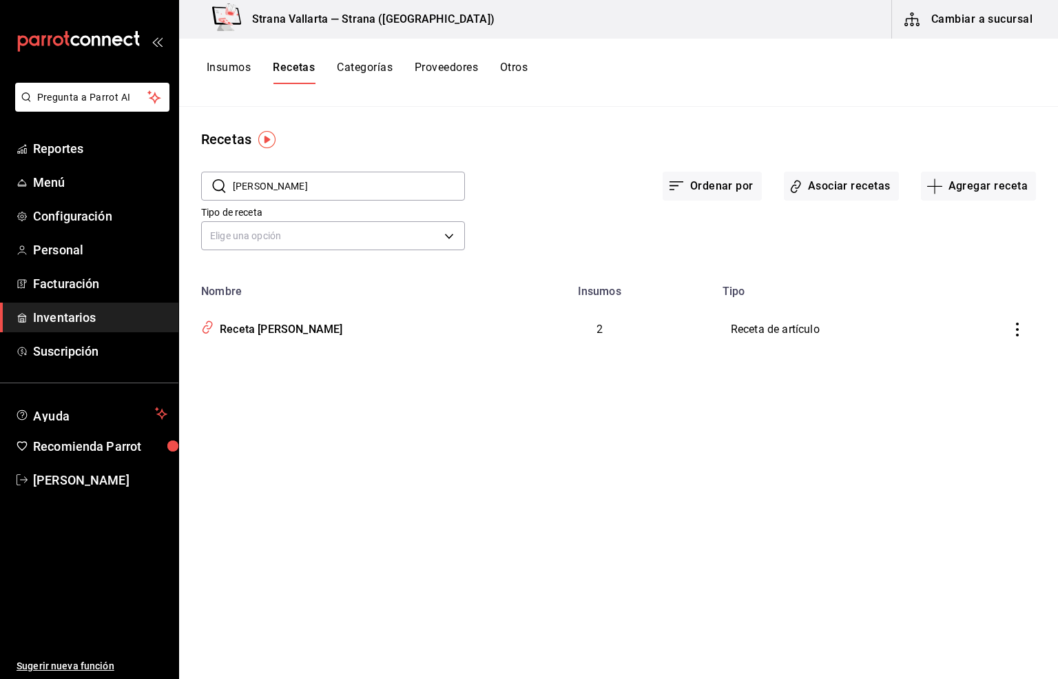
click at [67, 309] on span "Inventarios" at bounding box center [100, 317] width 134 height 19
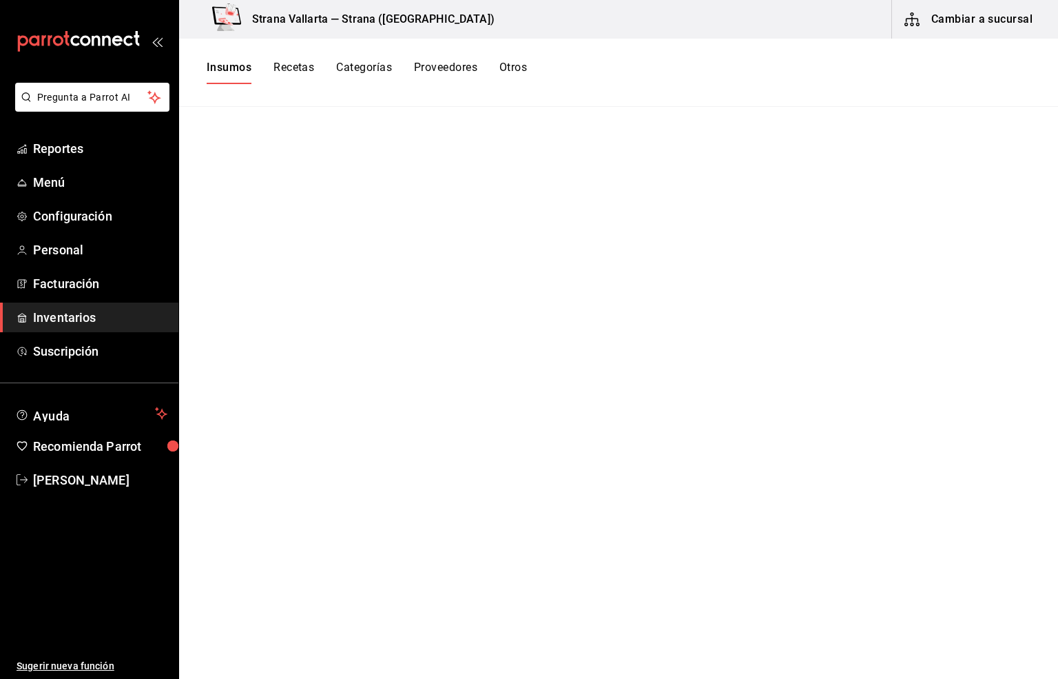
click at [76, 320] on span "Inventarios" at bounding box center [100, 317] width 134 height 19
click at [81, 310] on span "Inventarios" at bounding box center [100, 317] width 134 height 19
click at [66, 317] on span "Inventarios" at bounding box center [100, 317] width 134 height 19
click at [984, 3] on button "Cambiar a sucursal" at bounding box center [969, 19] width 155 height 39
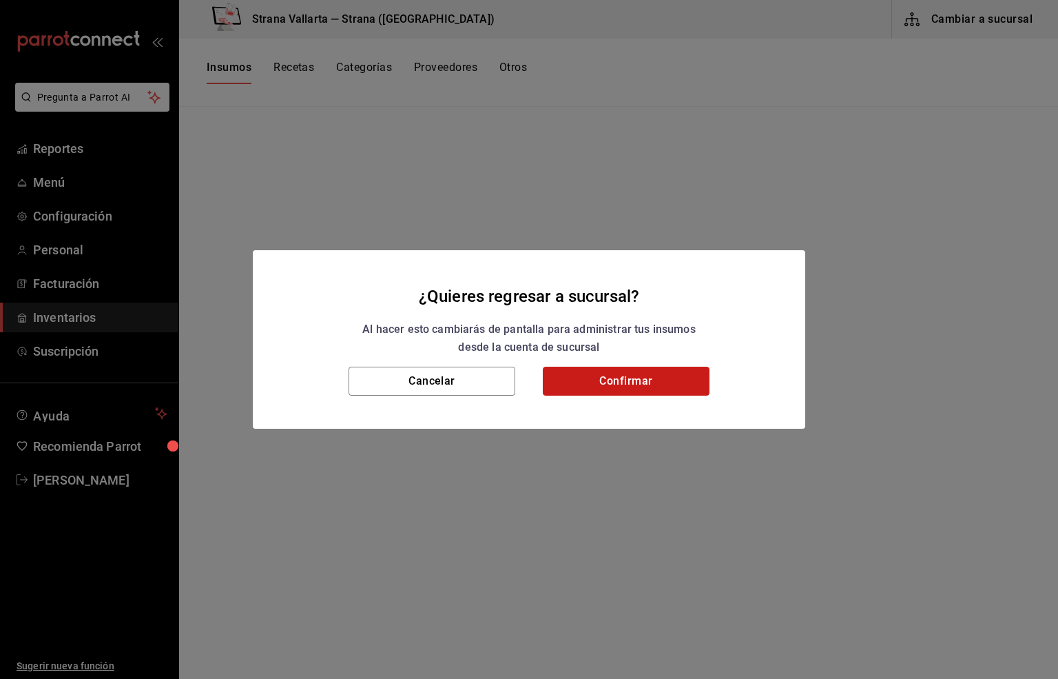
click at [620, 381] on button "Confirmar" at bounding box center [626, 380] width 167 height 29
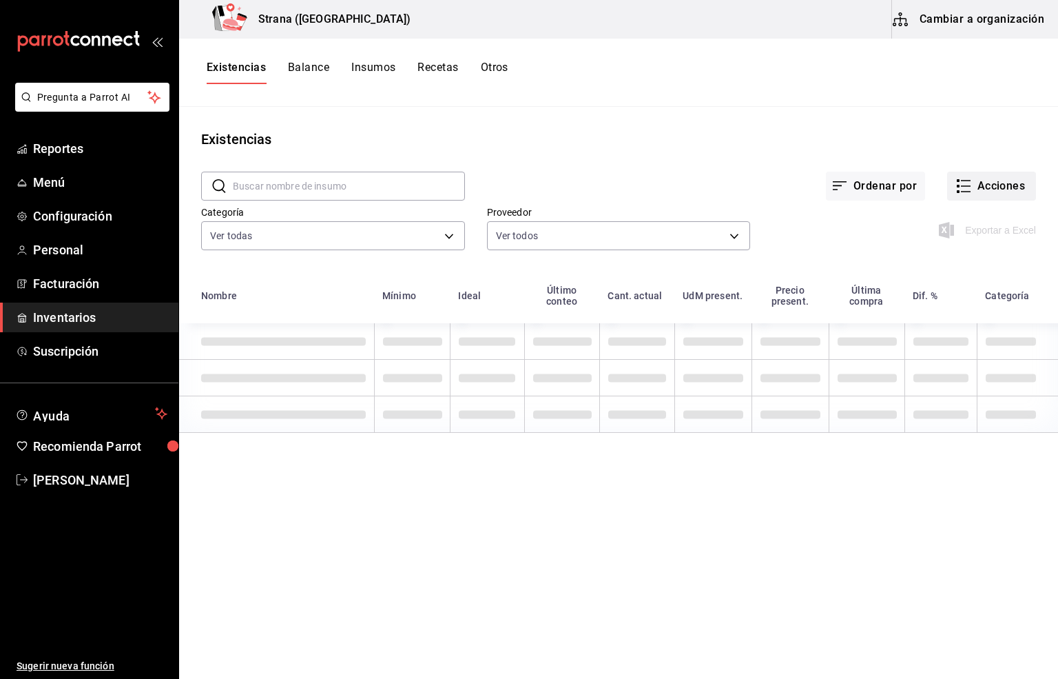
click at [980, 176] on button "Acciones" at bounding box center [991, 186] width 89 height 29
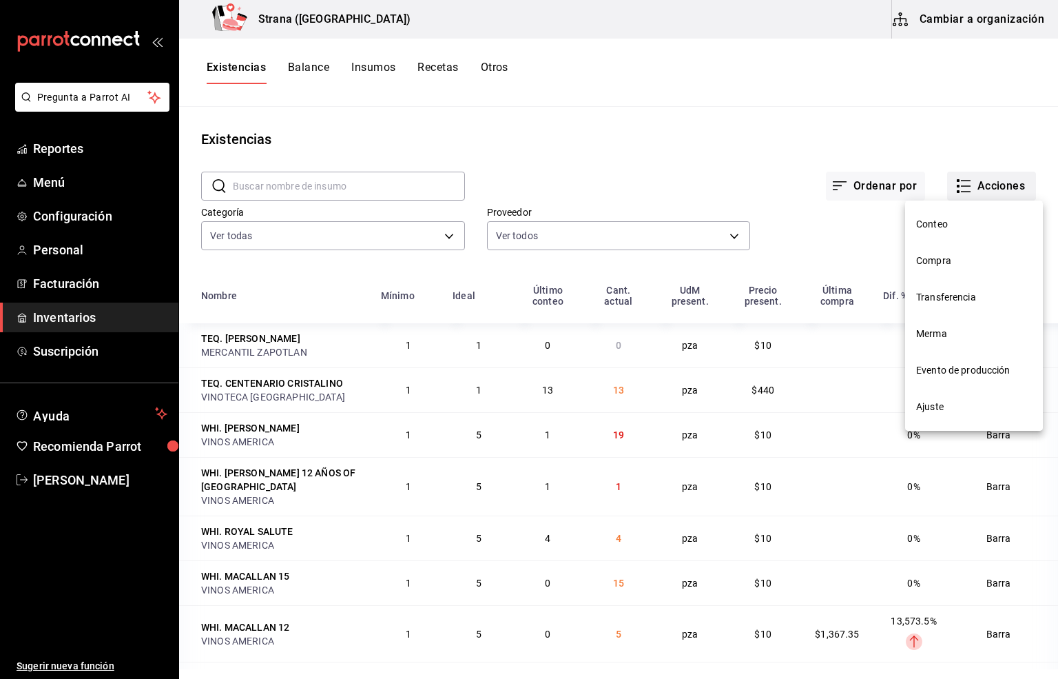
click at [940, 254] on span "Compra" at bounding box center [974, 261] width 116 height 14
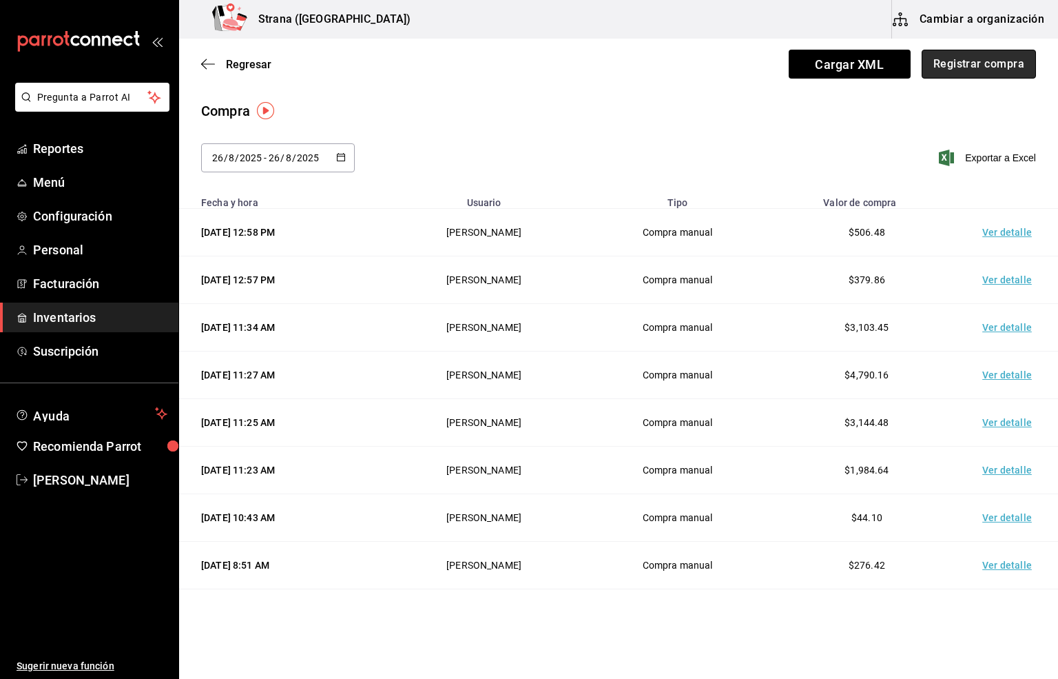
click at [960, 64] on button "Registrar compra" at bounding box center [979, 64] width 114 height 29
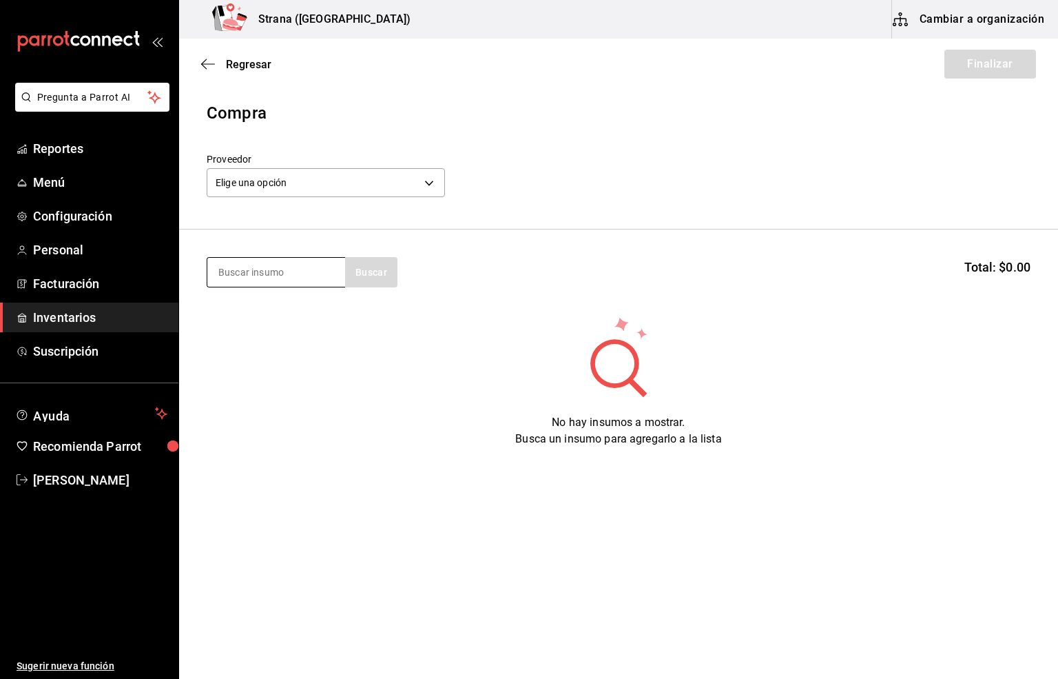
click at [238, 277] on input at bounding box center [276, 272] width 138 height 29
type input "moet"
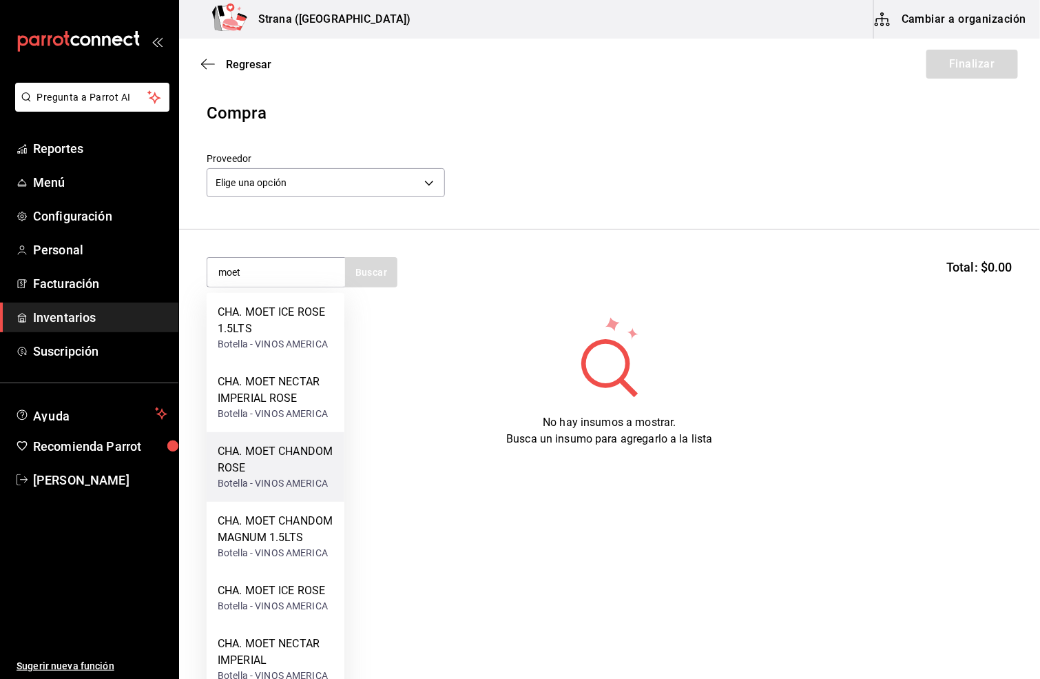
scroll to position [310, 0]
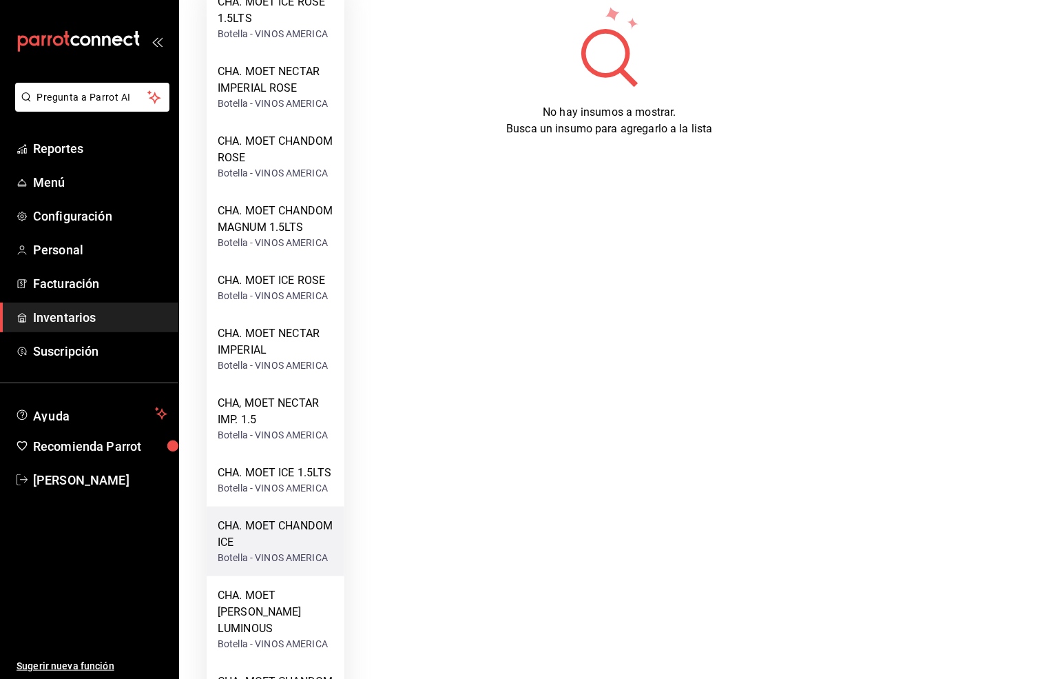
click at [251, 550] on div "CHA. MOET CHANDOM ICE" at bounding box center [276, 533] width 116 height 33
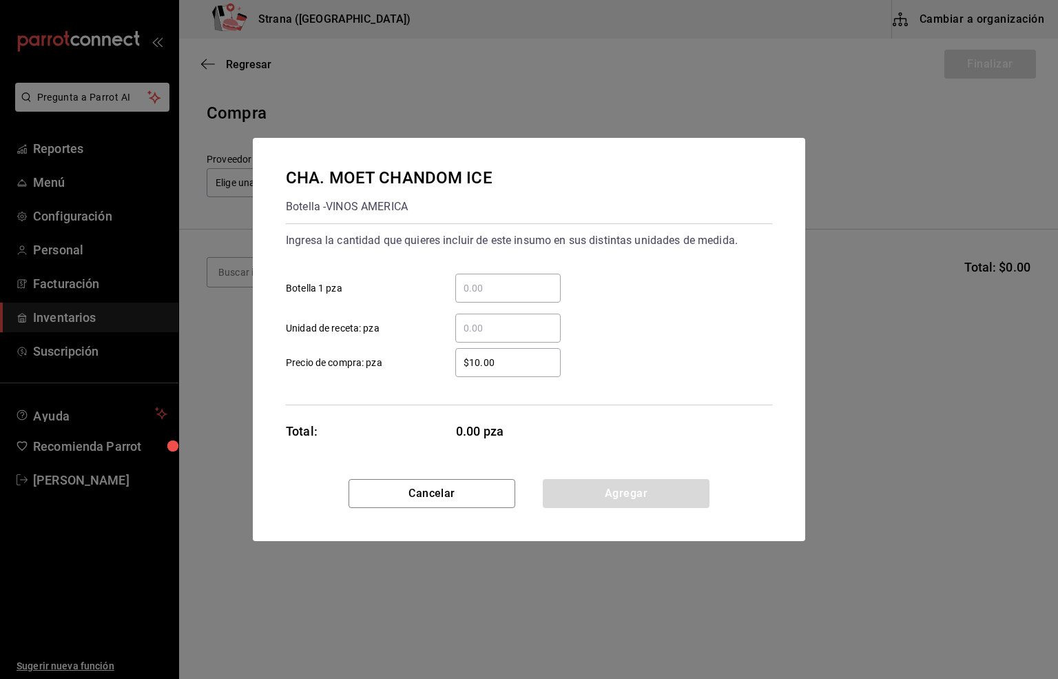
click at [469, 284] on input "​ Botella 1 pza" at bounding box center [507, 288] width 105 height 17
type input "1"
drag, startPoint x: 501, startPoint y: 368, endPoint x: 428, endPoint y: 366, distance: 73.0
click at [428, 366] on label "$10.00 ​ Precio de compra: pza" at bounding box center [423, 362] width 275 height 29
type input "$1,426.81"
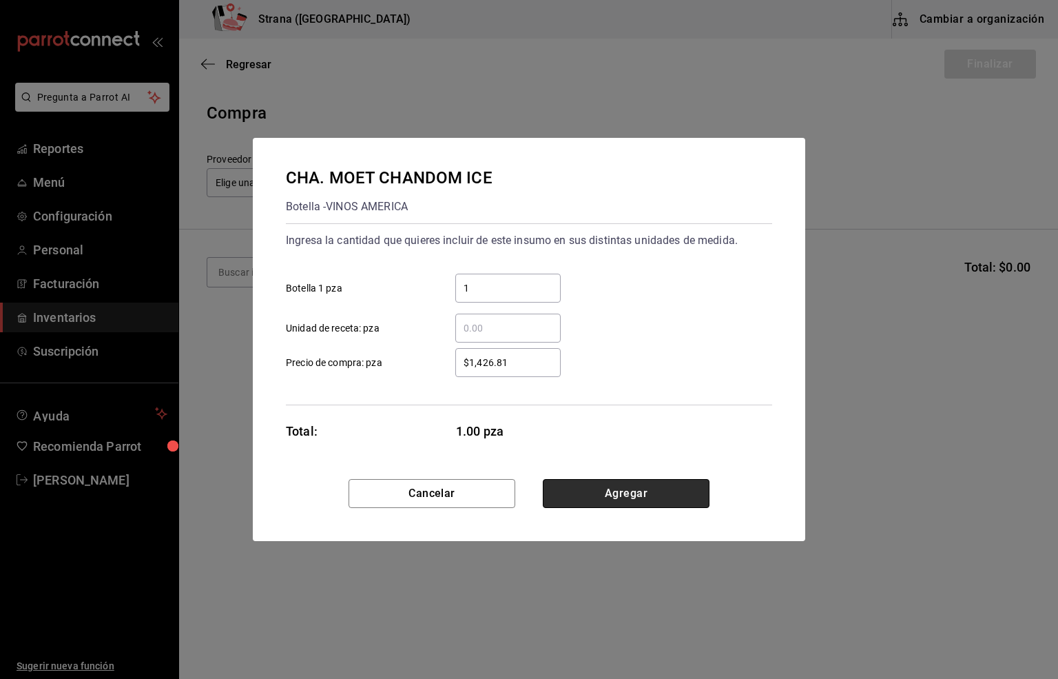
click at [622, 497] on button "Agregar" at bounding box center [626, 493] width 167 height 29
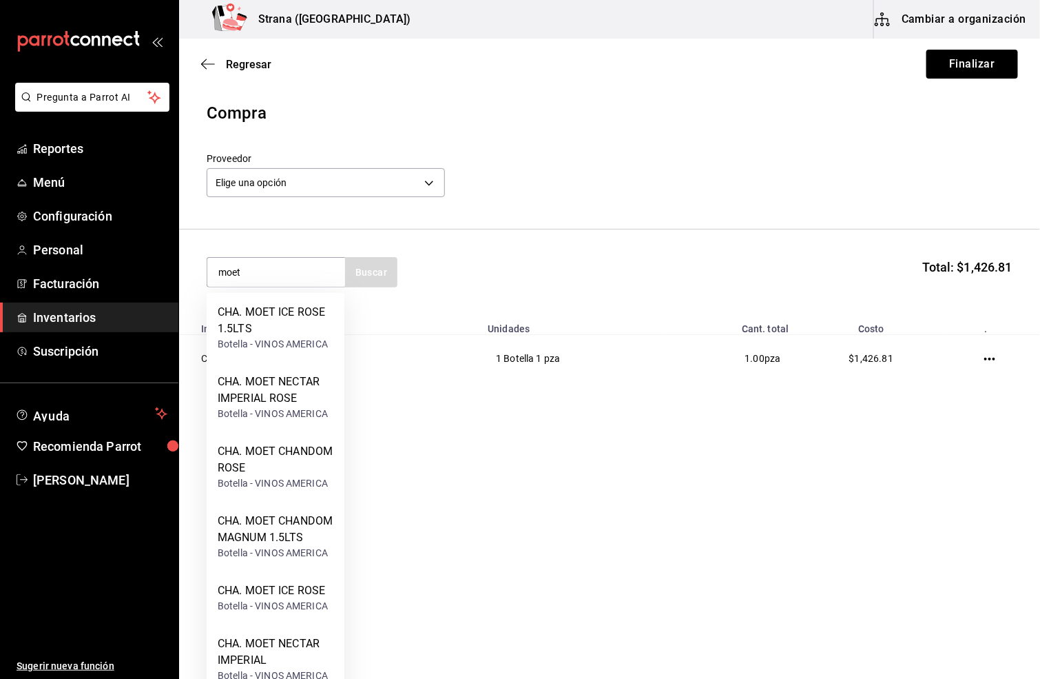
type input "moet"
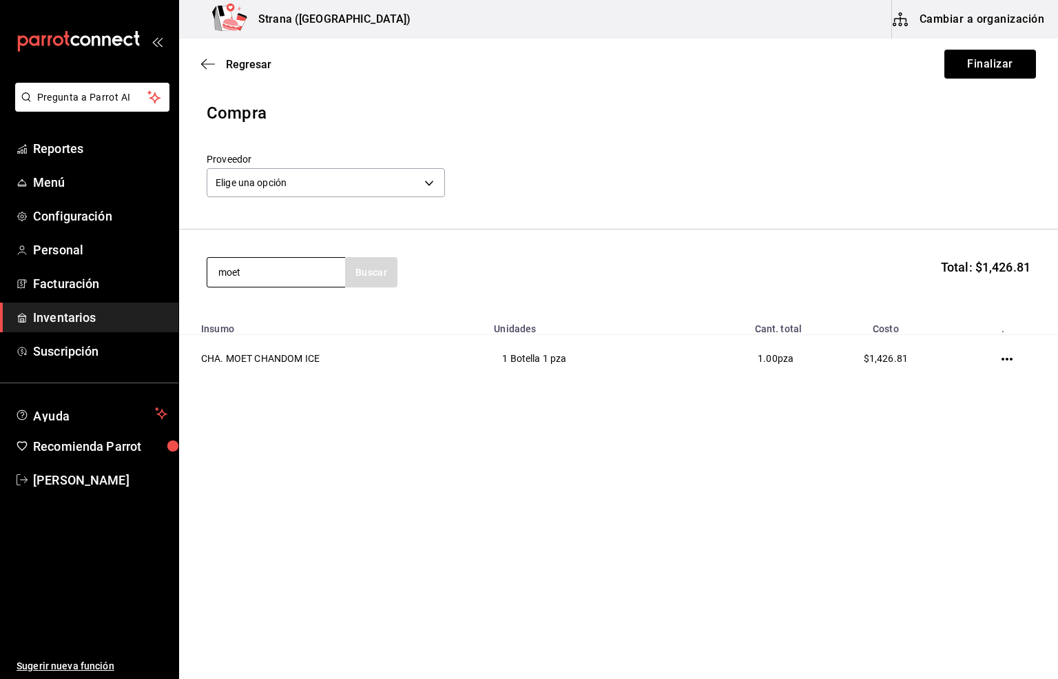
click at [296, 285] on input "moet" at bounding box center [276, 272] width 138 height 29
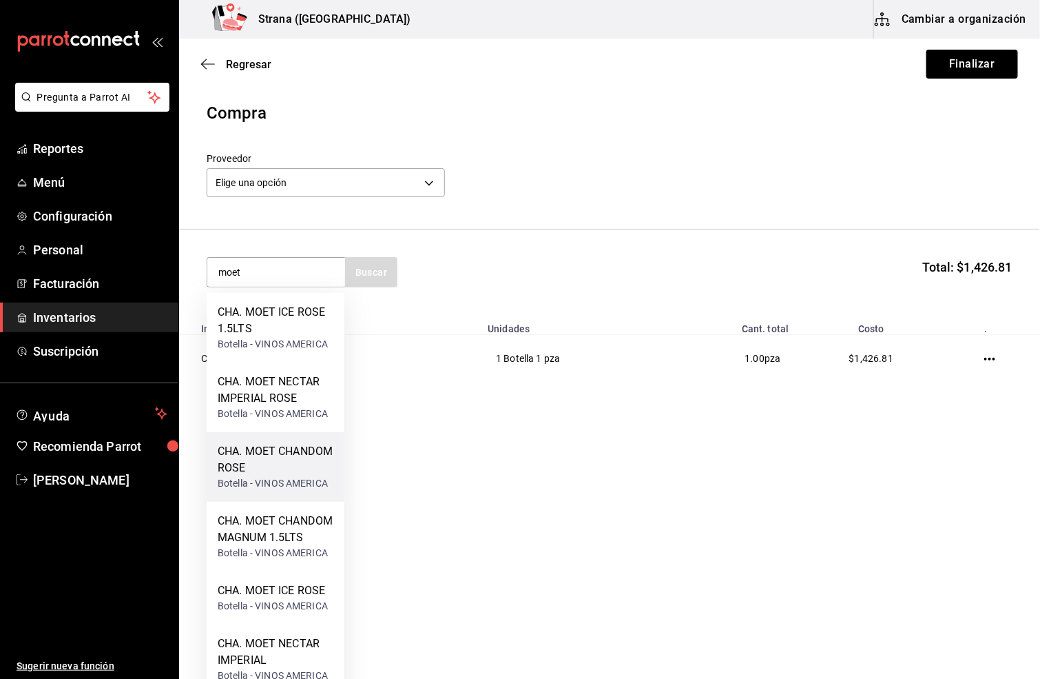
click at [281, 459] on div "CHA. MOET CHANDOM ROSE" at bounding box center [276, 459] width 116 height 33
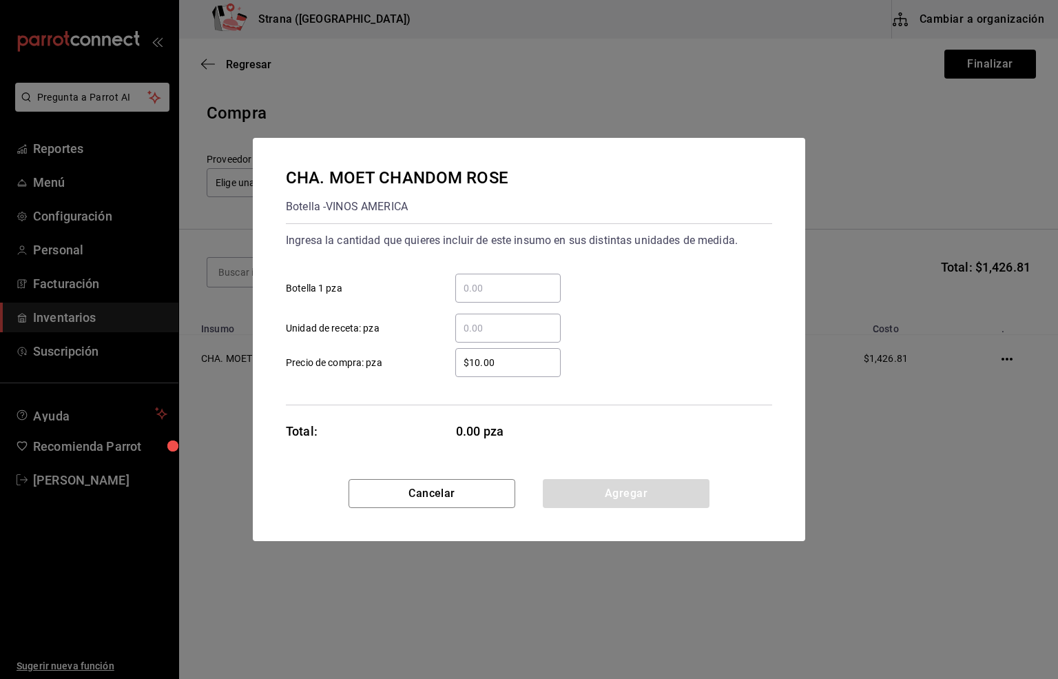
click at [486, 289] on input "​ Botella 1 pza" at bounding box center [507, 288] width 105 height 17
type input "1"
drag, startPoint x: 498, startPoint y: 362, endPoint x: 455, endPoint y: 362, distance: 43.4
click at [455, 362] on input "$10.00" at bounding box center [507, 362] width 105 height 17
type input "$1,418.84"
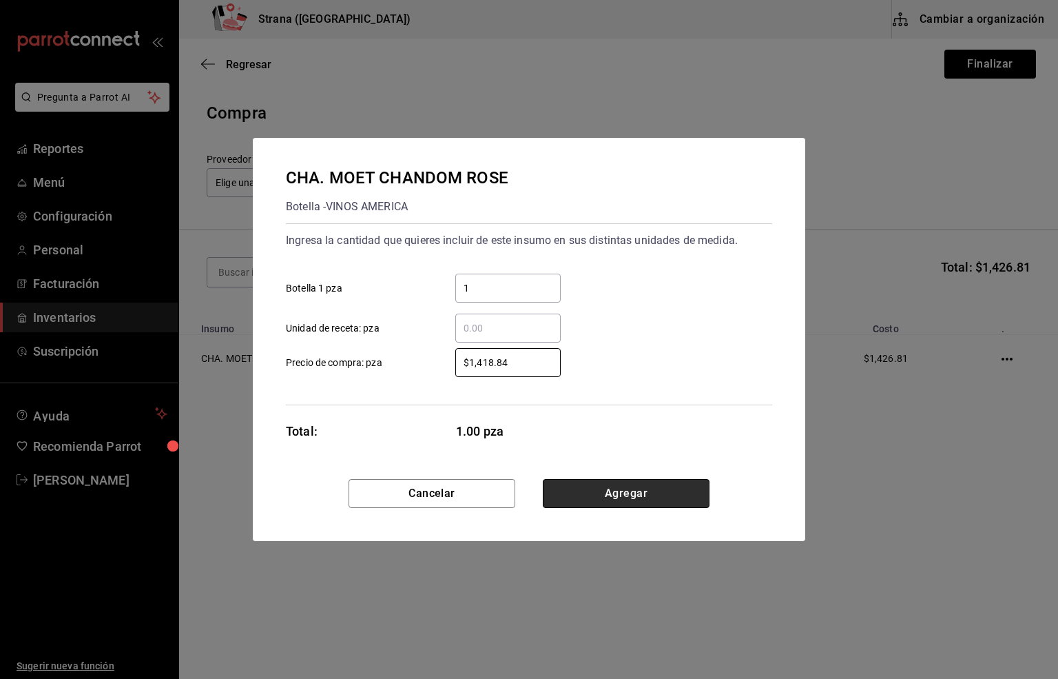
click at [668, 499] on button "Agregar" at bounding box center [626, 493] width 167 height 29
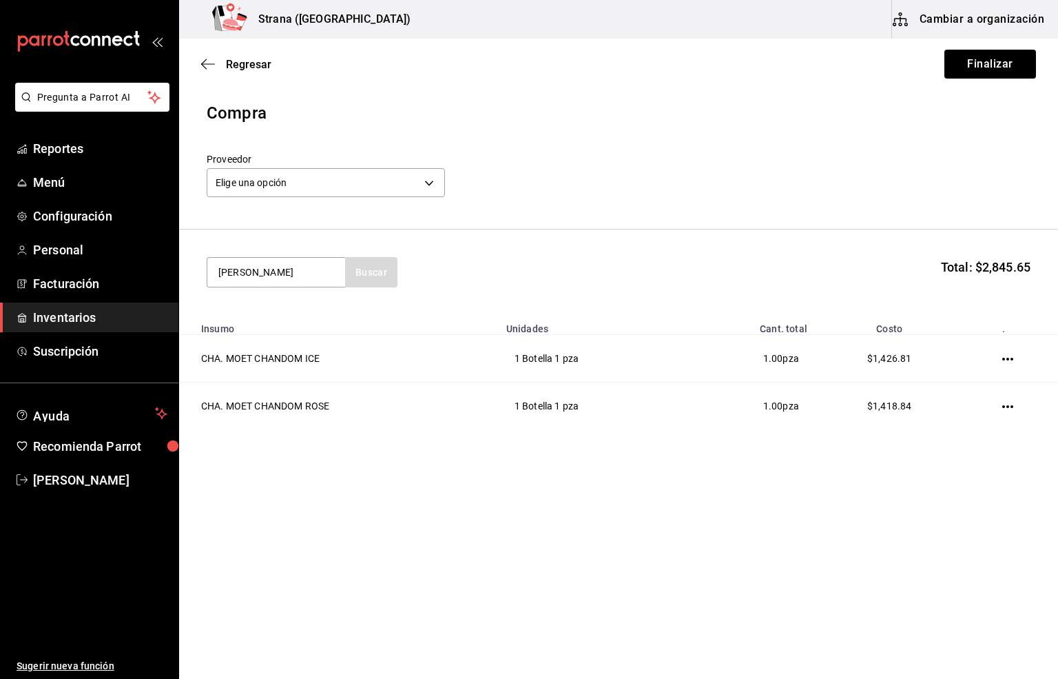
type input "[PERSON_NAME]"
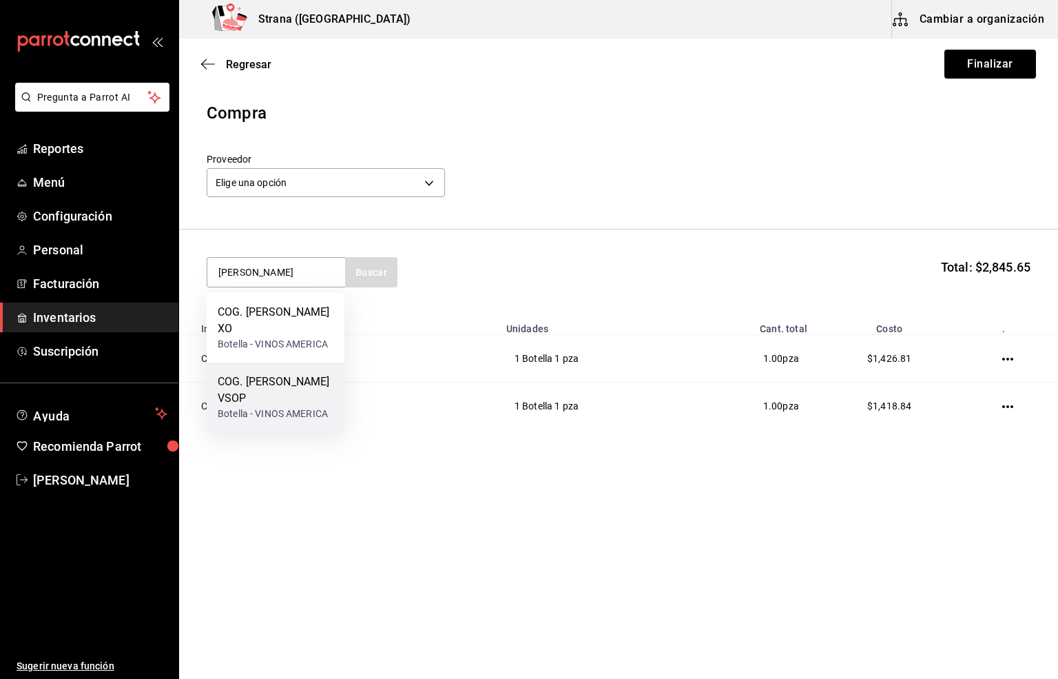
click at [281, 373] on div "COG. [PERSON_NAME] VSOP" at bounding box center [276, 389] width 116 height 33
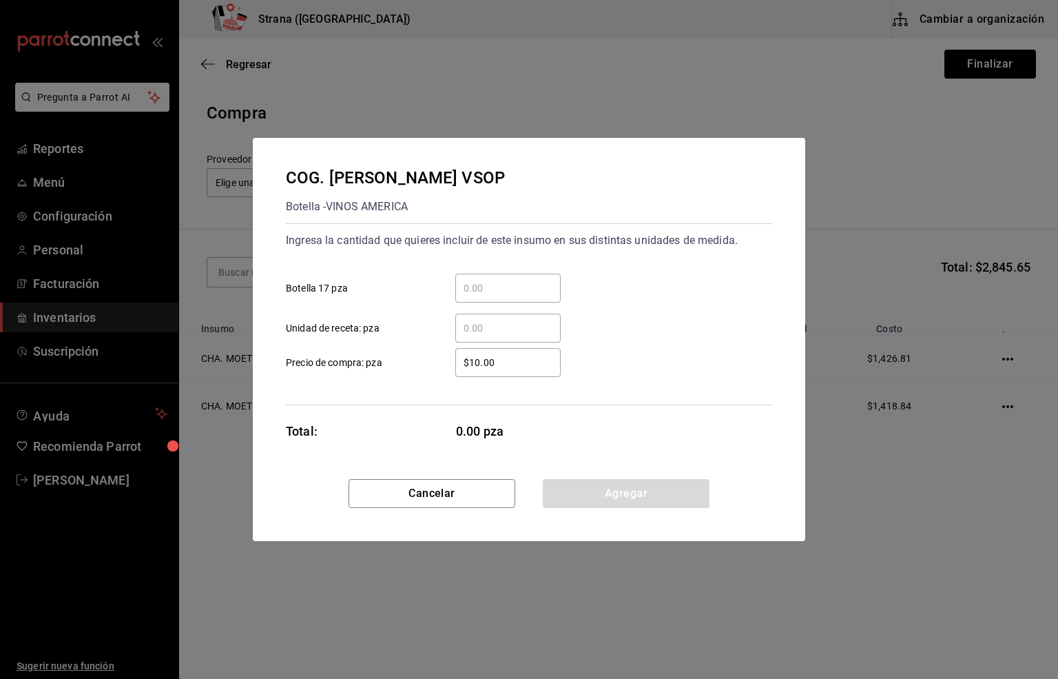
click at [475, 286] on input "​ Botella 17 pza" at bounding box center [507, 288] width 105 height 17
type input "3"
drag, startPoint x: 506, startPoint y: 360, endPoint x: 448, endPoint y: 356, distance: 58.0
click at [448, 356] on div "$10.00 ​" at bounding box center [496, 362] width 127 height 29
type input "$1,115.52"
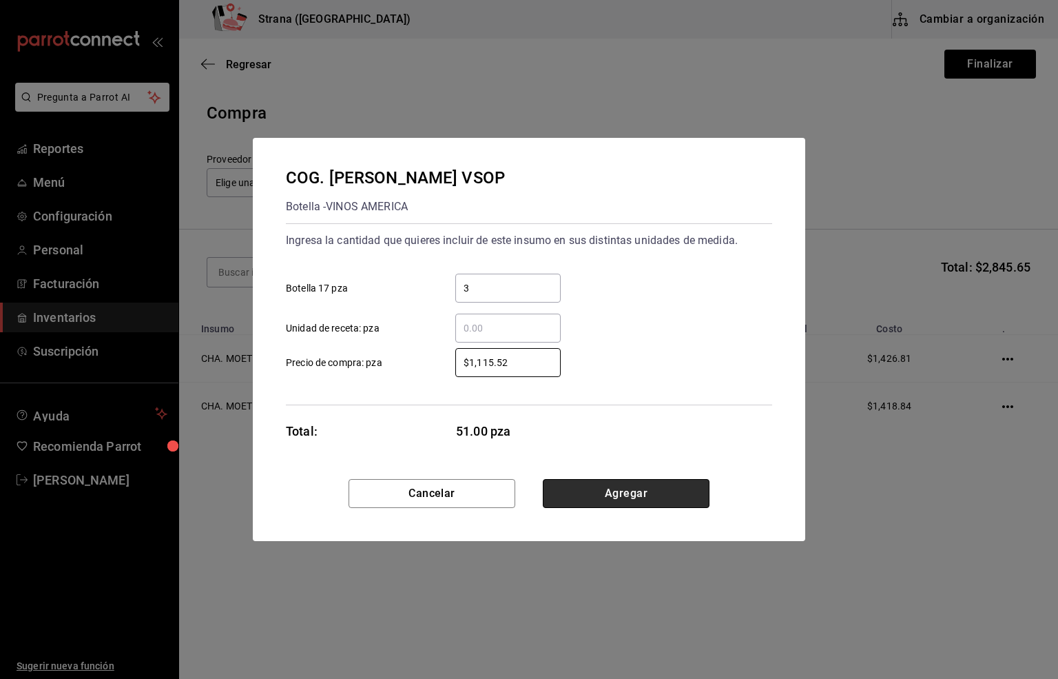
click at [604, 499] on button "Agregar" at bounding box center [626, 493] width 167 height 29
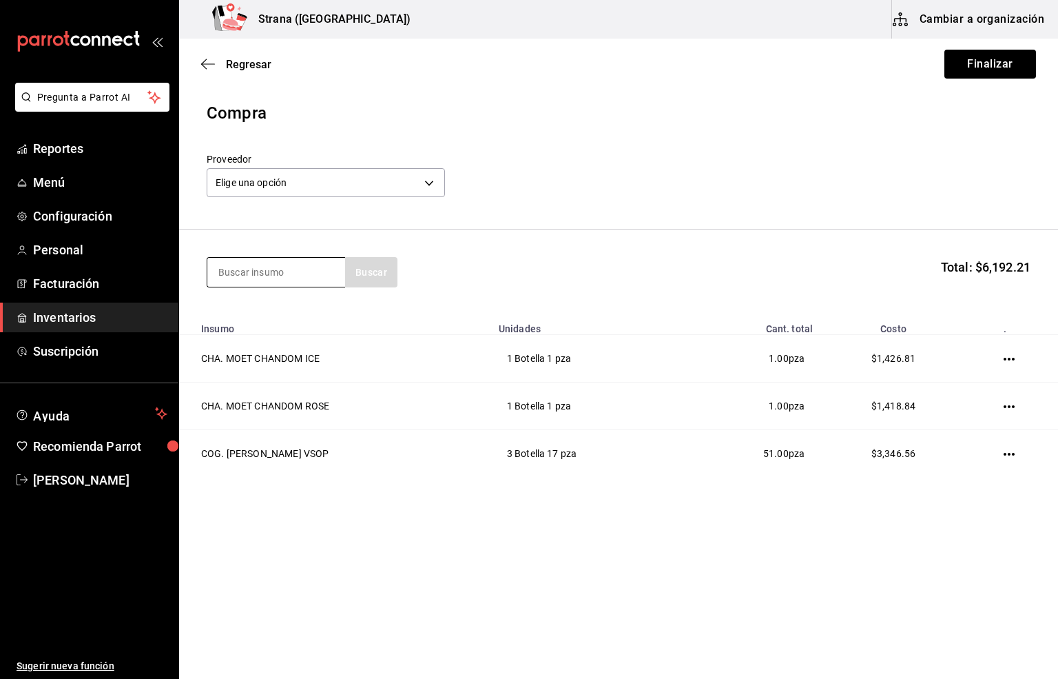
click at [229, 269] on input at bounding box center [276, 272] width 138 height 29
type input "lic. 43"
click at [244, 312] on div "LIC. 43" at bounding box center [273, 312] width 110 height 17
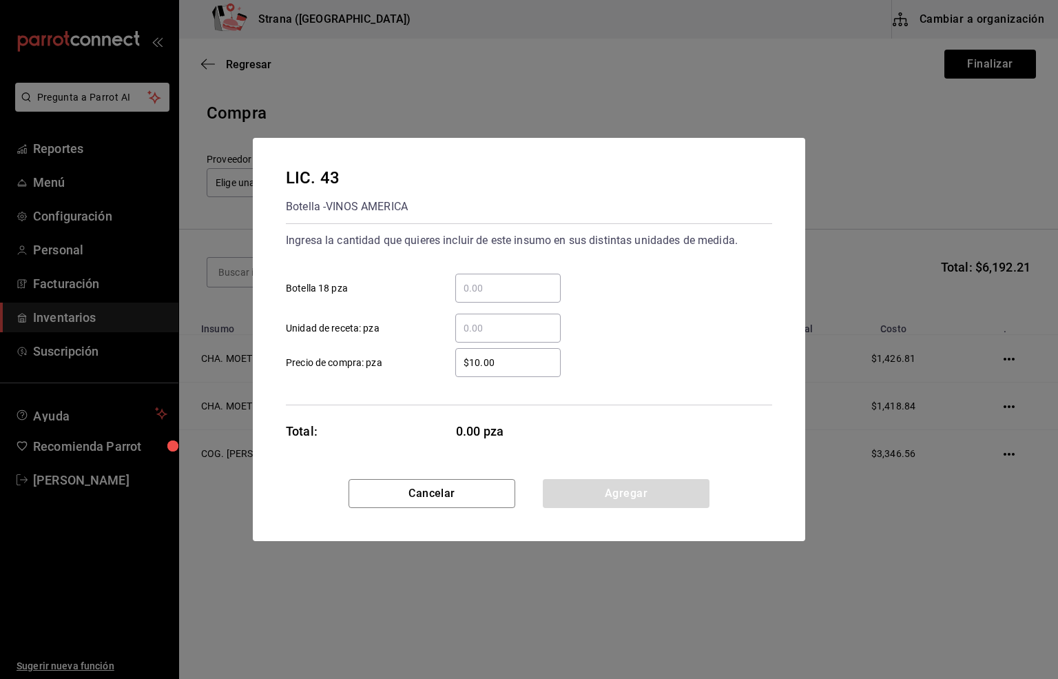
click at [490, 285] on input "​ Botella 18 pza" at bounding box center [507, 288] width 105 height 17
type input "1"
drag, startPoint x: 505, startPoint y: 358, endPoint x: 397, endPoint y: 362, distance: 108.2
click at [397, 362] on label "$10.00 ​ Precio de compra: pza" at bounding box center [423, 362] width 275 height 29
type input "$357.76"
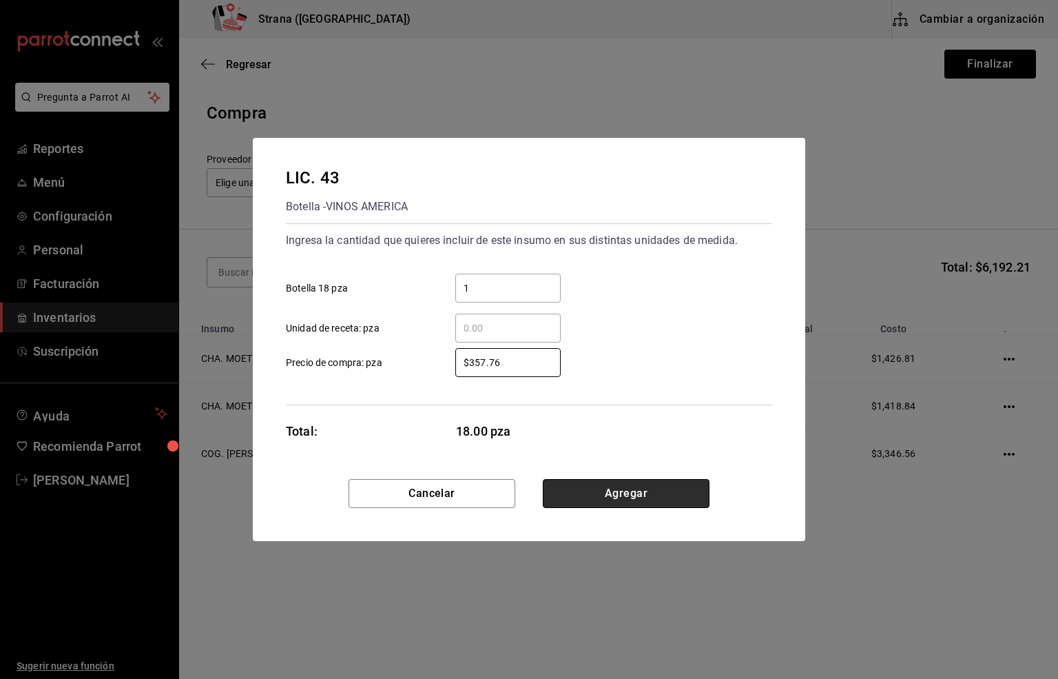
click at [598, 496] on button "Agregar" at bounding box center [626, 493] width 167 height 29
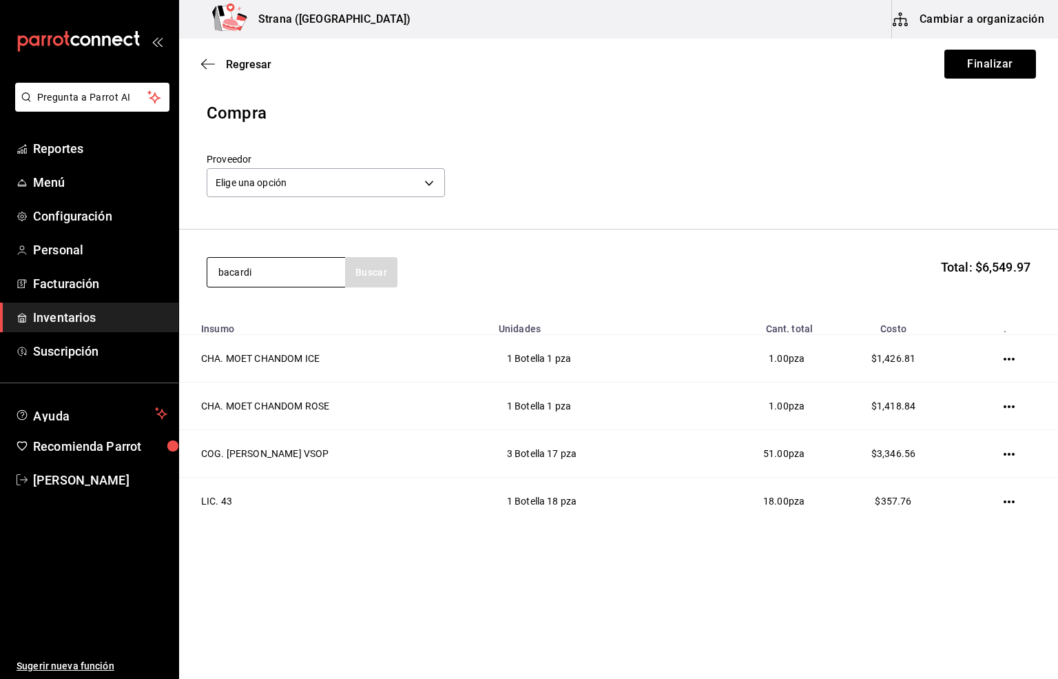
type input "bacardi"
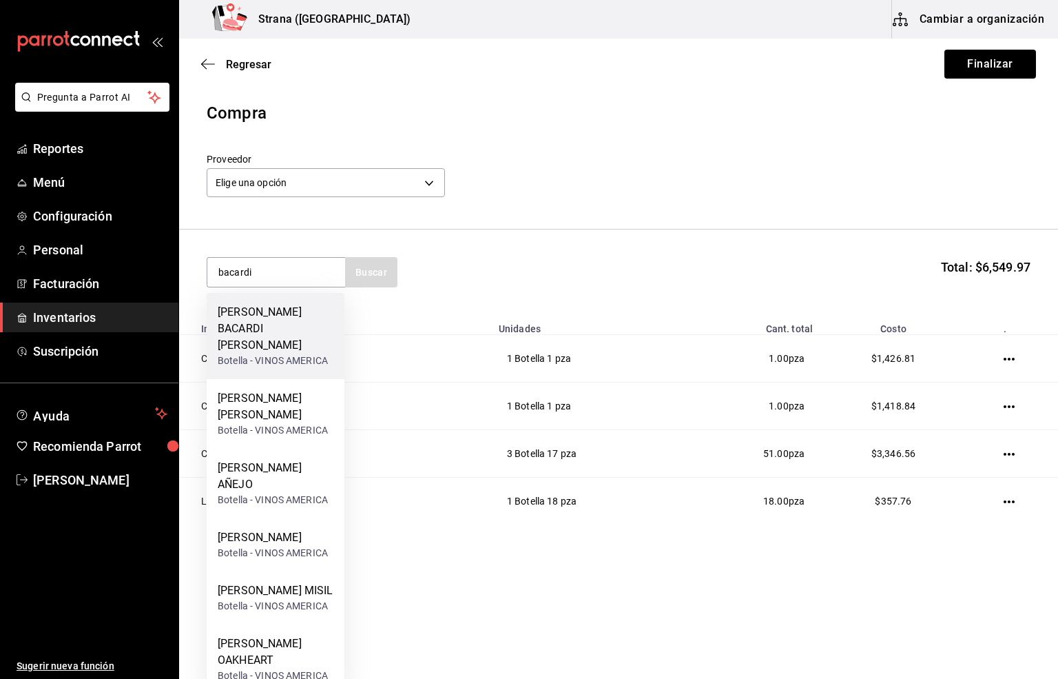
click at [263, 329] on div "[PERSON_NAME] BACARDI [PERSON_NAME]" at bounding box center [276, 329] width 116 height 50
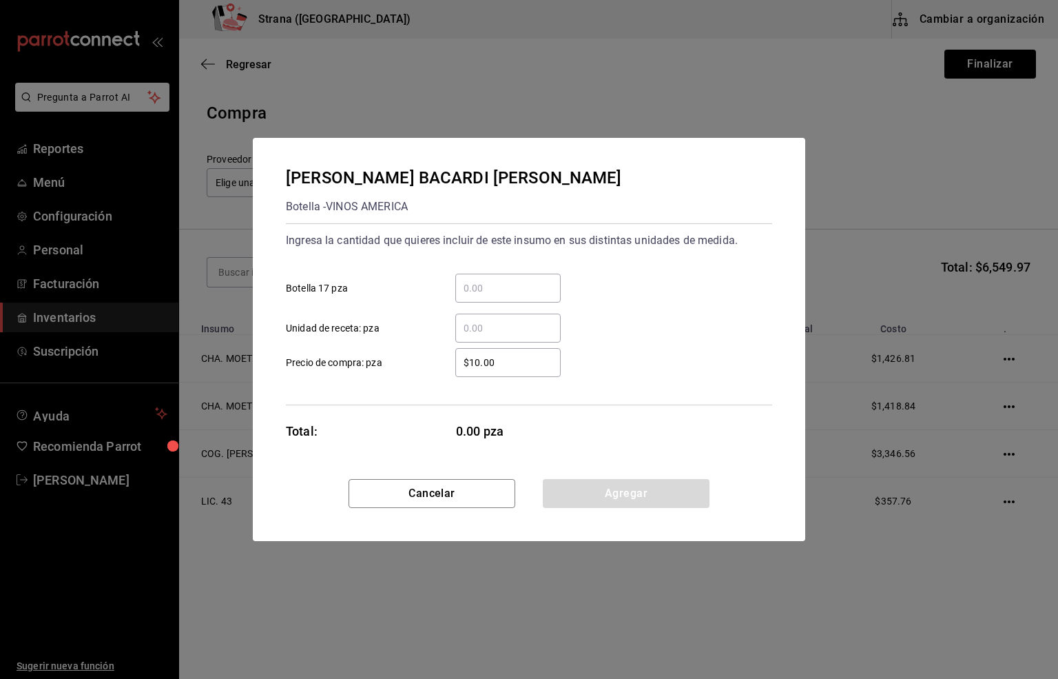
click at [480, 282] on input "​ Botella 17 pza" at bounding box center [507, 288] width 105 height 17
type input "3"
drag, startPoint x: 499, startPoint y: 364, endPoint x: 408, endPoint y: 371, distance: 91.2
click at [408, 371] on label "$10.00 ​ Precio de compra: pza" at bounding box center [423, 362] width 275 height 29
type input "$126.72"
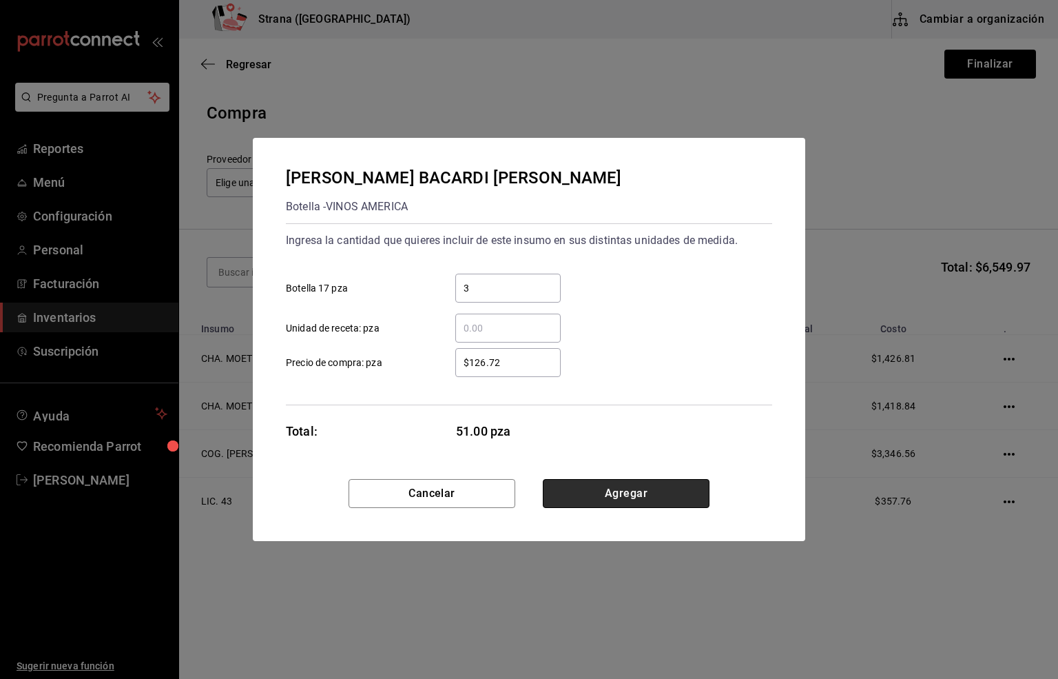
click at [592, 496] on button "Agregar" at bounding box center [626, 493] width 167 height 29
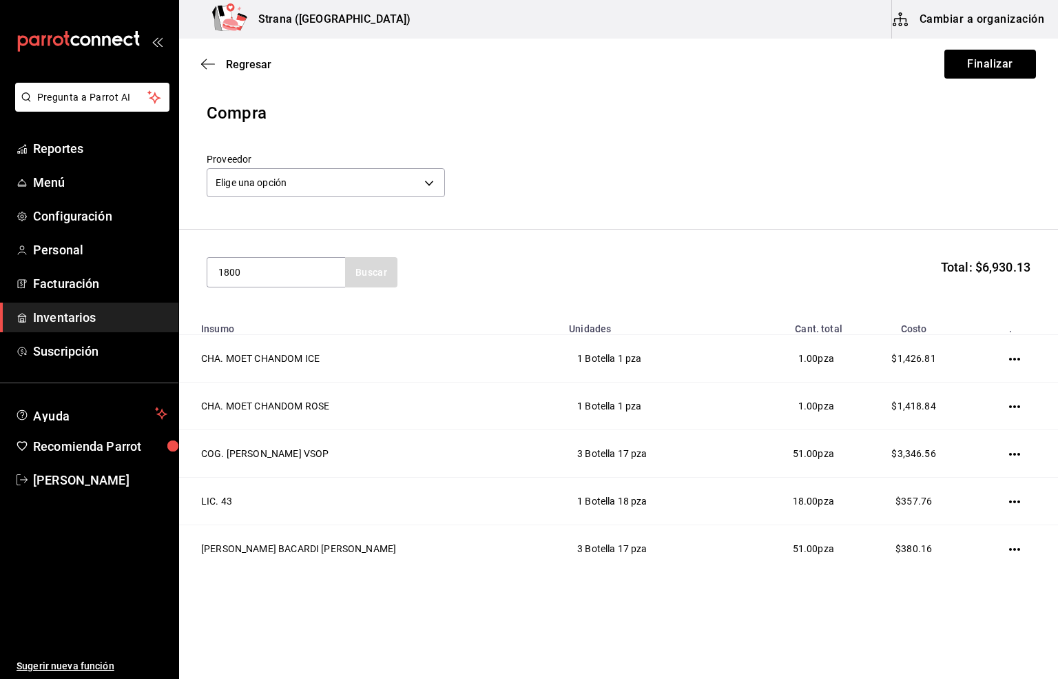
type input "1800"
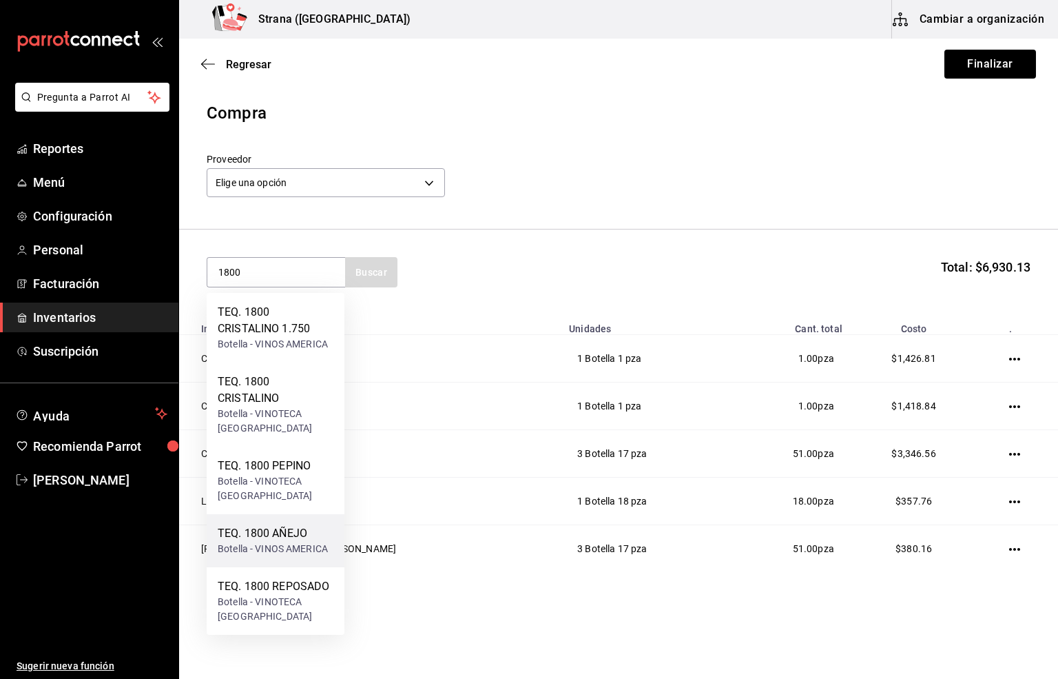
click at [273, 544] on div "Botella - VINOS AMERICA" at bounding box center [273, 548] width 110 height 14
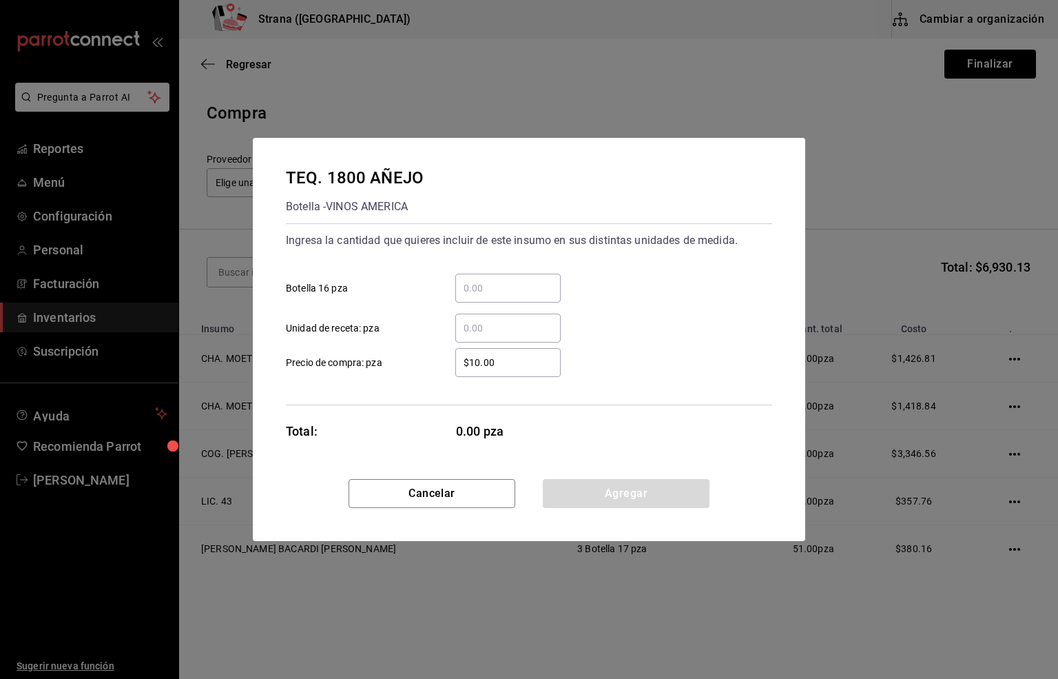
click at [477, 289] on input "​ Botella 16 pza" at bounding box center [507, 288] width 105 height 17
type input "1"
drag, startPoint x: 498, startPoint y: 364, endPoint x: 408, endPoint y: 364, distance: 90.2
click at [408, 364] on label "$10.00 ​ Precio de compra: pza" at bounding box center [423, 362] width 275 height 29
type input "$542.84"
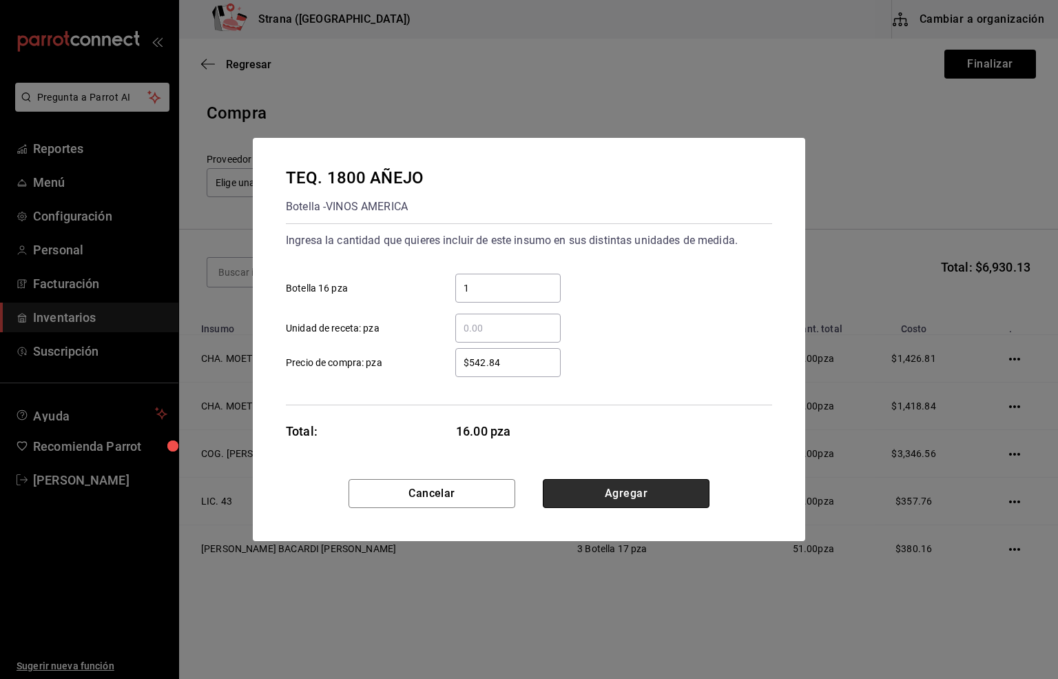
click at [643, 486] on button "Agregar" at bounding box center [626, 493] width 167 height 29
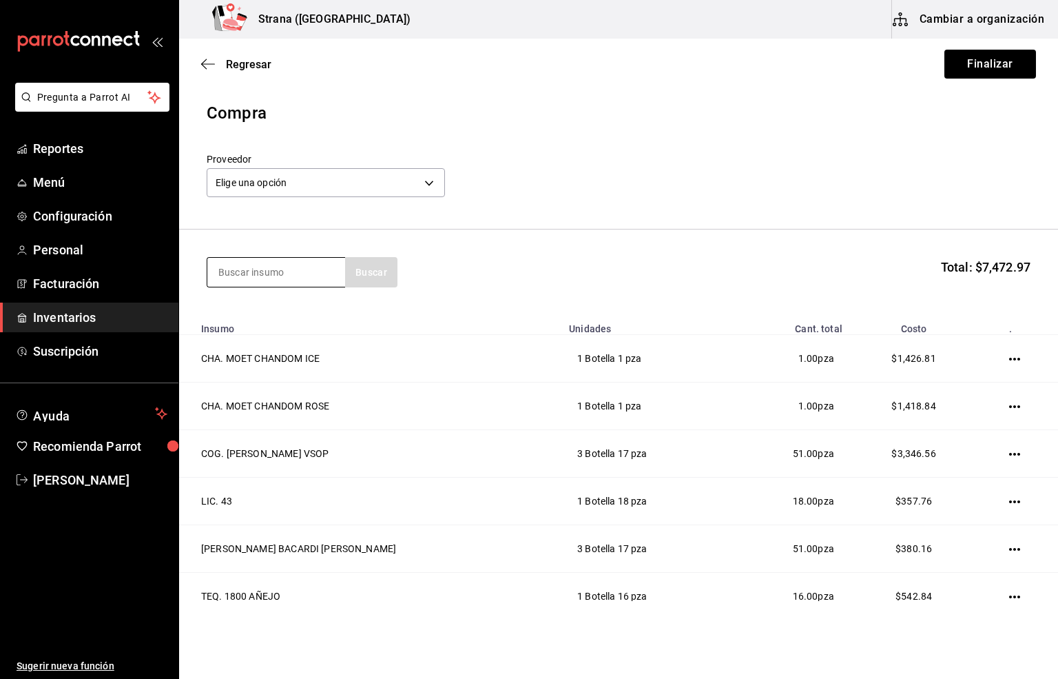
click at [231, 273] on input at bounding box center [276, 272] width 138 height 29
type input "1800"
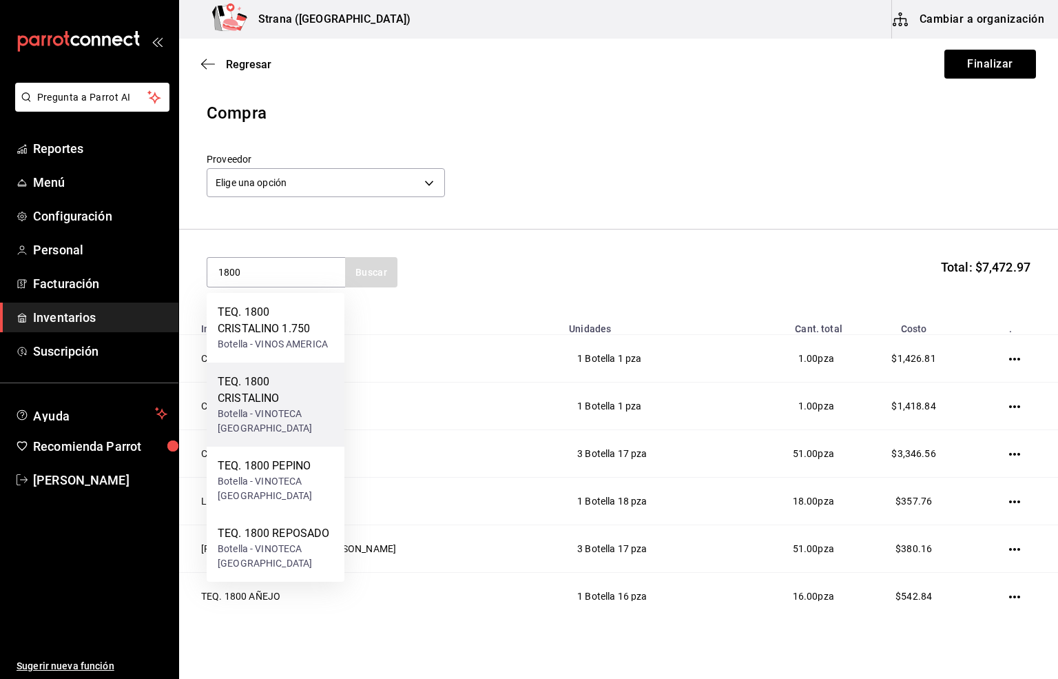
click at [252, 400] on div "TEQ. 1800 CRISTALINO" at bounding box center [276, 389] width 116 height 33
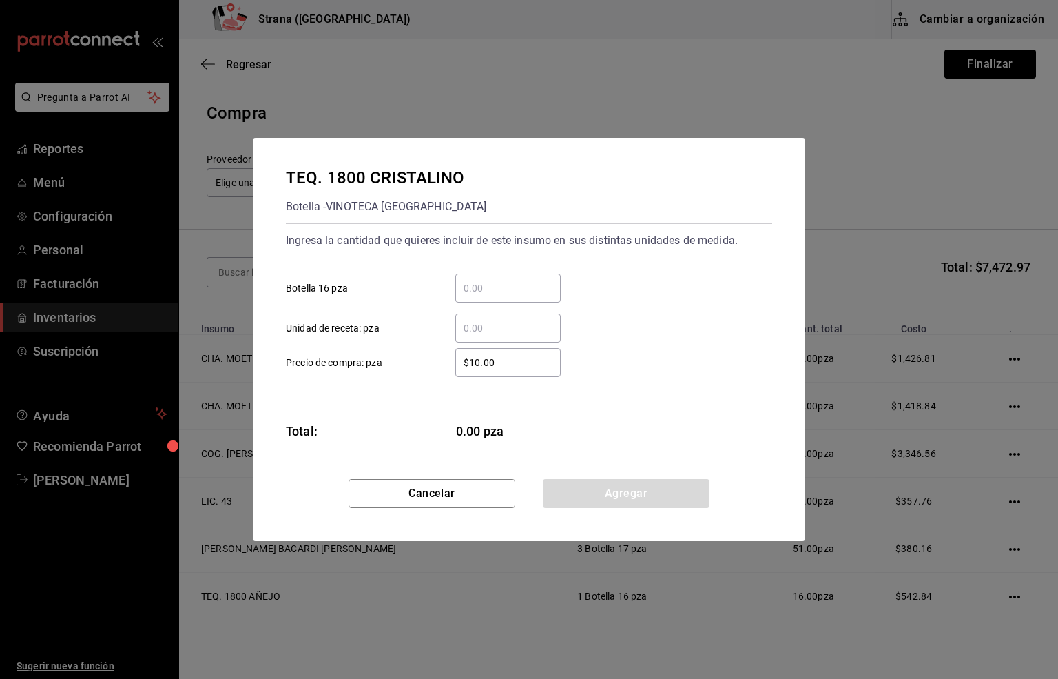
click at [474, 283] on input "​ Botella 16 pza" at bounding box center [507, 288] width 105 height 17
type input "11"
drag, startPoint x: 503, startPoint y: 362, endPoint x: 406, endPoint y: 360, distance: 97.2
click at [406, 360] on label "$10.00 ​ Precio de compra: pza" at bounding box center [423, 362] width 275 height 29
type input "$560.57"
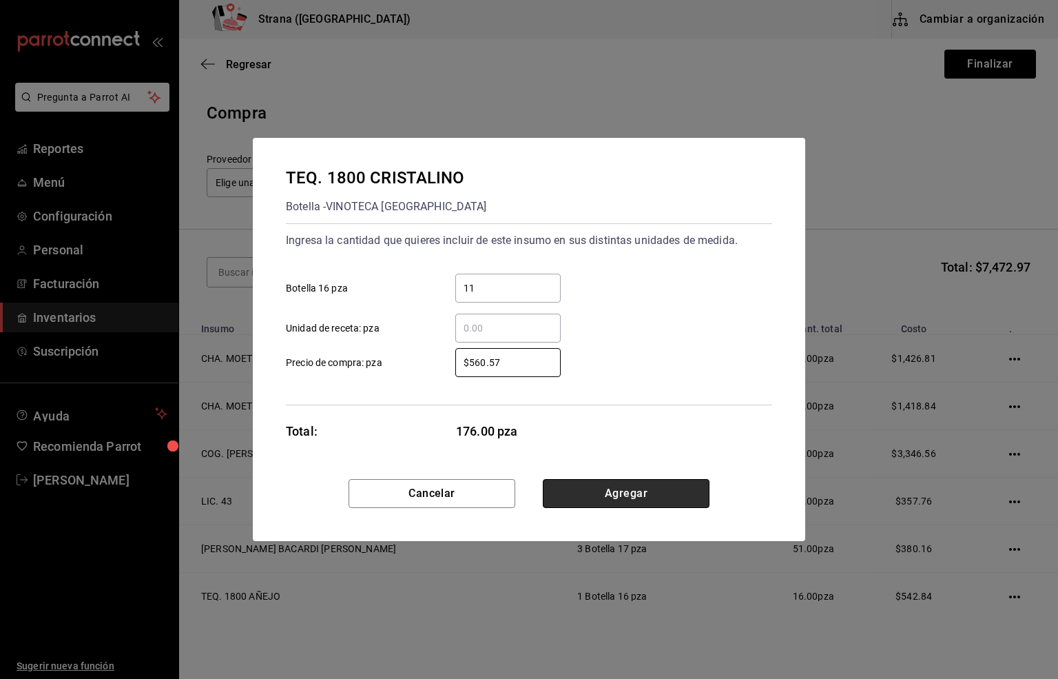
click at [625, 494] on button "Agregar" at bounding box center [626, 493] width 167 height 29
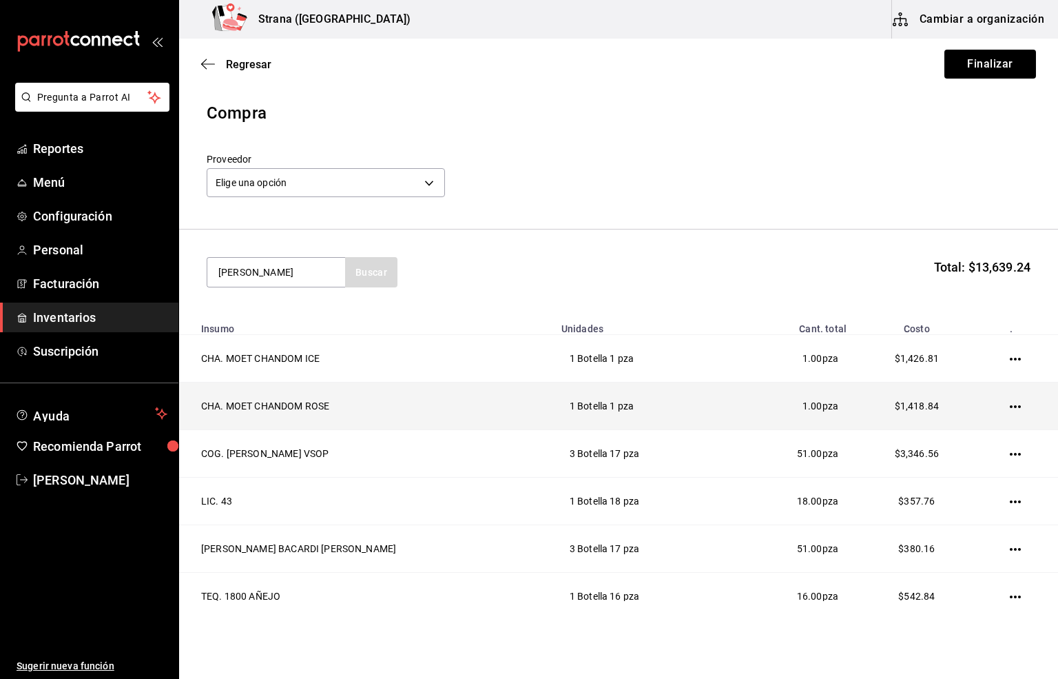
type input "[PERSON_NAME]"
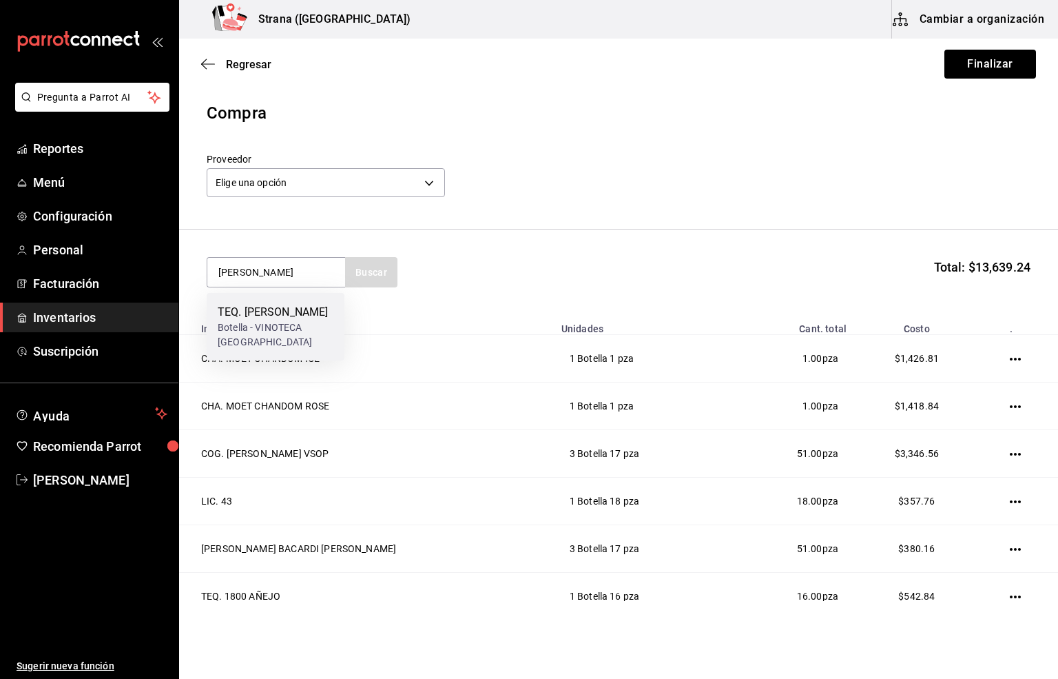
click at [248, 320] on div "TEQ. [PERSON_NAME]" at bounding box center [276, 312] width 116 height 17
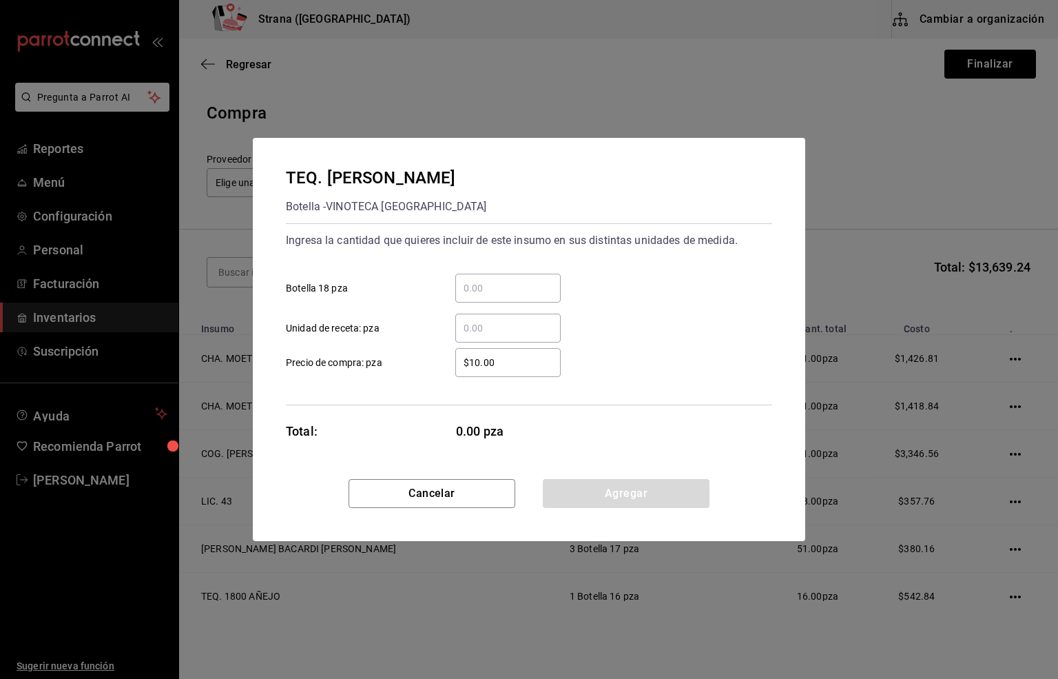
click at [486, 287] on input "​ Botella 18 pza" at bounding box center [507, 288] width 105 height 17
type input "3"
drag, startPoint x: 502, startPoint y: 355, endPoint x: 411, endPoint y: 364, distance: 91.4
click at [411, 364] on label "$10.00 ​ Precio de compra: pza" at bounding box center [423, 362] width 275 height 29
type input "$403.45"
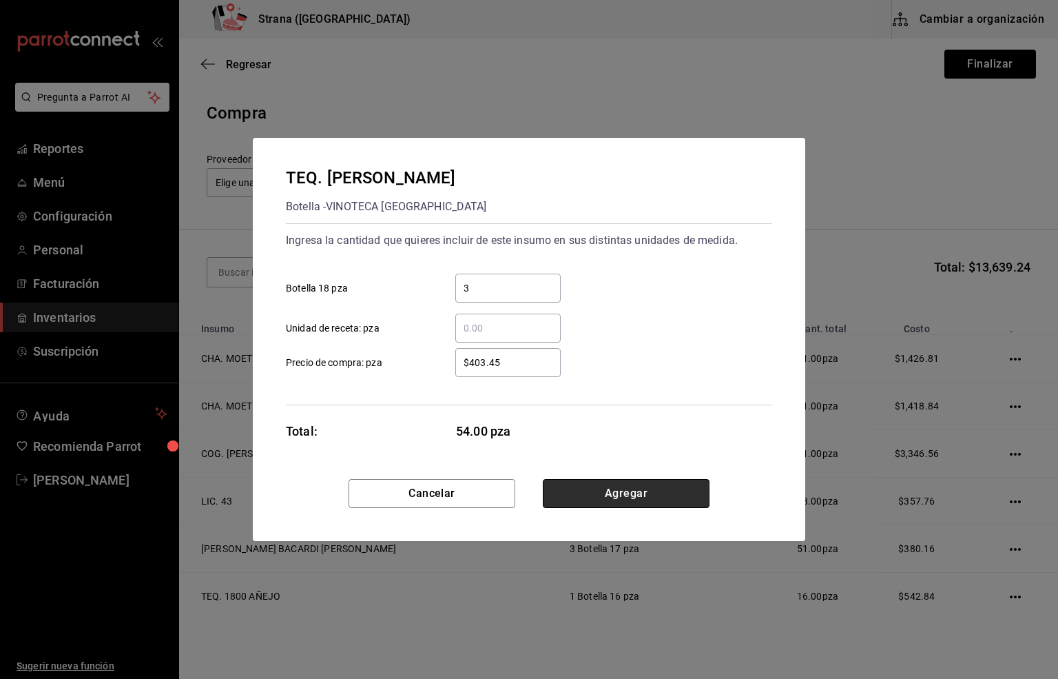
click at [610, 496] on button "Agregar" at bounding box center [626, 493] width 167 height 29
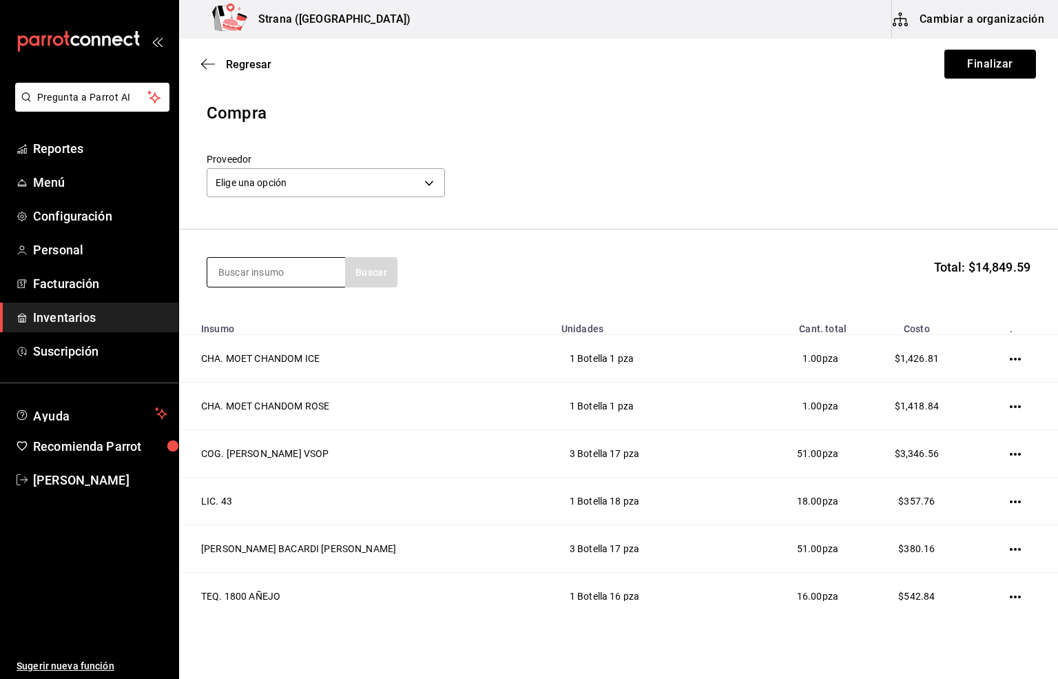
click at [221, 275] on input at bounding box center [276, 272] width 138 height 29
type input "[PERSON_NAME] re"
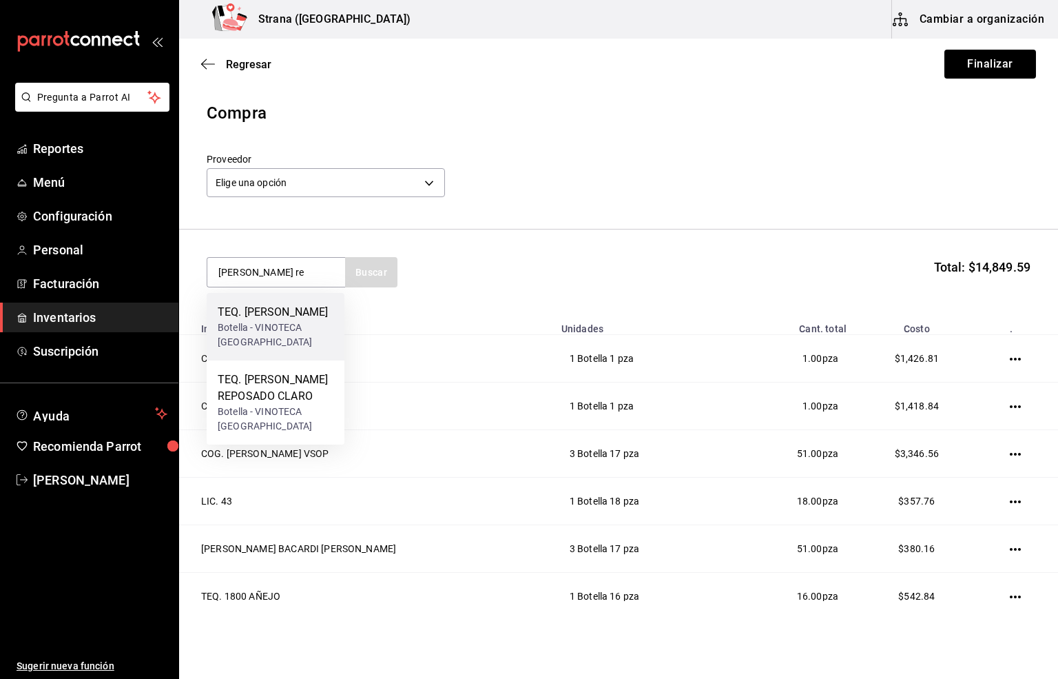
click at [267, 320] on div "TEQ. [PERSON_NAME]" at bounding box center [276, 312] width 116 height 17
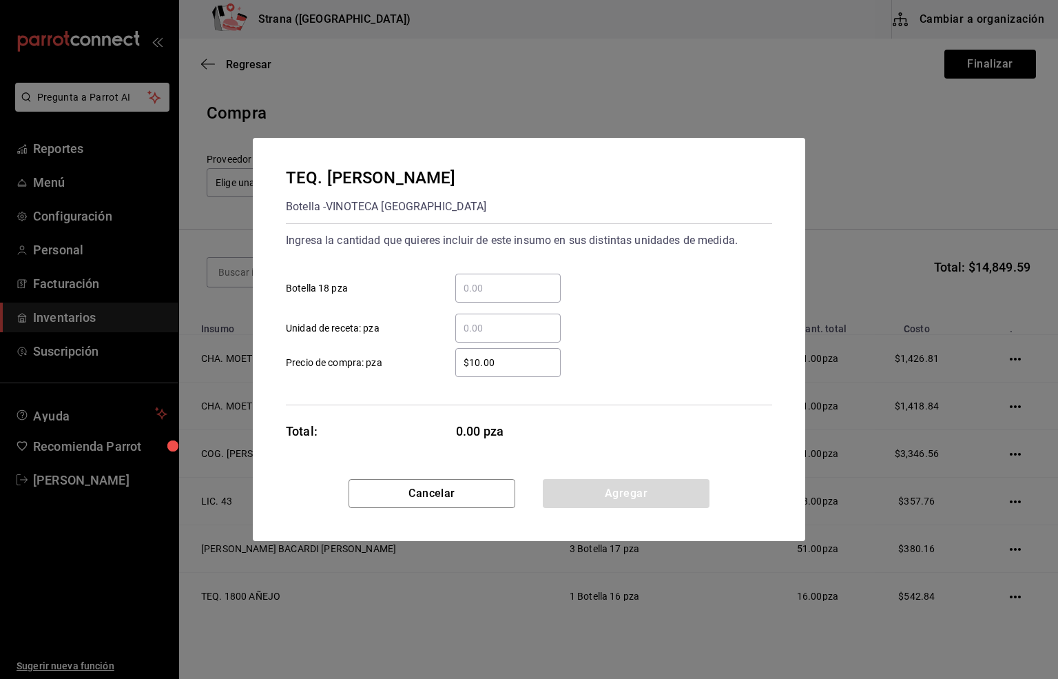
click at [479, 287] on input "​ Botella 18 pza" at bounding box center [507, 288] width 105 height 17
type input "6"
drag, startPoint x: 500, startPoint y: 364, endPoint x: 457, endPoint y: 360, distance: 43.5
click at [457, 360] on input "$10.00" at bounding box center [507, 362] width 105 height 17
type input "$487.07"
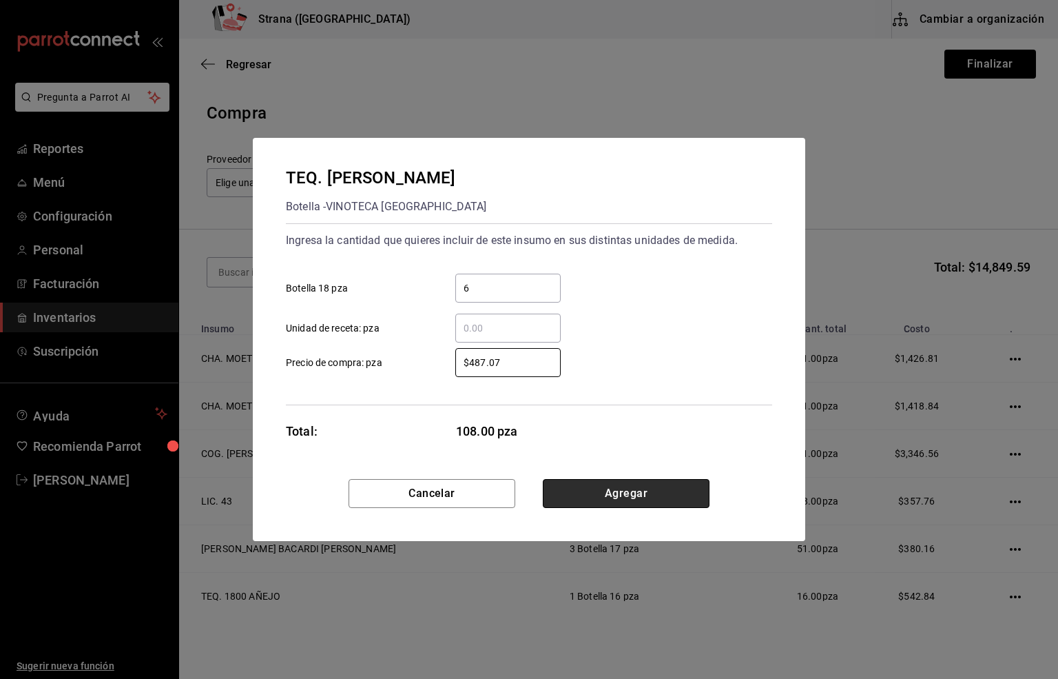
click at [625, 498] on button "Agregar" at bounding box center [626, 493] width 167 height 29
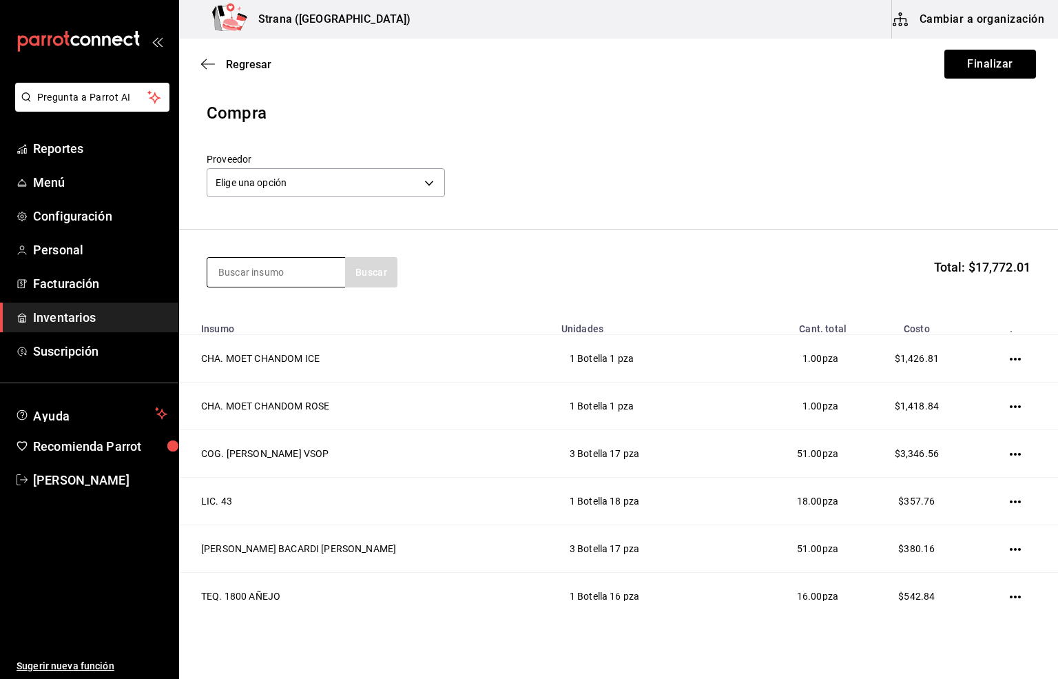
click at [245, 277] on input at bounding box center [276, 272] width 138 height 29
type input "herradura pla"
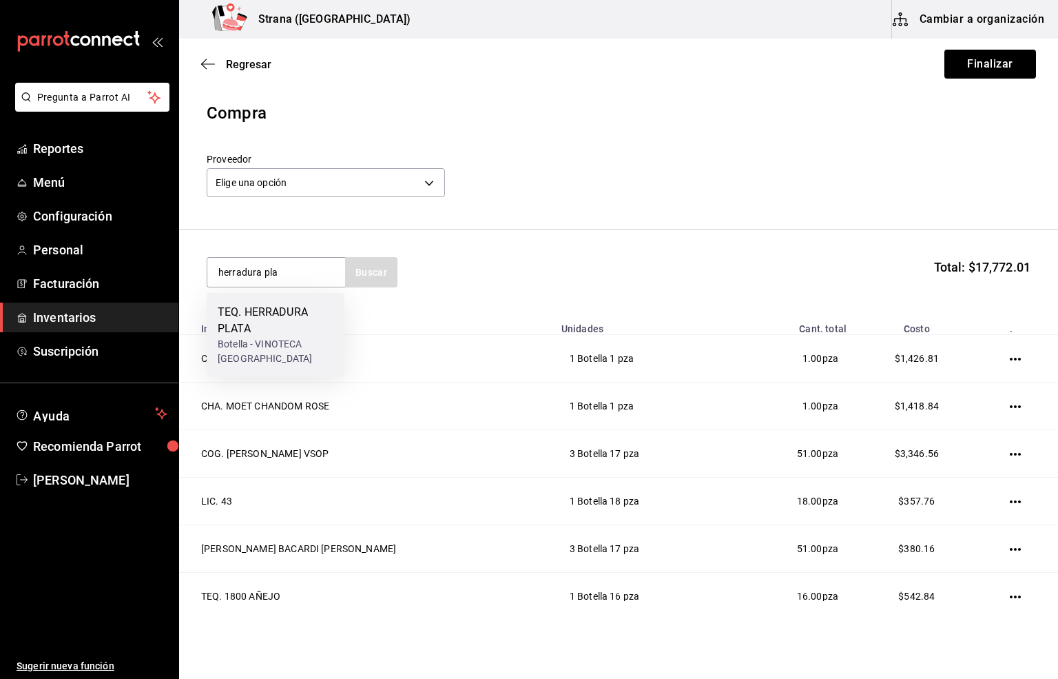
click at [260, 320] on div "TEQ. HERRADURA PLATA" at bounding box center [276, 320] width 116 height 33
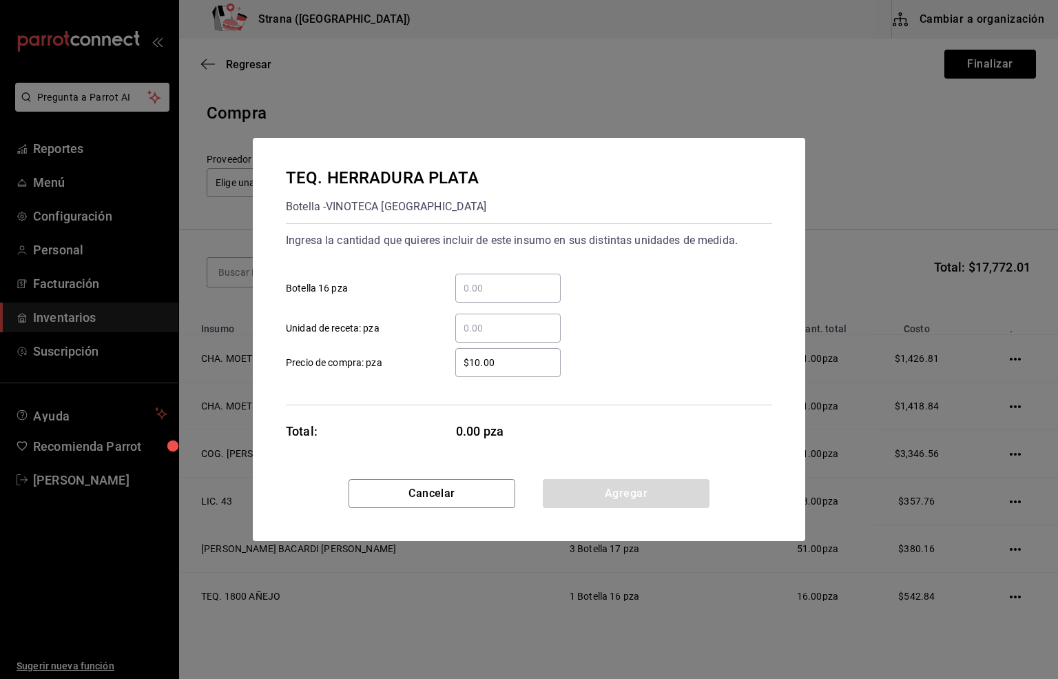
click at [492, 287] on input "​ Botella 16 pza" at bounding box center [507, 288] width 105 height 17
type input "3"
drag, startPoint x: 509, startPoint y: 360, endPoint x: 414, endPoint y: 360, distance: 95.1
click at [414, 360] on label "$10.00 ​ Precio de compra: pza" at bounding box center [423, 362] width 275 height 29
type input "$379.31"
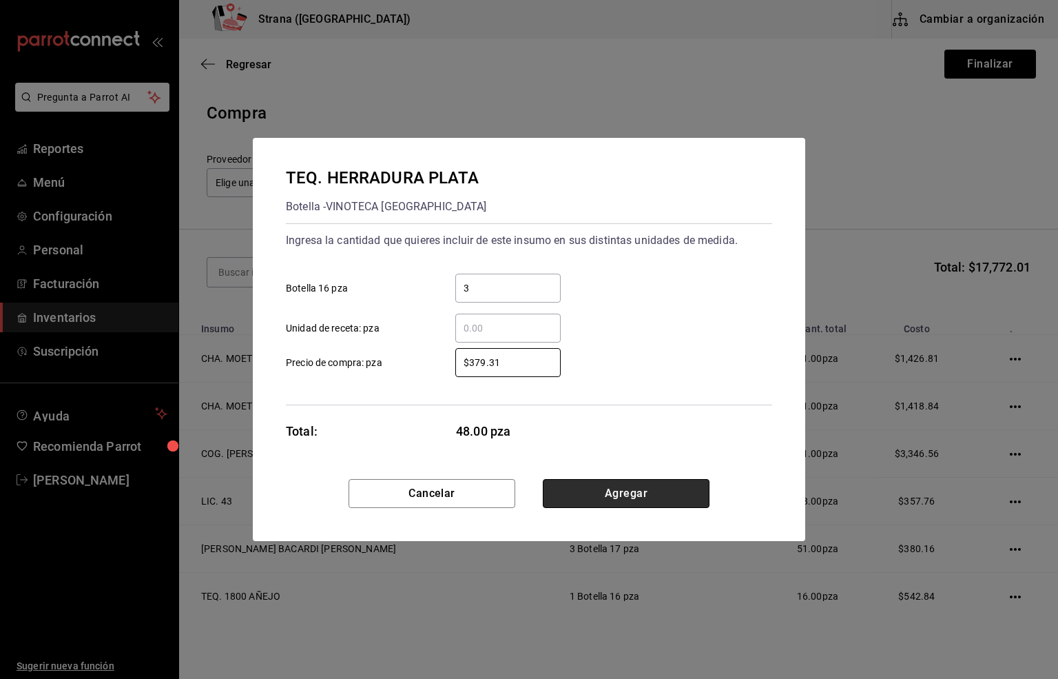
click at [608, 498] on button "Agregar" at bounding box center [626, 493] width 167 height 29
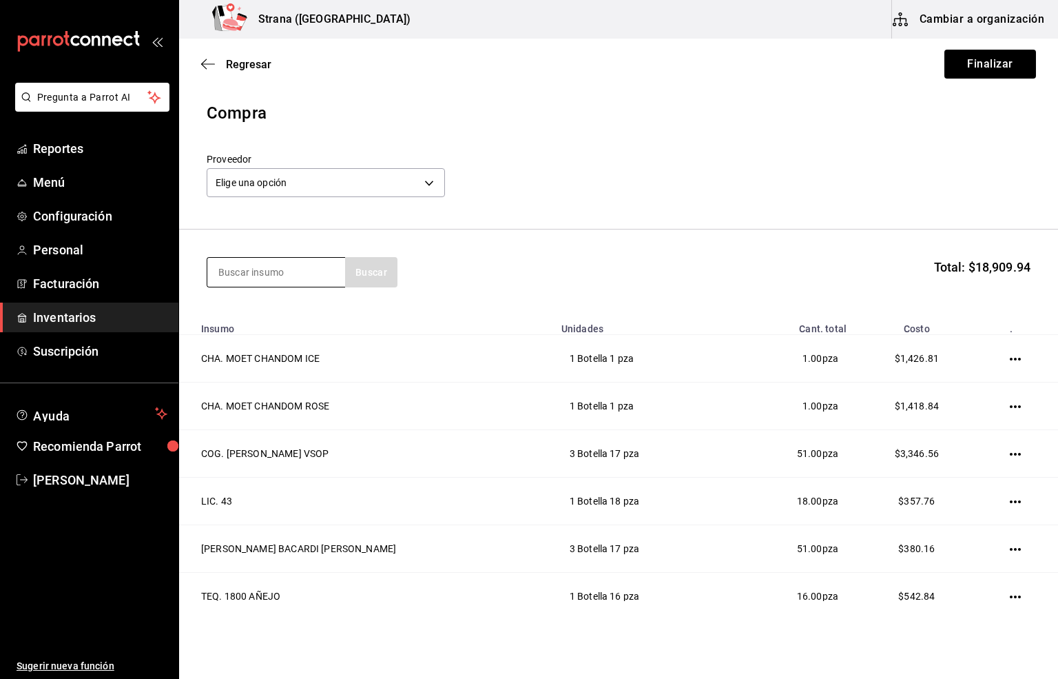
click at [228, 273] on input at bounding box center [276, 272] width 138 height 29
type input "dobel"
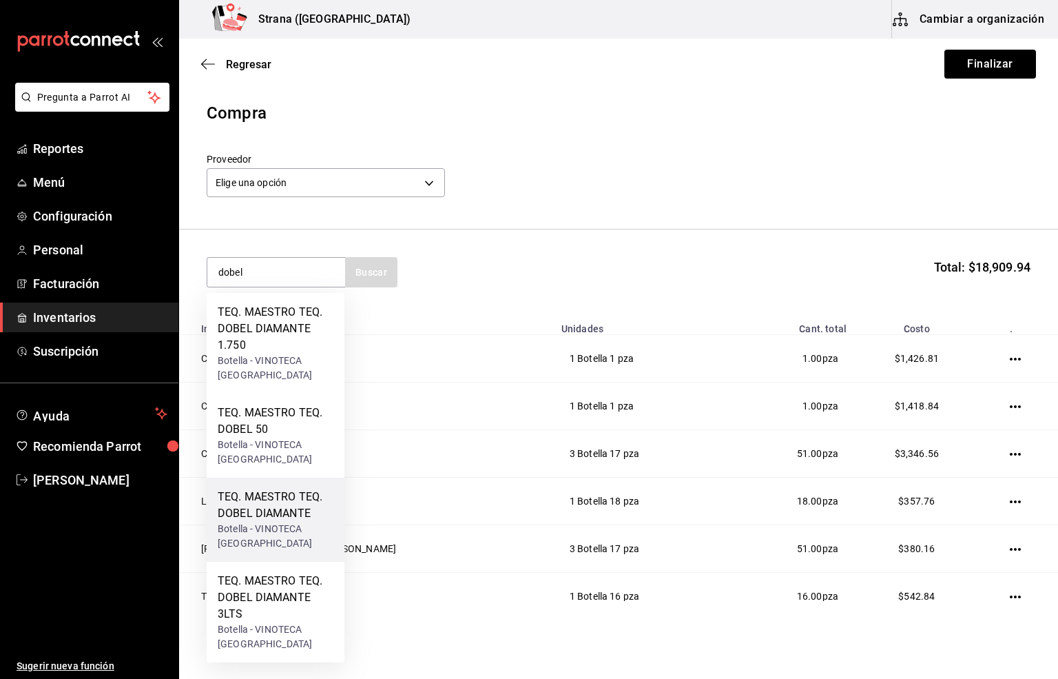
click at [260, 507] on div "TEQ. MAESTRO TEQ. DOBEL DIAMANTE" at bounding box center [276, 504] width 116 height 33
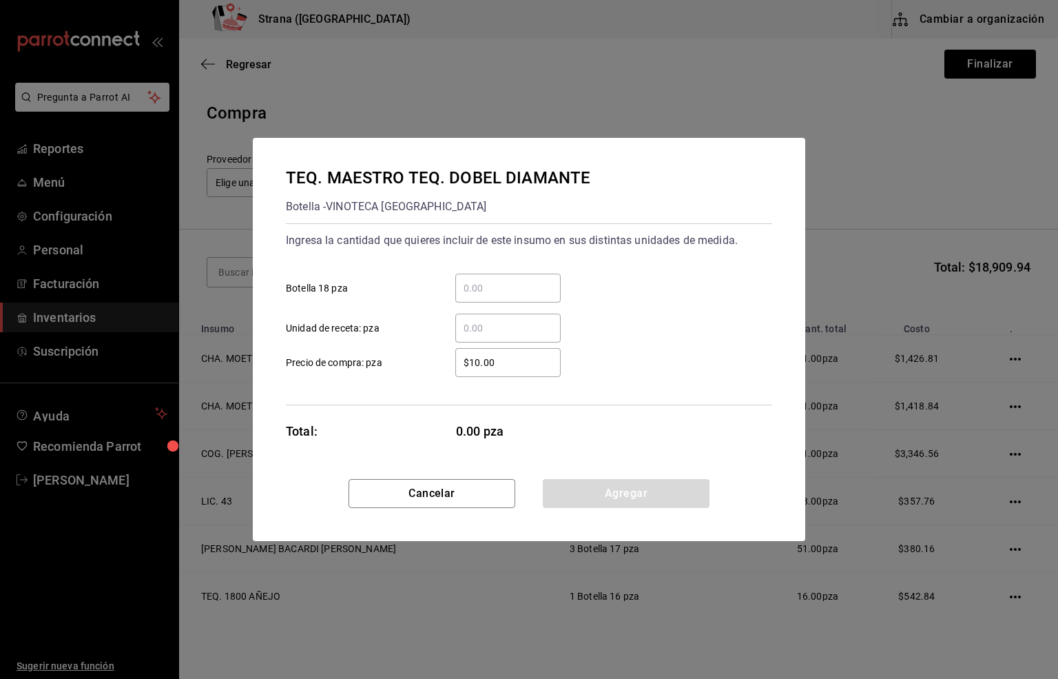
click at [475, 283] on input "​ Botella 18 pza" at bounding box center [507, 288] width 105 height 17
type input "23"
drag, startPoint x: 521, startPoint y: 369, endPoint x: 420, endPoint y: 375, distance: 101.5
click at [420, 375] on label "$10.00 ​ Precio de compra: pza" at bounding box center [423, 362] width 275 height 29
type input "$504.31"
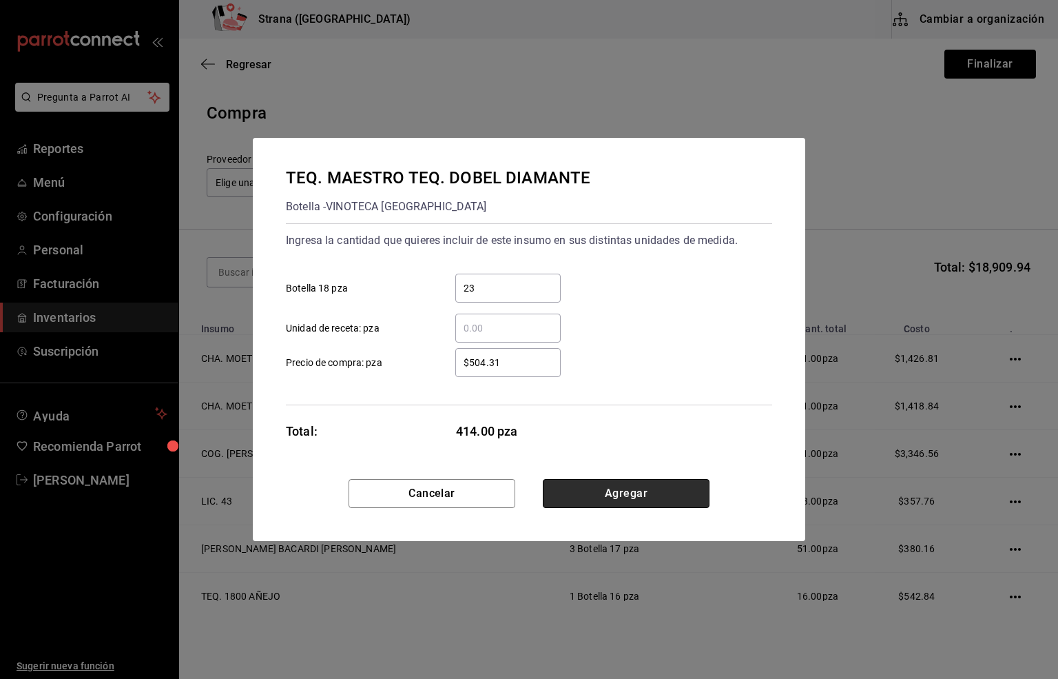
click at [601, 490] on button "Agregar" at bounding box center [626, 493] width 167 height 29
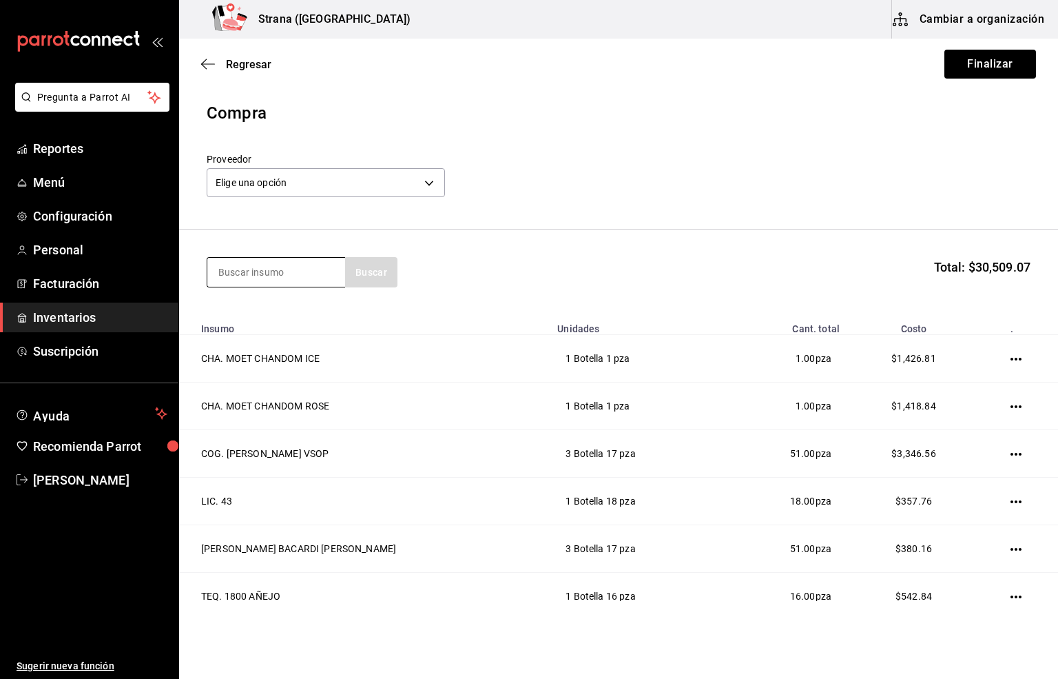
click at [242, 278] on input at bounding box center [276, 272] width 138 height 29
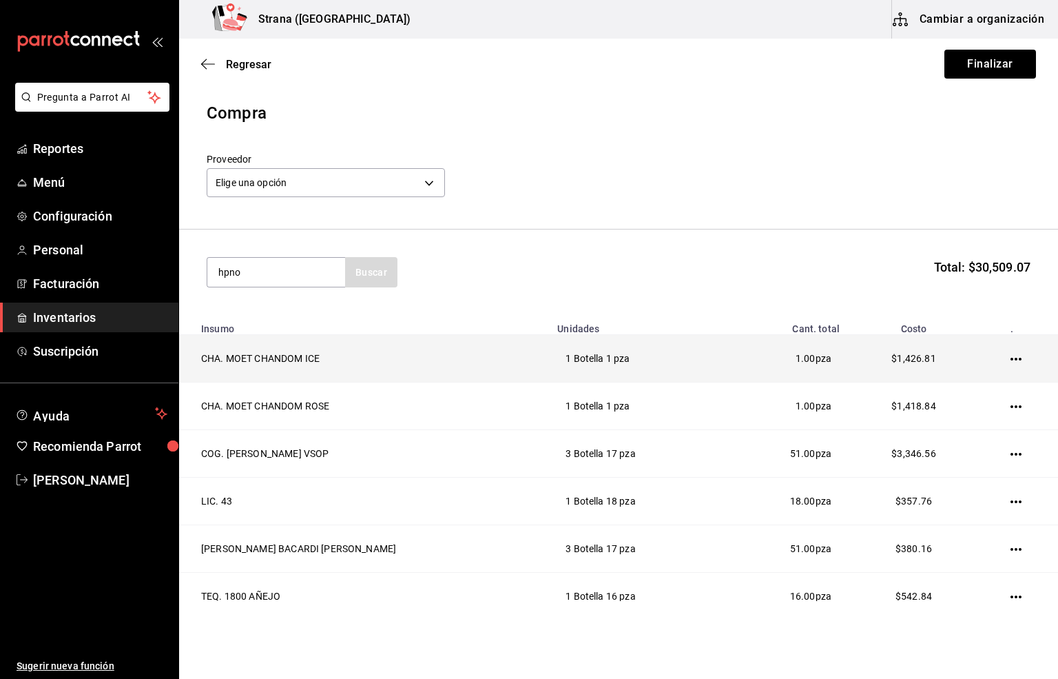
type input "hpno"
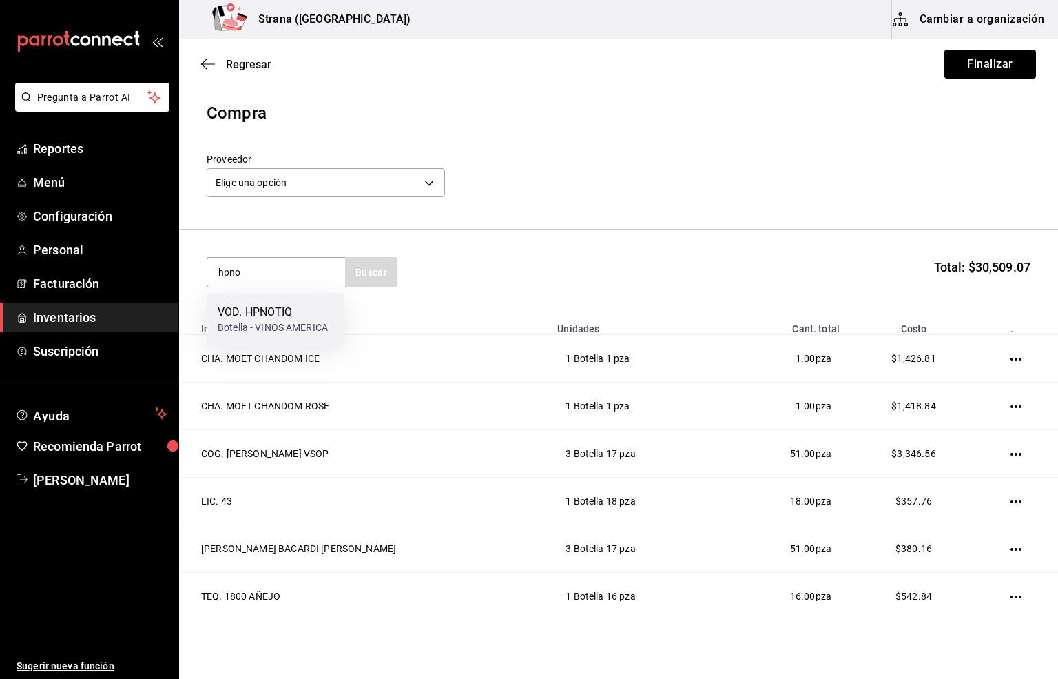
click at [259, 312] on div "VOD. HPNOTIQ" at bounding box center [273, 312] width 110 height 17
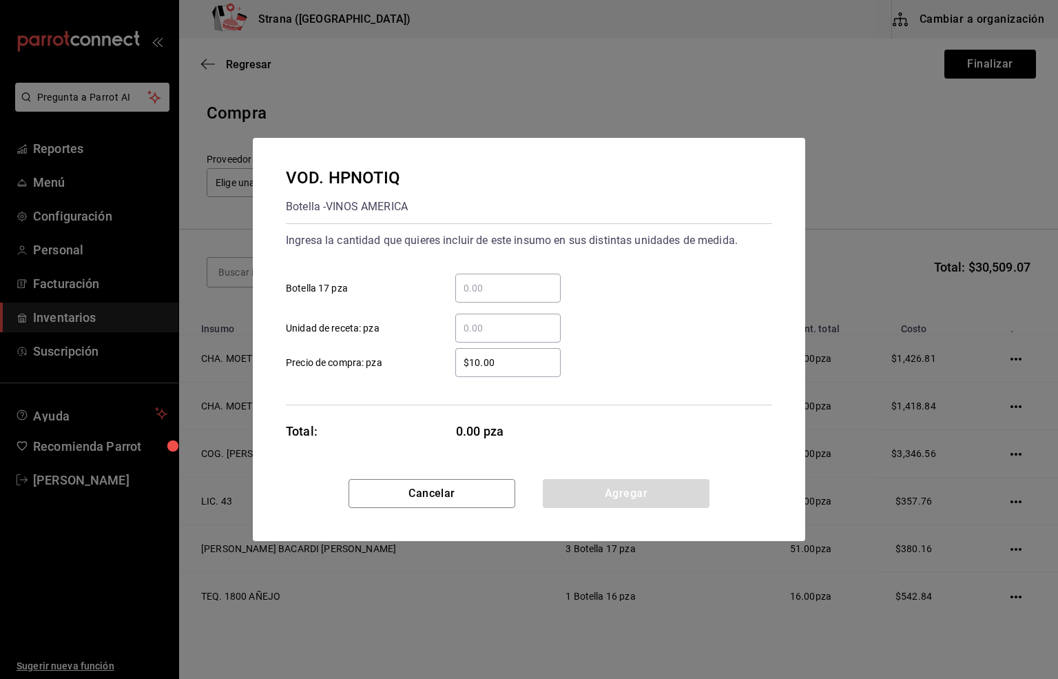
click at [474, 285] on input "​ Botella 17 pza" at bounding box center [507, 288] width 105 height 17
type input "2"
drag, startPoint x: 509, startPoint y: 358, endPoint x: 384, endPoint y: 373, distance: 125.6
click at [384, 373] on label "$10.00 ​ Precio de compra: pza" at bounding box center [423, 362] width 275 height 29
type input "$465.52"
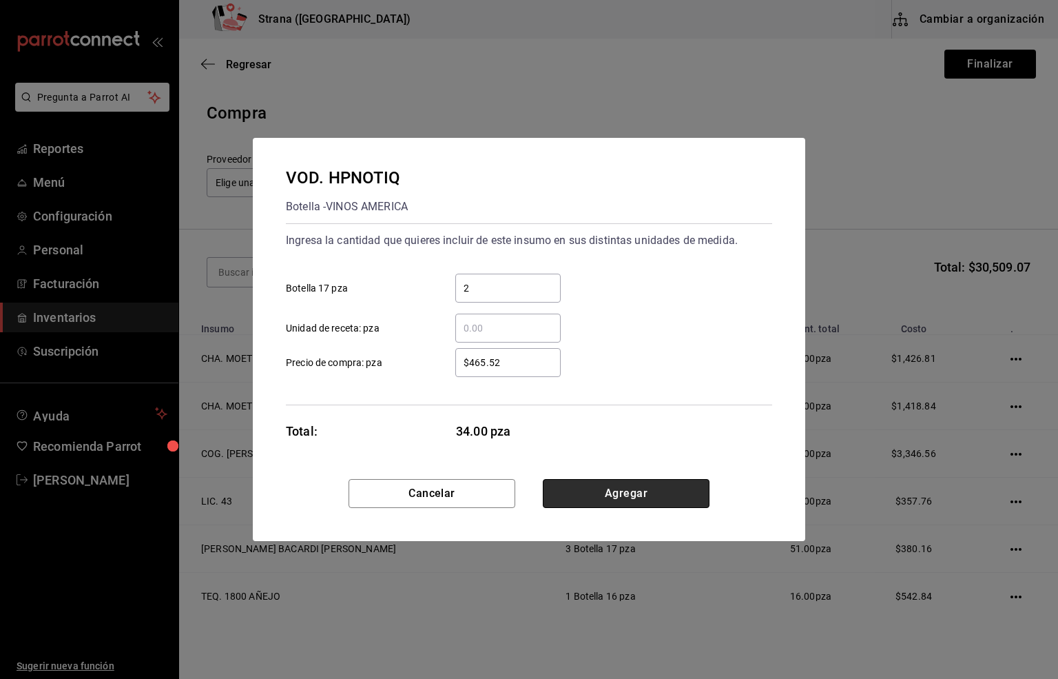
click at [641, 495] on button "Agregar" at bounding box center [626, 493] width 167 height 29
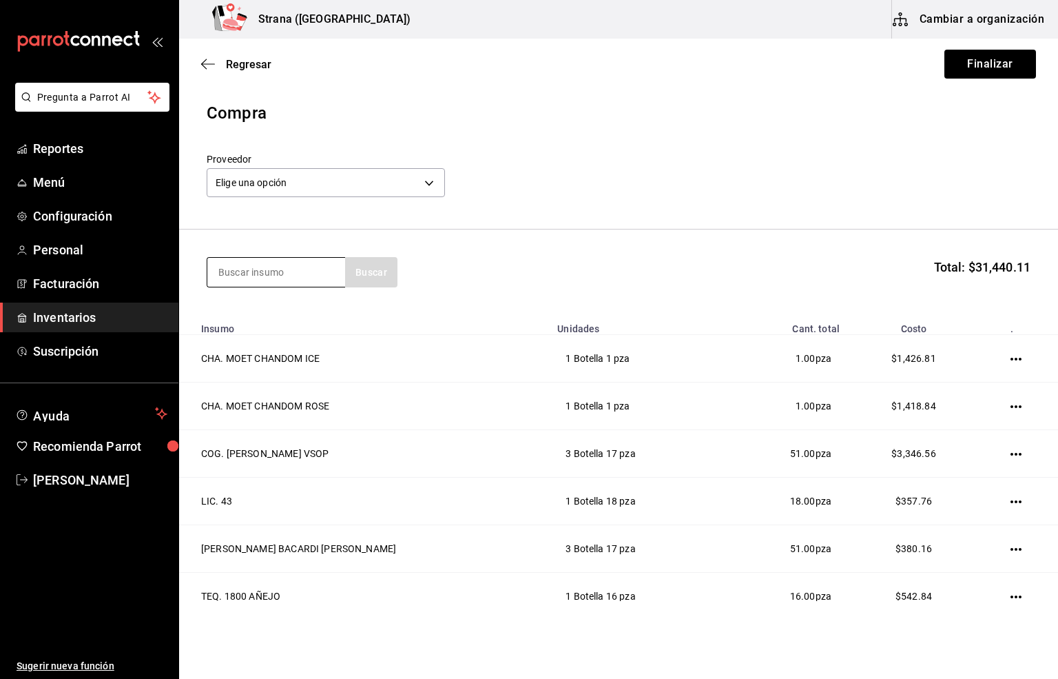
click at [278, 277] on input at bounding box center [276, 272] width 138 height 29
type input "stolich"
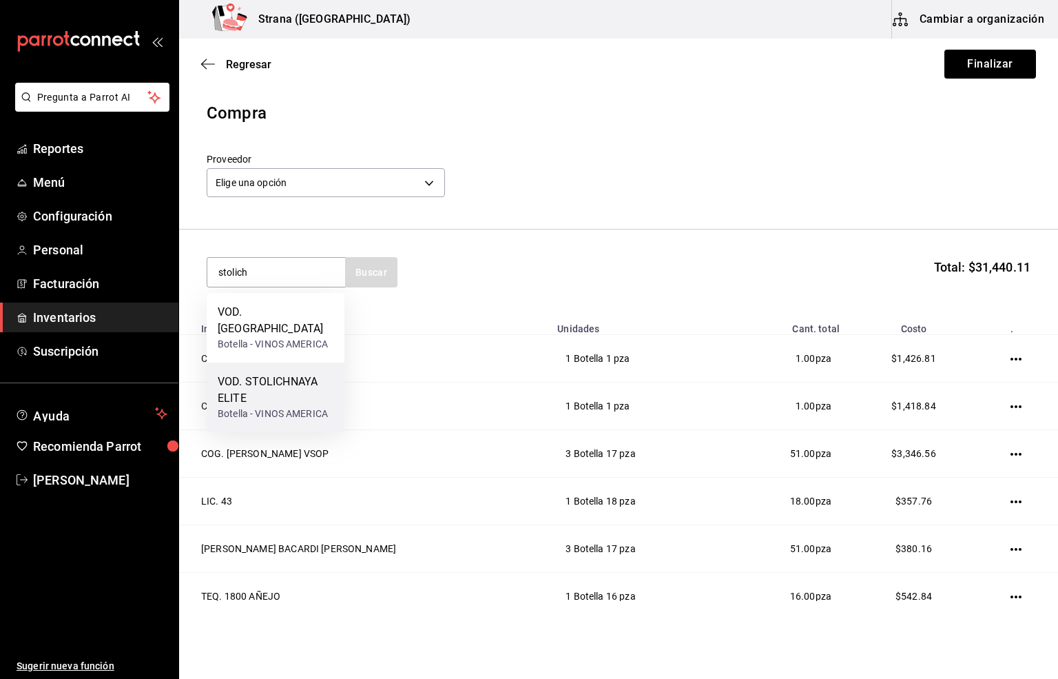
click at [271, 376] on div "VOD. STOLICHNAYA ELITE" at bounding box center [276, 389] width 116 height 33
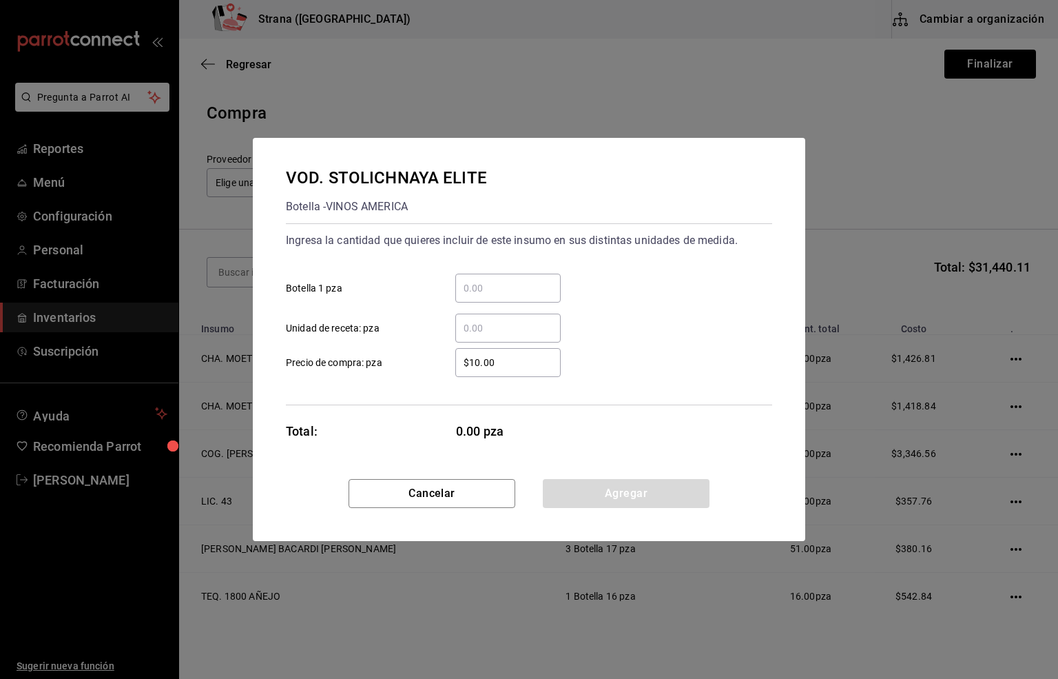
click at [513, 287] on input "​ Botella 1 pza" at bounding box center [507, 288] width 105 height 17
type input "1"
drag, startPoint x: 490, startPoint y: 358, endPoint x: 428, endPoint y: 368, distance: 63.5
click at [428, 368] on label "$10.00 ​ Precio de compra: pza" at bounding box center [423, 362] width 275 height 29
type input "$741.16"
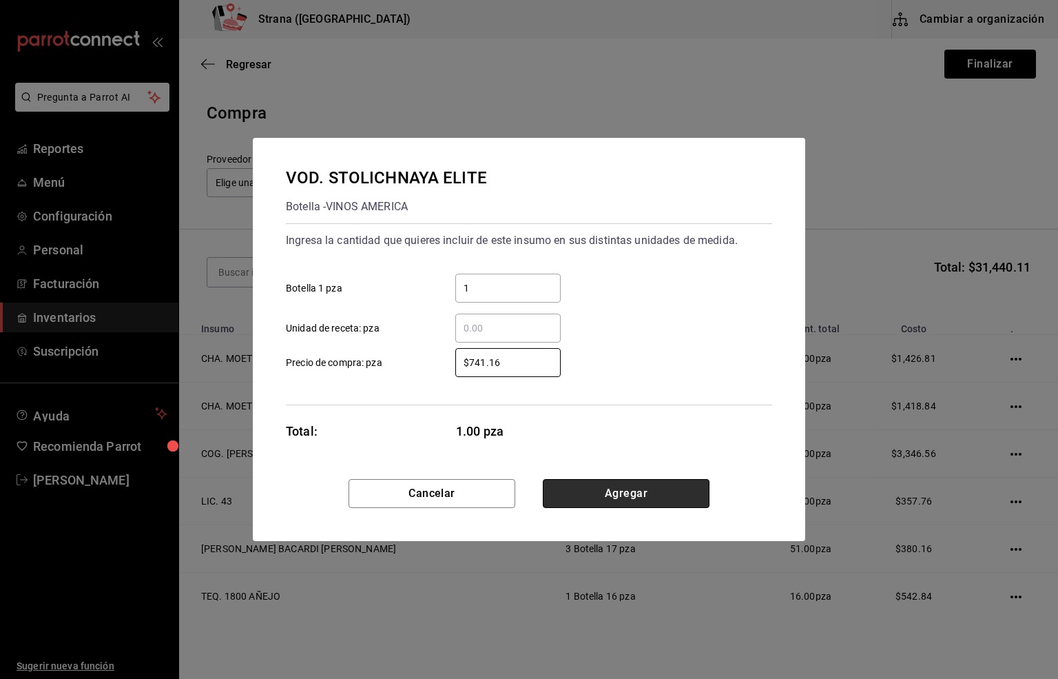
click at [590, 490] on button "Agregar" at bounding box center [626, 493] width 167 height 29
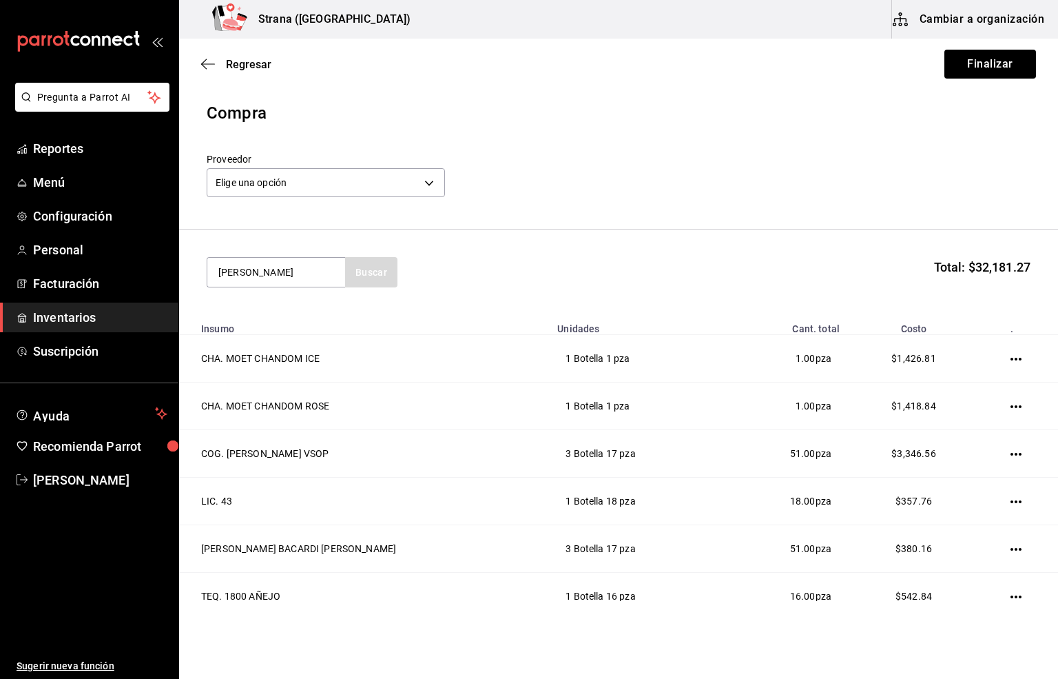
type input "[PERSON_NAME]"
click at [267, 335] on div "Presentación - MERCANTIL ZAPOTLAN" at bounding box center [276, 334] width 116 height 29
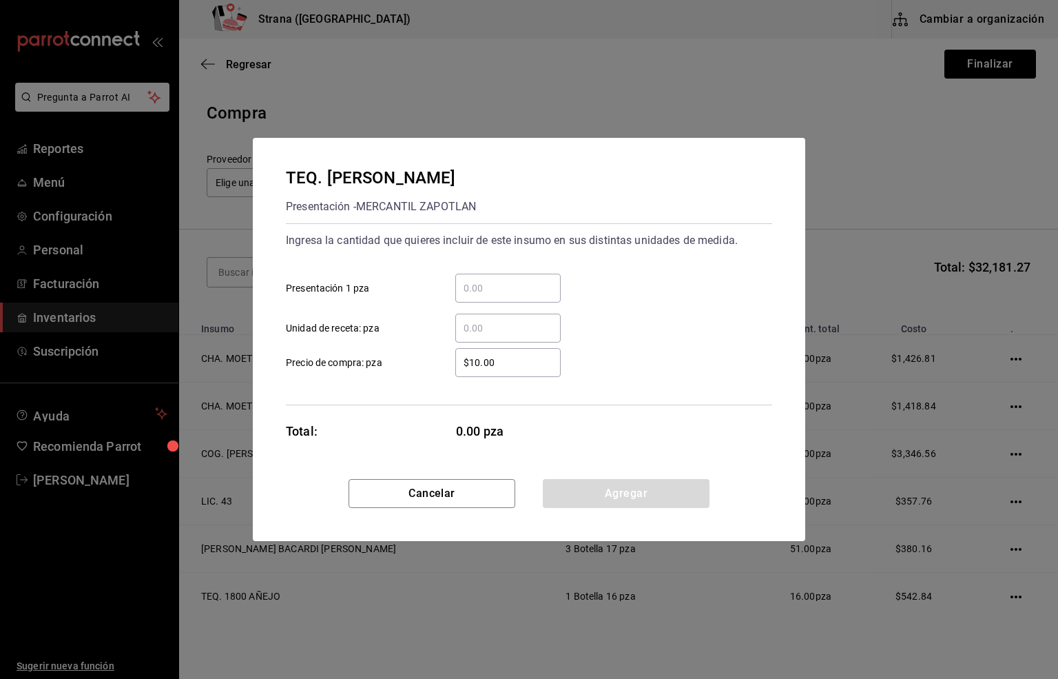
click at [473, 284] on input "​ Presentación 1 pza" at bounding box center [507, 288] width 105 height 17
type input "3"
drag, startPoint x: 504, startPoint y: 358, endPoint x: 432, endPoint y: 364, distance: 72.5
click at [432, 364] on label "$10.00 ​ Precio de compra: pza" at bounding box center [423, 362] width 275 height 29
type input "$871.33"
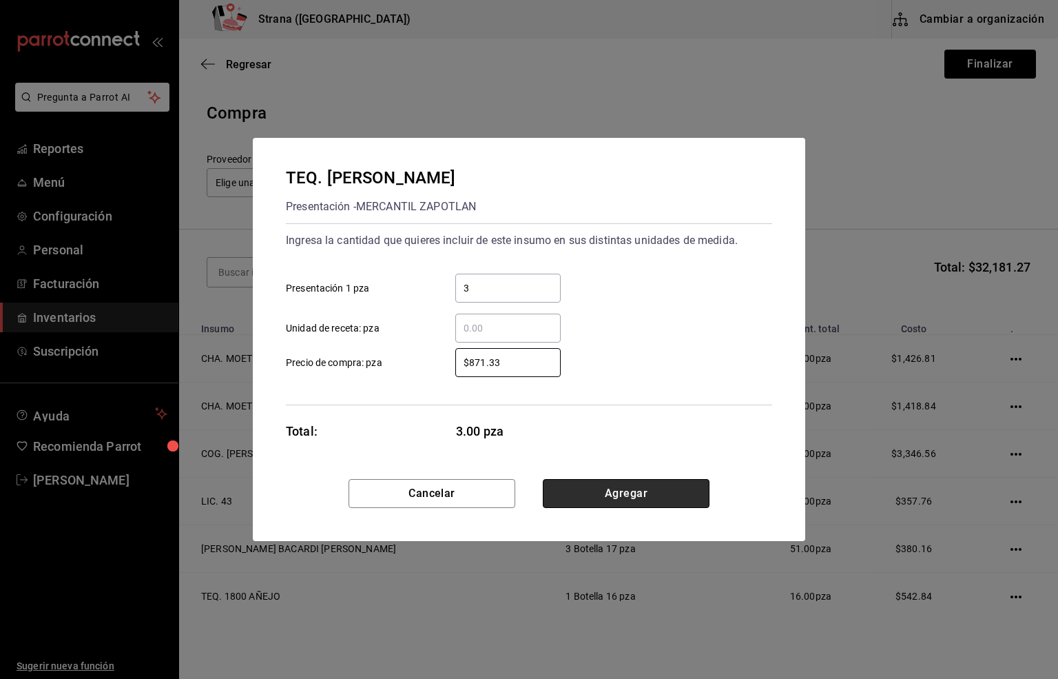
click at [619, 502] on button "Agregar" at bounding box center [626, 493] width 167 height 29
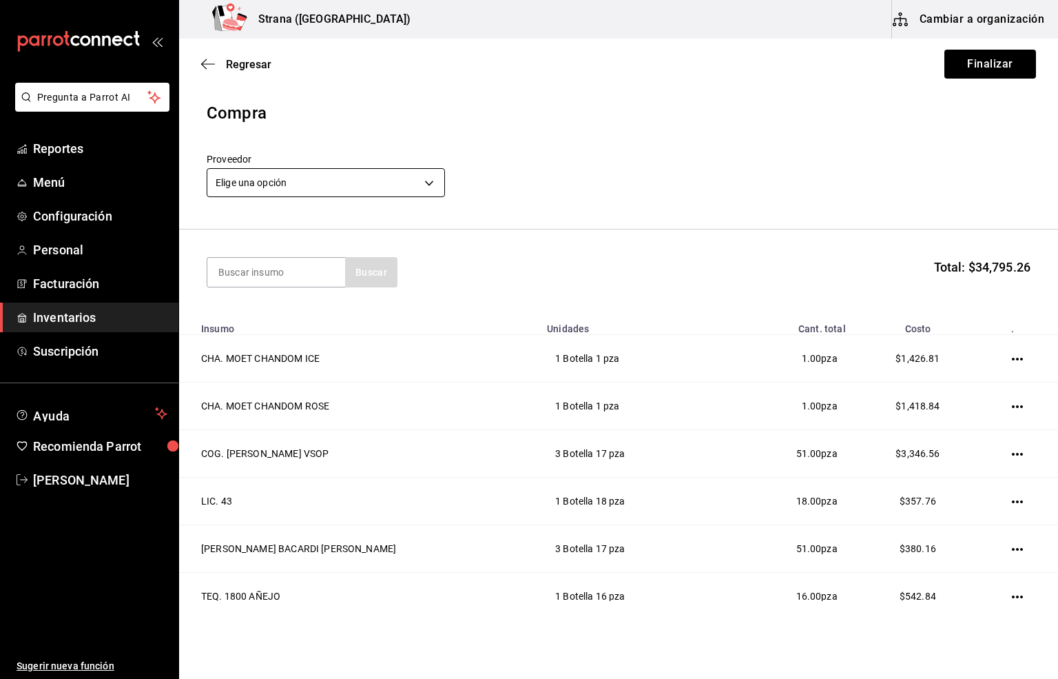
click at [296, 183] on body "Pregunta a Parrot AI Reportes Menú Configuración Personal Facturación Inventari…" at bounding box center [529, 300] width 1058 height 601
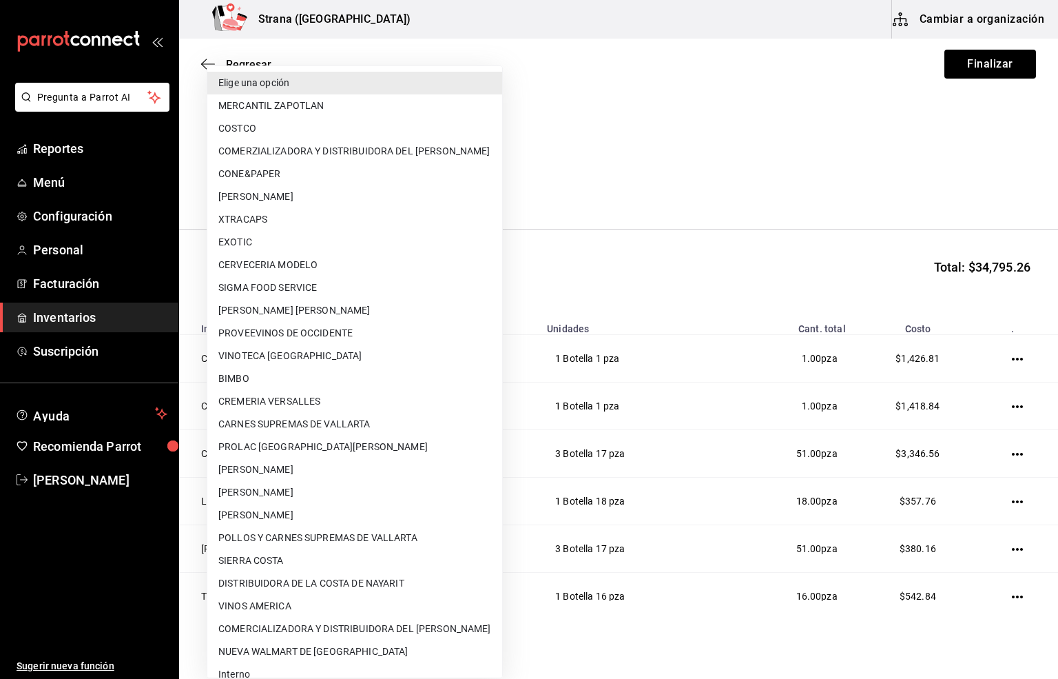
click at [293, 107] on li "MERCANTIL ZAPOTLAN" at bounding box center [354, 105] width 295 height 23
type input "9029996a-e7f7-48d6-95f0-e4462486326c"
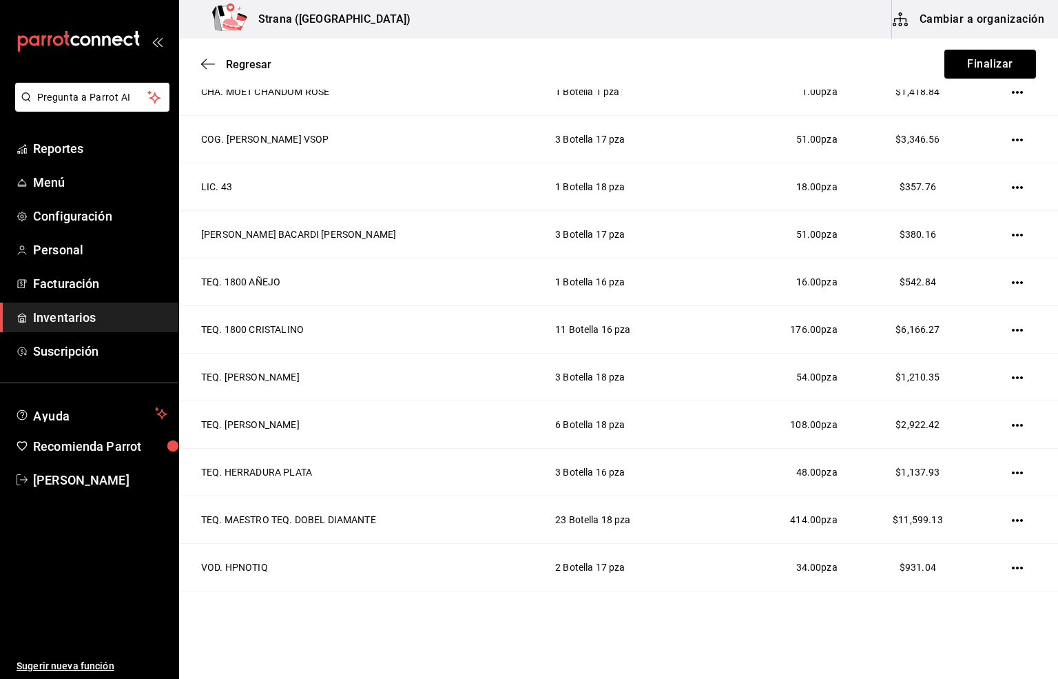
scroll to position [34, 0]
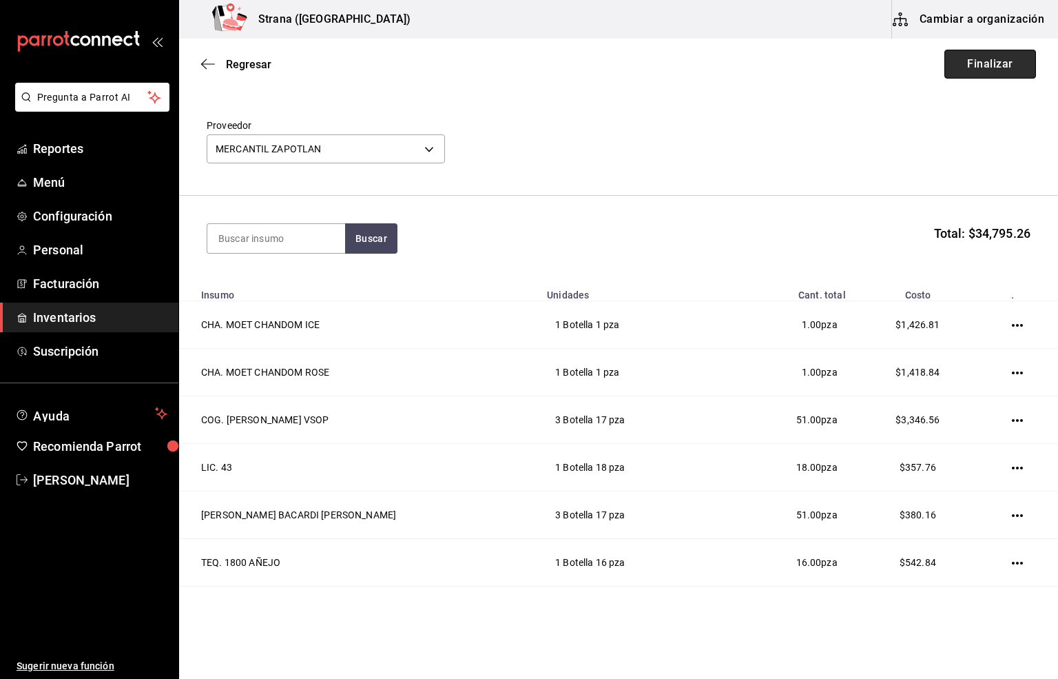
click at [955, 63] on button "Finalizar" at bounding box center [990, 64] width 92 height 29
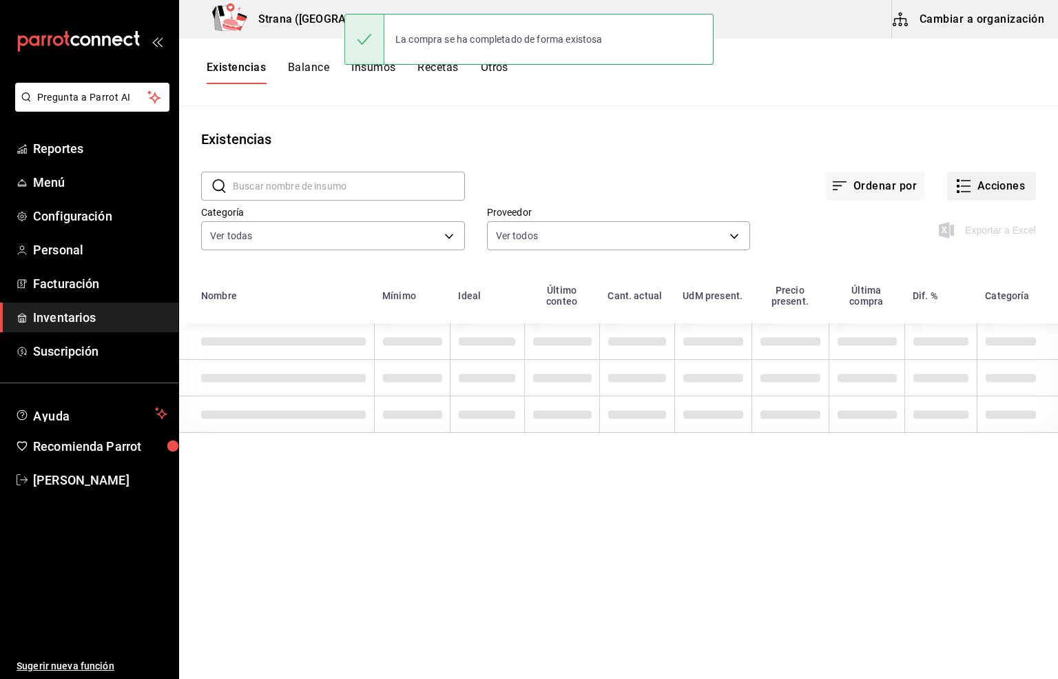
click at [967, 191] on icon "button" at bounding box center [963, 186] width 17 height 17
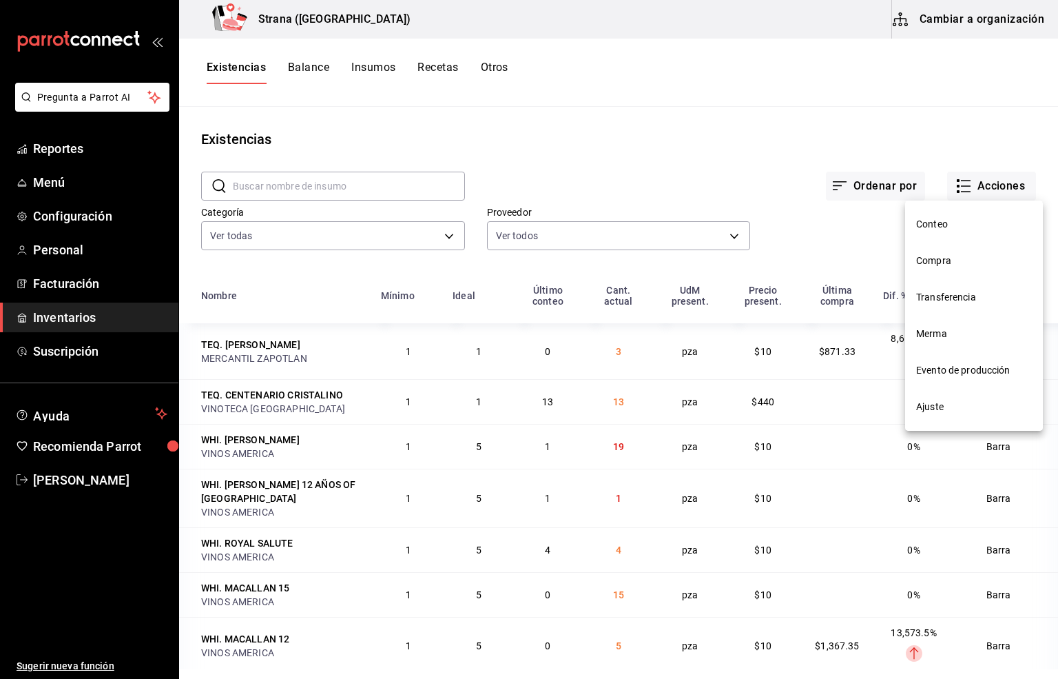
click at [932, 261] on span "Compra" at bounding box center [974, 261] width 116 height 14
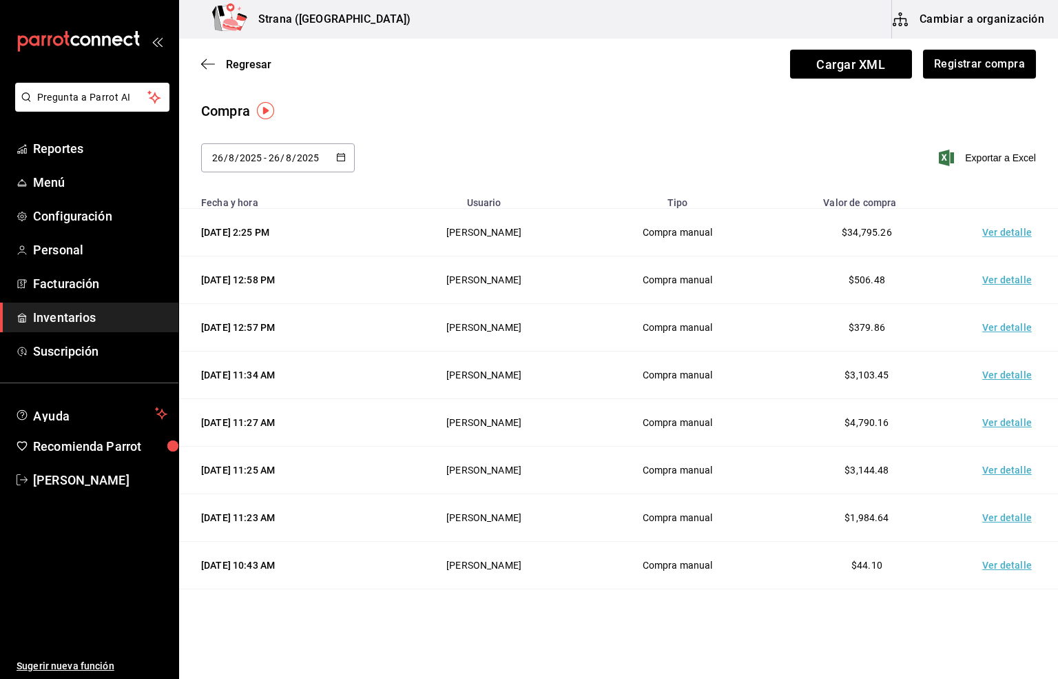
click at [984, 230] on td "Ver detalle" at bounding box center [1010, 233] width 96 height 48
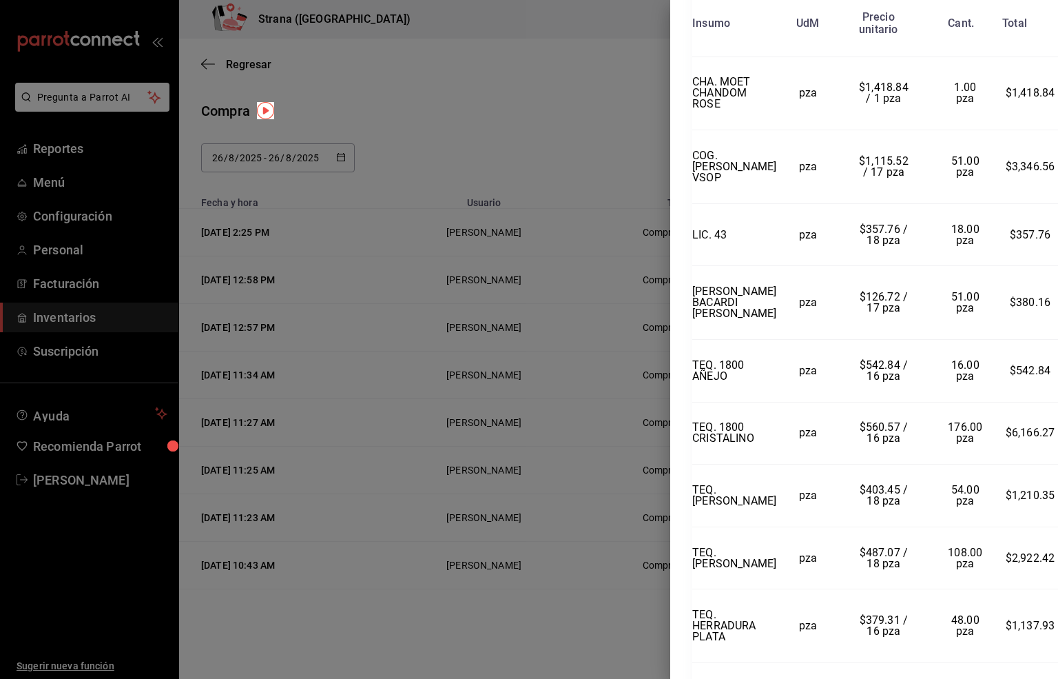
scroll to position [413, 0]
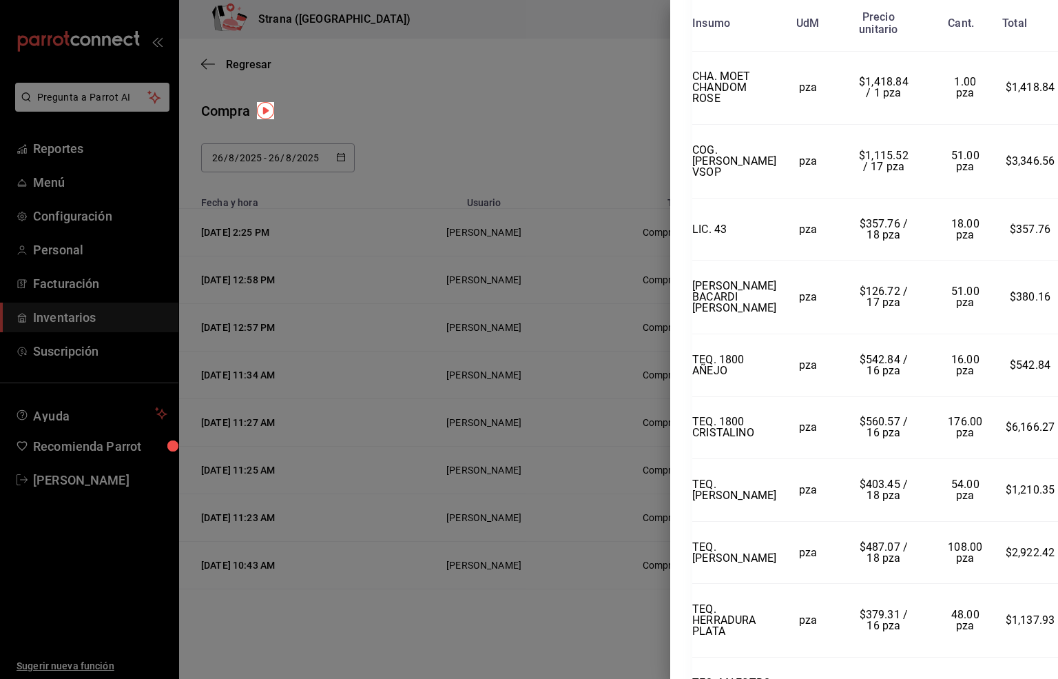
click at [1052, 665] on div "Compra Proveedor MERCANTIL ZAPOTLAN Usuario [PERSON_NAME] y hora [DATE] 2:25:50…" at bounding box center [864, 339] width 388 height 679
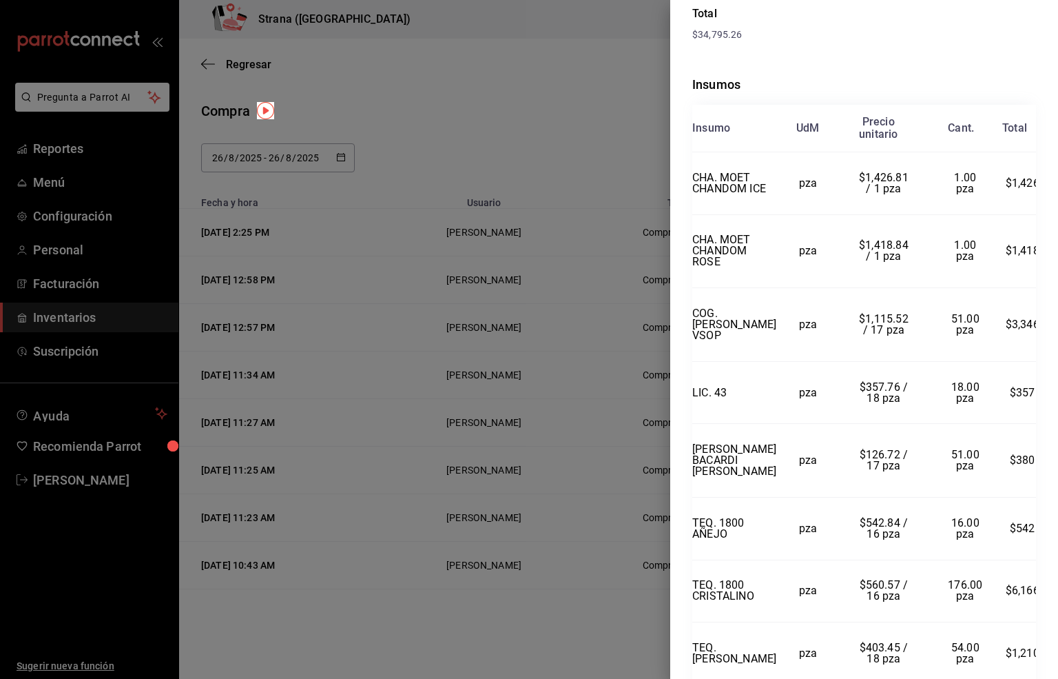
scroll to position [0, 0]
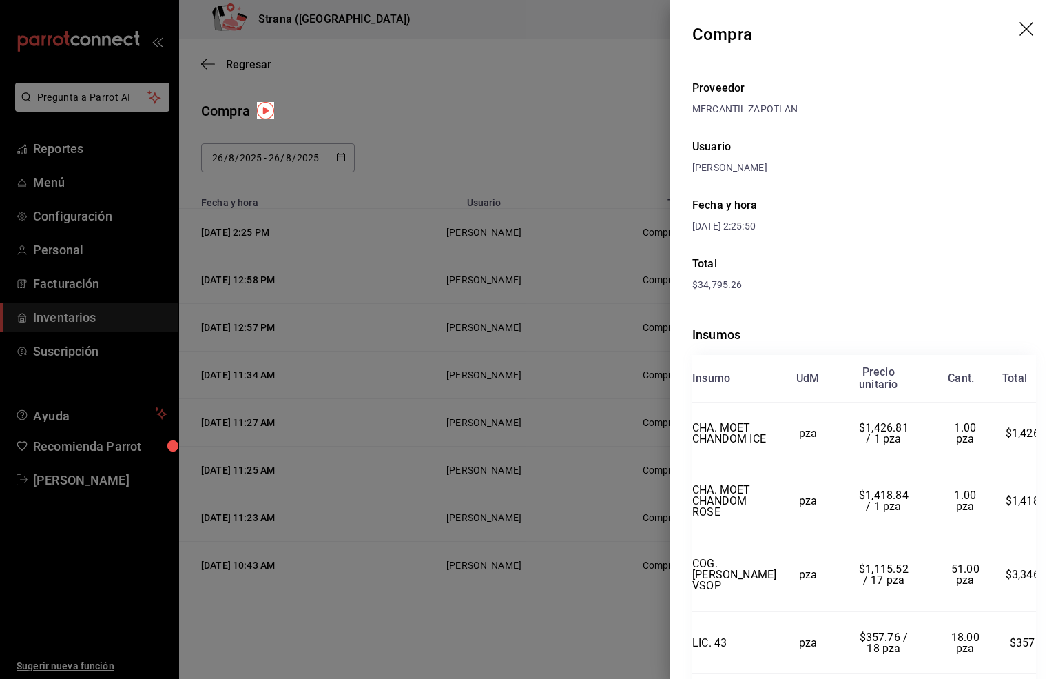
click at [1020, 30] on icon "drag" at bounding box center [1028, 30] width 17 height 17
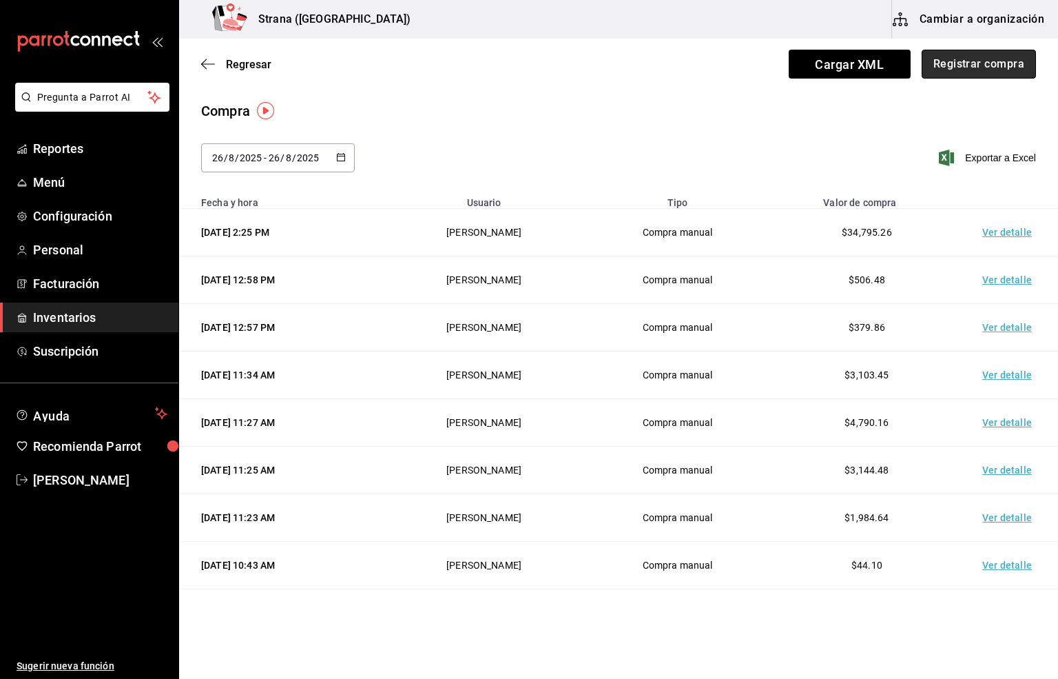
click at [959, 62] on button "Registrar compra" at bounding box center [979, 64] width 114 height 29
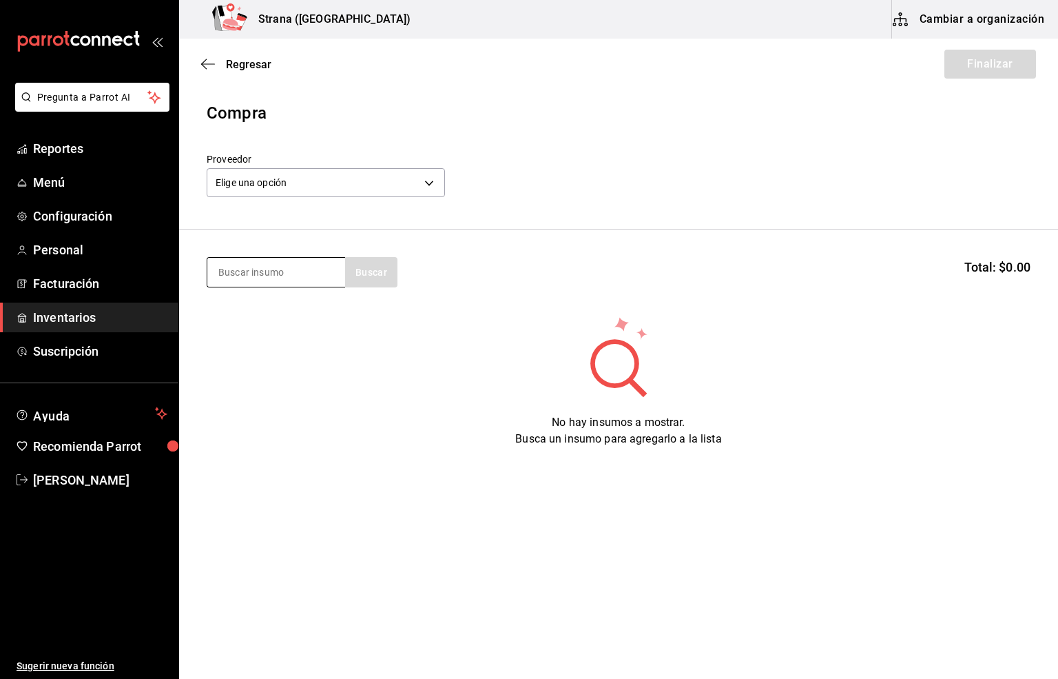
click at [273, 273] on input at bounding box center [276, 272] width 138 height 29
type input "l"
type input "barra libre lic"
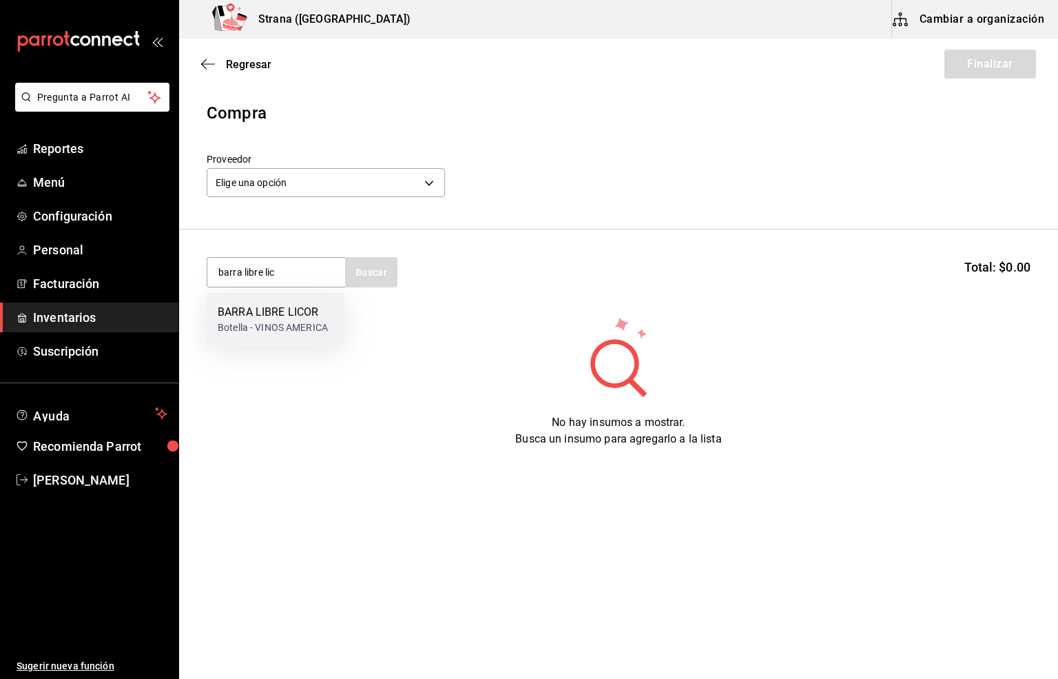
click at [275, 321] on div "Botella - VINOS AMERICA" at bounding box center [273, 327] width 110 height 14
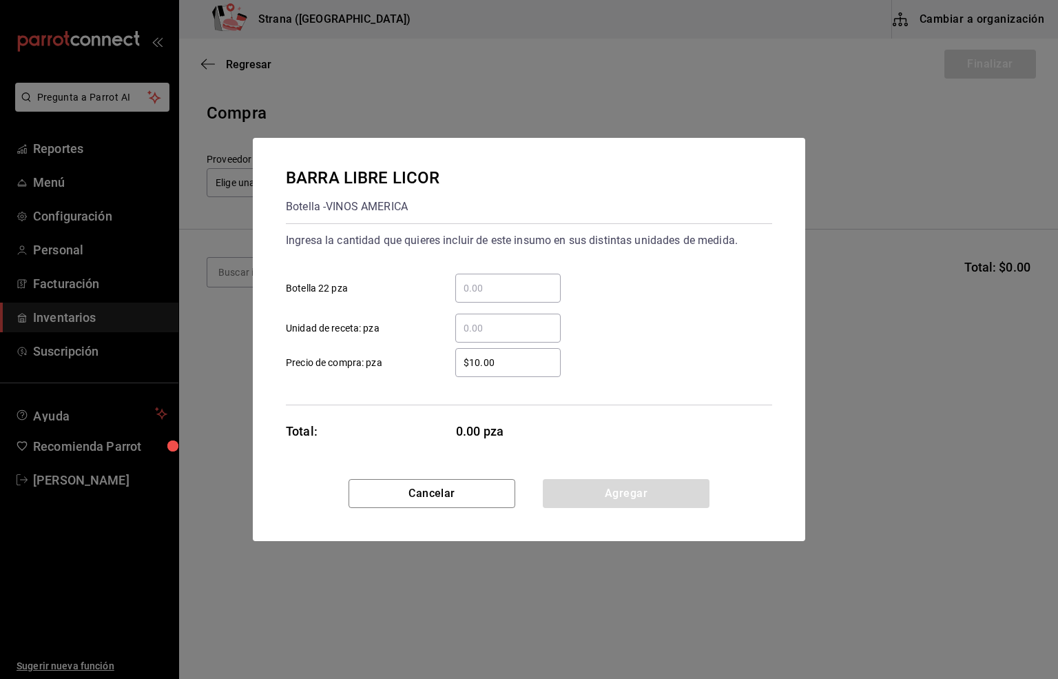
click at [473, 287] on input "​ Botella 22 pza" at bounding box center [507, 288] width 105 height 17
type input "8"
drag, startPoint x: 517, startPoint y: 355, endPoint x: 397, endPoint y: 358, distance: 119.9
click at [397, 358] on label "$10.00 ​ Precio de compra: pza" at bounding box center [423, 362] width 275 height 29
type input "$107.7"
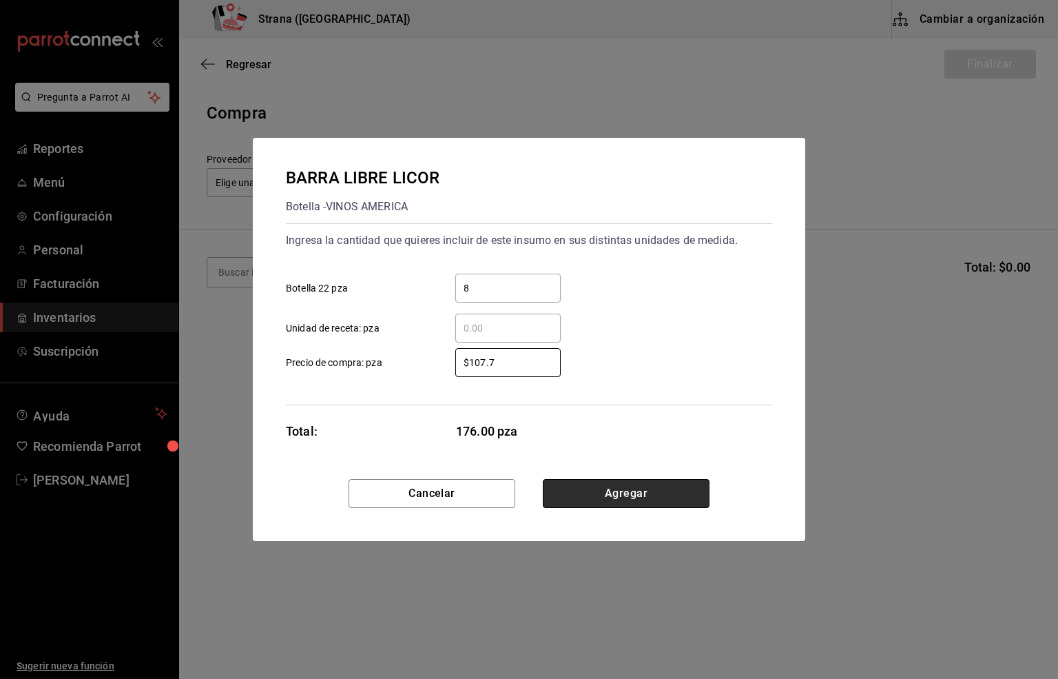
click at [623, 492] on button "Agregar" at bounding box center [626, 493] width 167 height 29
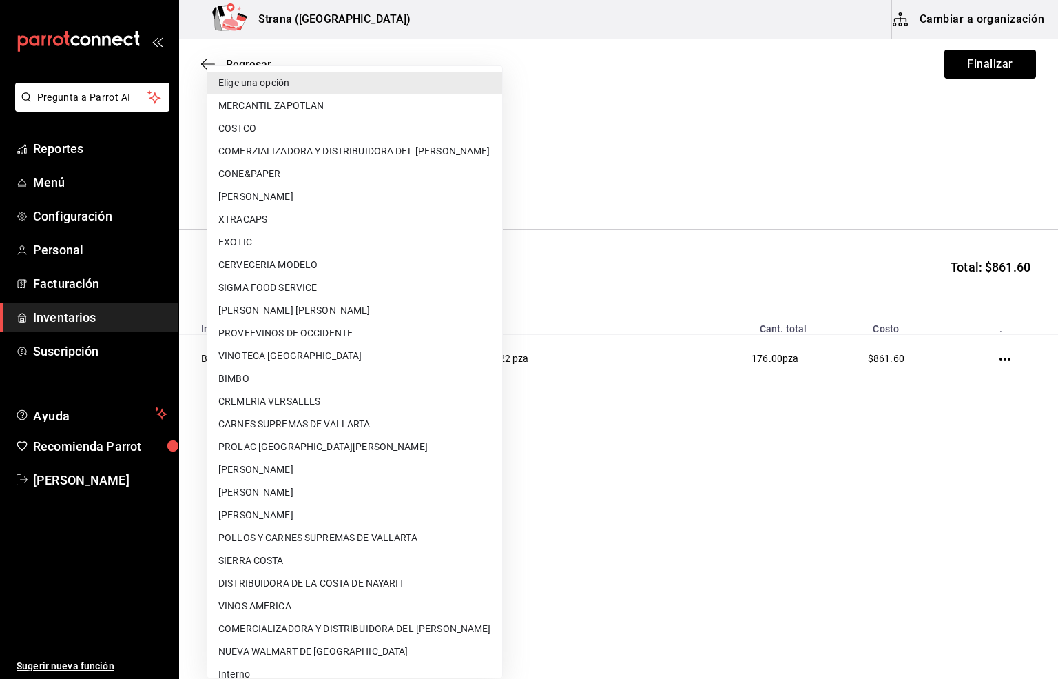
click at [236, 180] on body "Pregunta a Parrot AI Reportes Menú Configuración Personal Facturación Inventari…" at bounding box center [529, 300] width 1058 height 601
click at [287, 108] on li "MERCANTIL ZAPOTLAN" at bounding box center [354, 105] width 295 height 23
type input "9029996a-e7f7-48d6-95f0-e4462486326c"
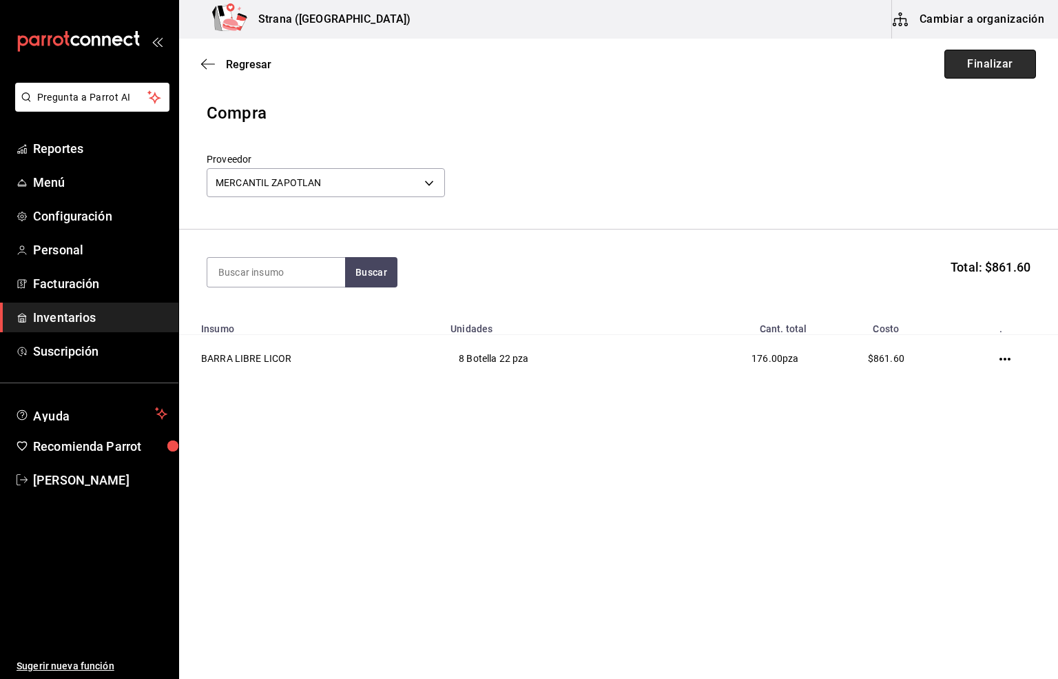
click at [975, 62] on button "Finalizar" at bounding box center [990, 64] width 92 height 29
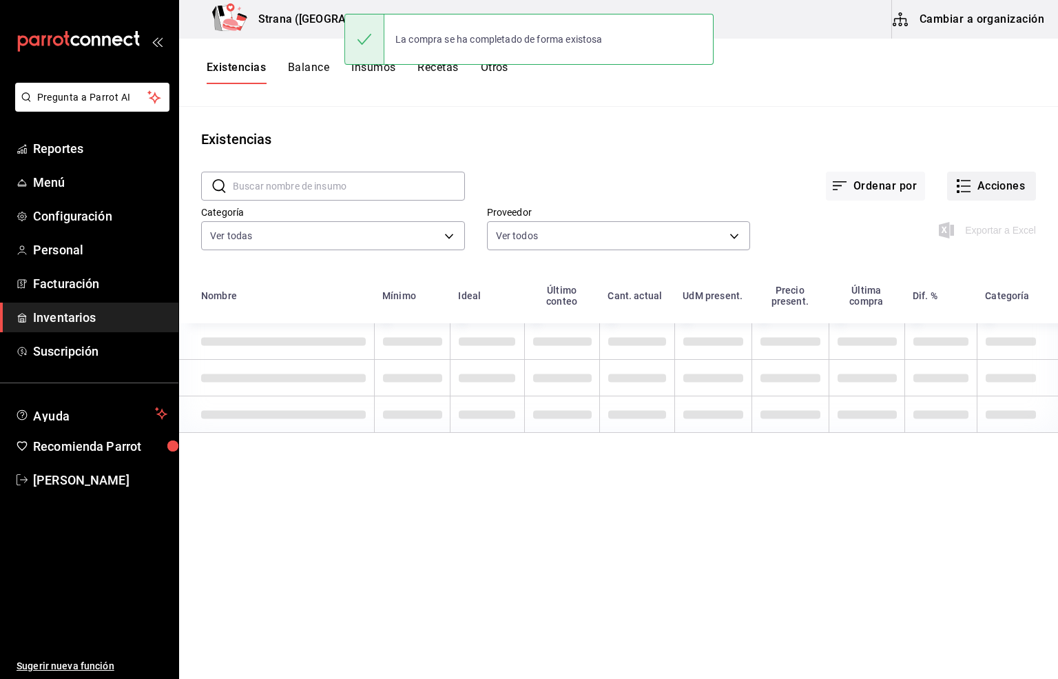
click at [975, 183] on button "Acciones" at bounding box center [991, 186] width 89 height 29
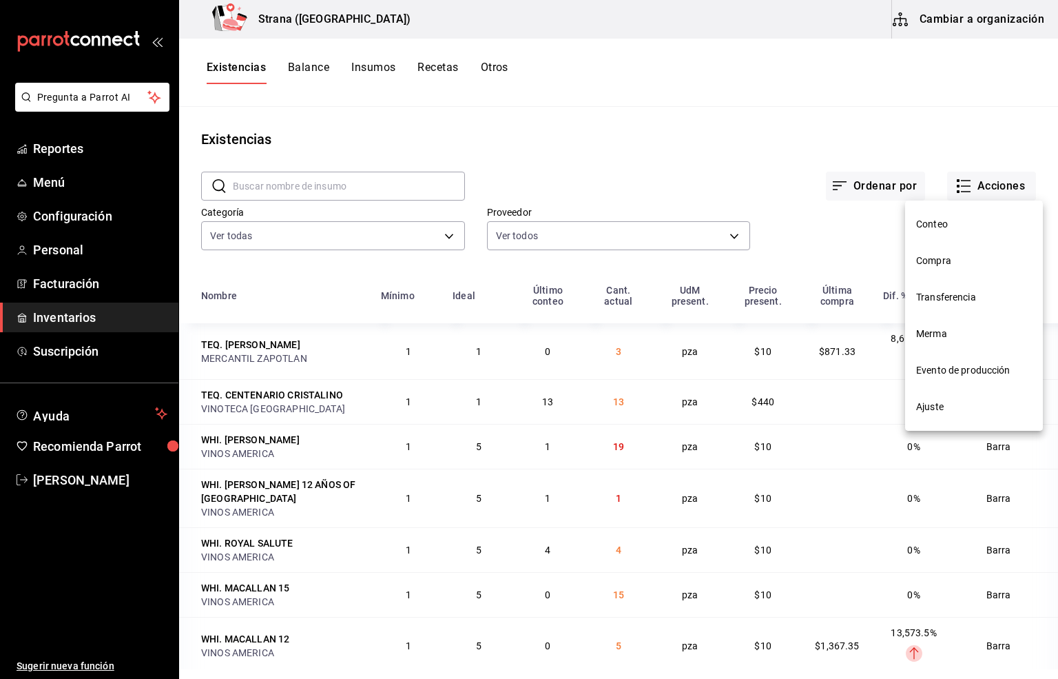
click at [924, 261] on span "Compra" at bounding box center [974, 261] width 116 height 14
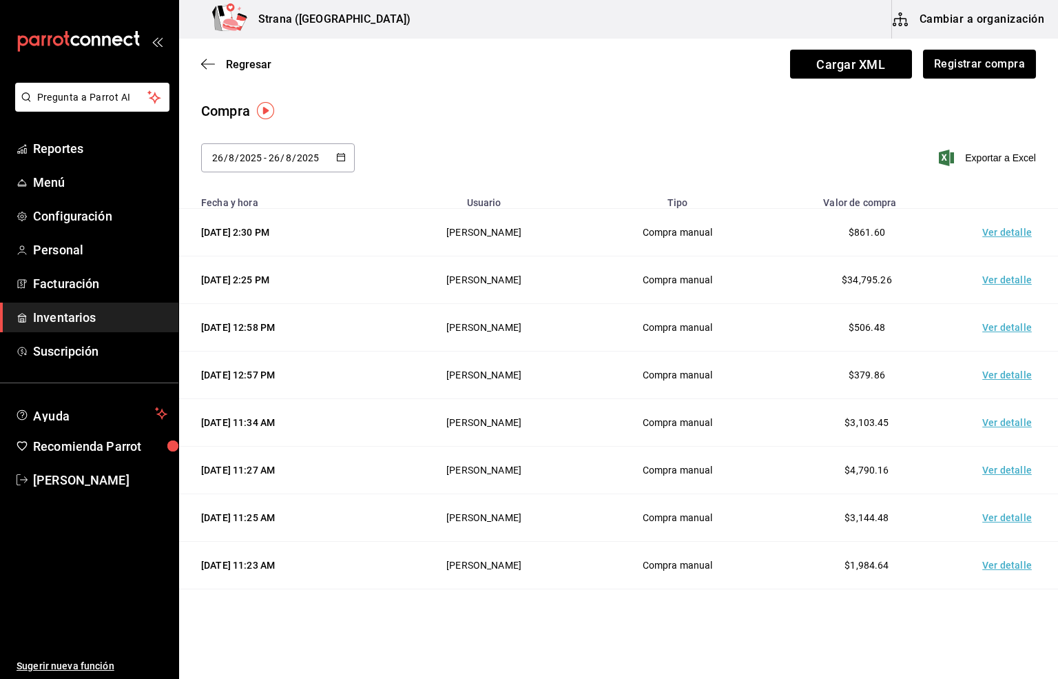
click at [995, 234] on td "Ver detalle" at bounding box center [1010, 233] width 96 height 48
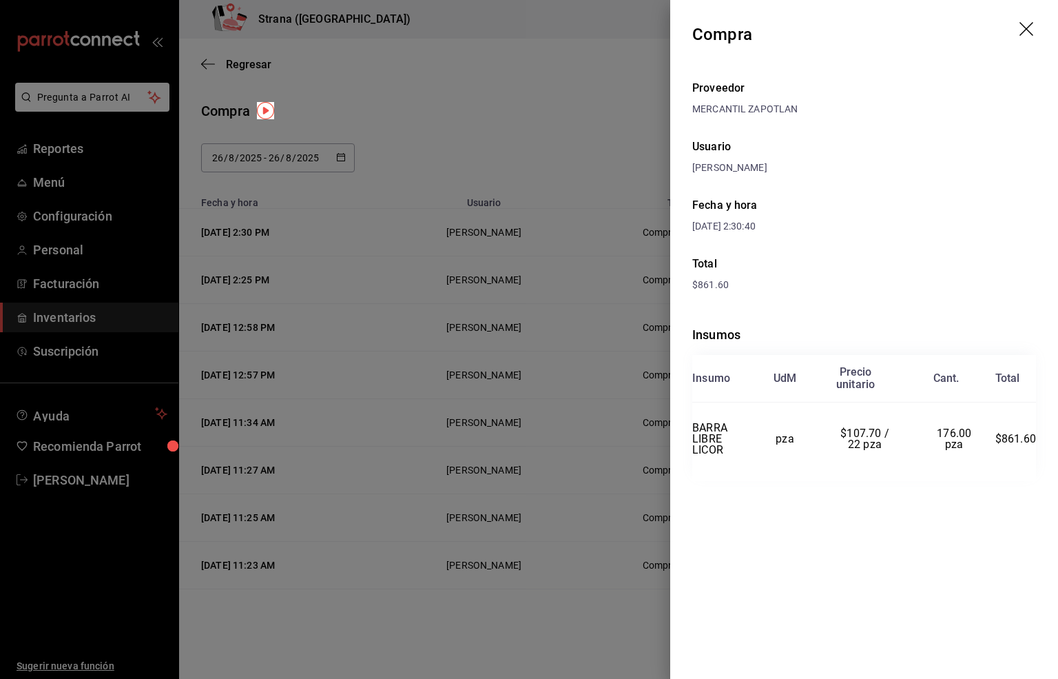
click at [1017, 28] on header "Compra" at bounding box center [864, 34] width 388 height 69
click at [1027, 28] on icon "drag" at bounding box center [1027, 29] width 14 height 14
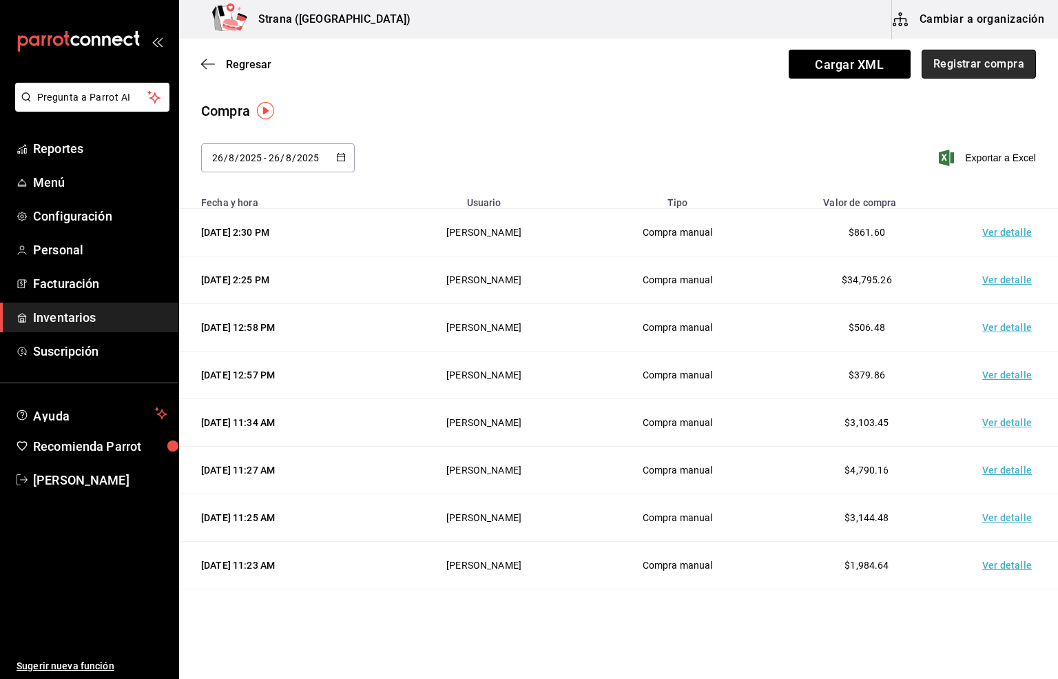
click at [969, 64] on button "Registrar compra" at bounding box center [979, 64] width 114 height 29
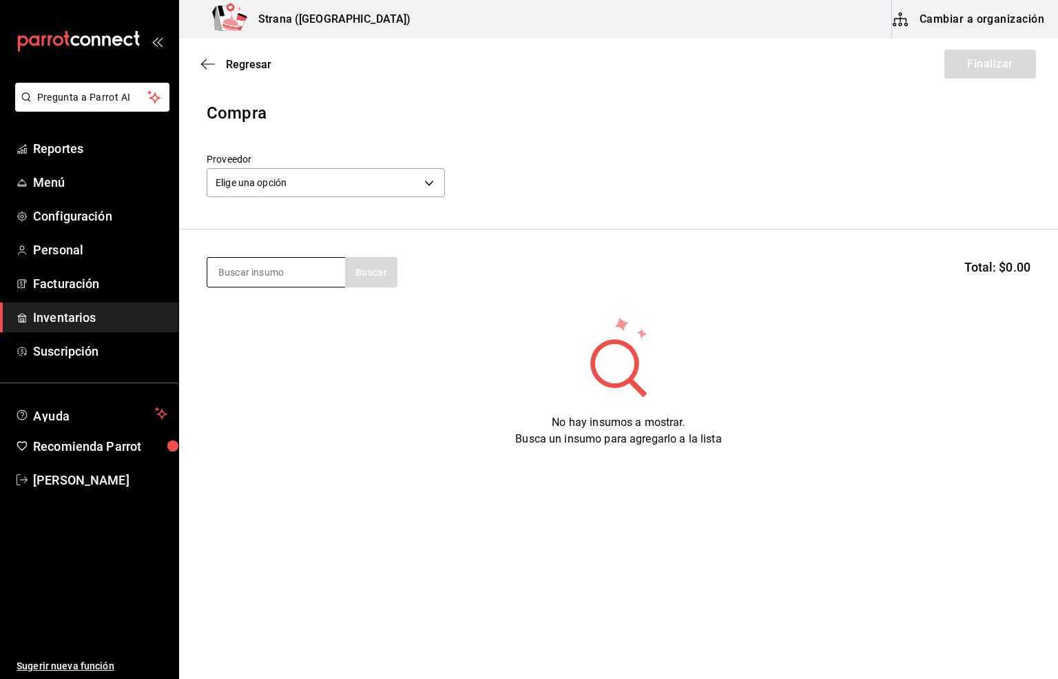
click at [271, 267] on input at bounding box center [276, 272] width 138 height 29
type input "jarabe"
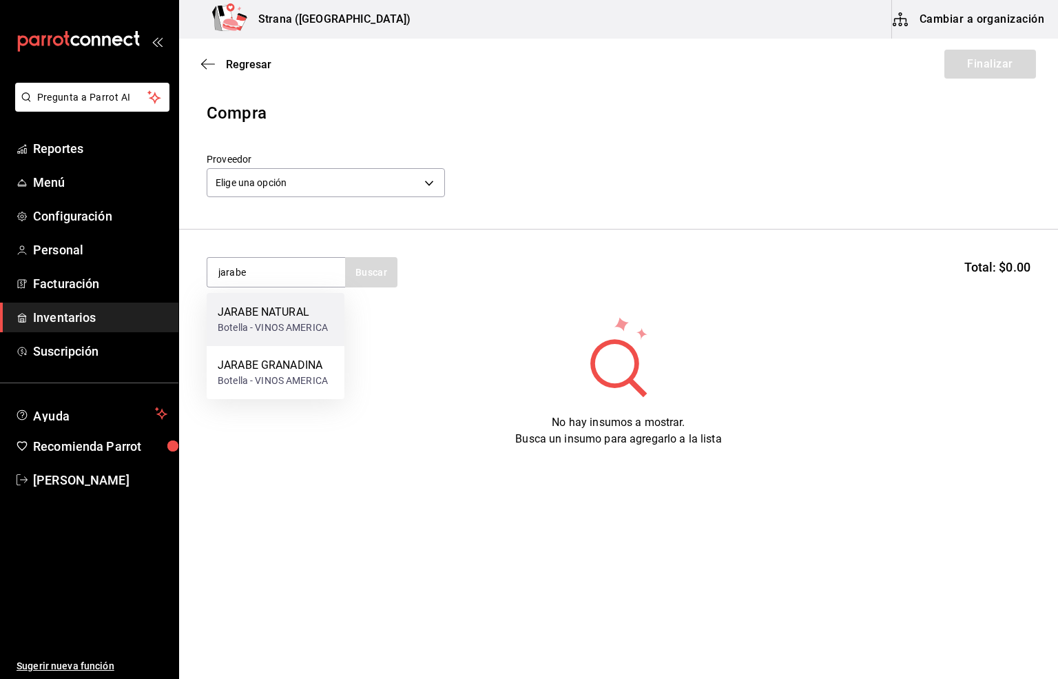
click at [271, 322] on div "Botella - VINOS AMERICA" at bounding box center [273, 327] width 110 height 14
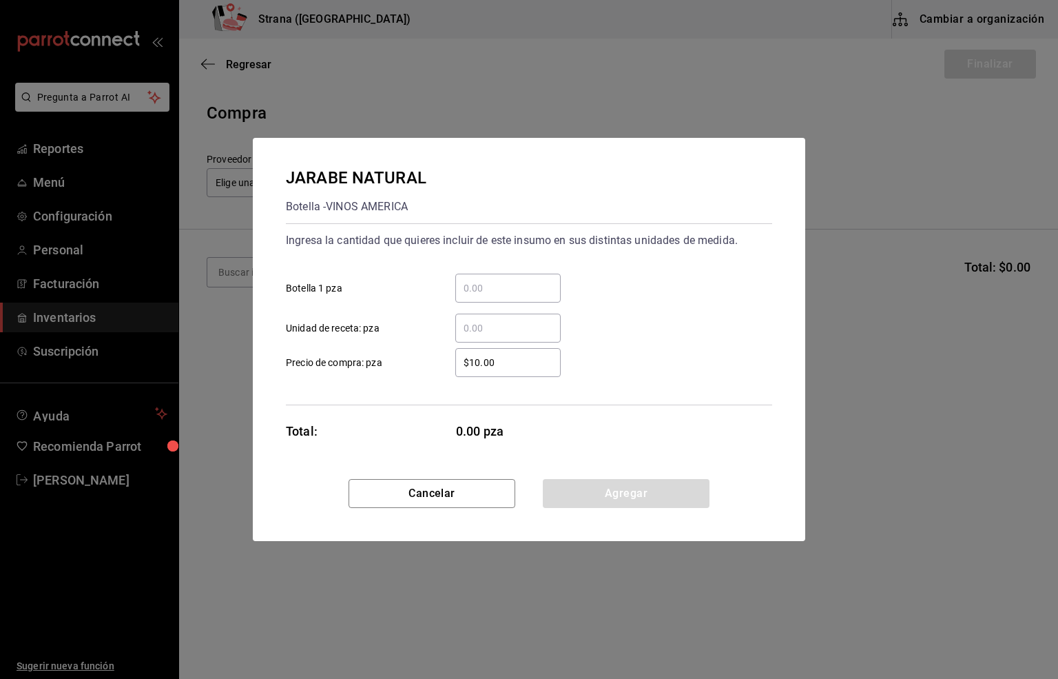
click at [469, 289] on input "​ Botella 1 pza" at bounding box center [507, 288] width 105 height 17
type input "5"
drag, startPoint x: 502, startPoint y: 358, endPoint x: 433, endPoint y: 358, distance: 69.6
click at [433, 358] on div "$10.00 ​" at bounding box center [496, 362] width 127 height 29
type input "$49.94"
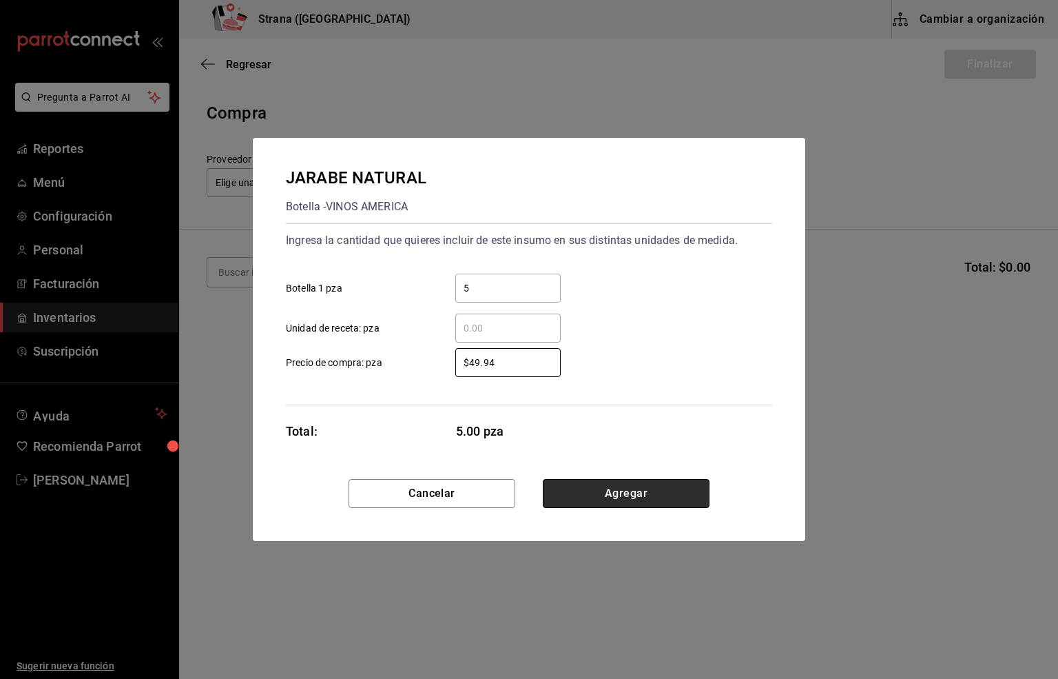
click at [631, 490] on button "Agregar" at bounding box center [626, 493] width 167 height 29
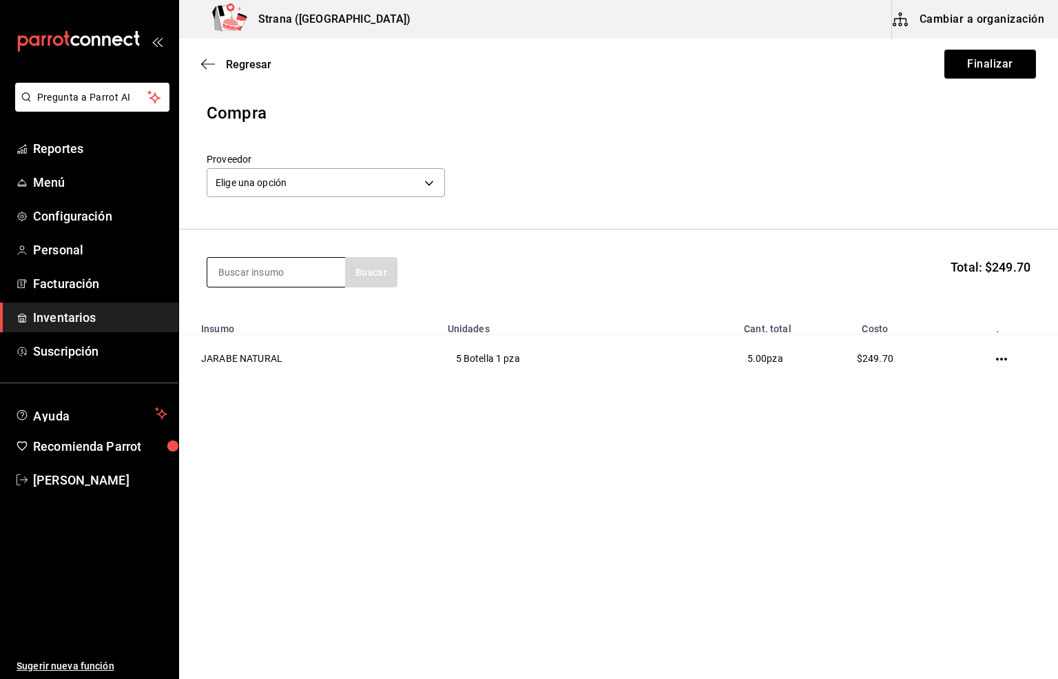
click at [256, 267] on input at bounding box center [276, 272] width 138 height 29
type input "grana"
click at [284, 313] on div "JARABE GRANADINA" at bounding box center [273, 312] width 110 height 17
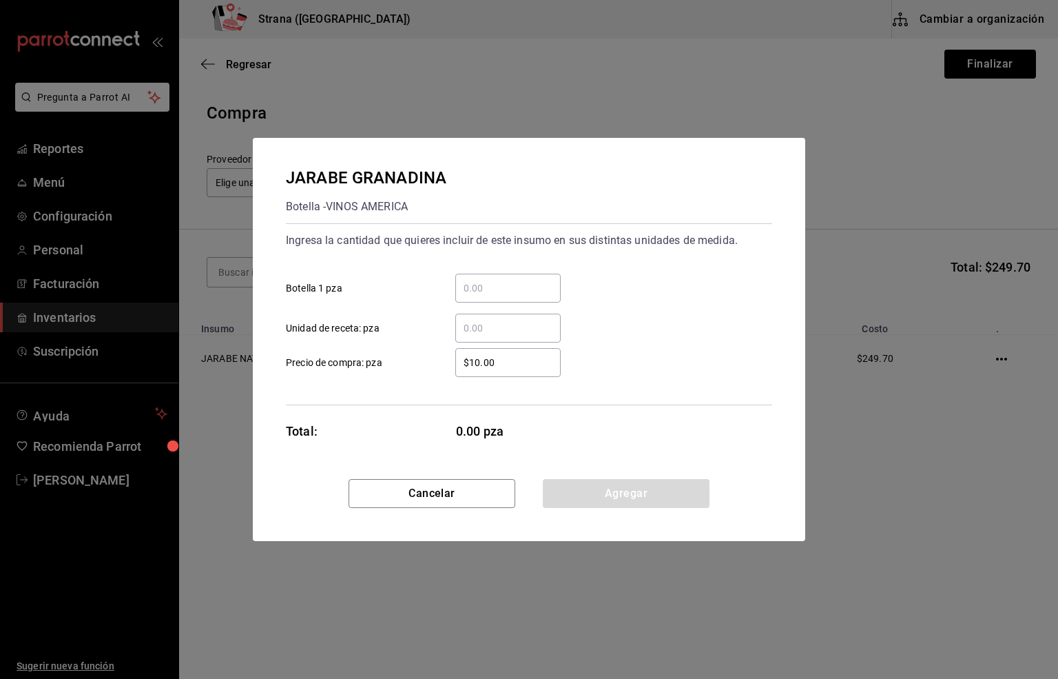
click at [470, 291] on input "​ Botella 1 pza" at bounding box center [507, 288] width 105 height 17
type input "2"
drag, startPoint x: 495, startPoint y: 360, endPoint x: 459, endPoint y: 364, distance: 36.0
click at [459, 364] on input "$10.00" at bounding box center [507, 362] width 105 height 17
type input "$50.49"
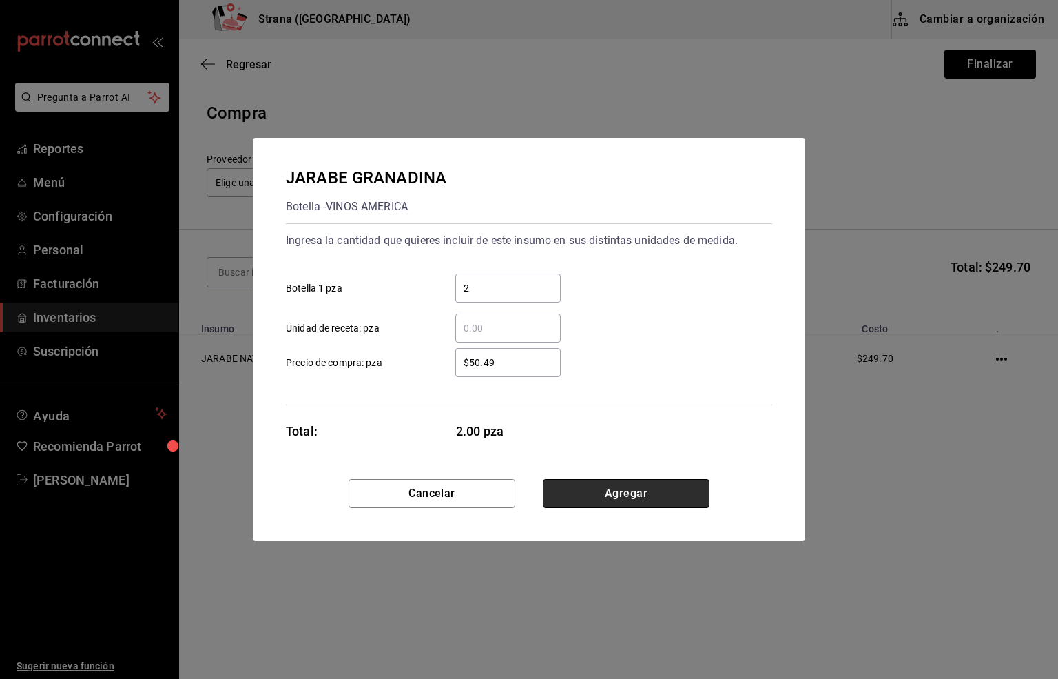
click at [637, 497] on button "Agregar" at bounding box center [626, 493] width 167 height 29
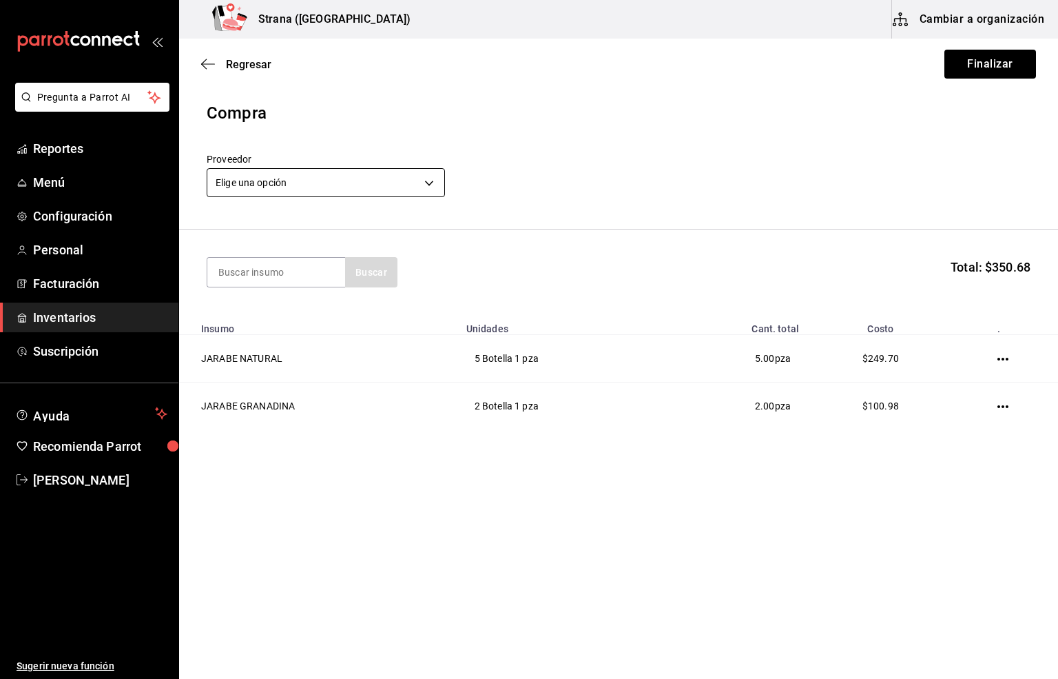
click at [292, 183] on body "Pregunta a Parrot AI Reportes Menú Configuración Personal Facturación Inventari…" at bounding box center [529, 300] width 1058 height 601
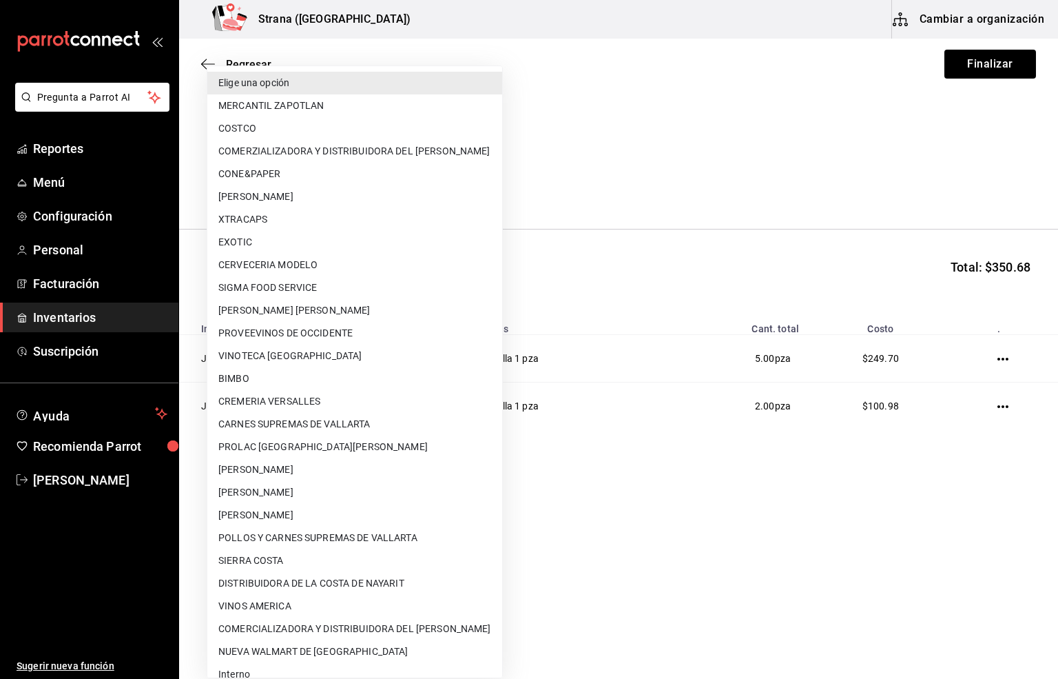
click at [321, 110] on li "MERCANTIL ZAPOTLAN" at bounding box center [354, 105] width 295 height 23
type input "9029996a-e7f7-48d6-95f0-e4462486326c"
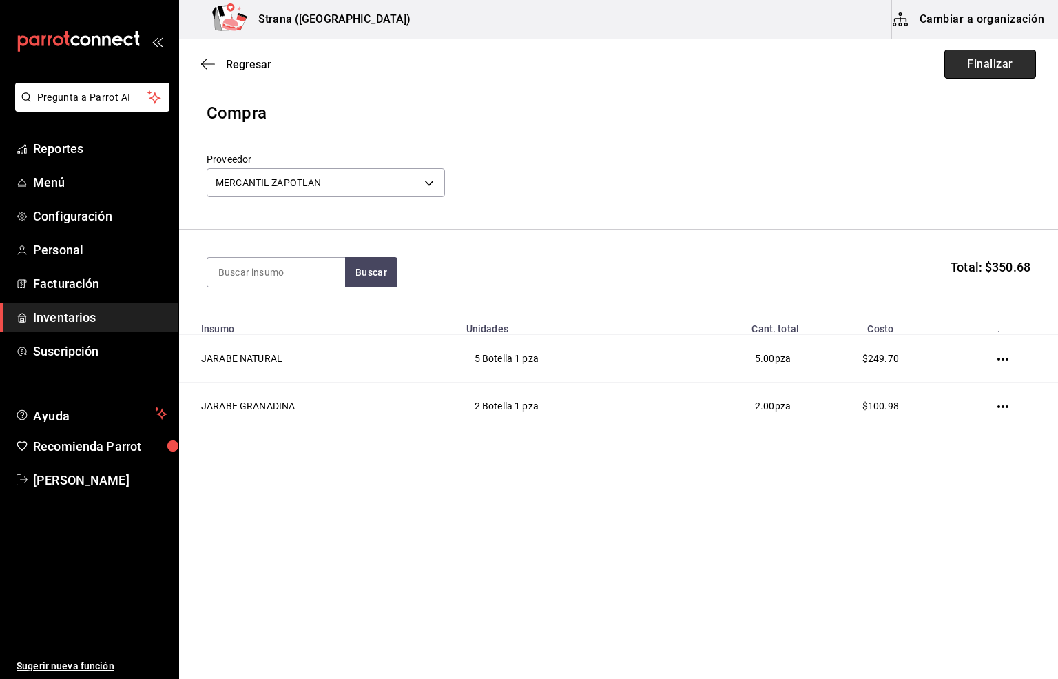
click at [986, 63] on button "Finalizar" at bounding box center [990, 64] width 92 height 29
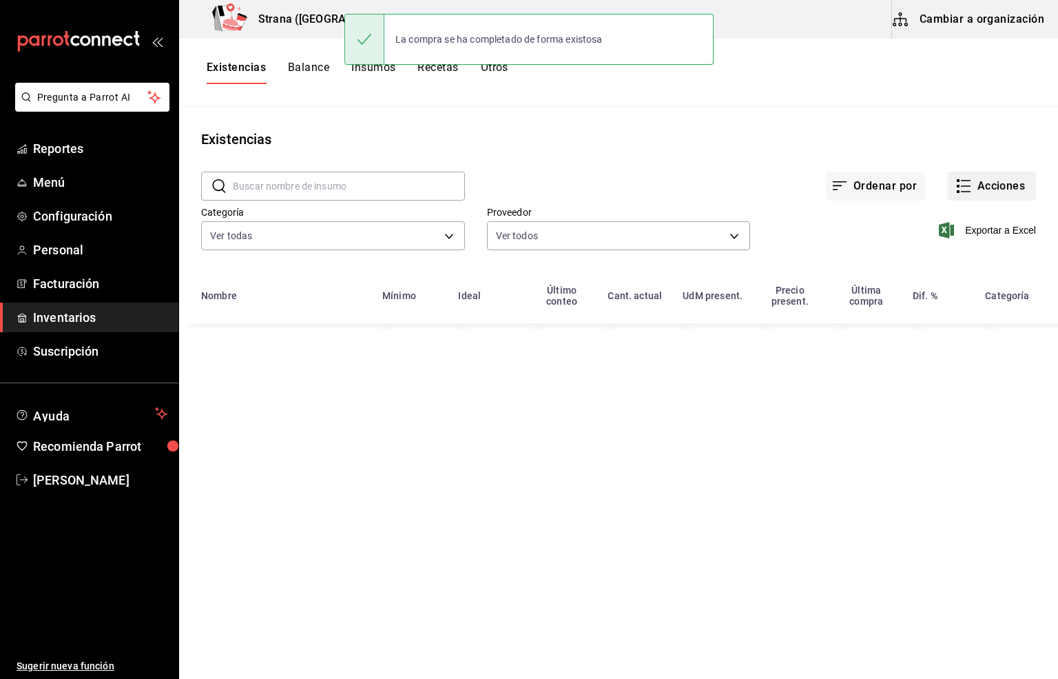
click at [990, 192] on button "Acciones" at bounding box center [991, 186] width 89 height 29
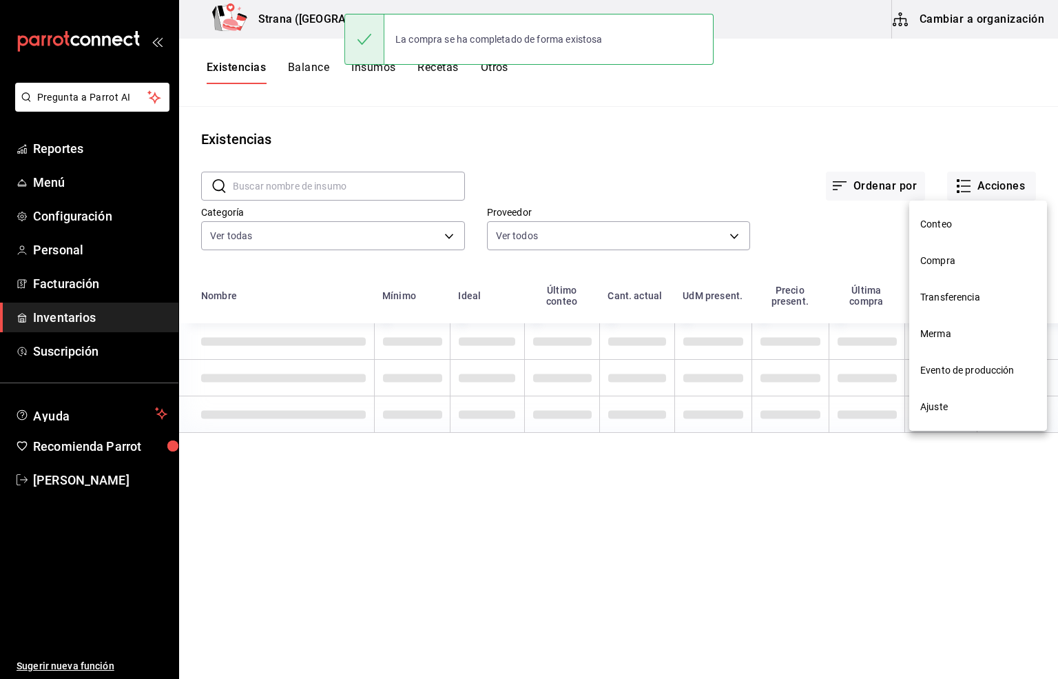
click at [937, 267] on span "Compra" at bounding box center [978, 261] width 116 height 14
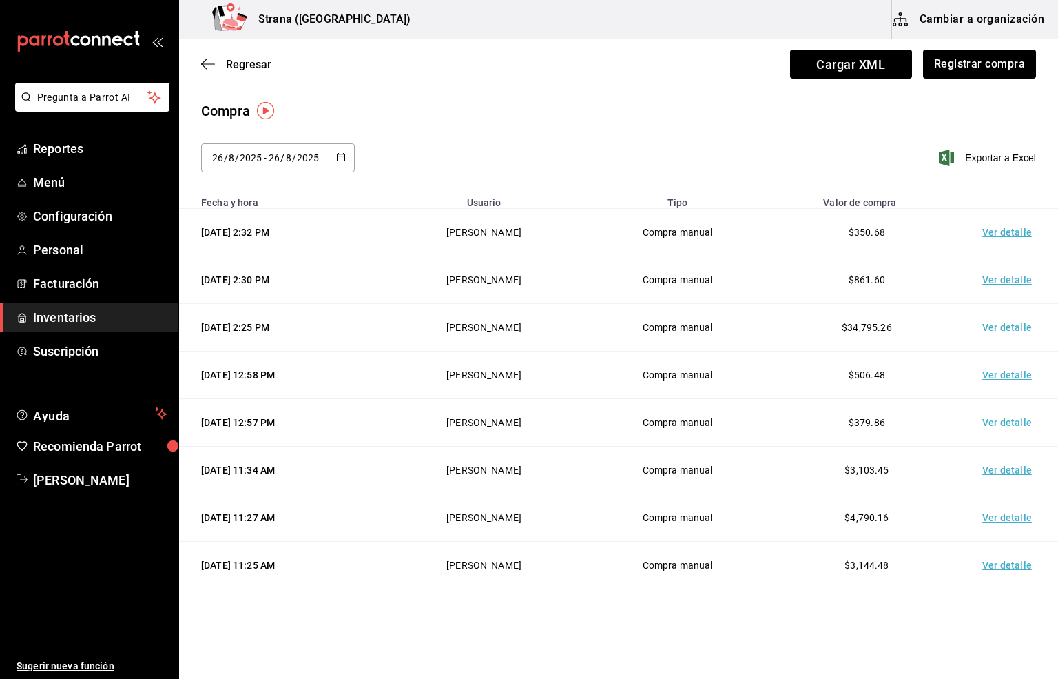
click at [990, 232] on td "Ver detalle" at bounding box center [1010, 233] width 96 height 48
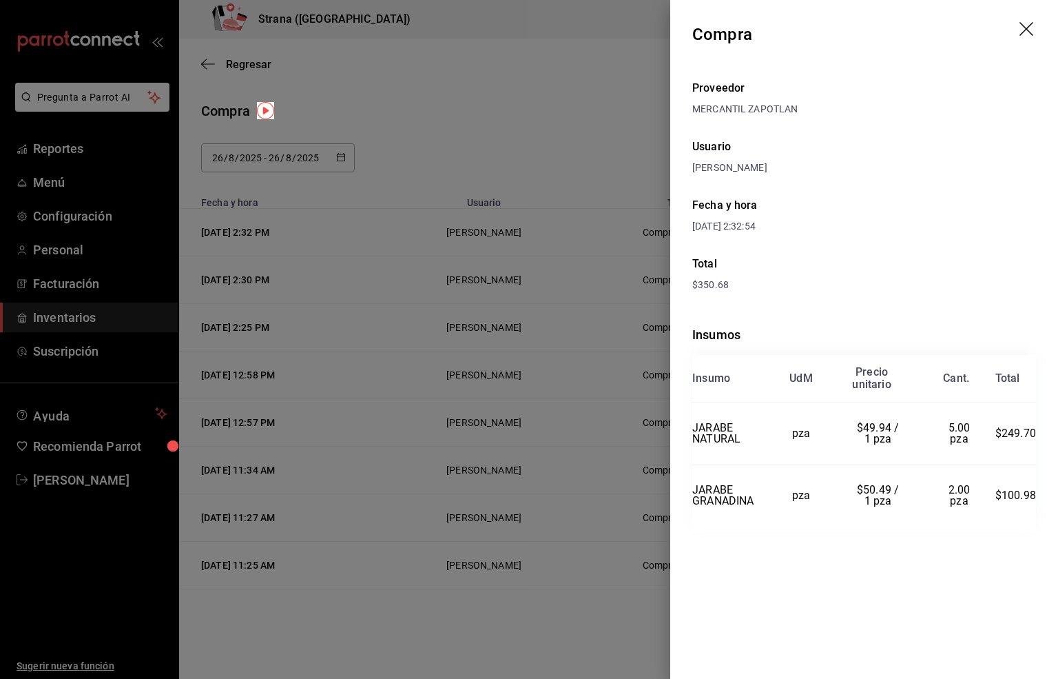
click at [1027, 23] on icon "drag" at bounding box center [1028, 30] width 17 height 17
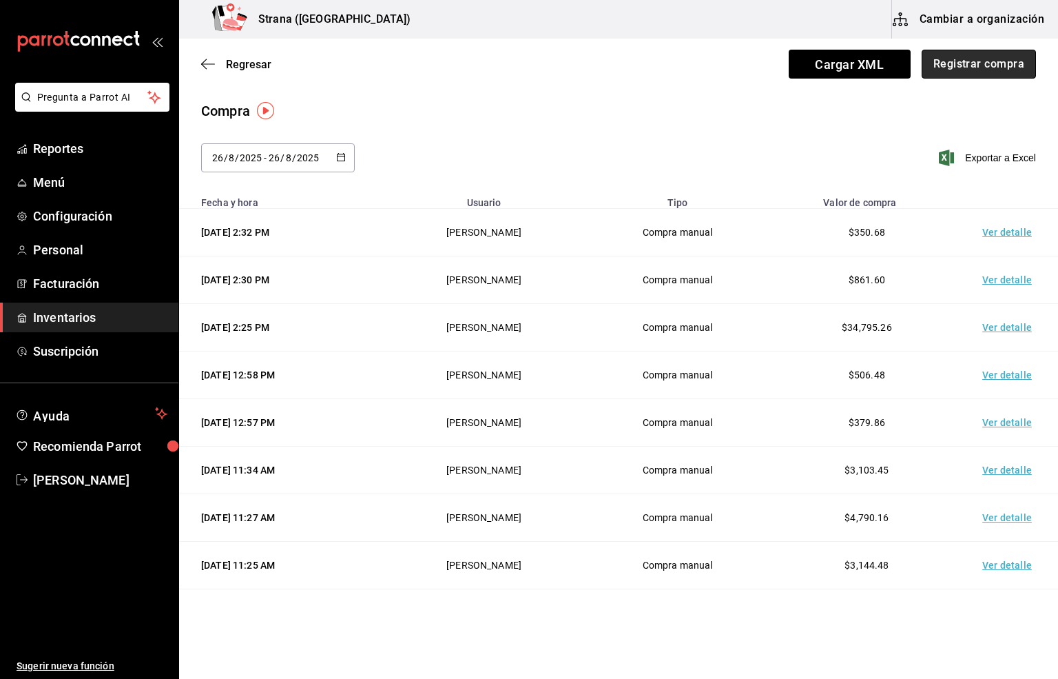
click at [973, 65] on button "Registrar compra" at bounding box center [979, 64] width 114 height 29
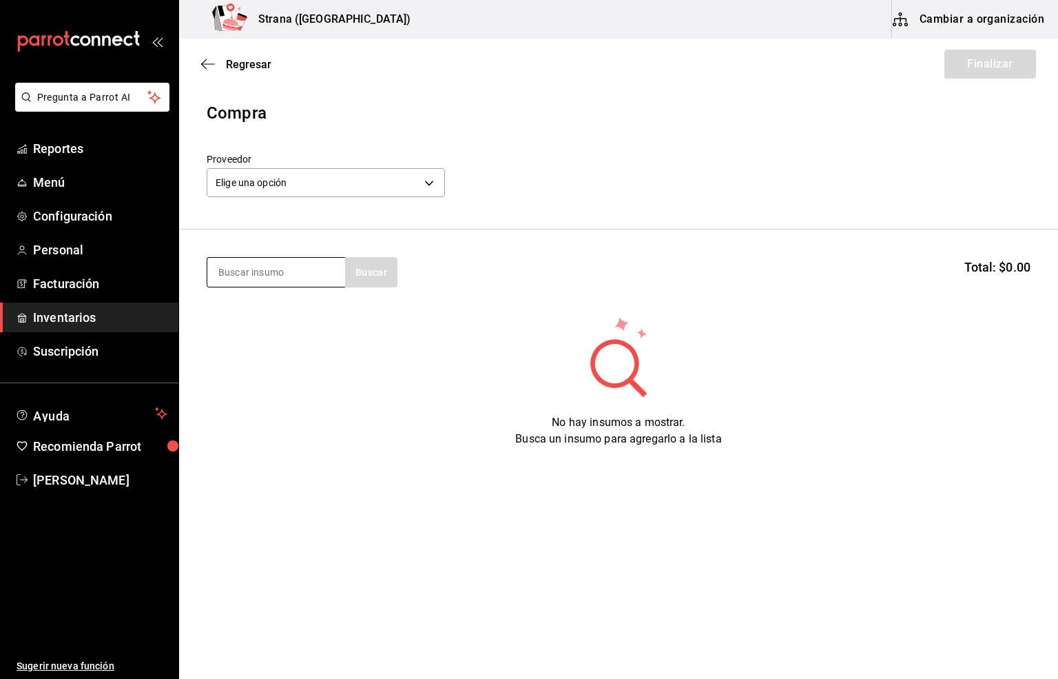
click at [236, 275] on input at bounding box center [276, 272] width 138 height 29
type input "[PERSON_NAME]"
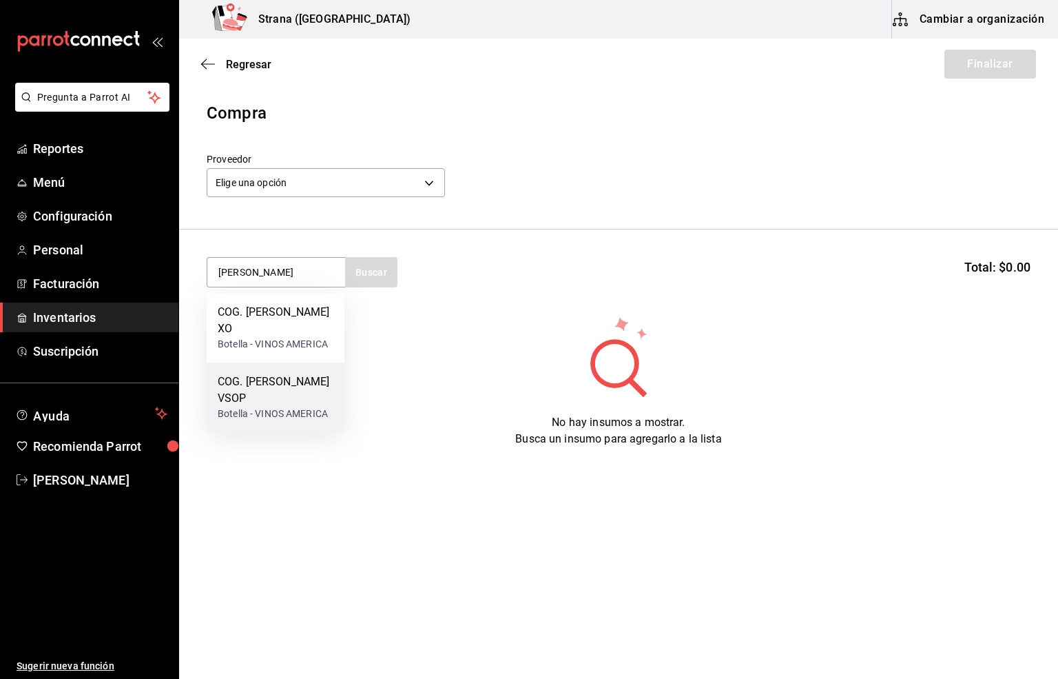
click at [271, 377] on div "COG. [PERSON_NAME] VSOP" at bounding box center [276, 389] width 116 height 33
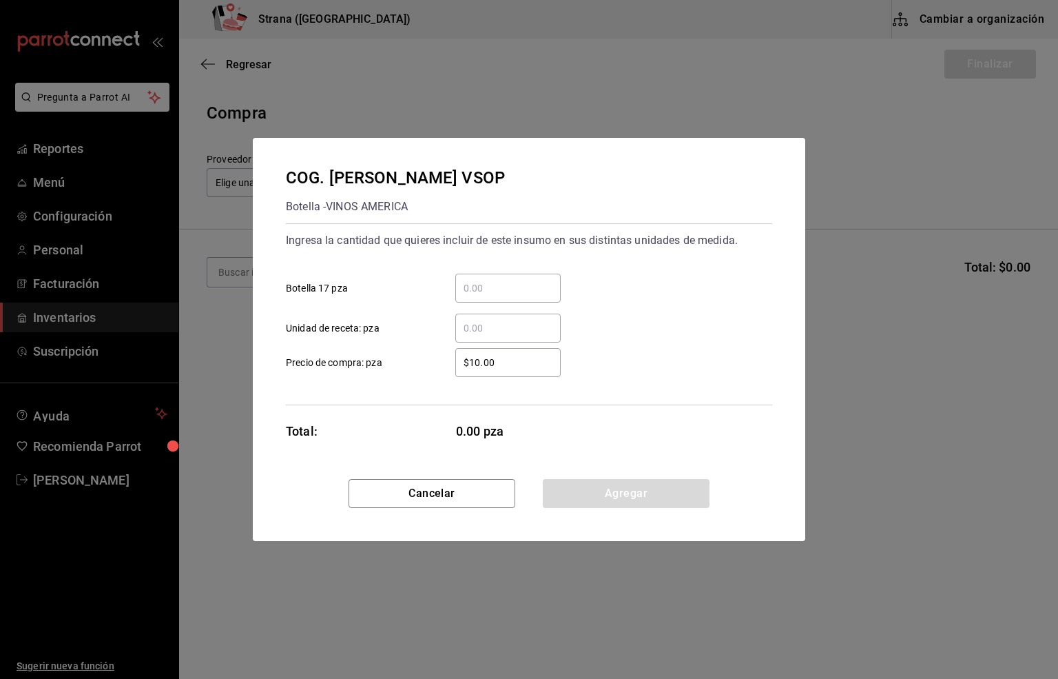
click at [468, 284] on input "​ Botella 17 pza" at bounding box center [507, 288] width 105 height 17
type input "4"
drag, startPoint x: 513, startPoint y: 358, endPoint x: 417, endPoint y: 352, distance: 96.0
click at [426, 352] on label "$10.00 ​ Precio de compra: pza" at bounding box center [423, 362] width 275 height 29
type input "$1,115.52"
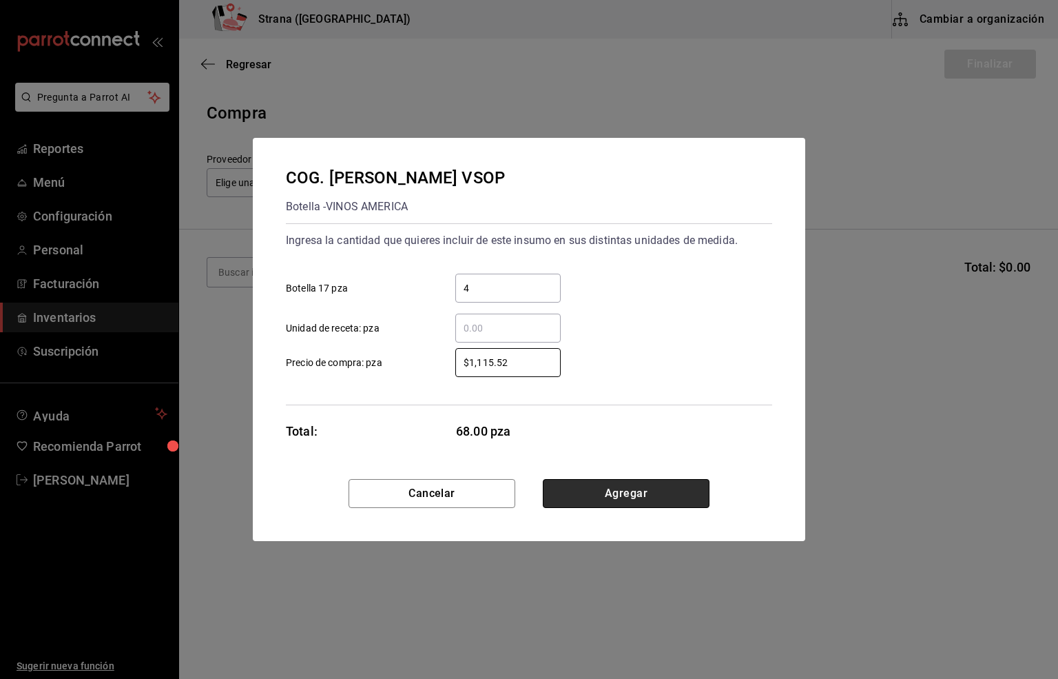
click at [629, 495] on button "Agregar" at bounding box center [626, 493] width 167 height 29
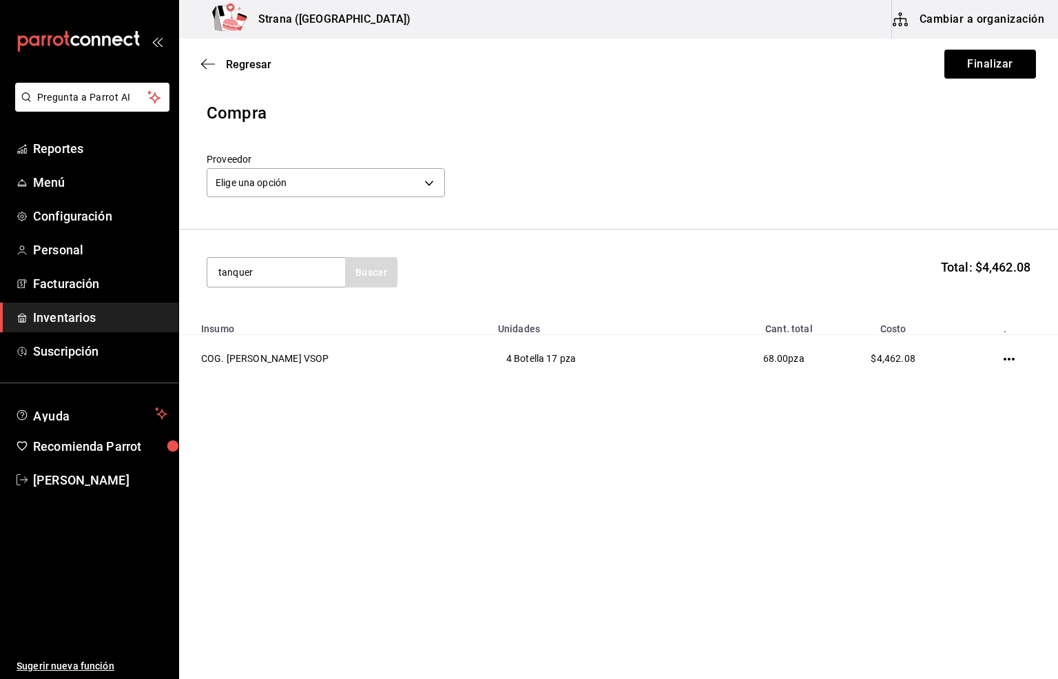
type input "tanquer"
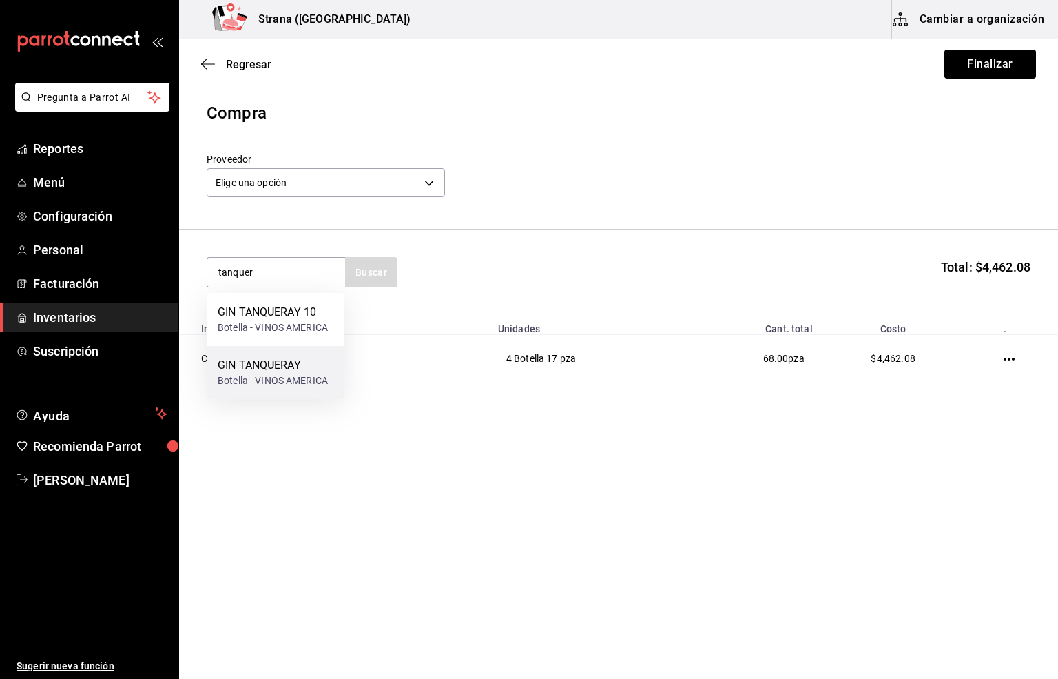
click at [296, 373] on div "Botella - VINOS AMERICA" at bounding box center [273, 380] width 110 height 14
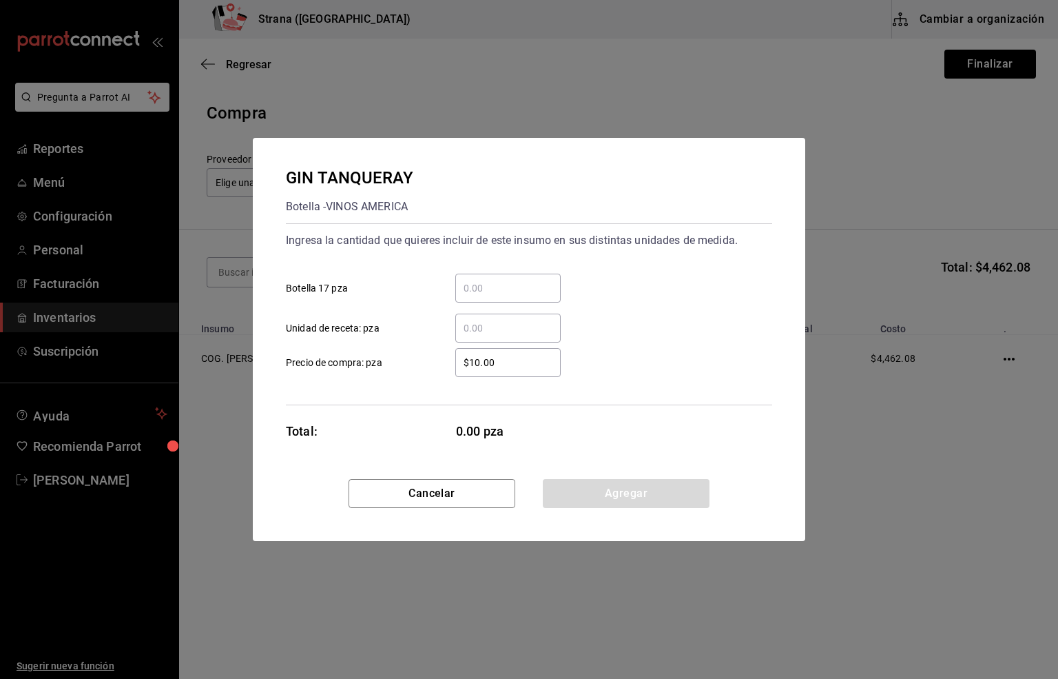
click at [523, 283] on input "​ Botella 17 pza" at bounding box center [507, 288] width 105 height 17
type input "1"
drag, startPoint x: 501, startPoint y: 358, endPoint x: 411, endPoint y: 362, distance: 89.7
click at [411, 362] on label "$10.00 ​ Precio de compra: pza" at bounding box center [423, 362] width 275 height 29
type input "$400.86"
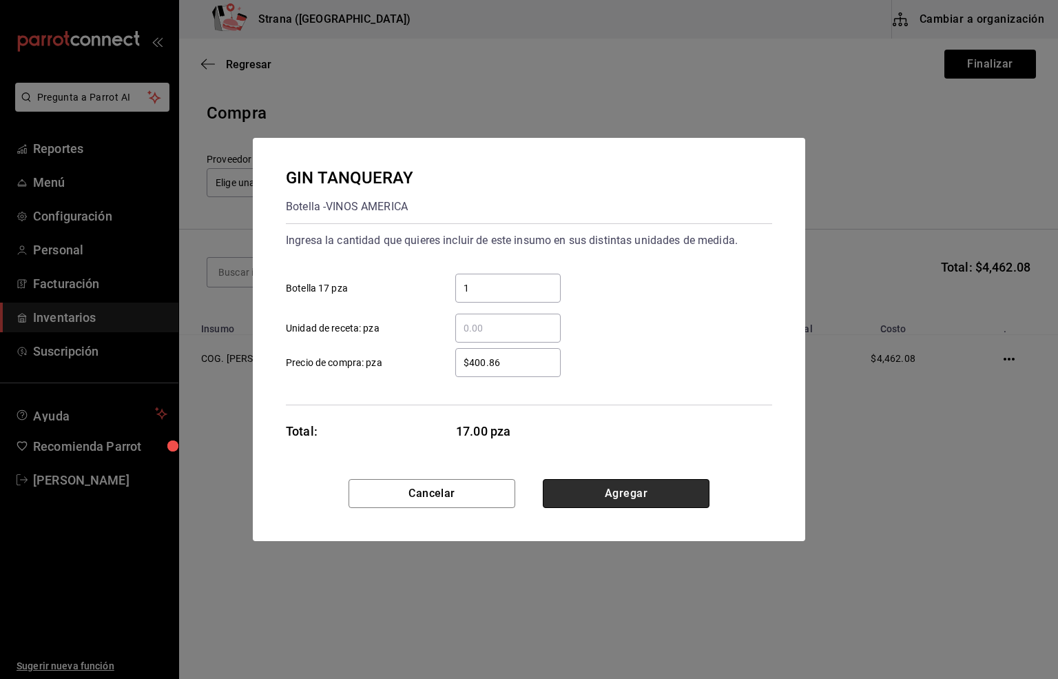
click at [628, 493] on button "Agregar" at bounding box center [626, 493] width 167 height 29
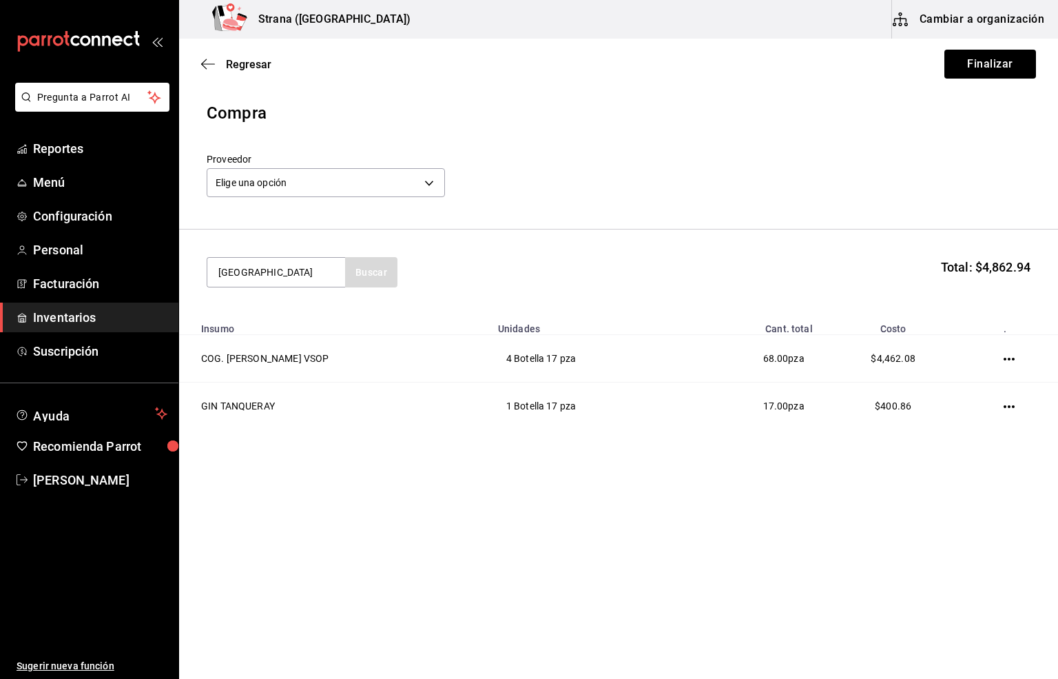
type input "[GEOGRAPHIC_DATA]"
click at [246, 311] on div "GIN. [GEOGRAPHIC_DATA]" at bounding box center [276, 320] width 116 height 33
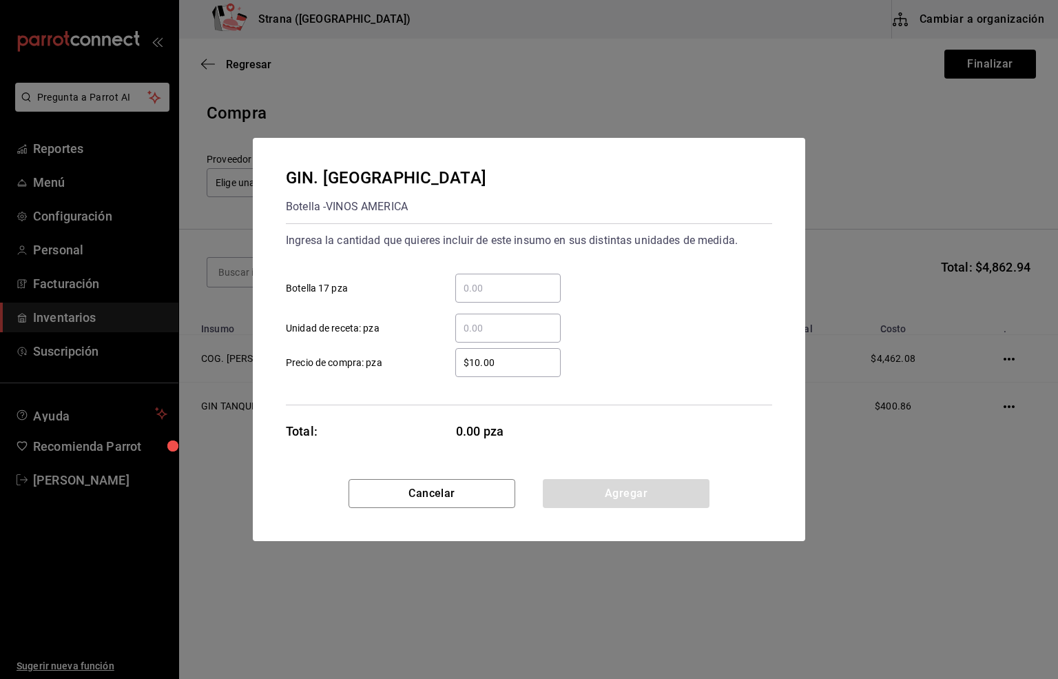
click at [486, 286] on input "​ Botella 17 pza" at bounding box center [507, 288] width 105 height 17
type input "2"
drag, startPoint x: 389, startPoint y: 360, endPoint x: 362, endPoint y: 360, distance: 27.6
click at [362, 360] on label "$10.00 ​ Precio de compra: pza" at bounding box center [423, 362] width 275 height 29
type input "$322.41"
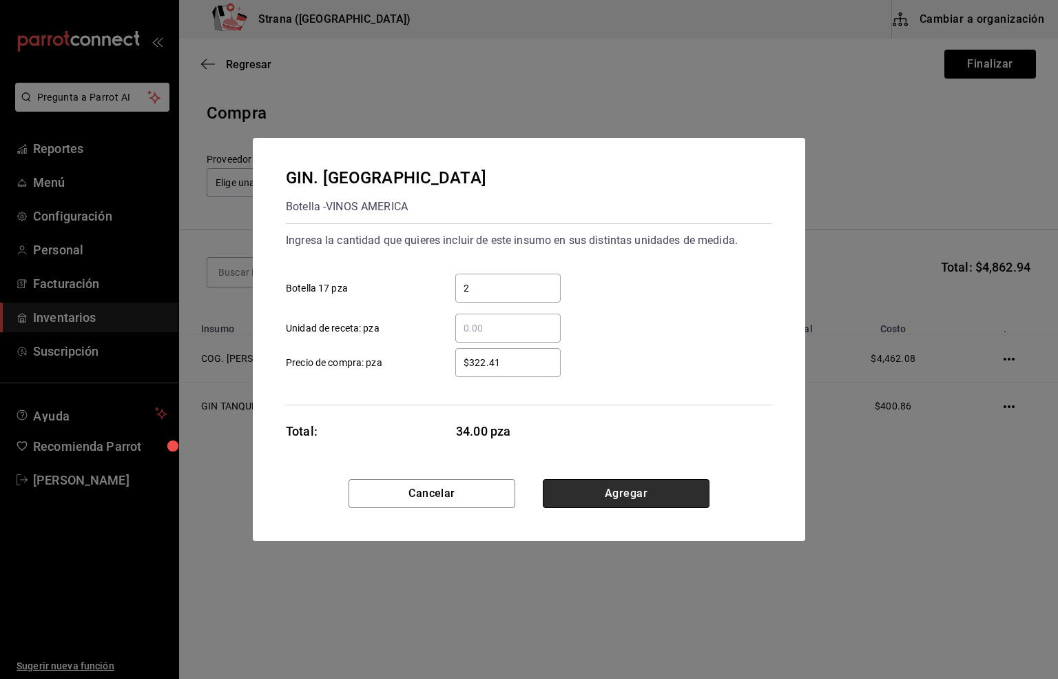
click at [583, 492] on button "Agregar" at bounding box center [626, 493] width 167 height 29
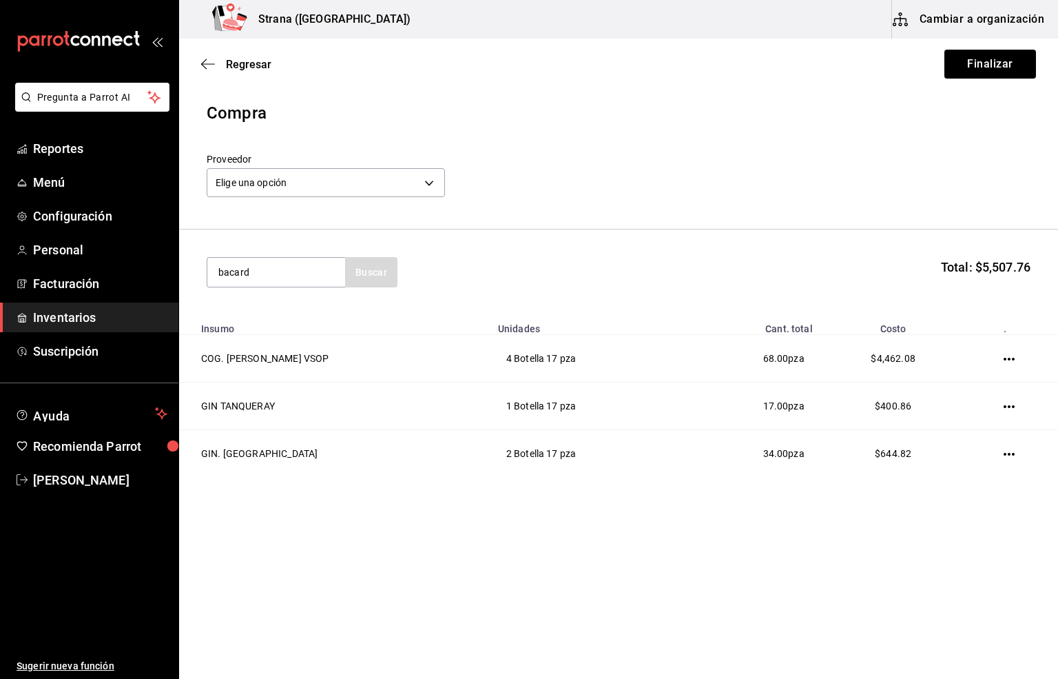
type input "bacard"
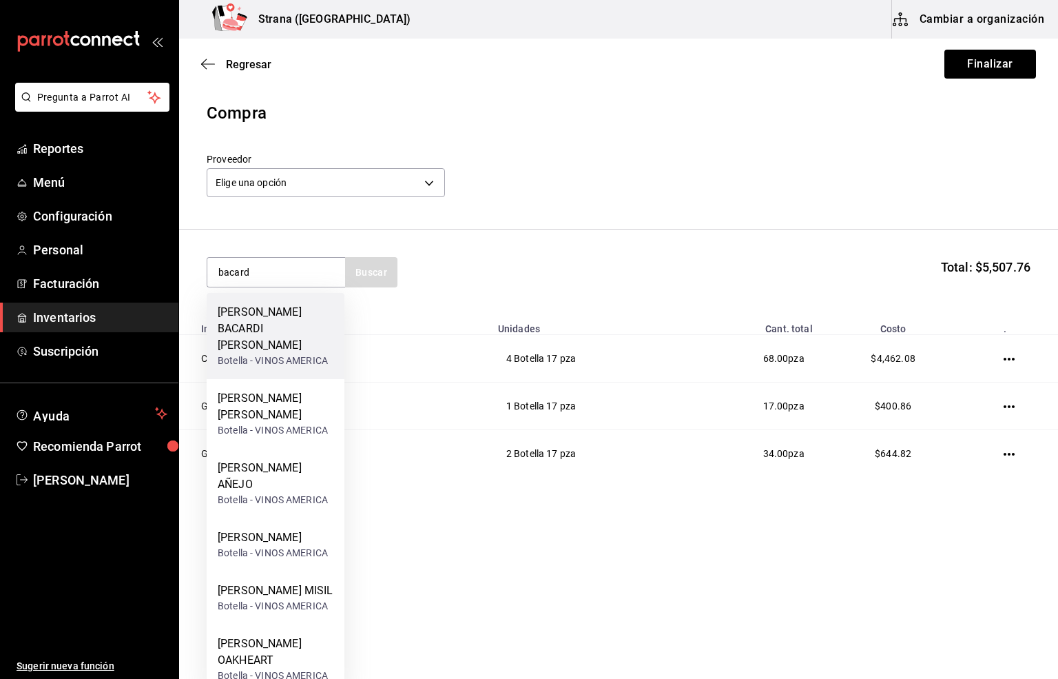
click at [267, 324] on div "[PERSON_NAME] BACARDI [PERSON_NAME]" at bounding box center [276, 329] width 116 height 50
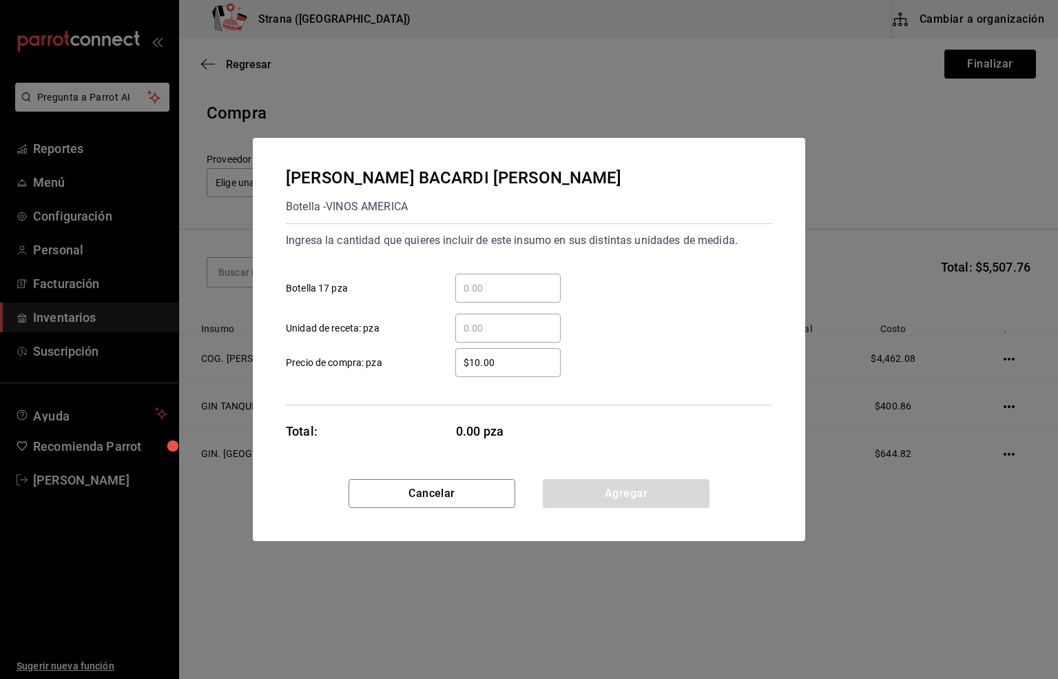
click at [495, 281] on input "​ Botella 17 pza" at bounding box center [507, 288] width 105 height 17
type input "3"
drag, startPoint x: 510, startPoint y: 362, endPoint x: 448, endPoint y: 362, distance: 62.0
click at [448, 362] on div "$10.00 ​" at bounding box center [496, 362] width 127 height 29
type input "$126.72"
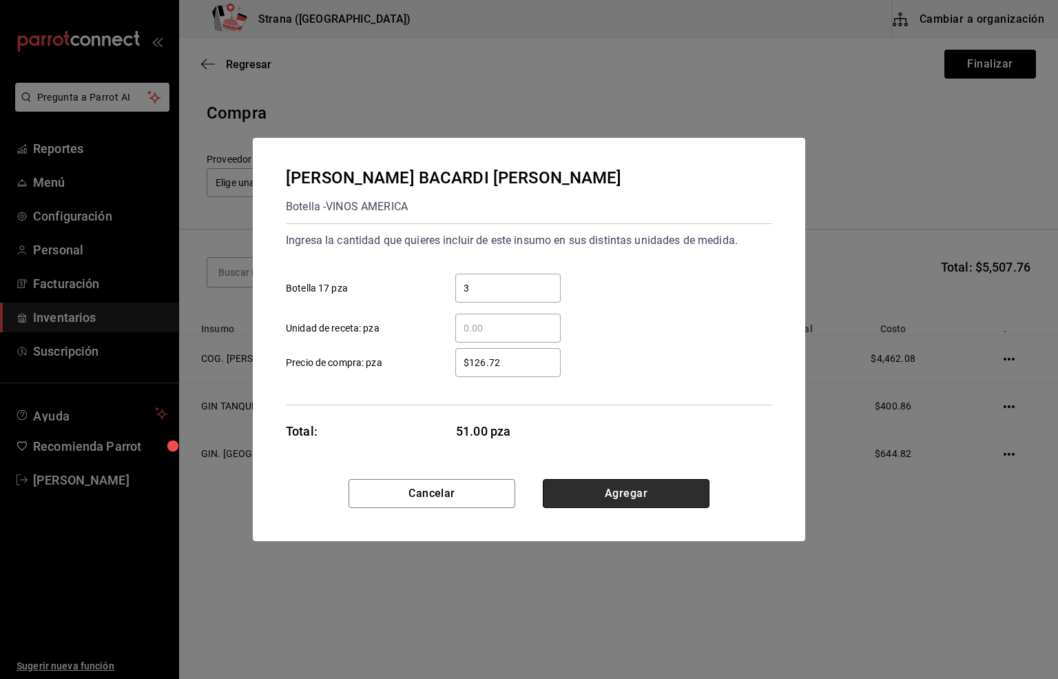
click at [620, 496] on button "Agregar" at bounding box center [626, 493] width 167 height 29
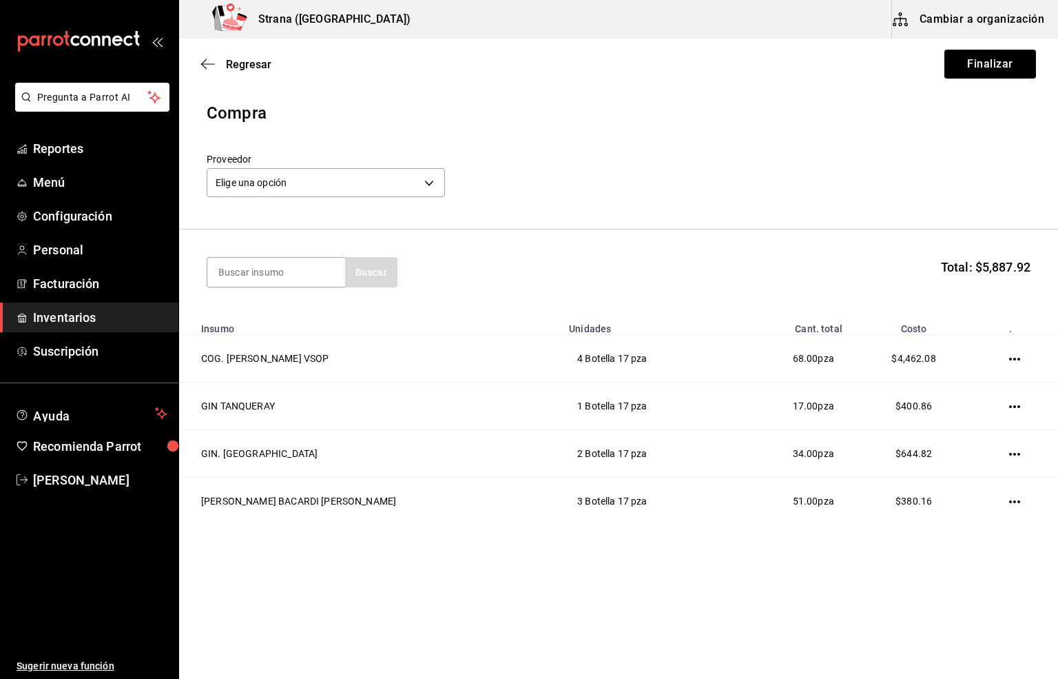
type input "8"
type input "1800"
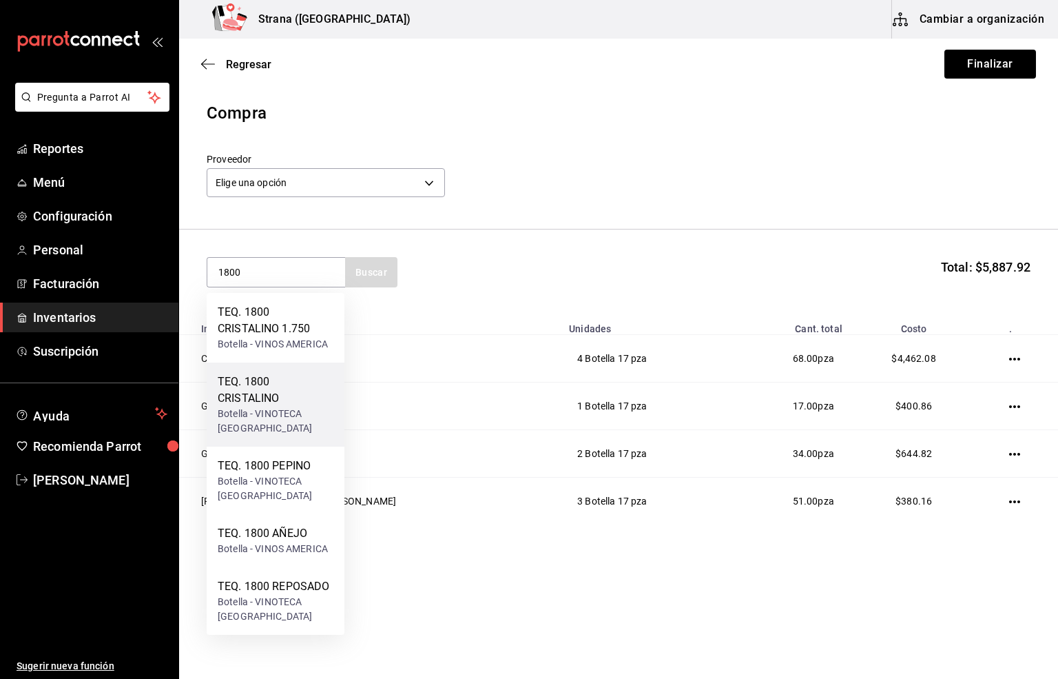
click at [245, 400] on div "TEQ. 1800 CRISTALINO" at bounding box center [276, 389] width 116 height 33
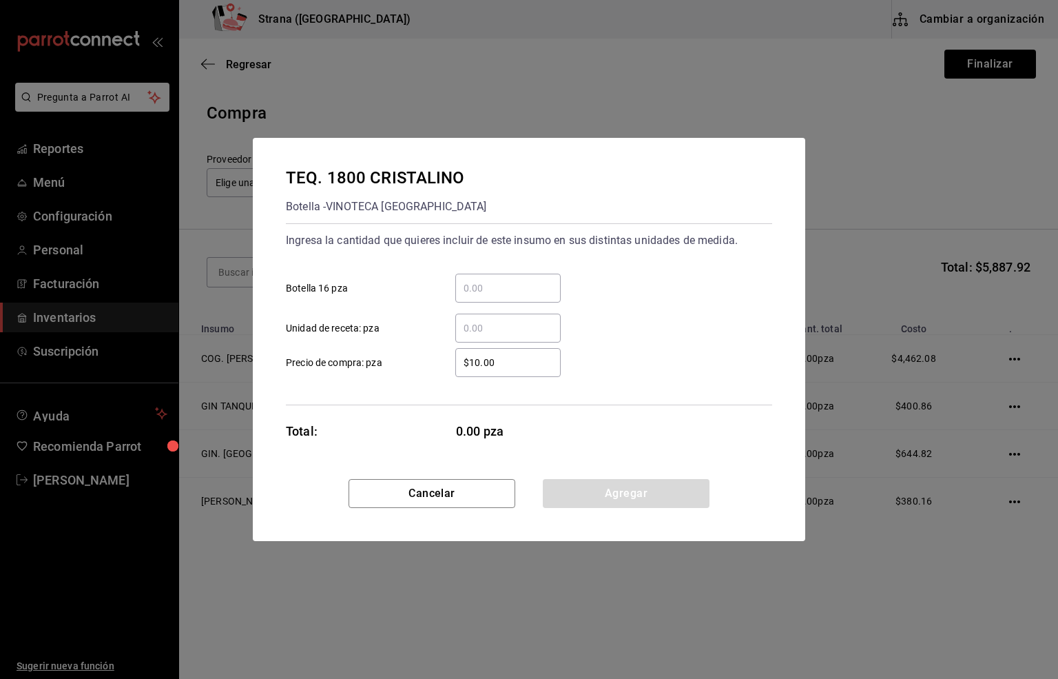
click at [486, 287] on input "​ Botella 16 pza" at bounding box center [507, 288] width 105 height 17
type input "7"
drag, startPoint x: 506, startPoint y: 366, endPoint x: 409, endPoint y: 369, distance: 97.2
click at [409, 369] on label "$10.00 ​ Precio de compra: pza" at bounding box center [423, 362] width 275 height 29
type input "$560.57"
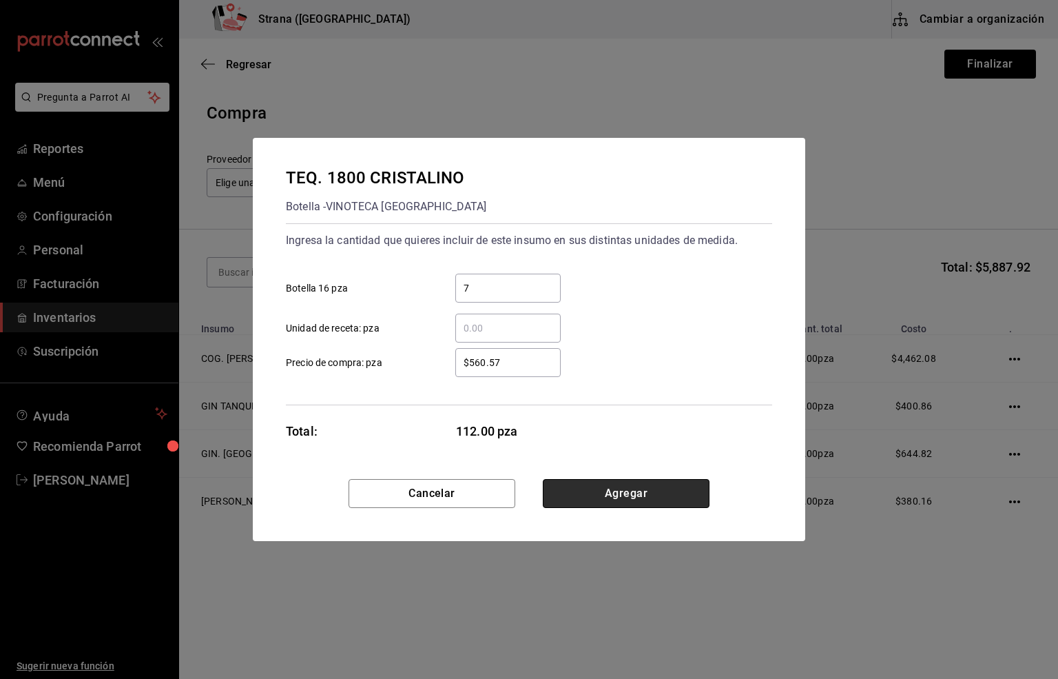
click at [621, 488] on button "Agregar" at bounding box center [626, 493] width 167 height 29
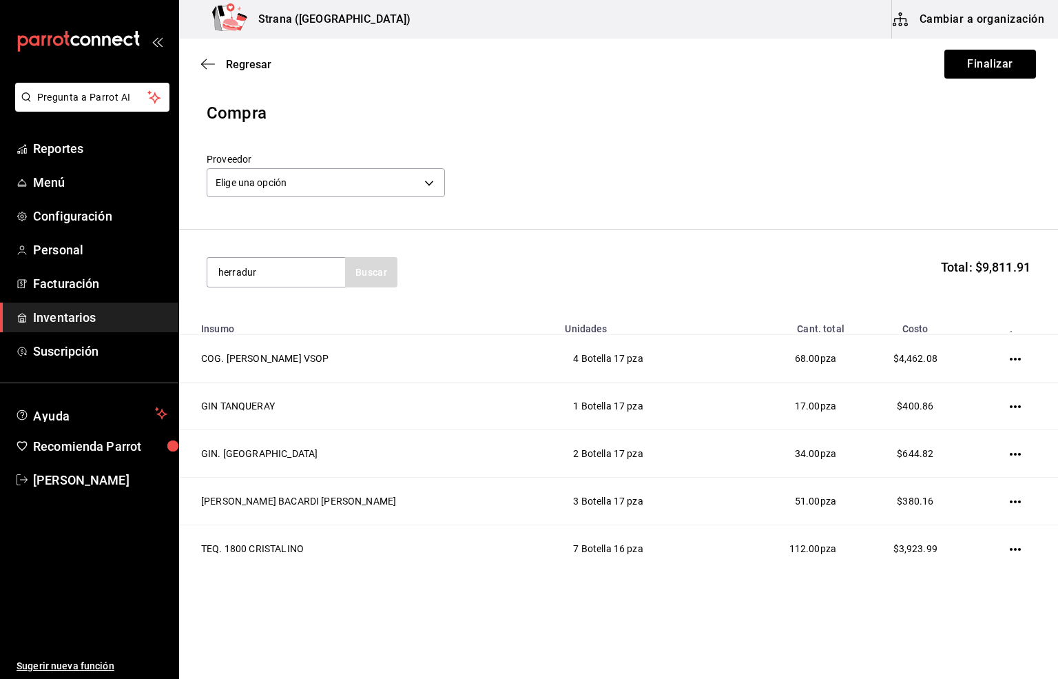
type input "herradur"
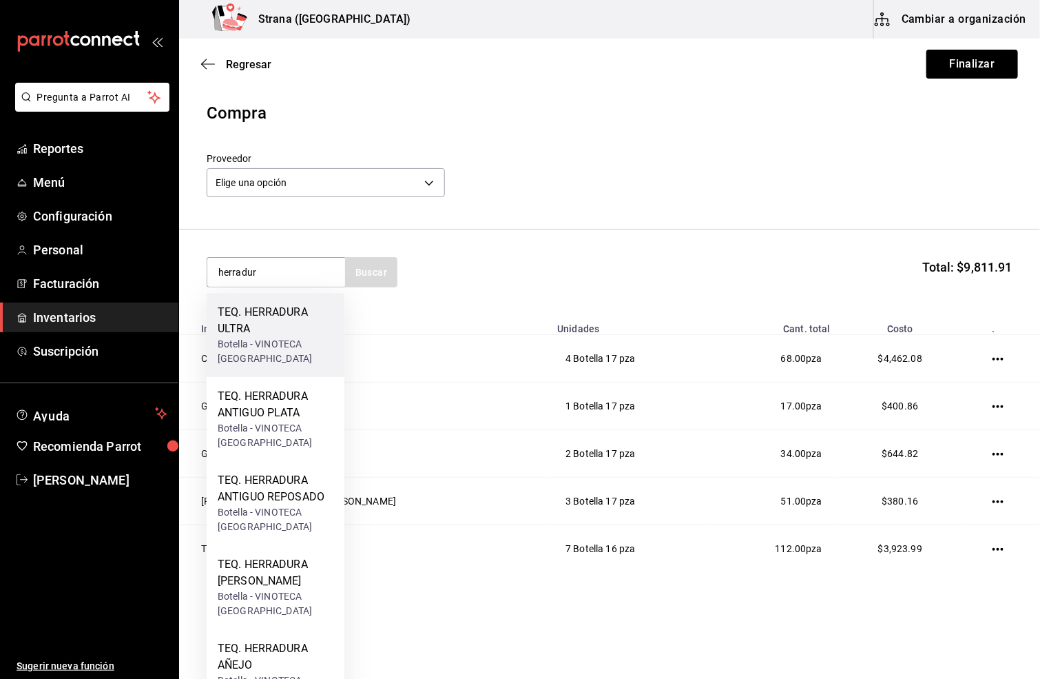
click at [244, 321] on div "TEQ. HERRADURA ULTRA" at bounding box center [276, 320] width 116 height 33
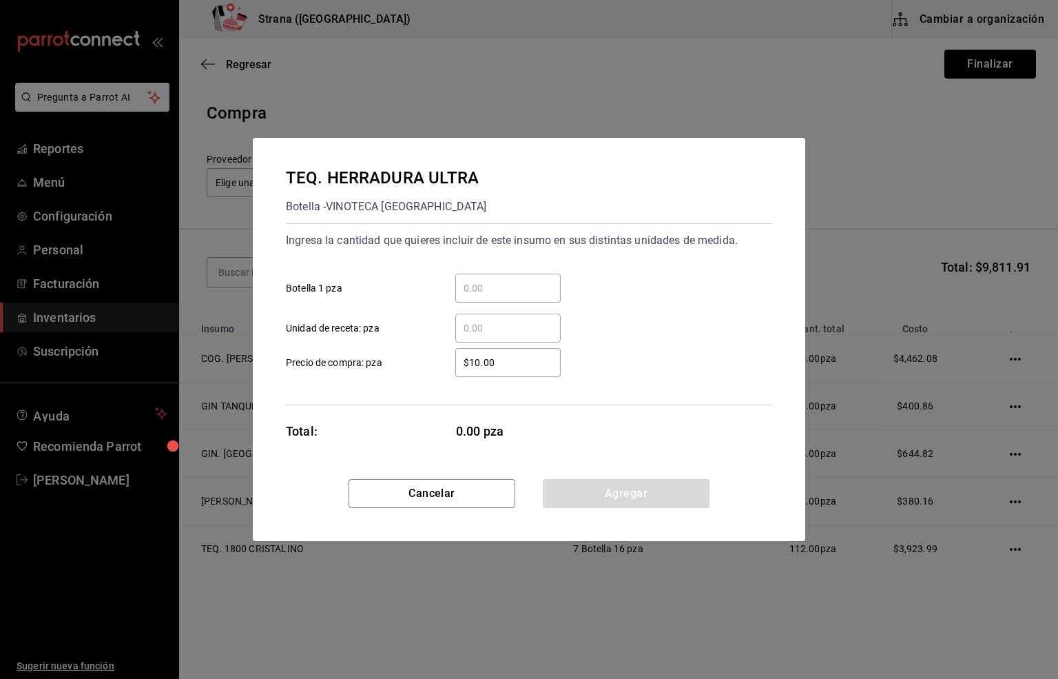
click at [511, 289] on input "​ Botella 1 pza" at bounding box center [507, 288] width 105 height 17
type input "3"
drag, startPoint x: 498, startPoint y: 362, endPoint x: 382, endPoint y: 370, distance: 116.0
click at [382, 370] on label "$10.00 ​ Precio de compra: pza" at bounding box center [423, 362] width 275 height 29
type input "$542.24"
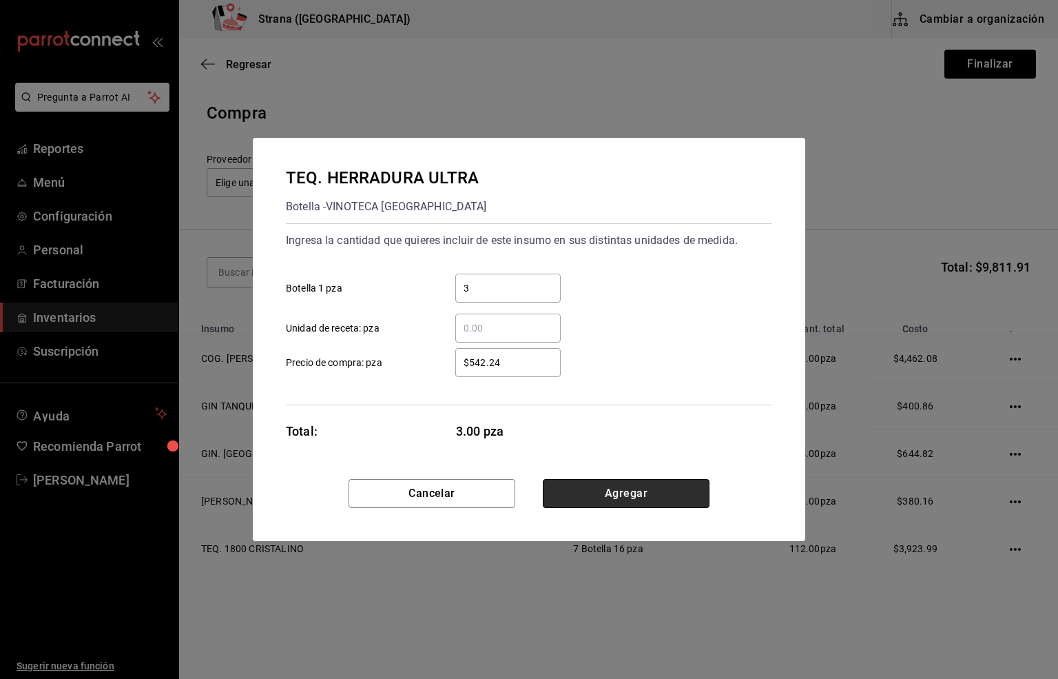
click at [614, 490] on button "Agregar" at bounding box center [626, 493] width 167 height 29
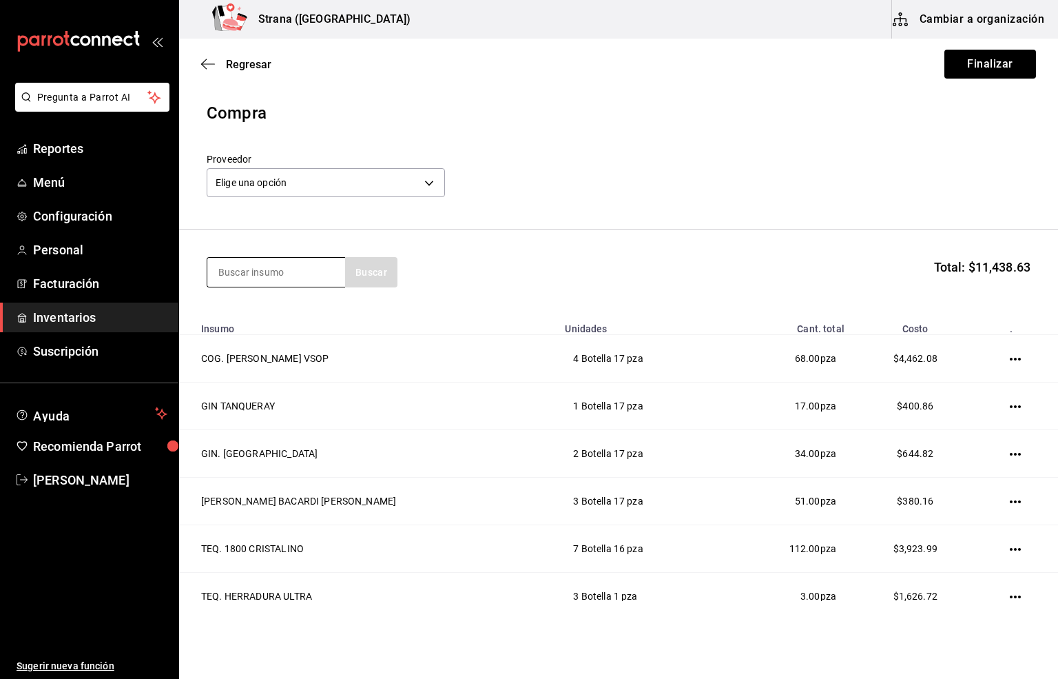
click at [234, 271] on input at bounding box center [276, 272] width 138 height 29
type input "dobel"
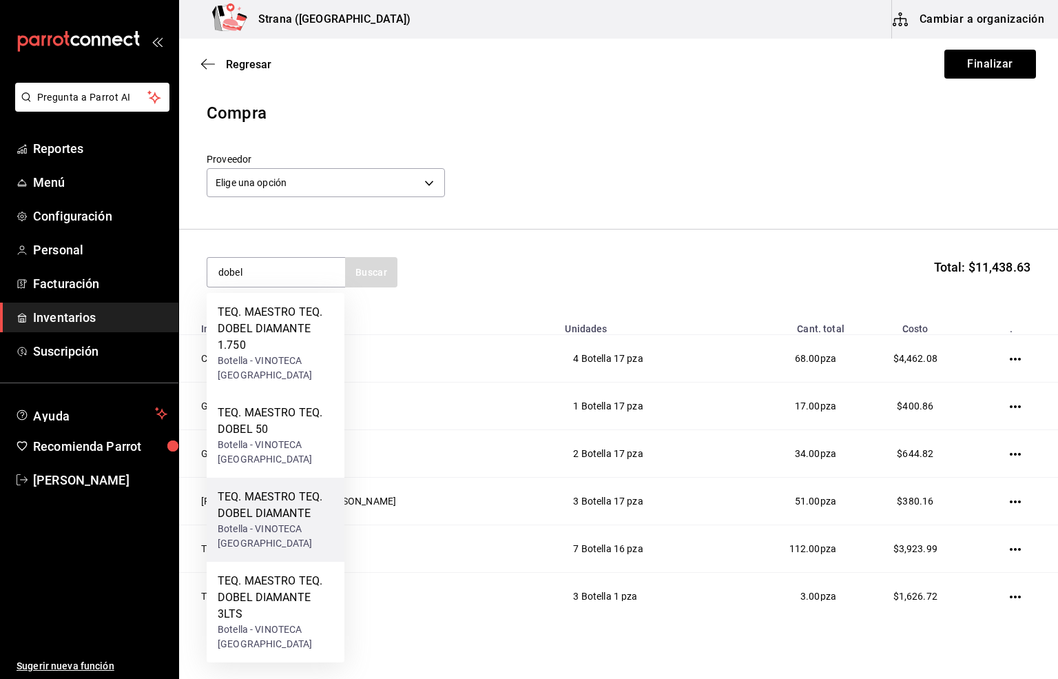
click at [275, 513] on div "TEQ. MAESTRO TEQ. DOBEL DIAMANTE" at bounding box center [276, 504] width 116 height 33
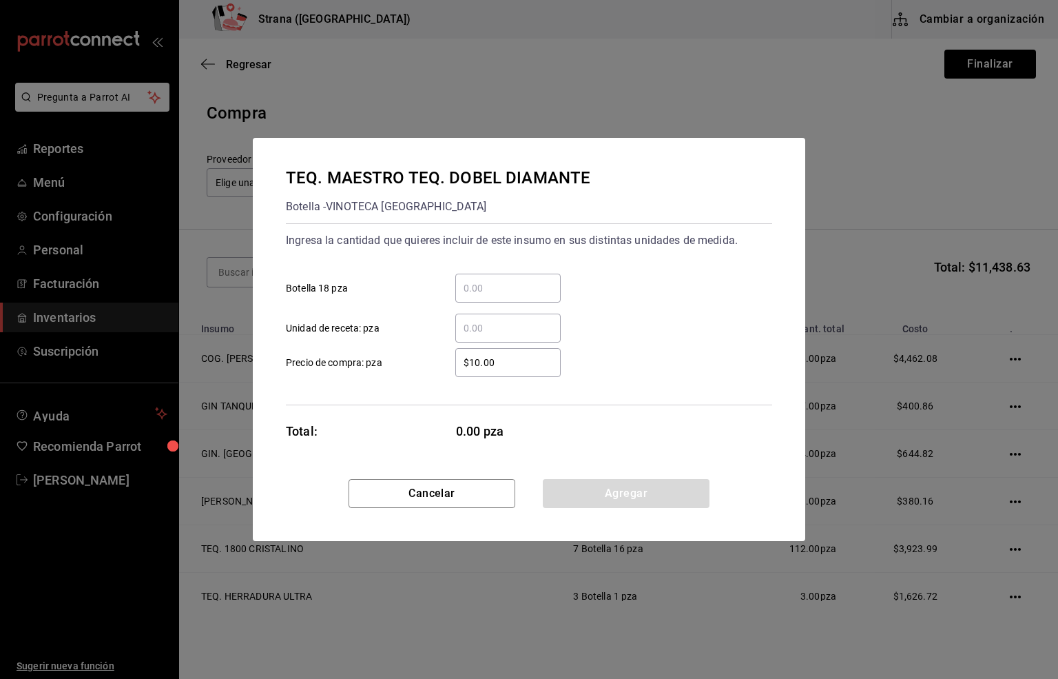
click at [475, 287] on input "​ Botella 18 pza" at bounding box center [507, 288] width 105 height 17
type input "24"
drag, startPoint x: 513, startPoint y: 366, endPoint x: 380, endPoint y: 366, distance: 133.0
click at [380, 366] on label "$10.00 ​ Precio de compra: pza" at bounding box center [423, 362] width 275 height 29
type input "$504.31"
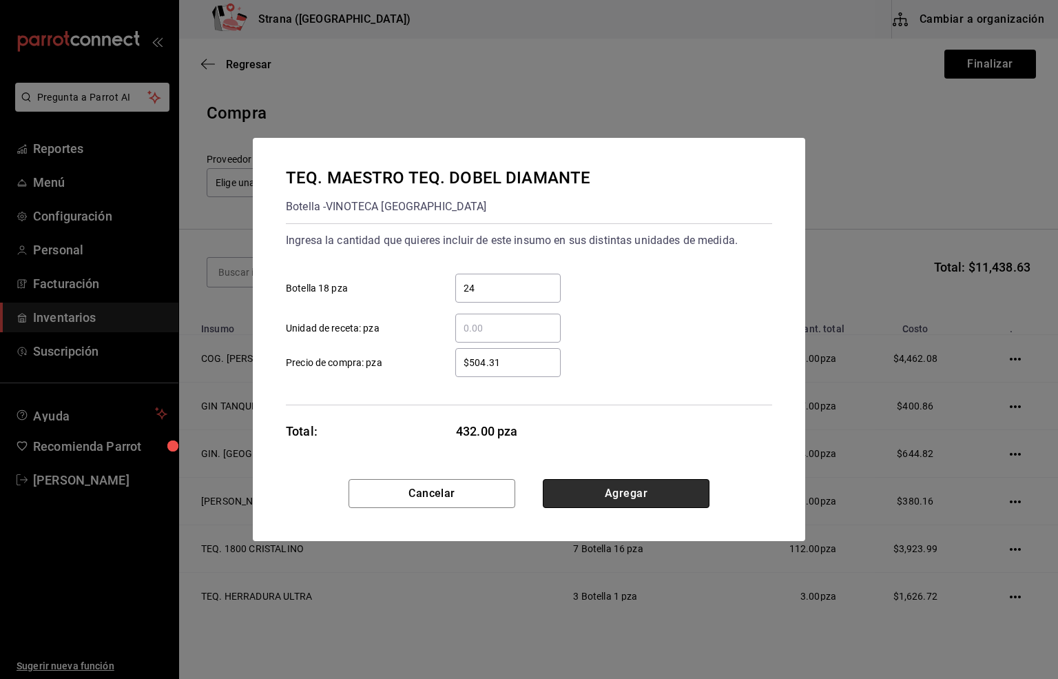
click at [608, 488] on button "Agregar" at bounding box center [626, 493] width 167 height 29
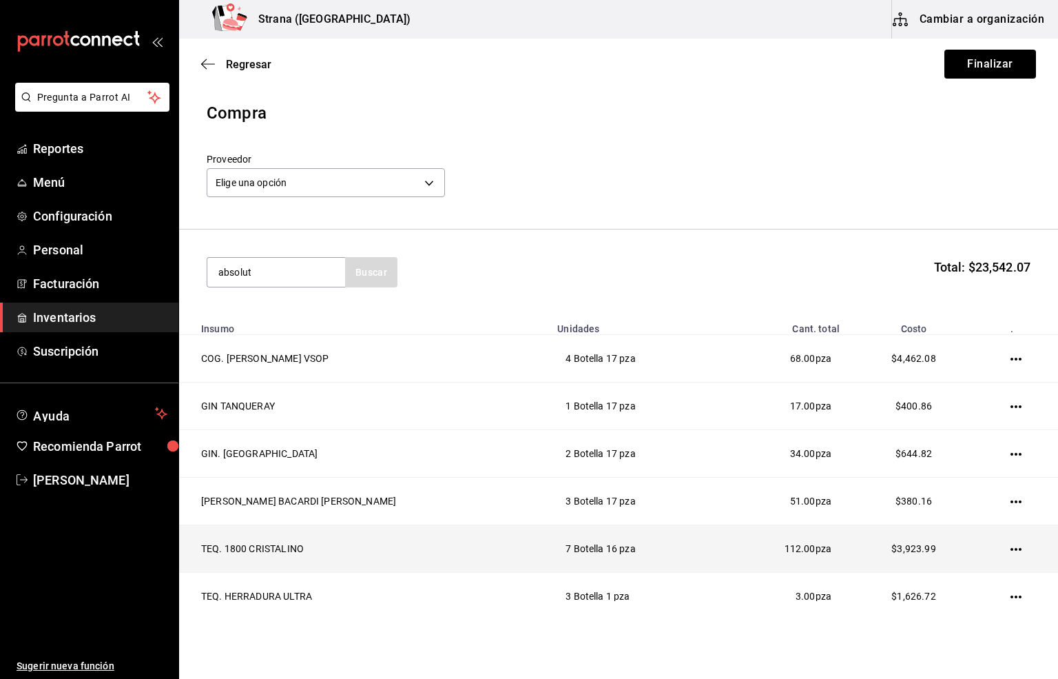
type input "absolut"
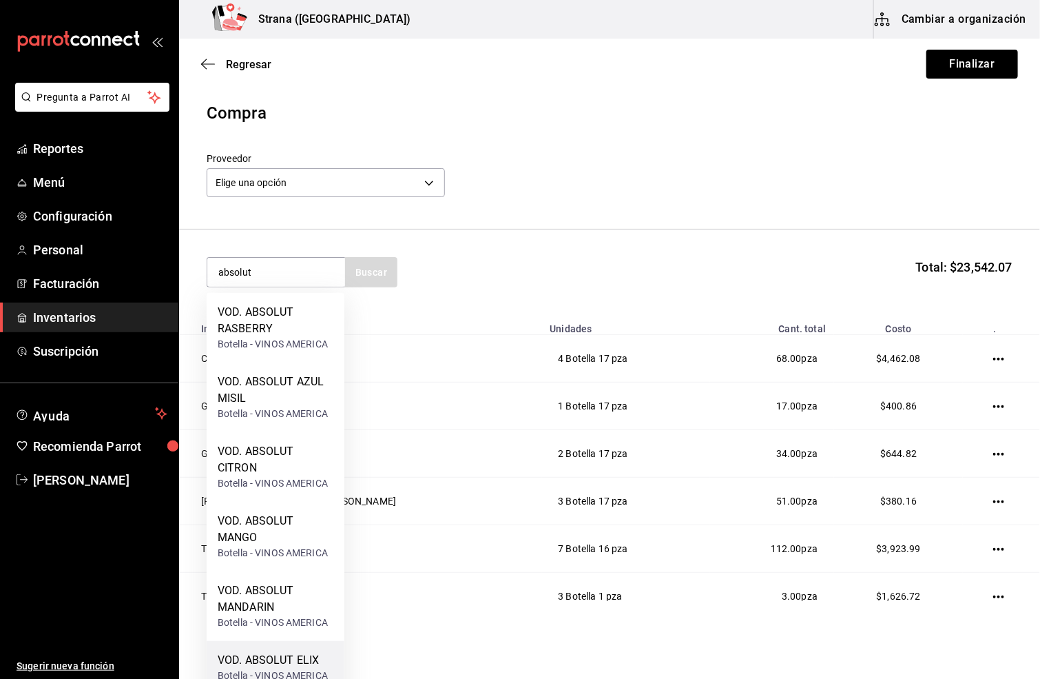
click at [296, 659] on div "VOD. ABSOLUT ELIX" at bounding box center [273, 660] width 110 height 17
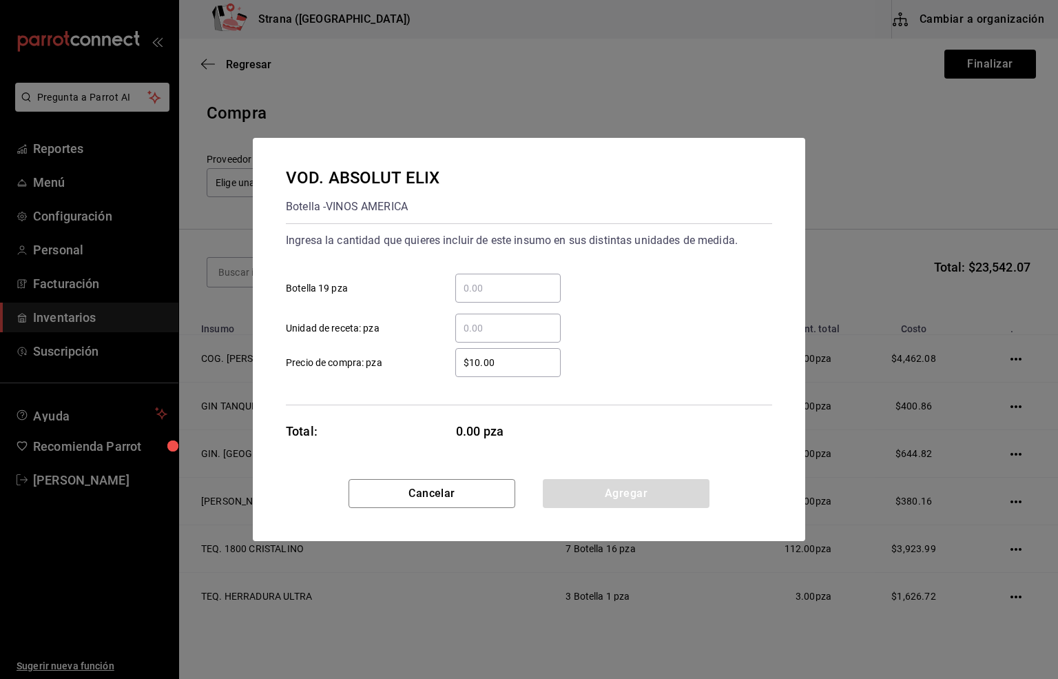
click at [470, 282] on input "​ Botella 19 pza" at bounding box center [507, 288] width 105 height 17
drag, startPoint x: 505, startPoint y: 358, endPoint x: 370, endPoint y: 360, distance: 135.0
click at [370, 360] on label "$10.00 ​ Precio de compra: pza" at bounding box center [423, 362] width 275 height 29
click at [632, 490] on button "Agregar" at bounding box center [626, 493] width 167 height 29
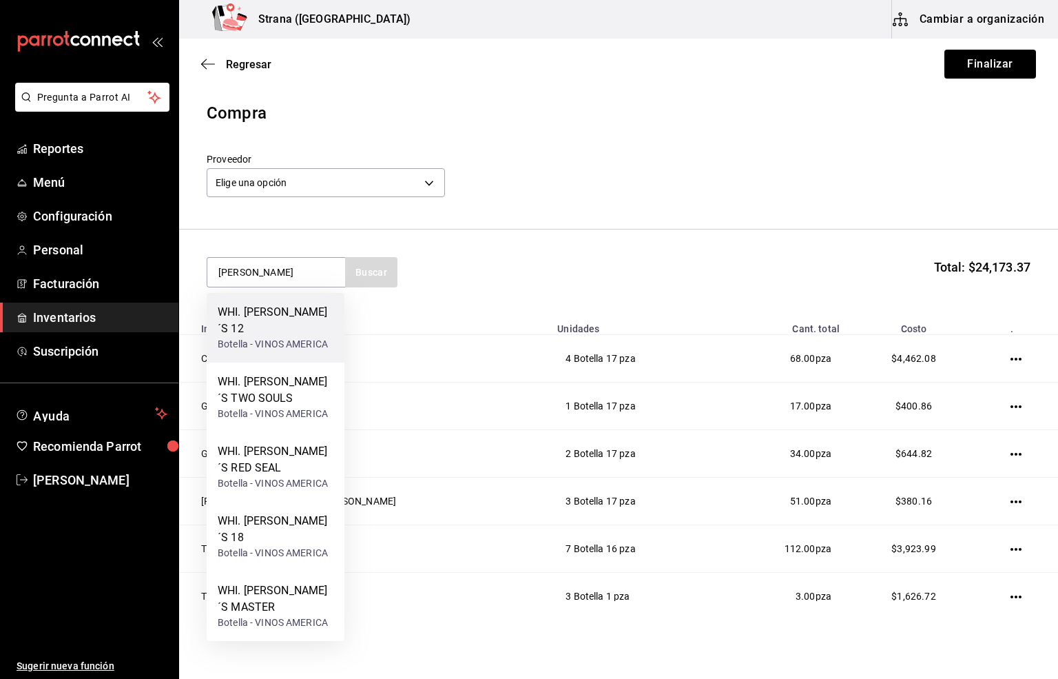
click at [267, 316] on div "WHI. [PERSON_NAME]´S 12" at bounding box center [276, 320] width 116 height 33
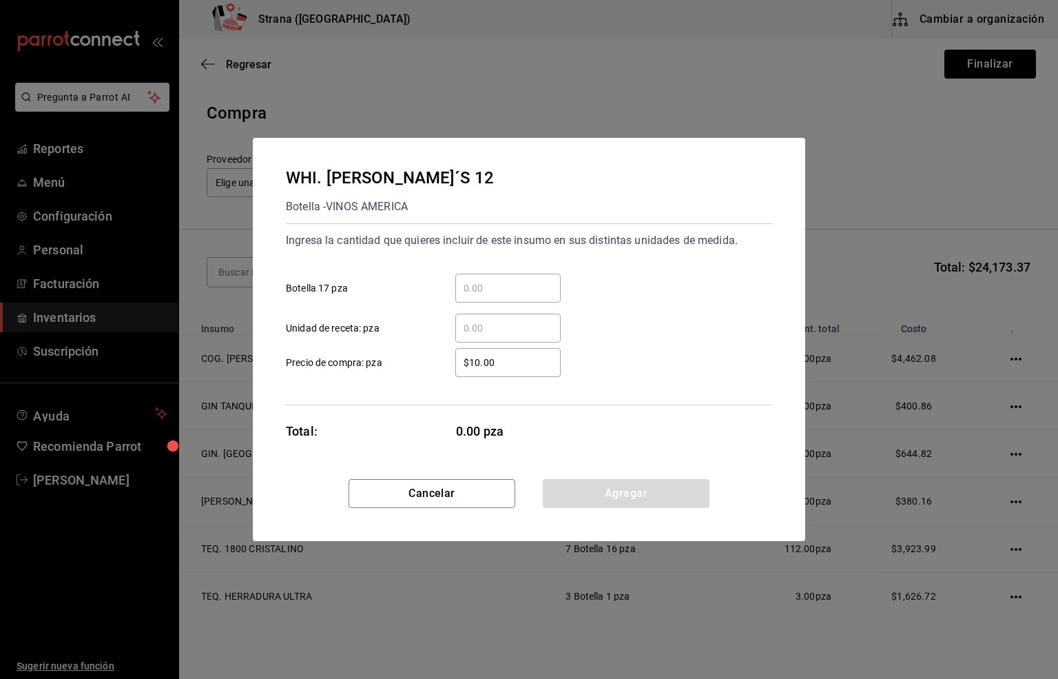
click at [496, 288] on input "​ Botella 17 pza" at bounding box center [507, 288] width 105 height 17
drag, startPoint x: 502, startPoint y: 362, endPoint x: 412, endPoint y: 360, distance: 90.3
click at [412, 360] on label "$10.00 ​ Precio de compra: pza" at bounding box center [423, 362] width 275 height 29
click at [637, 500] on button "Agregar" at bounding box center [626, 493] width 167 height 29
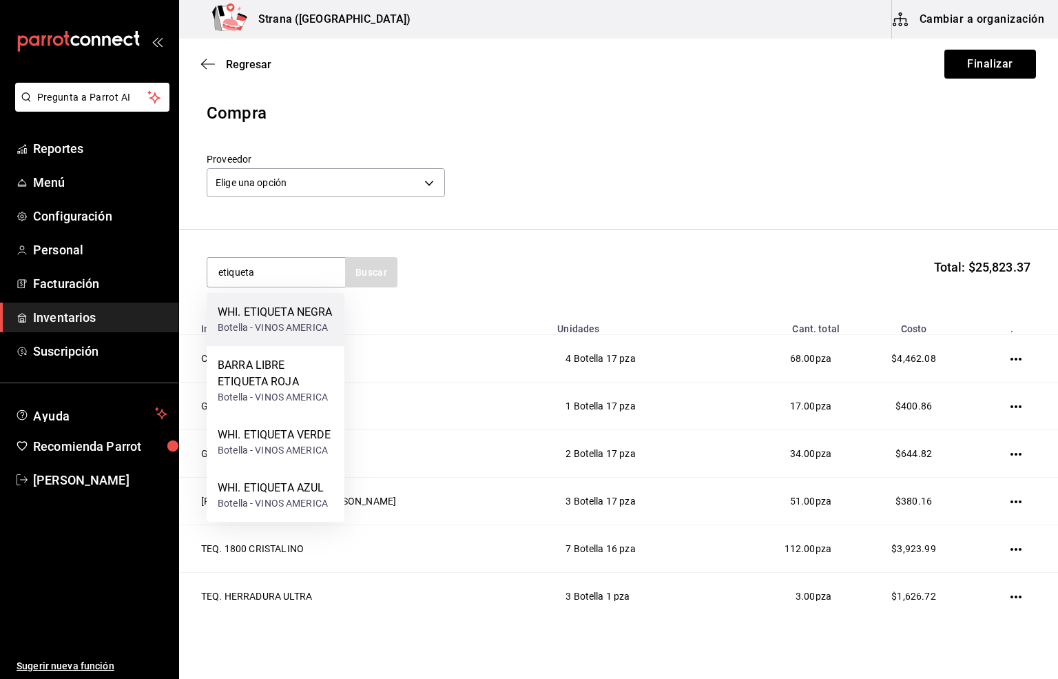
click at [265, 320] on div "WHI. ETIQUETA NEGRA" at bounding box center [275, 312] width 115 height 17
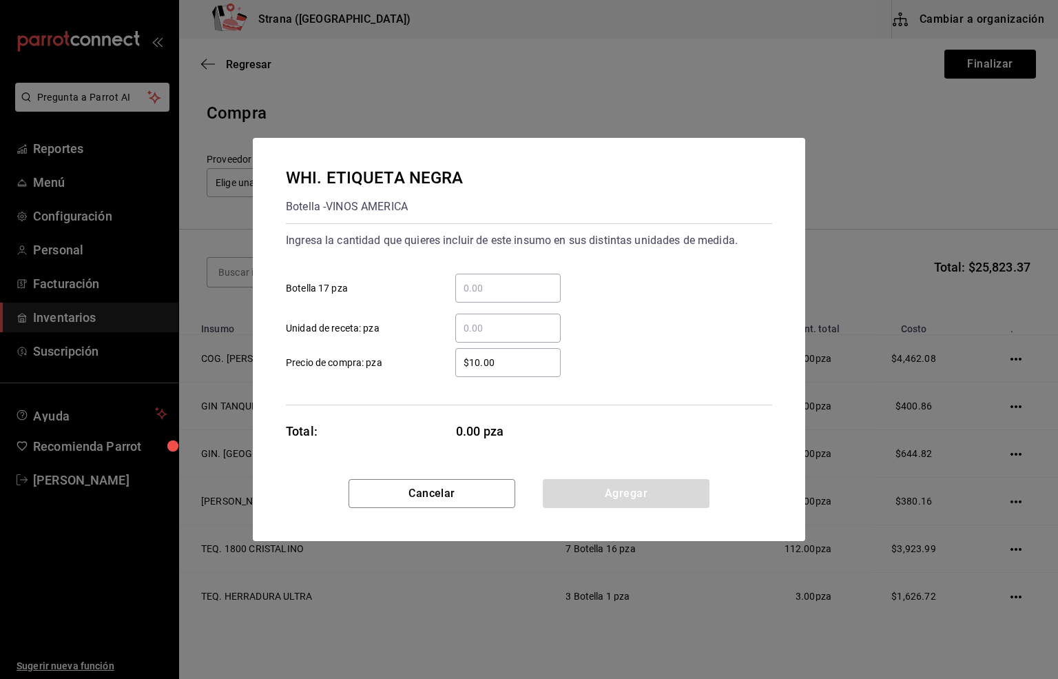
click at [482, 285] on input "​ Botella 17 pza" at bounding box center [507, 288] width 105 height 17
drag, startPoint x: 513, startPoint y: 362, endPoint x: 420, endPoint y: 364, distance: 93.7
click at [420, 364] on label "$10.00 ​ Precio de compra: pza" at bounding box center [423, 362] width 275 height 29
click at [617, 500] on button "Agregar" at bounding box center [626, 493] width 167 height 29
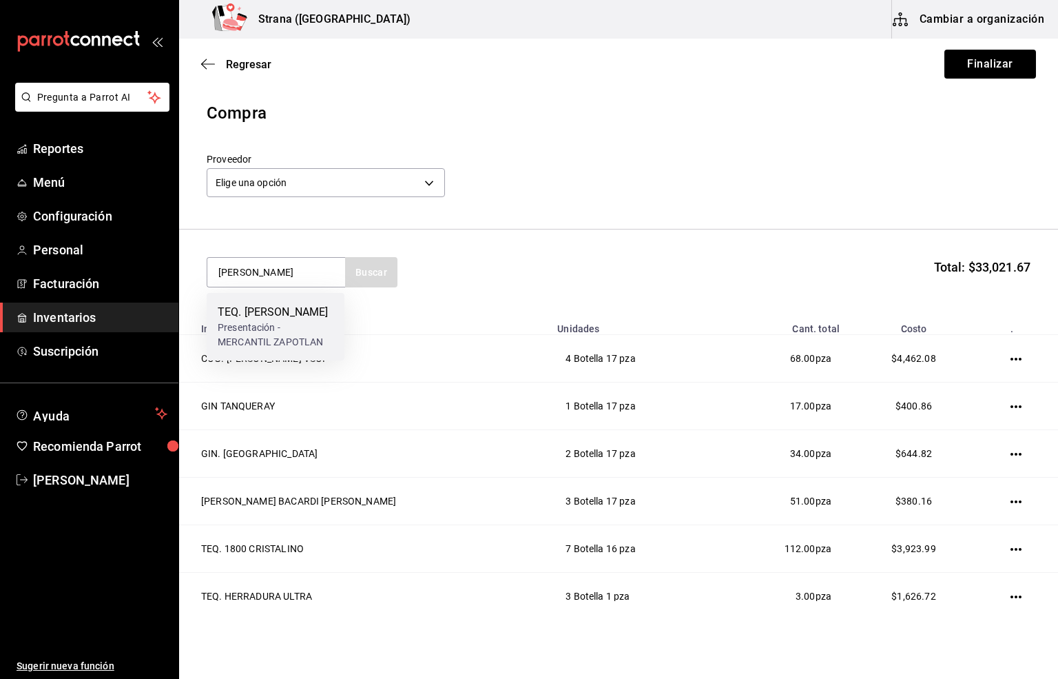
click at [276, 337] on div "Presentación - MERCANTIL ZAPOTLAN" at bounding box center [276, 334] width 116 height 29
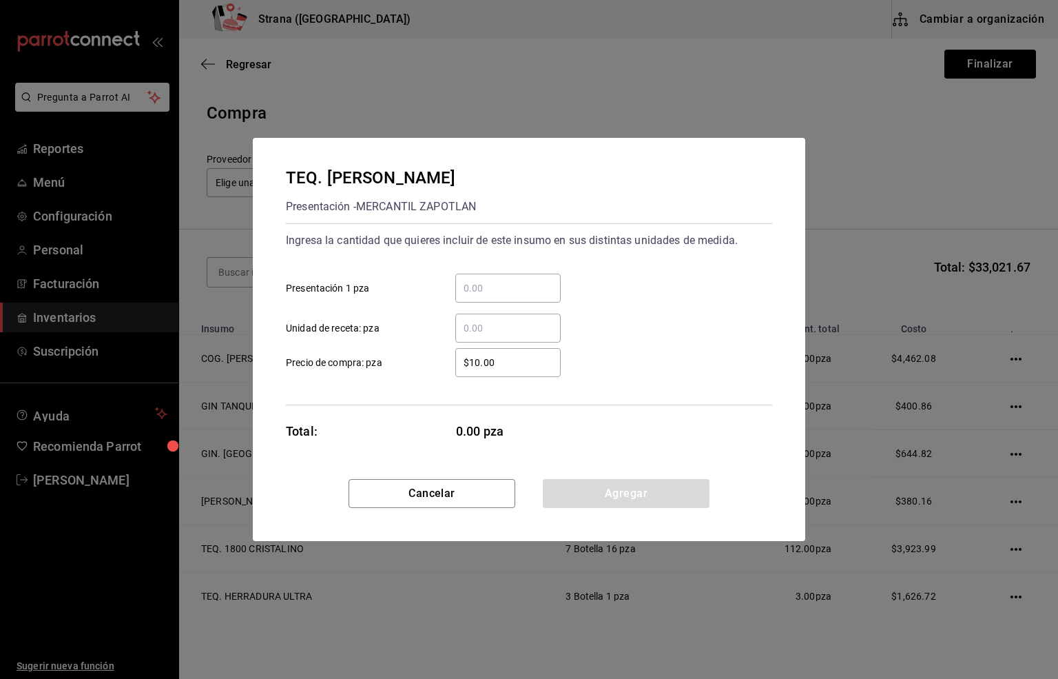
click at [479, 289] on input "​ Presentación 1 pza" at bounding box center [507, 288] width 105 height 17
drag, startPoint x: 495, startPoint y: 362, endPoint x: 422, endPoint y: 364, distance: 73.0
click at [422, 364] on label "$10.00 ​ Precio de compra: pza" at bounding box center [423, 362] width 275 height 29
click at [622, 490] on button "Agregar" at bounding box center [626, 493] width 167 height 29
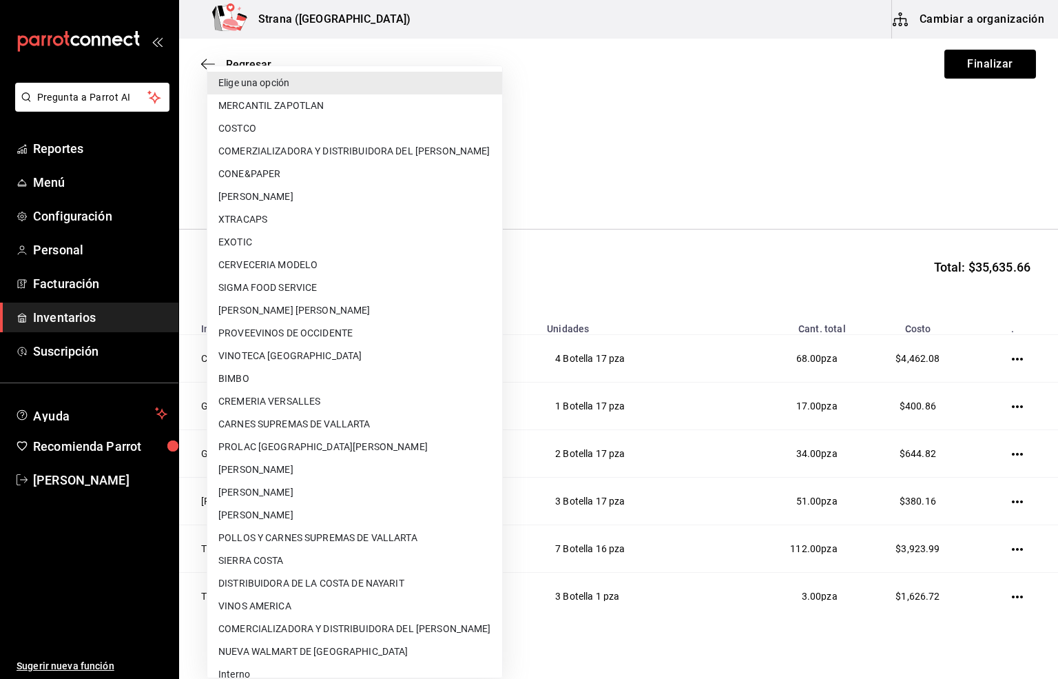
click at [275, 178] on body "Pregunta a Parrot AI Reportes Menú Configuración Personal Facturación Inventari…" at bounding box center [529, 300] width 1058 height 601
click at [280, 102] on li "MERCANTIL ZAPOTLAN" at bounding box center [354, 105] width 295 height 23
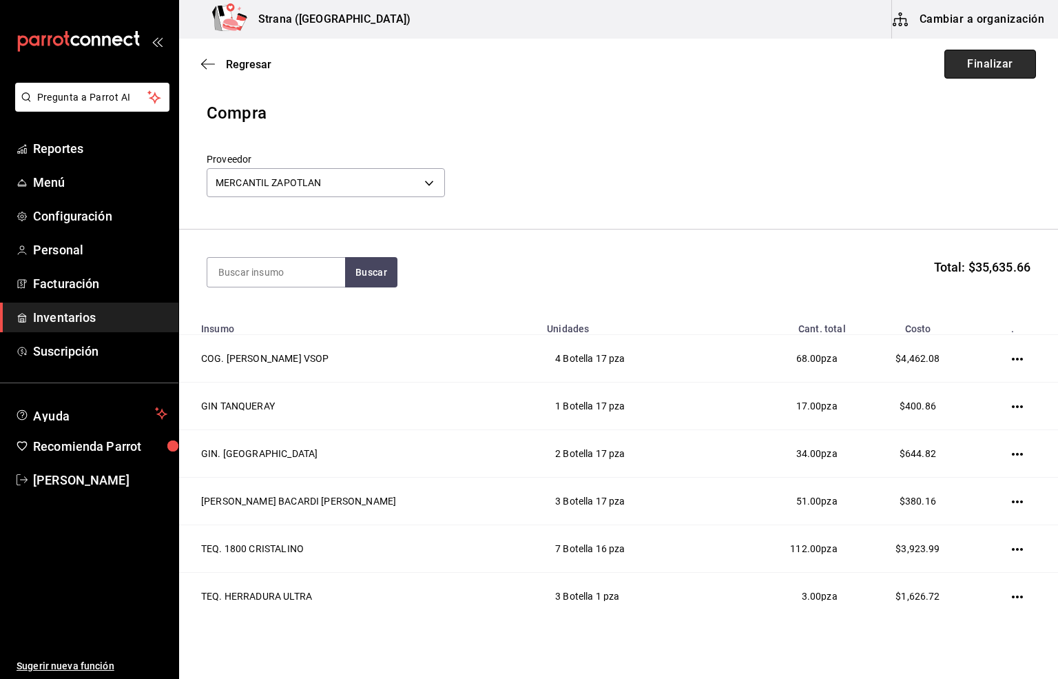
click at [944, 66] on button "Finalizar" at bounding box center [990, 64] width 92 height 29
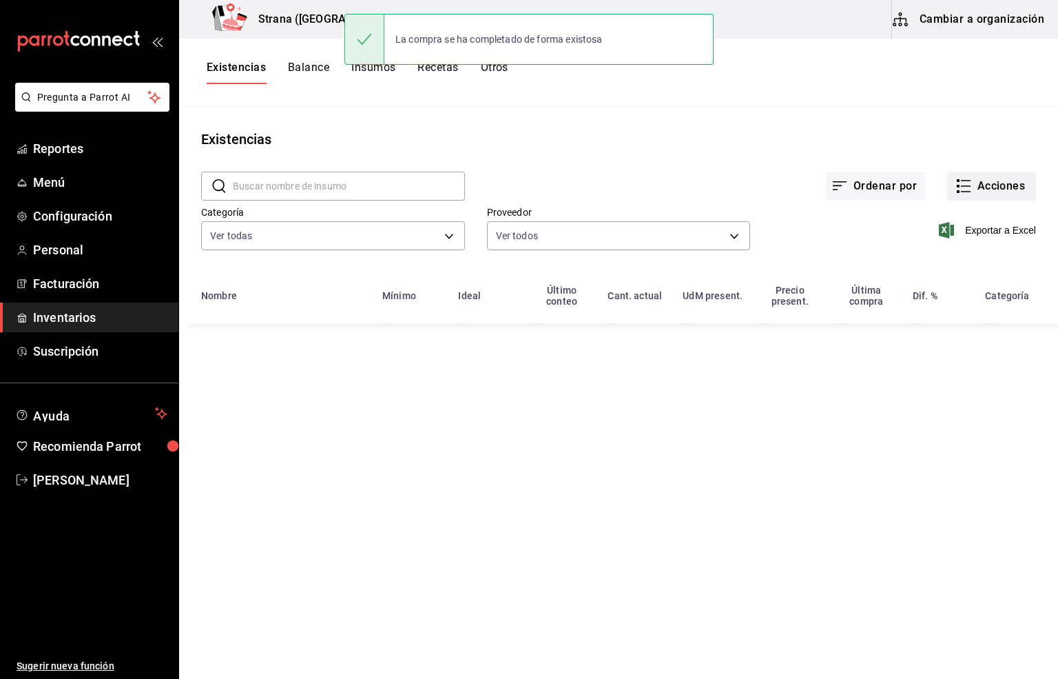
click at [1000, 189] on button "Acciones" at bounding box center [991, 186] width 89 height 29
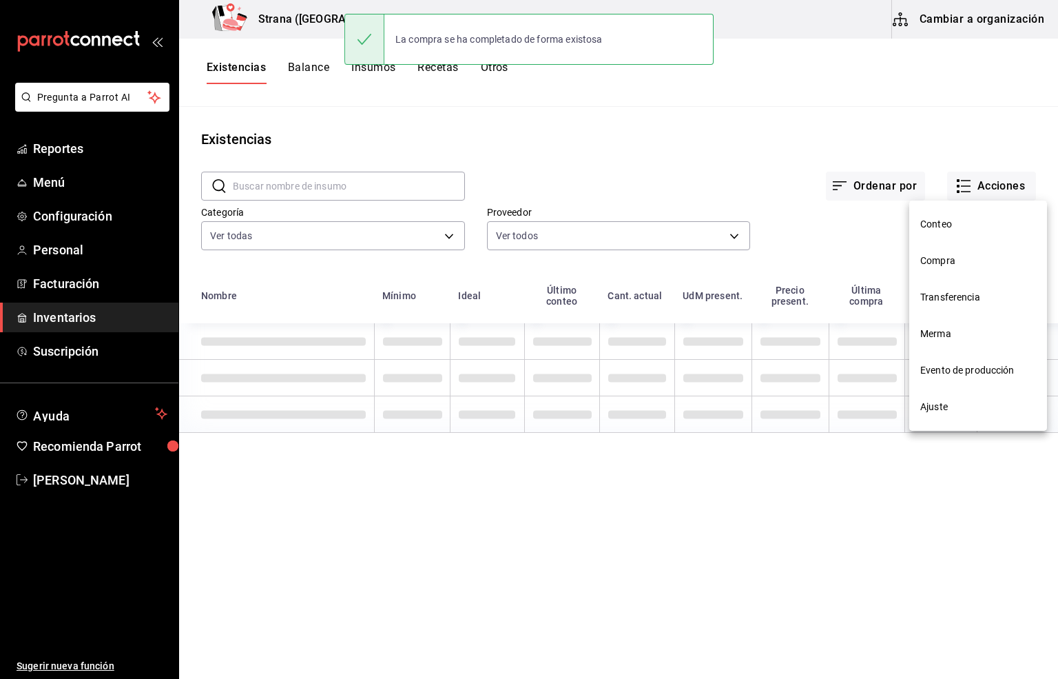
click at [937, 259] on span "Compra" at bounding box center [978, 261] width 116 height 14
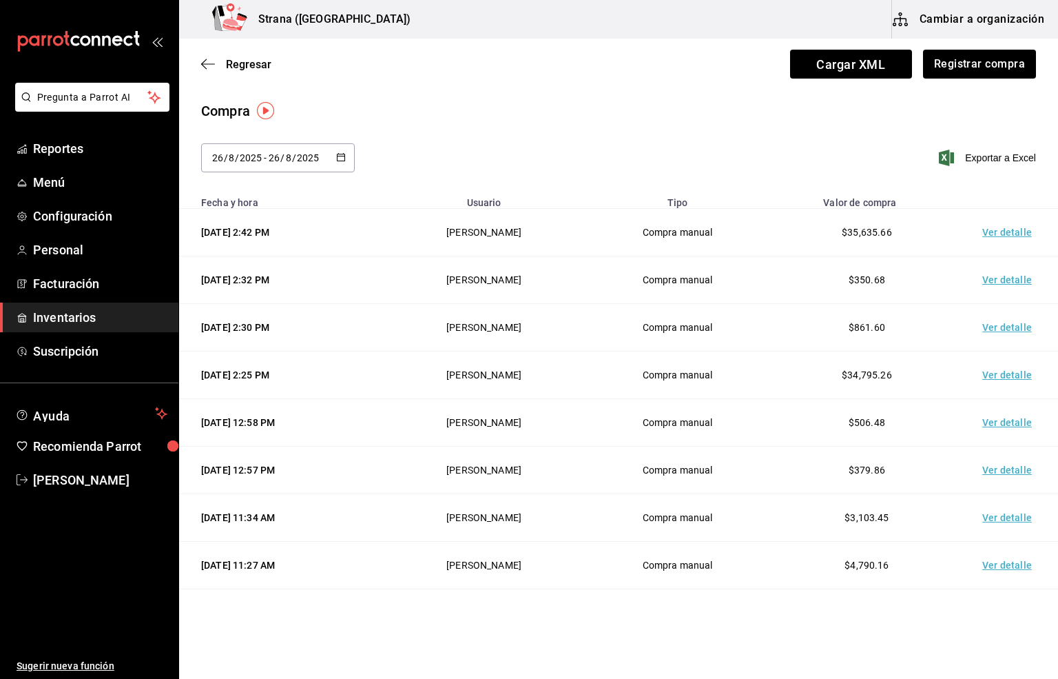
click at [997, 236] on td "Ver detalle" at bounding box center [1010, 233] width 96 height 48
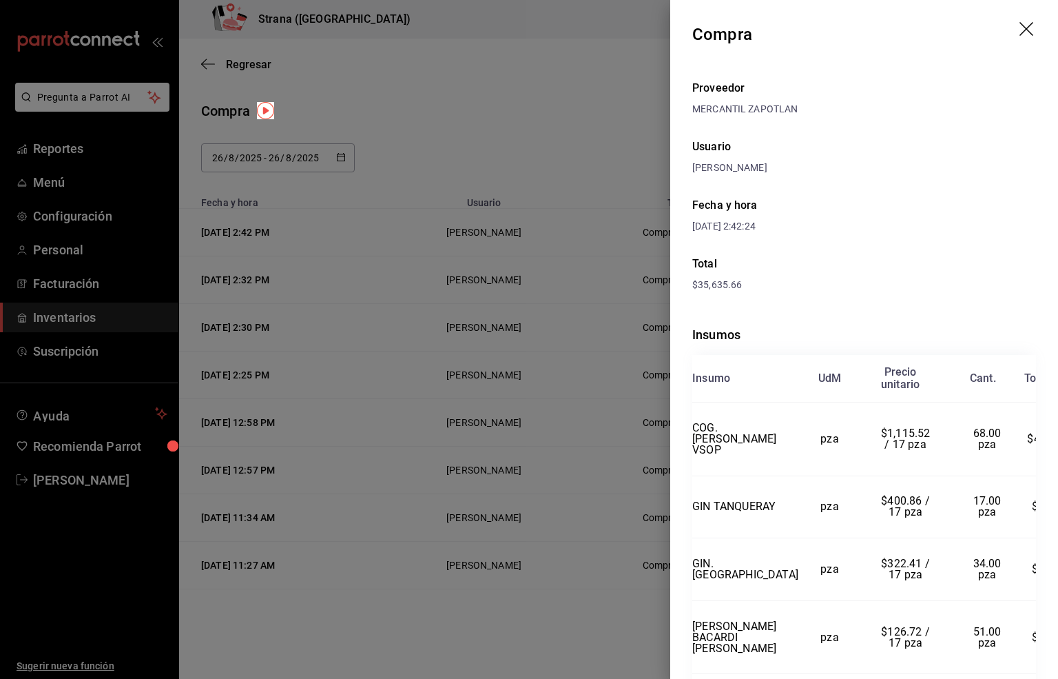
click at [1020, 27] on icon "drag" at bounding box center [1028, 30] width 17 height 17
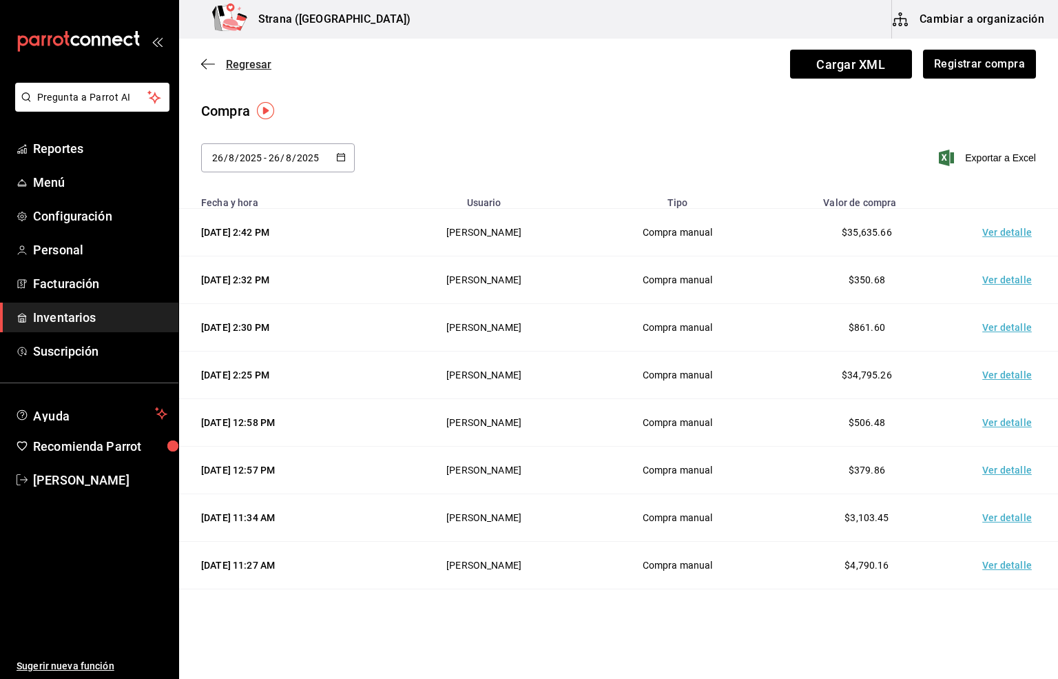
click at [238, 63] on span "Regresar" at bounding box center [248, 64] width 45 height 13
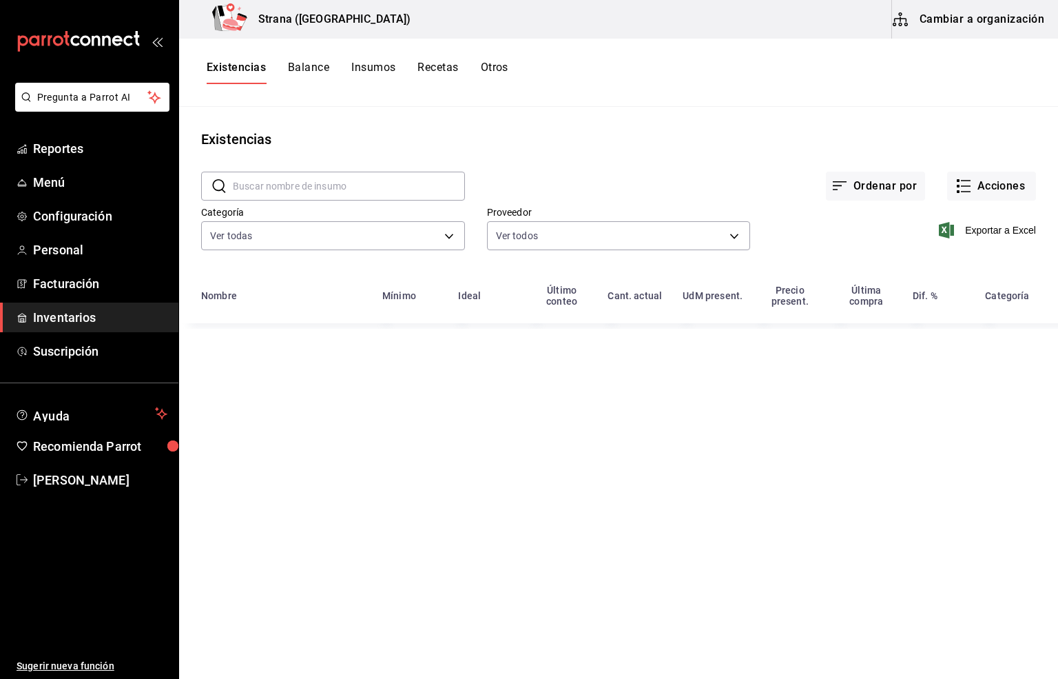
click at [250, 185] on input "text" at bounding box center [349, 186] width 232 height 28
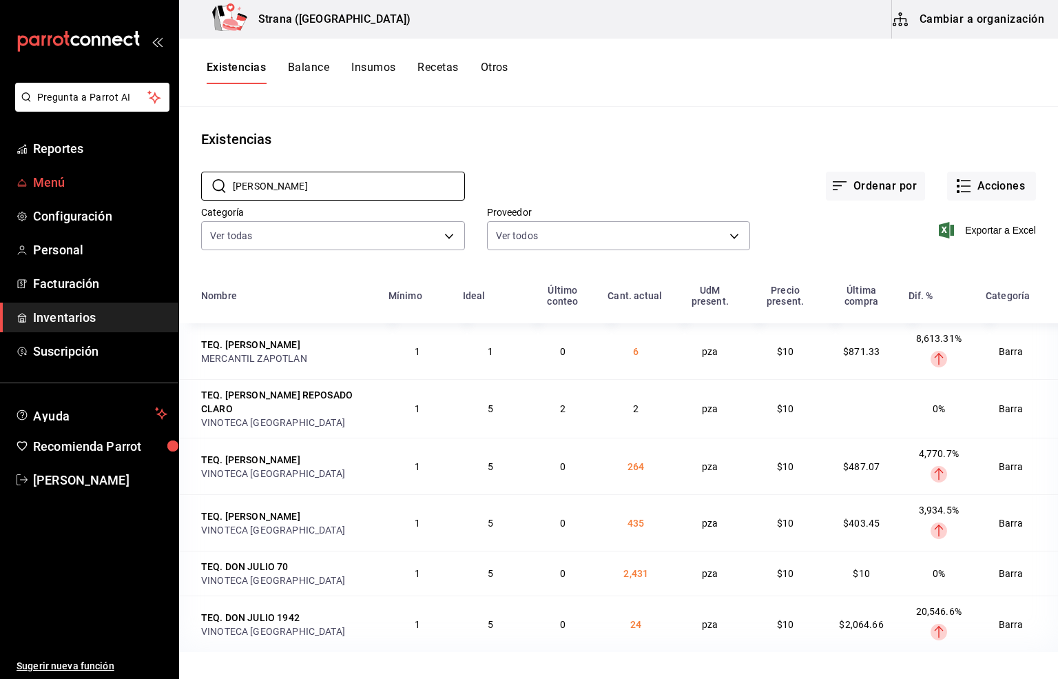
click at [46, 176] on span "Menú" at bounding box center [100, 182] width 134 height 19
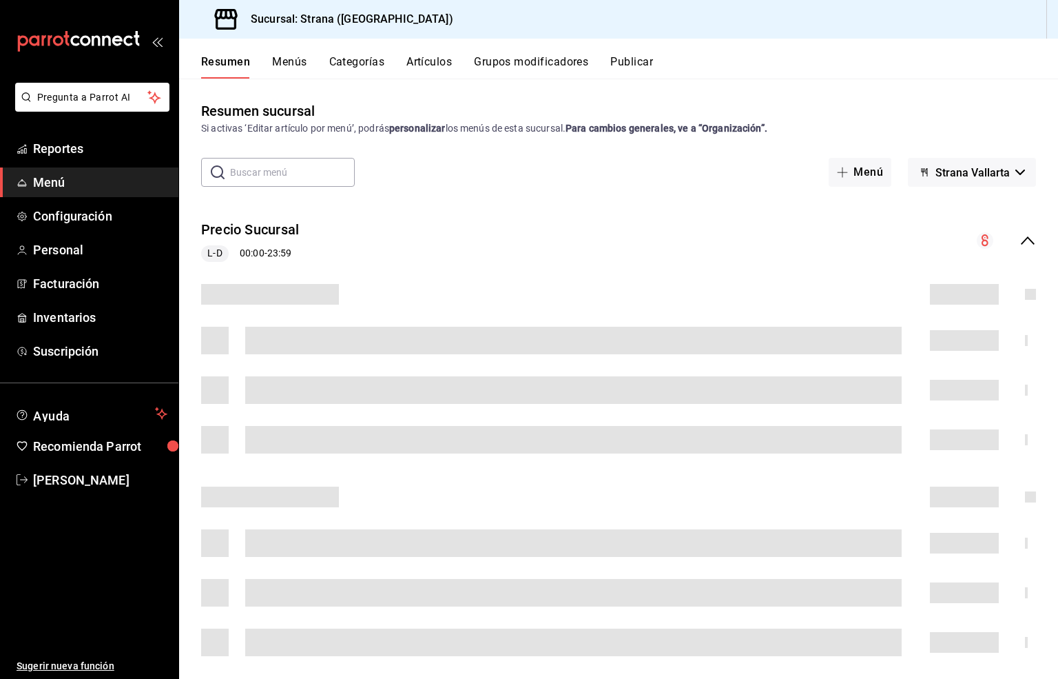
click at [434, 55] on button "Artículos" at bounding box center [428, 66] width 45 height 23
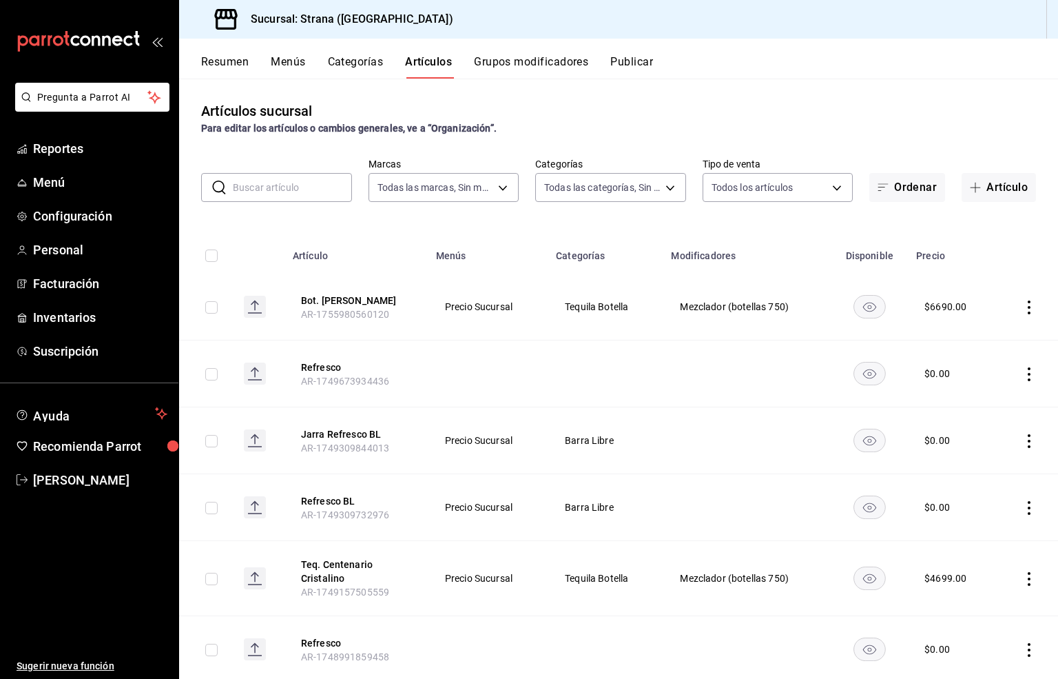
click at [304, 184] on input "text" at bounding box center [292, 188] width 119 height 28
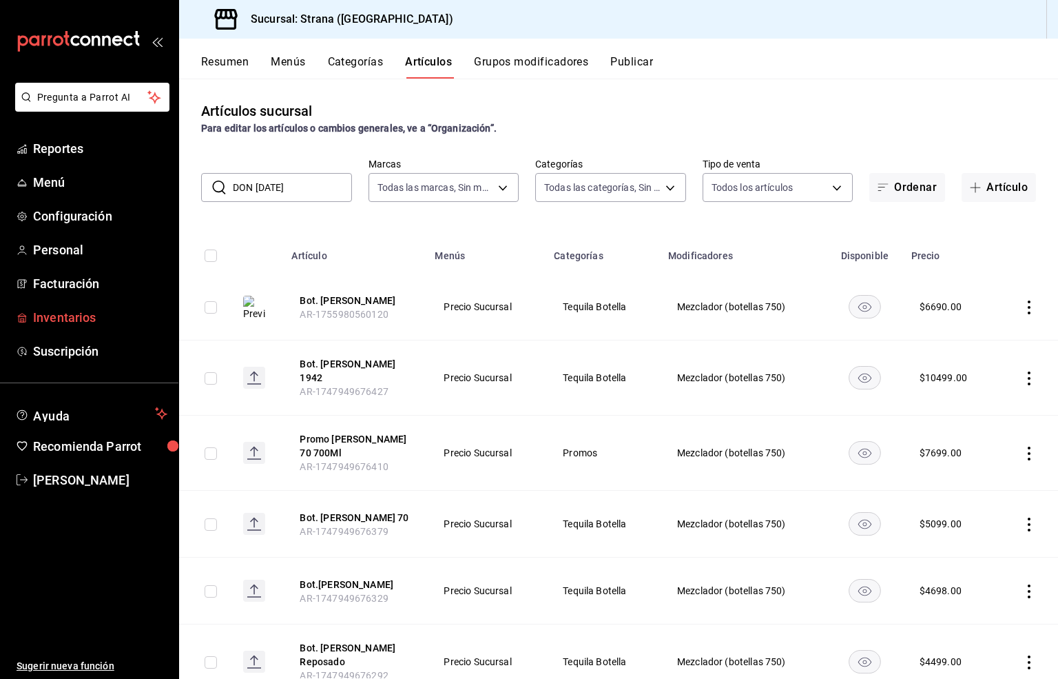
click at [54, 320] on span "Inventarios" at bounding box center [100, 317] width 134 height 19
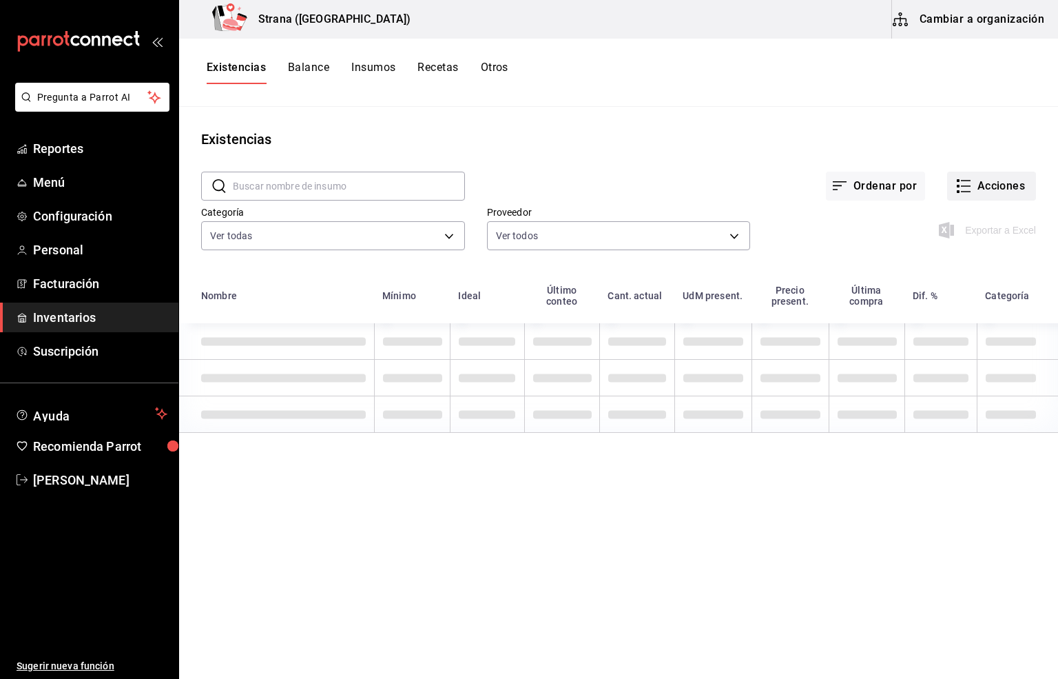
click at [965, 188] on icon "button" at bounding box center [963, 186] width 17 height 17
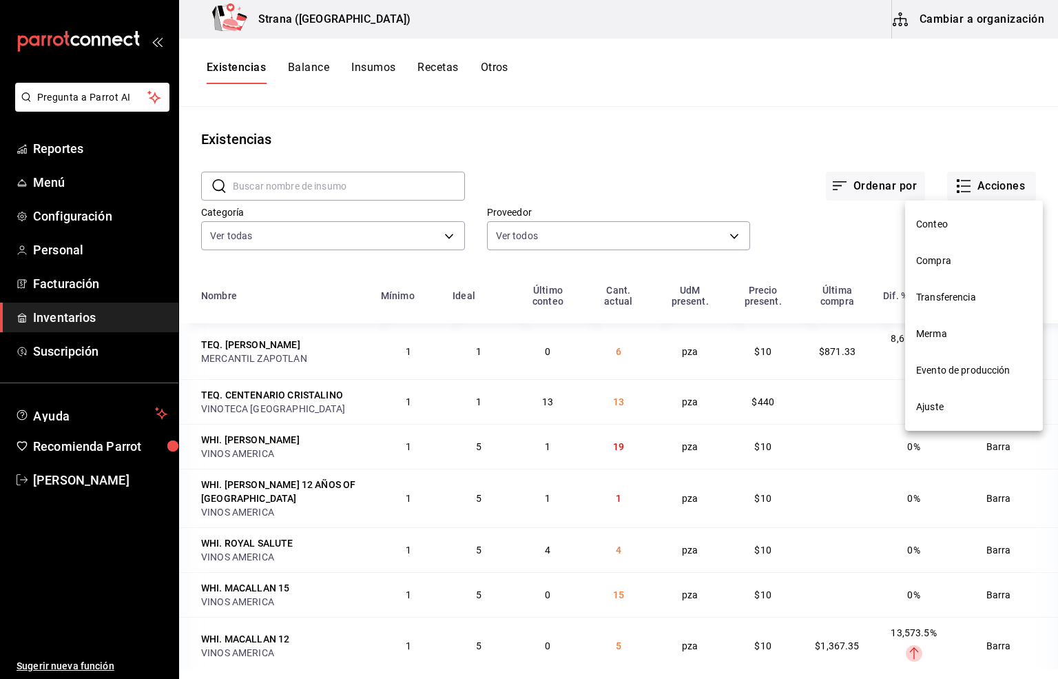
click at [943, 263] on span "Compra" at bounding box center [974, 261] width 116 height 14
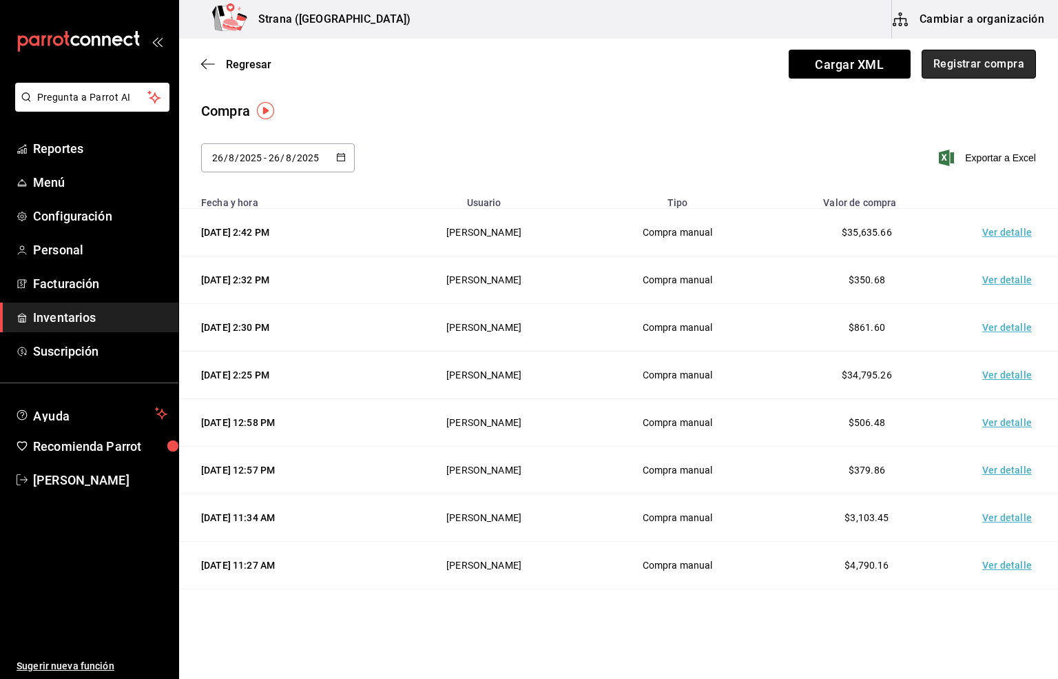
click at [941, 56] on button "Registrar compra" at bounding box center [979, 64] width 114 height 29
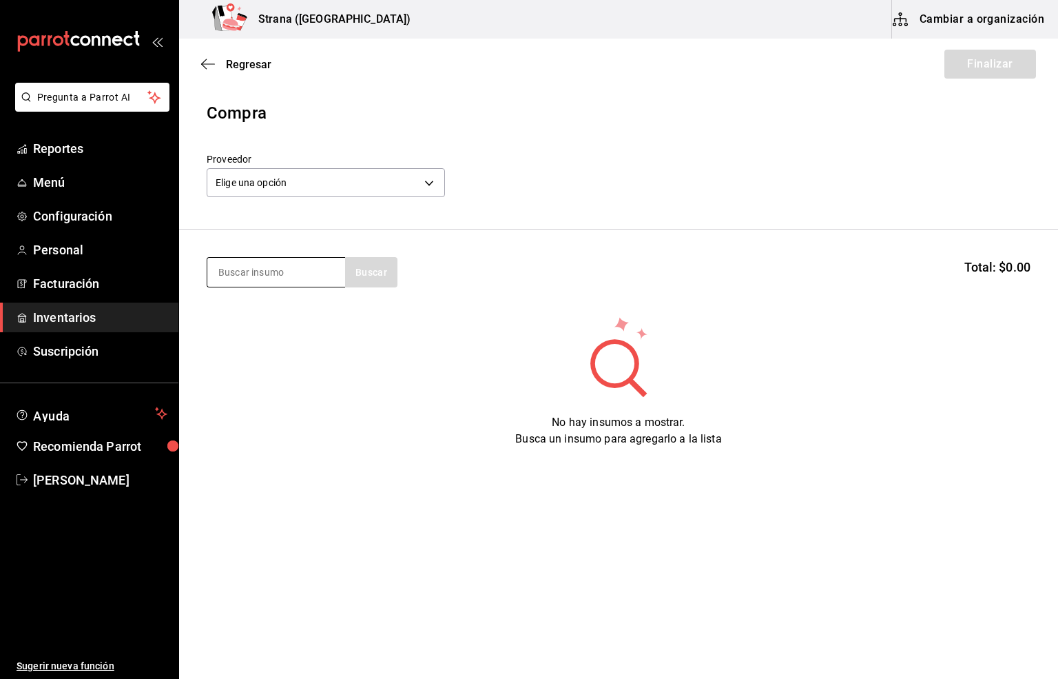
click at [238, 273] on input at bounding box center [276, 272] width 138 height 29
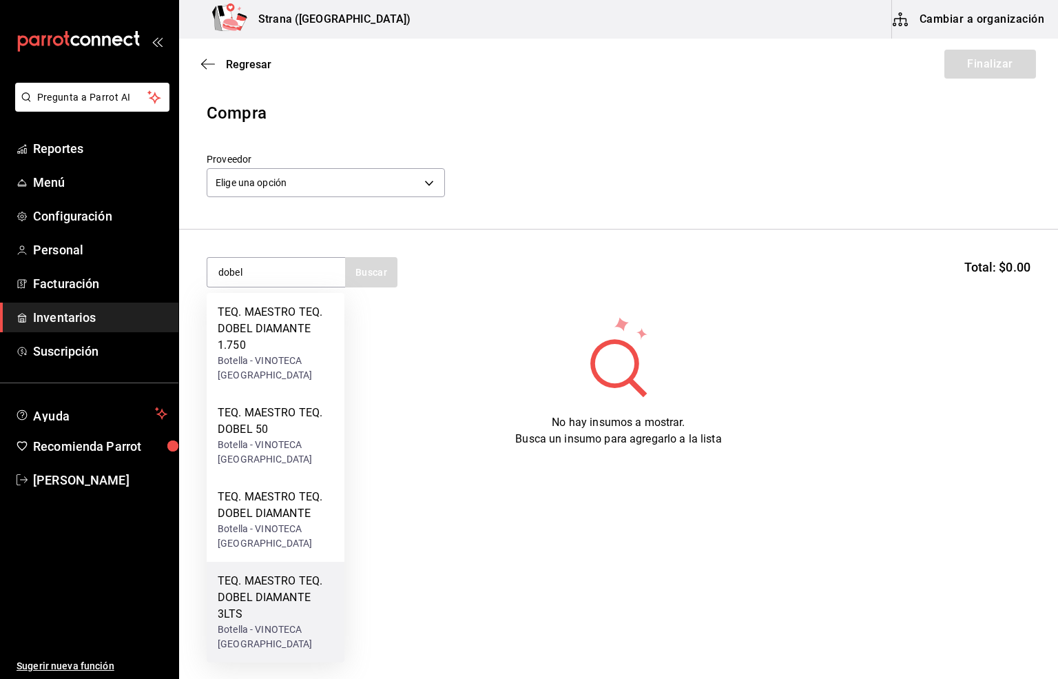
click at [265, 593] on div "TEQ. MAESTRO TEQ. DOBEL DIAMANTE 3LTS" at bounding box center [276, 597] width 116 height 50
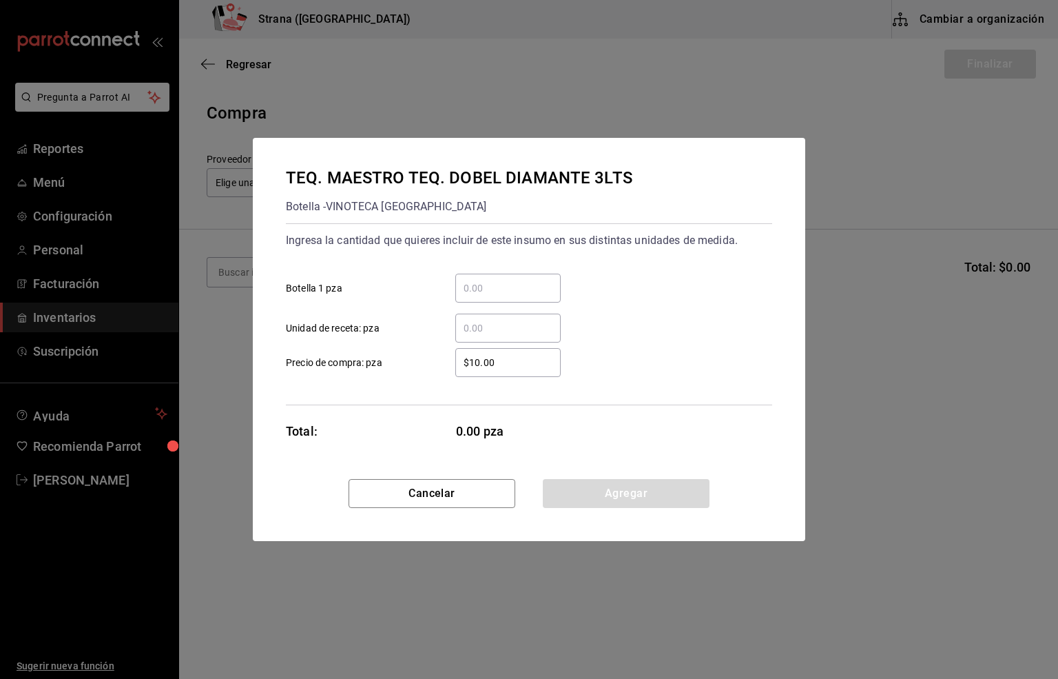
click at [466, 290] on input "​ Botella 1 pza" at bounding box center [507, 288] width 105 height 17
drag, startPoint x: 513, startPoint y: 360, endPoint x: 451, endPoint y: 360, distance: 61.3
click at [451, 360] on div "$10.00 ​" at bounding box center [496, 362] width 127 height 29
click at [645, 505] on button "Agregar" at bounding box center [626, 493] width 167 height 29
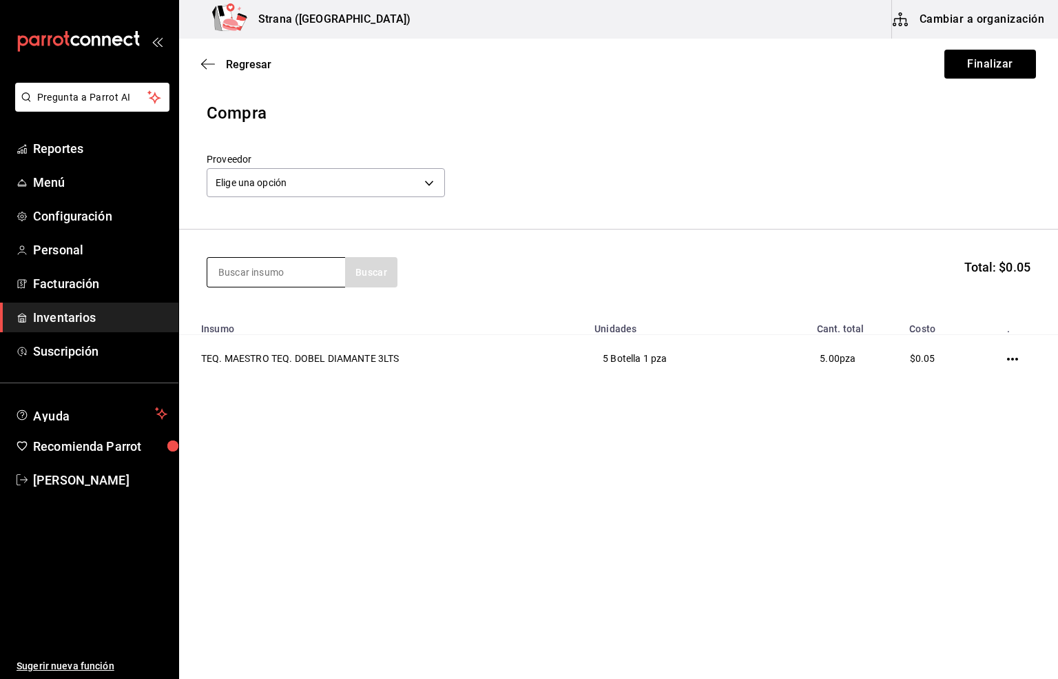
click at [238, 267] on input at bounding box center [276, 272] width 138 height 29
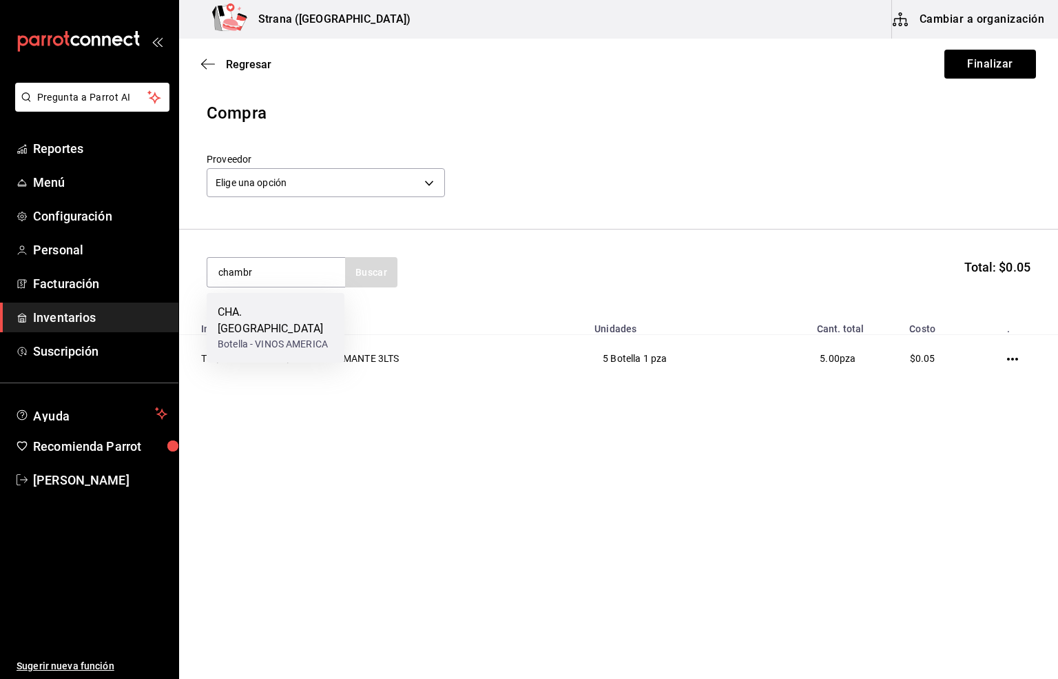
click at [267, 337] on div "Botella - VINOS AMERICA" at bounding box center [276, 344] width 116 height 14
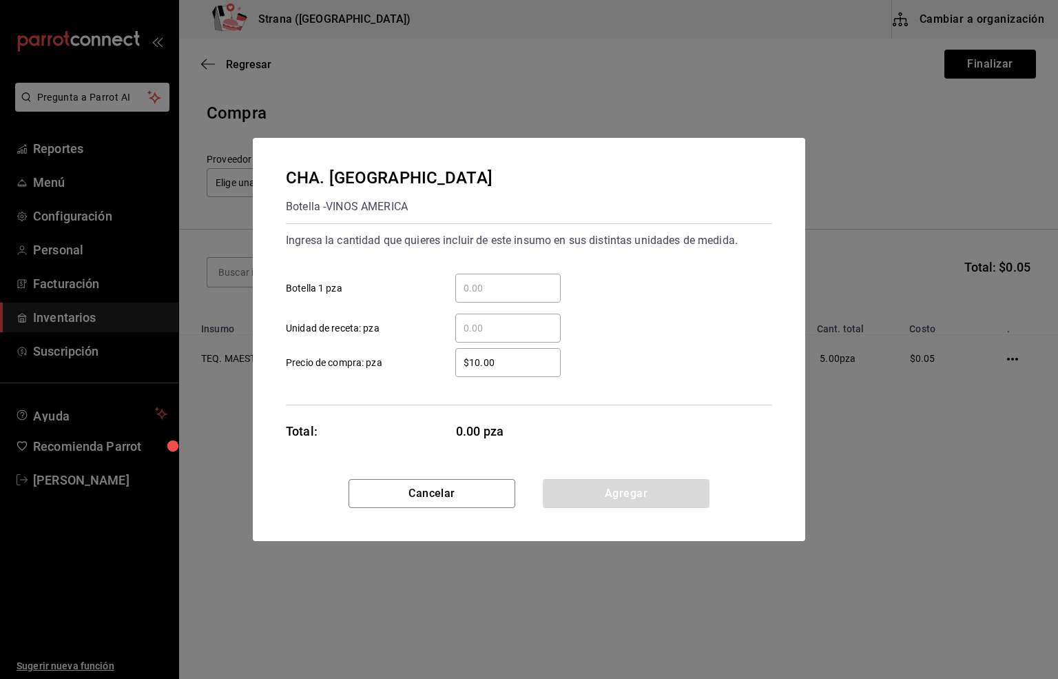
click at [486, 292] on input "​ Botella 1 pza" at bounding box center [507, 288] width 105 height 17
drag, startPoint x: 502, startPoint y: 362, endPoint x: 403, endPoint y: 360, distance: 99.2
click at [403, 360] on label "$10.00 ​ Precio de compra: pza" at bounding box center [423, 362] width 275 height 29
click at [603, 494] on button "Agregar" at bounding box center [626, 493] width 167 height 29
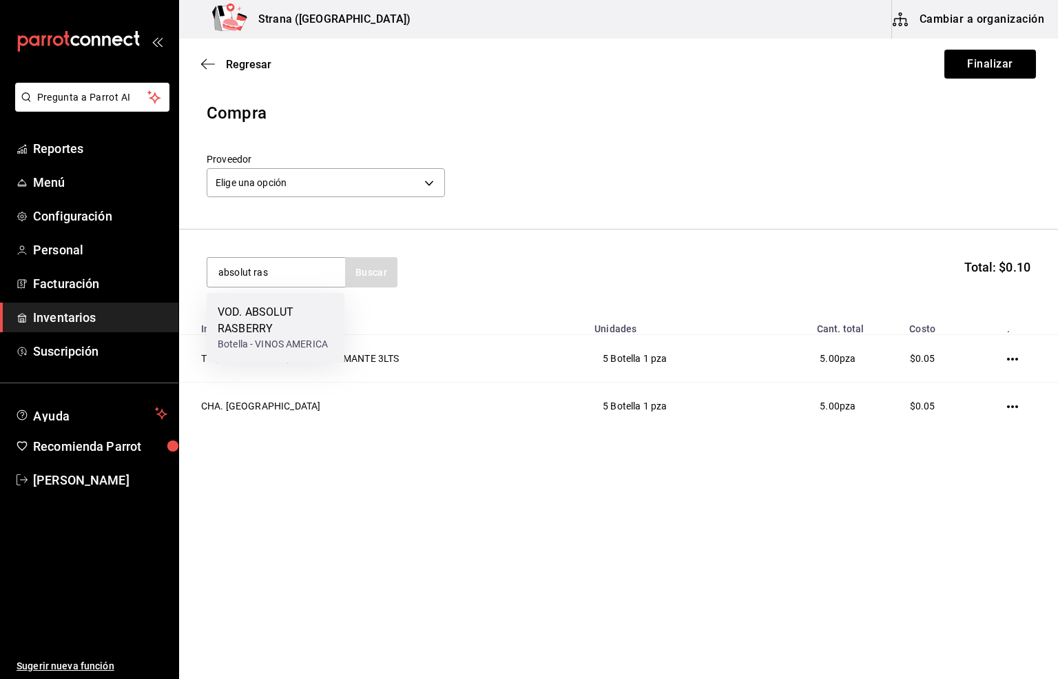
click at [273, 322] on div "VOD. ABSOLUT RASBERRY" at bounding box center [276, 320] width 116 height 33
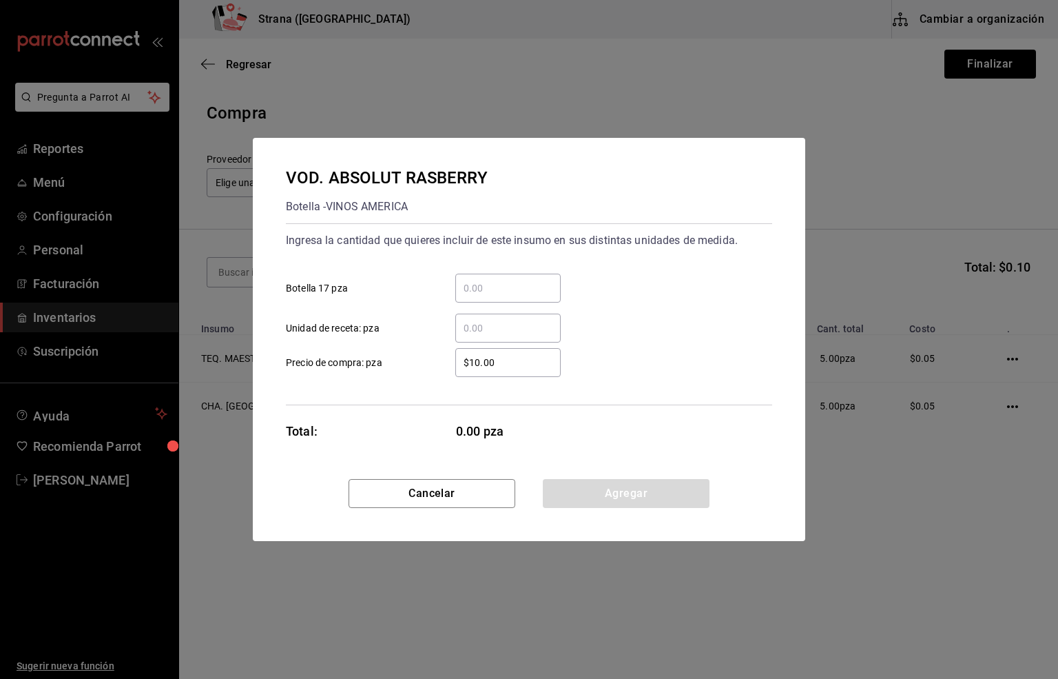
click at [497, 292] on input "​ Botella 17 pza" at bounding box center [507, 288] width 105 height 17
drag, startPoint x: 509, startPoint y: 360, endPoint x: 405, endPoint y: 364, distance: 104.1
click at [405, 364] on label "$10.00 ​ Precio de compra: pza" at bounding box center [423, 362] width 275 height 29
click at [614, 493] on button "Agregar" at bounding box center [626, 493] width 167 height 29
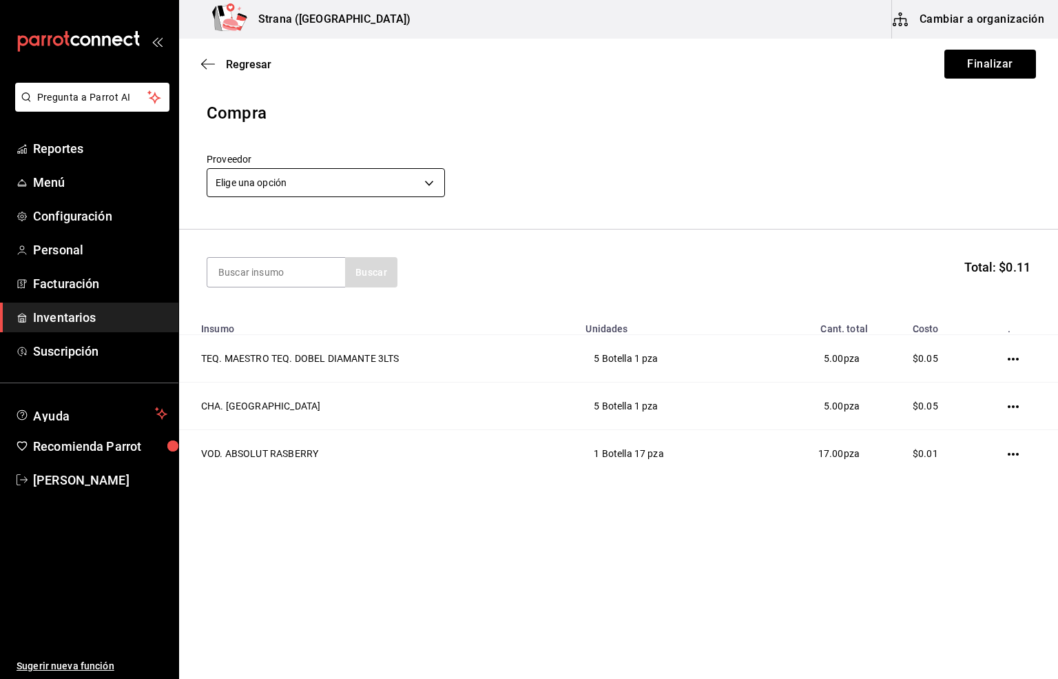
click at [331, 180] on body "Pregunta a Parrot AI Reportes Menú Configuración Personal Facturación Inventari…" at bounding box center [529, 300] width 1058 height 601
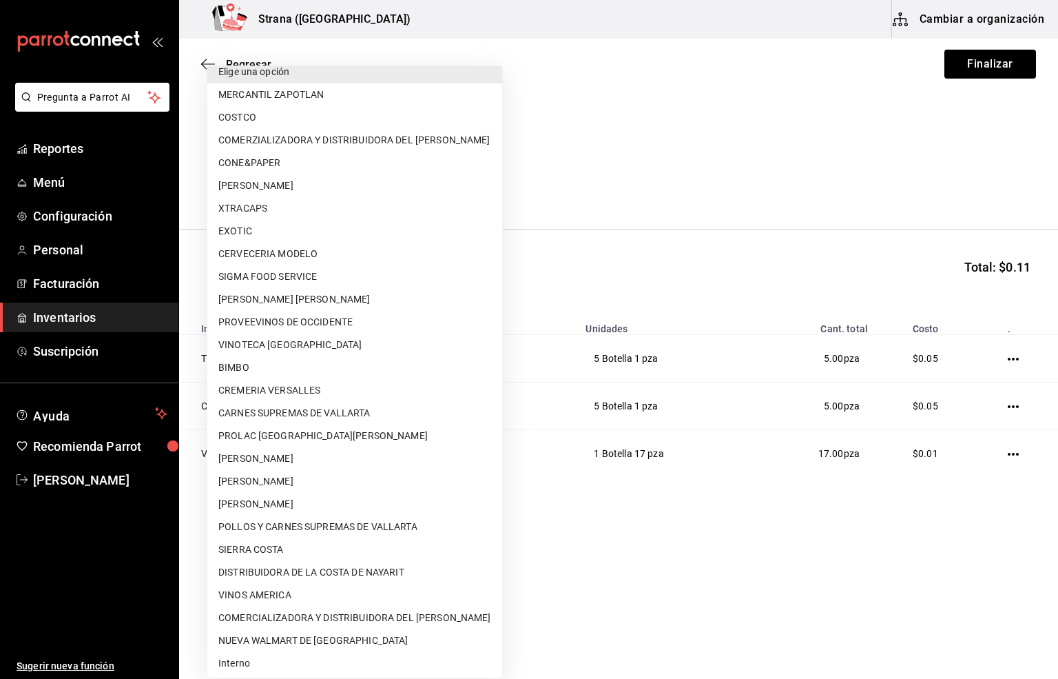
scroll to position [14, 0]
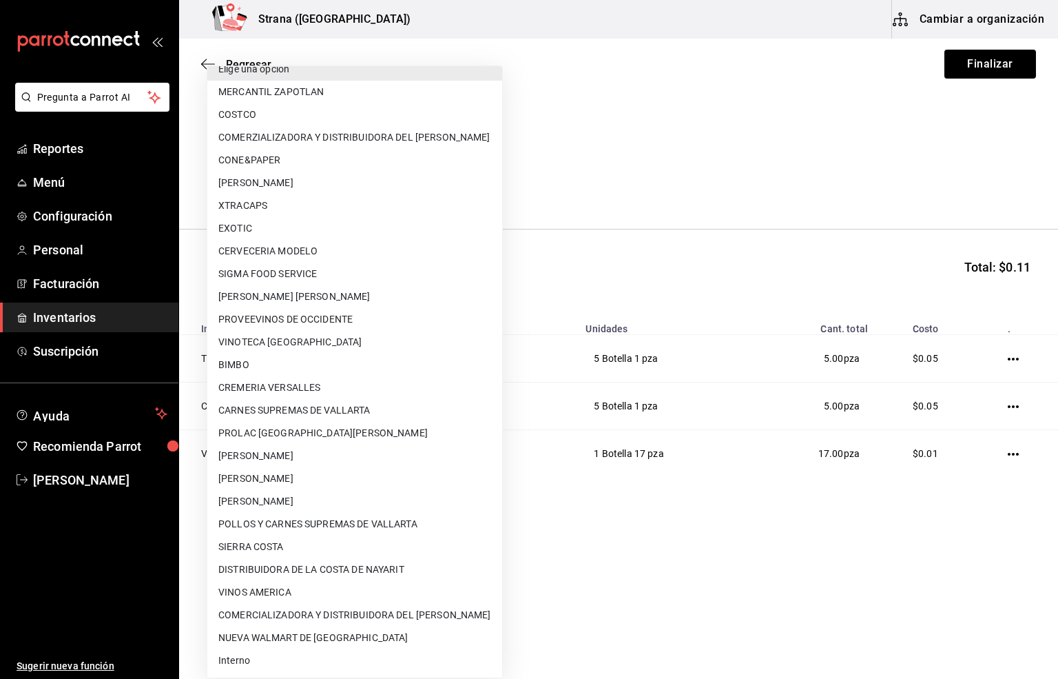
click at [267, 658] on li "Interno" at bounding box center [354, 660] width 295 height 23
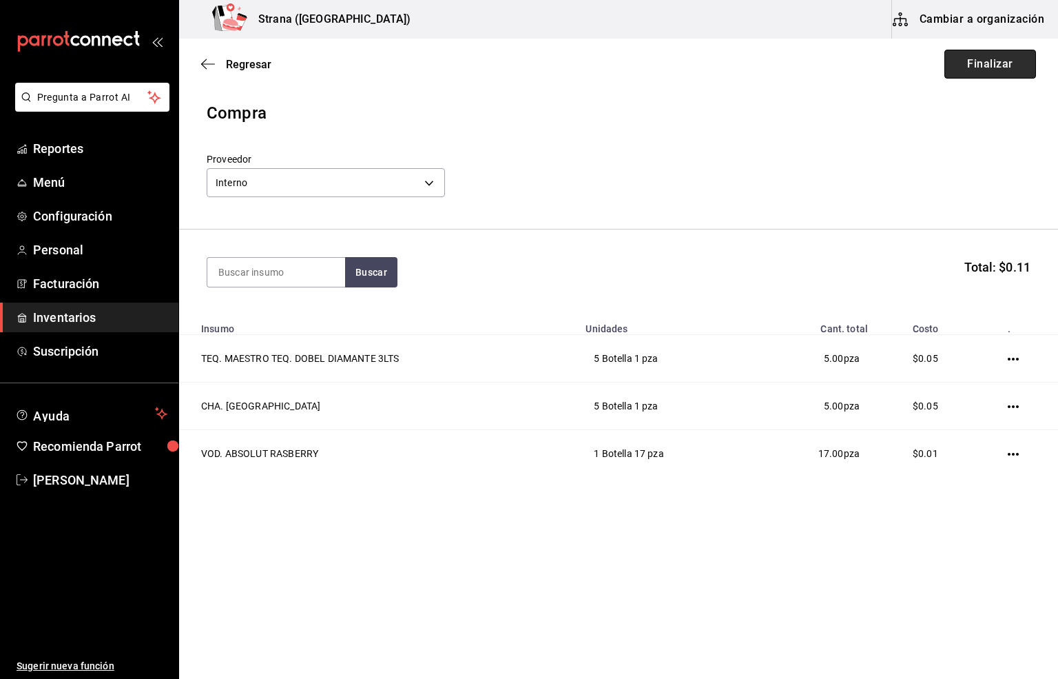
click at [974, 70] on button "Finalizar" at bounding box center [990, 64] width 92 height 29
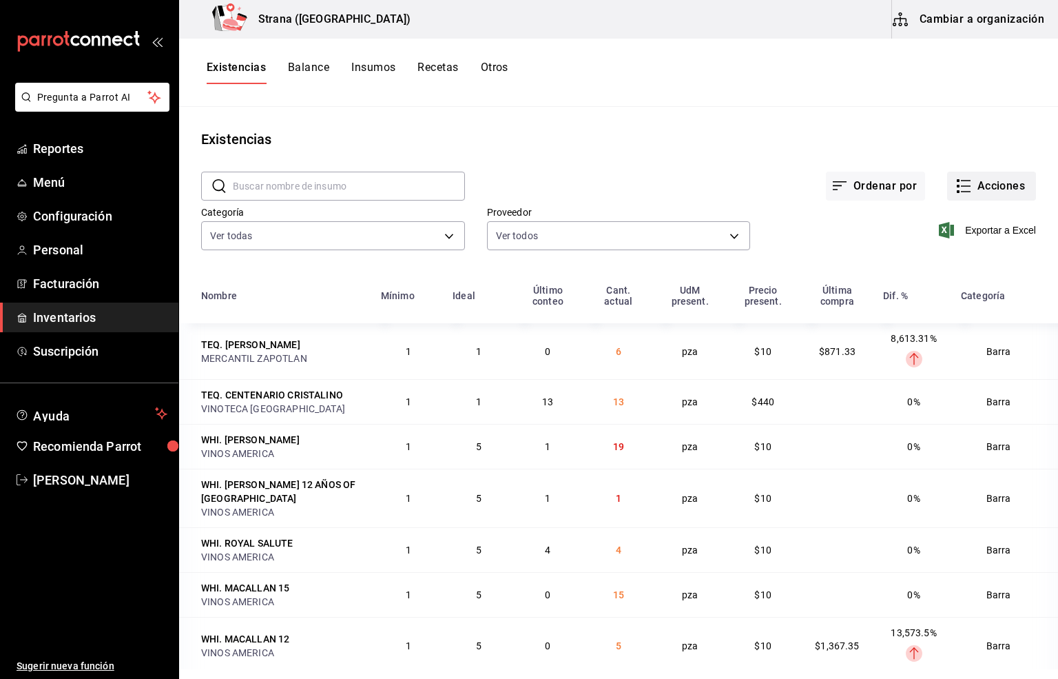
click at [967, 176] on button "Acciones" at bounding box center [991, 186] width 89 height 29
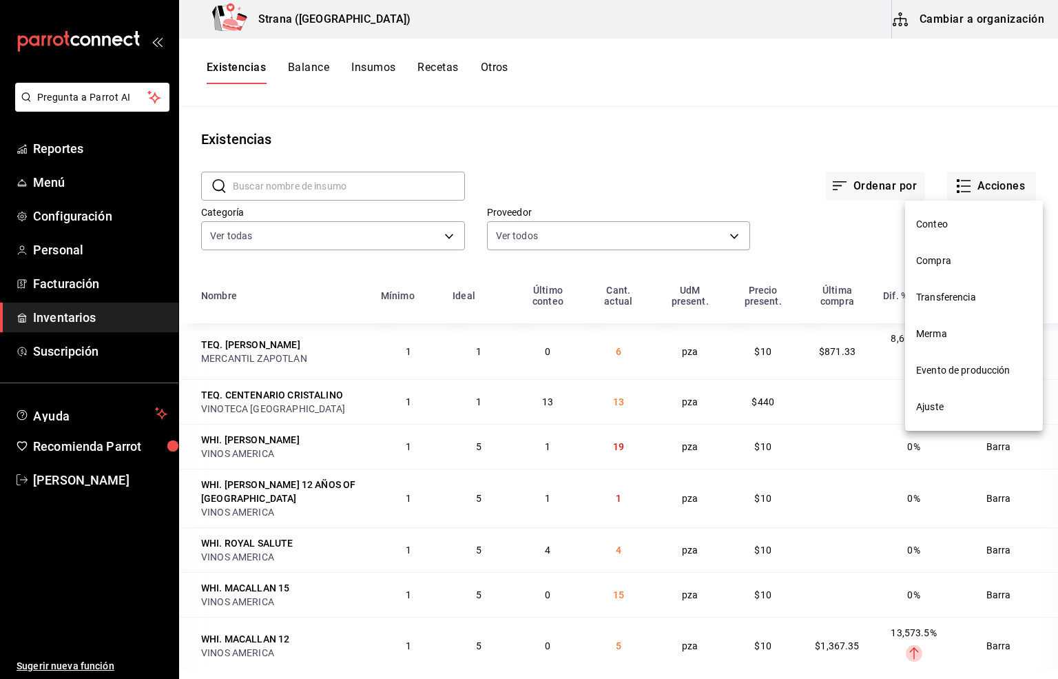
click at [937, 263] on span "Compra" at bounding box center [974, 261] width 116 height 14
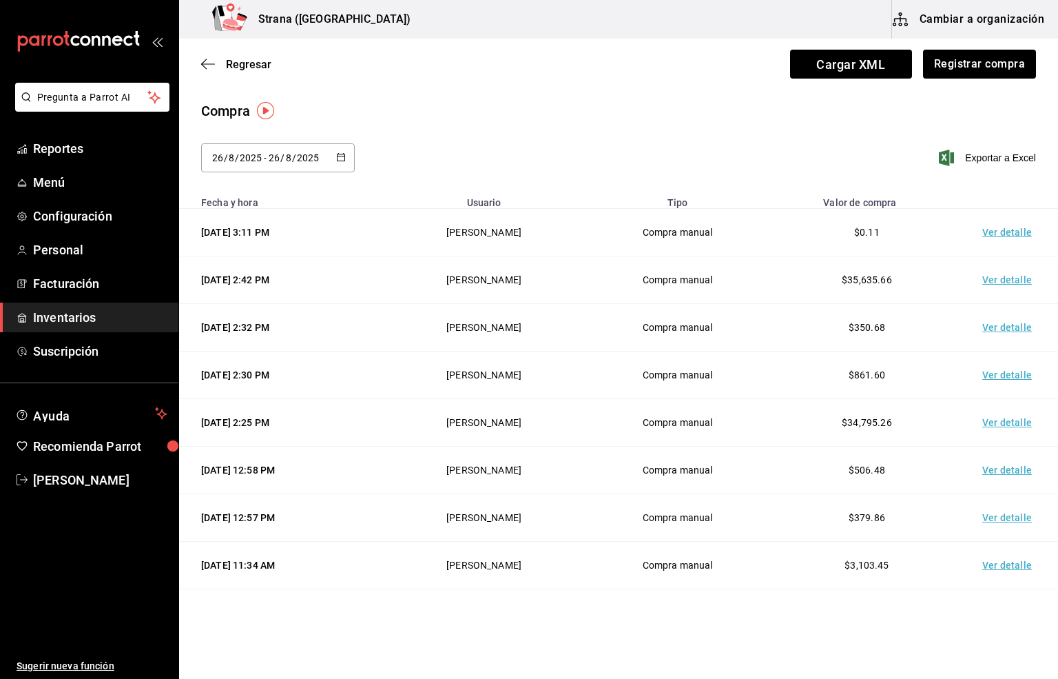
click at [980, 229] on td "Ver detalle" at bounding box center [1010, 233] width 96 height 48
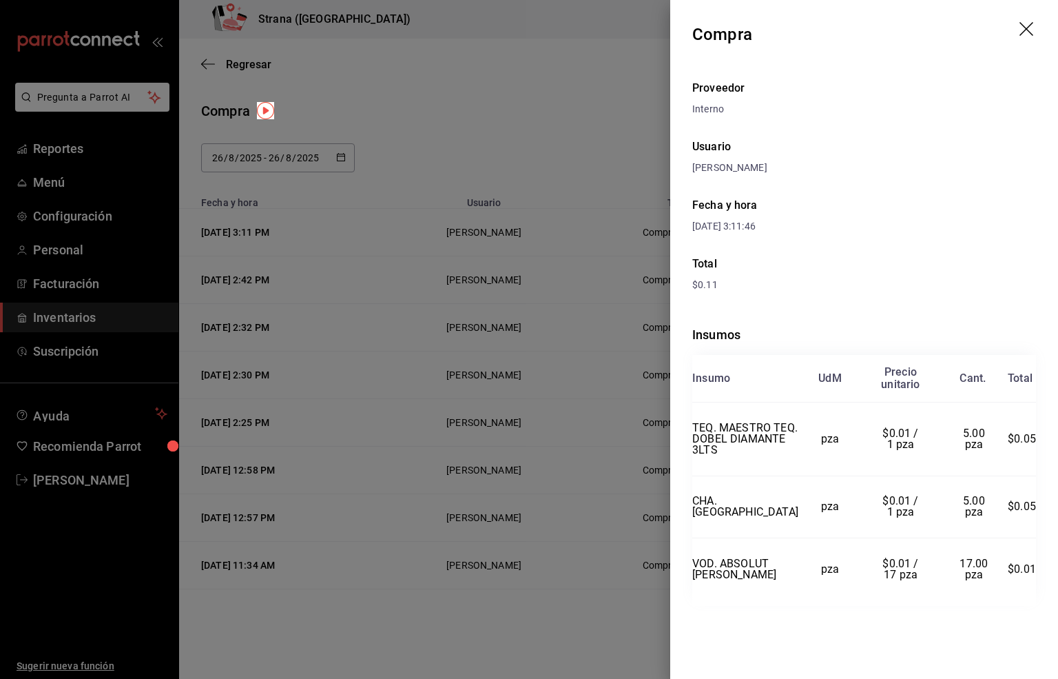
click at [1022, 30] on icon "drag" at bounding box center [1028, 30] width 17 height 17
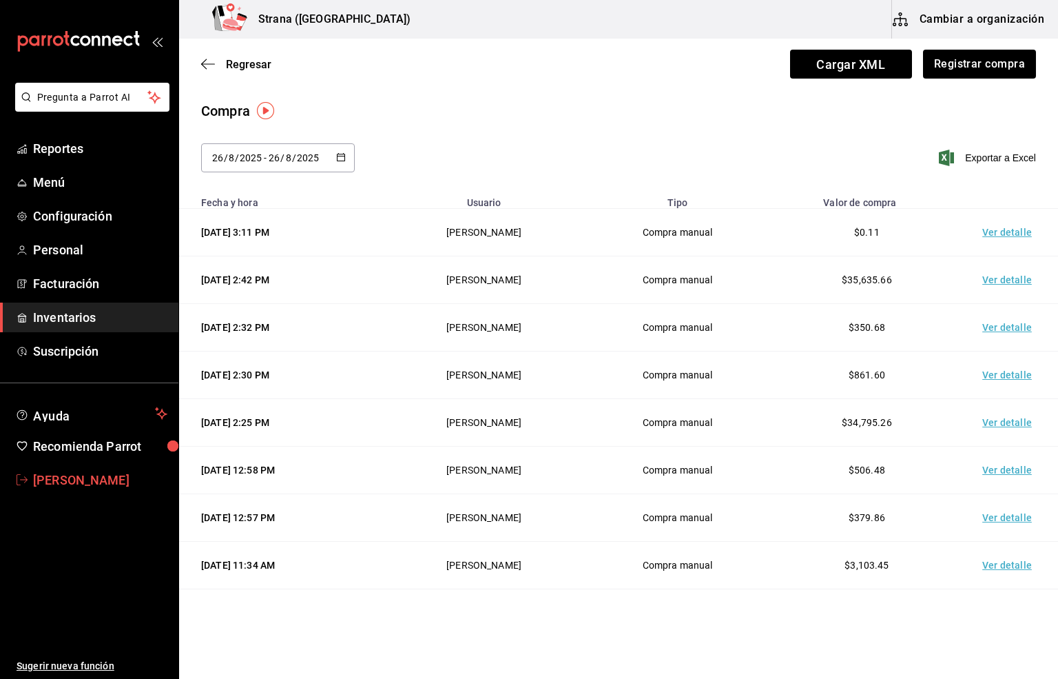
click at [107, 477] on span "[PERSON_NAME]" at bounding box center [100, 480] width 134 height 19
